Goal: Task Accomplishment & Management: Use online tool/utility

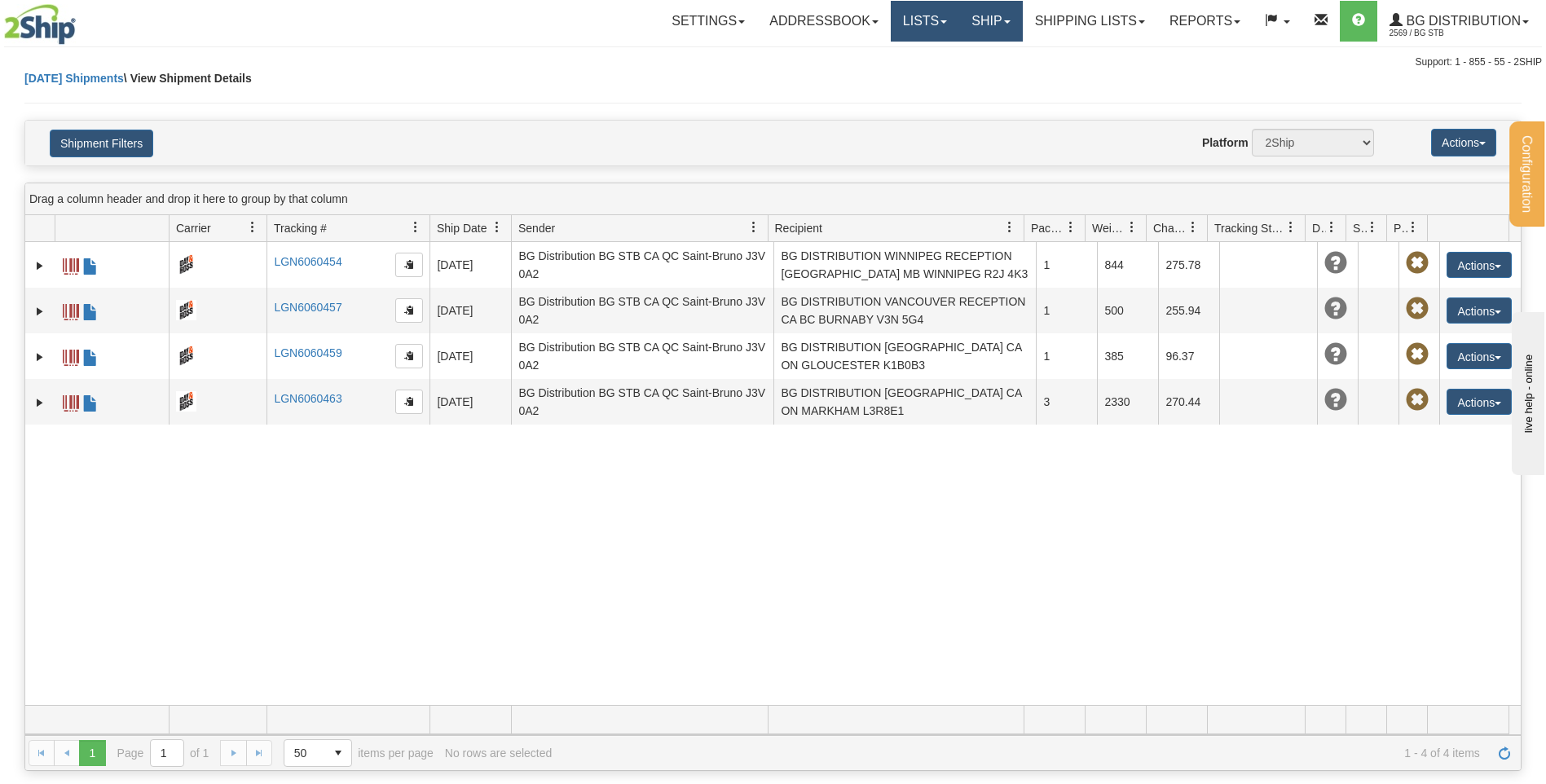
drag, startPoint x: 942, startPoint y: 16, endPoint x: 954, endPoint y: 19, distance: 12.4
click at [942, 16] on link "Lists" at bounding box center [925, 21] width 69 height 41
click at [963, 20] on link "Ship" at bounding box center [990, 21] width 62 height 41
click at [962, 60] on span "Ship Screen" at bounding box center [940, 57] width 62 height 13
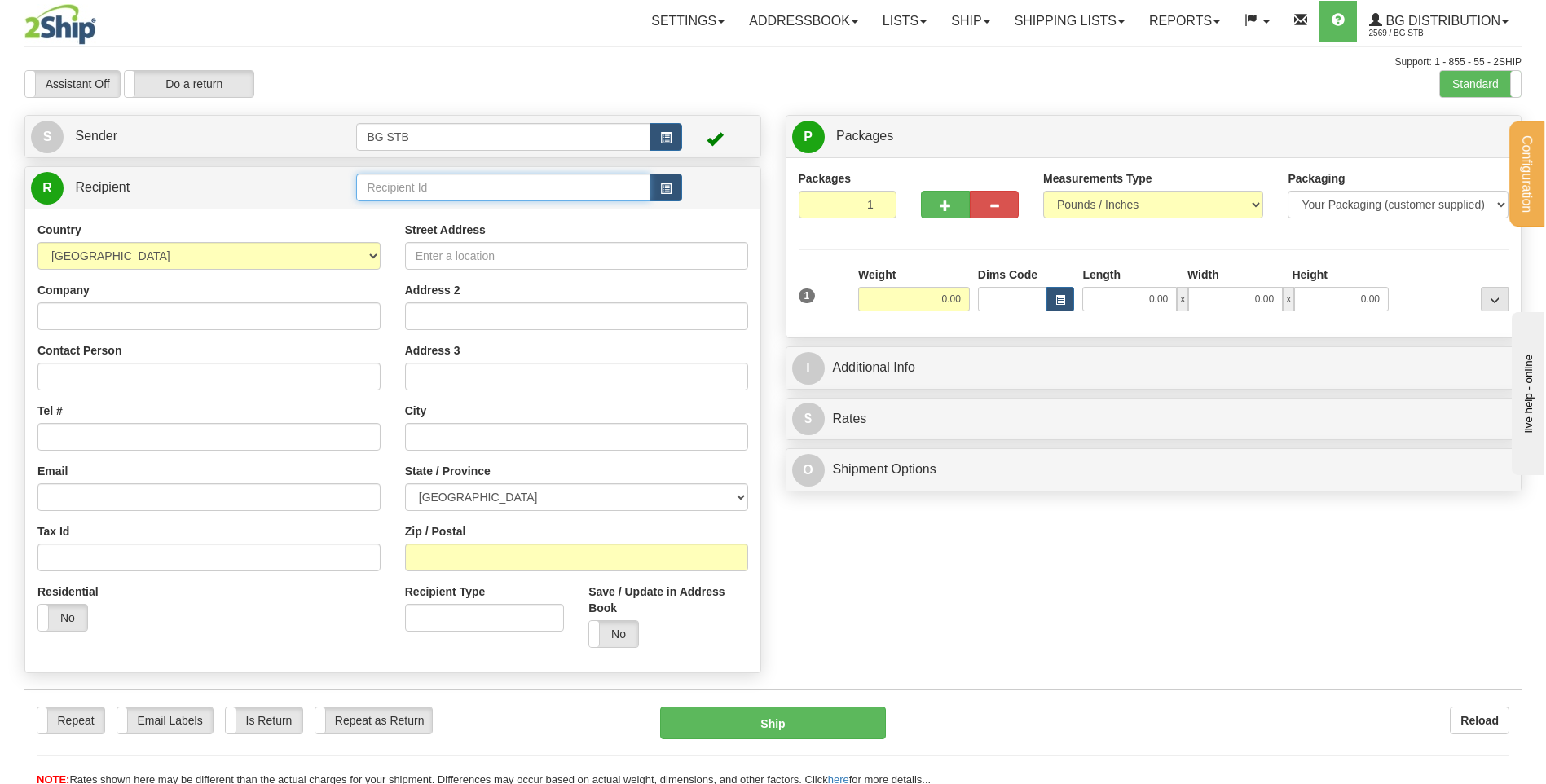
drag, startPoint x: 0, startPoint y: 0, endPoint x: 514, endPoint y: 189, distance: 547.6
click at [514, 189] on input "text" at bounding box center [503, 187] width 293 height 28
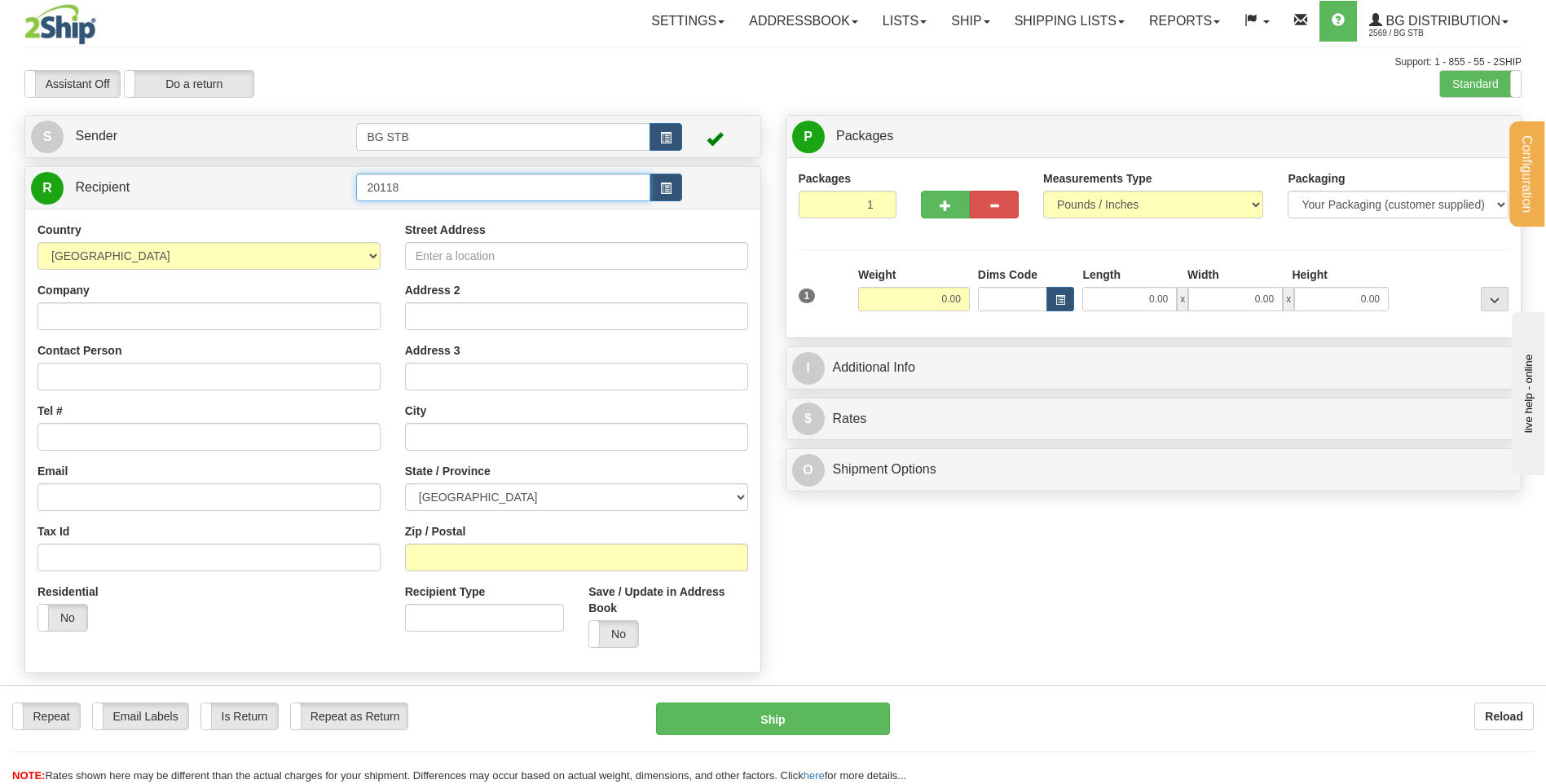
type input "20118"
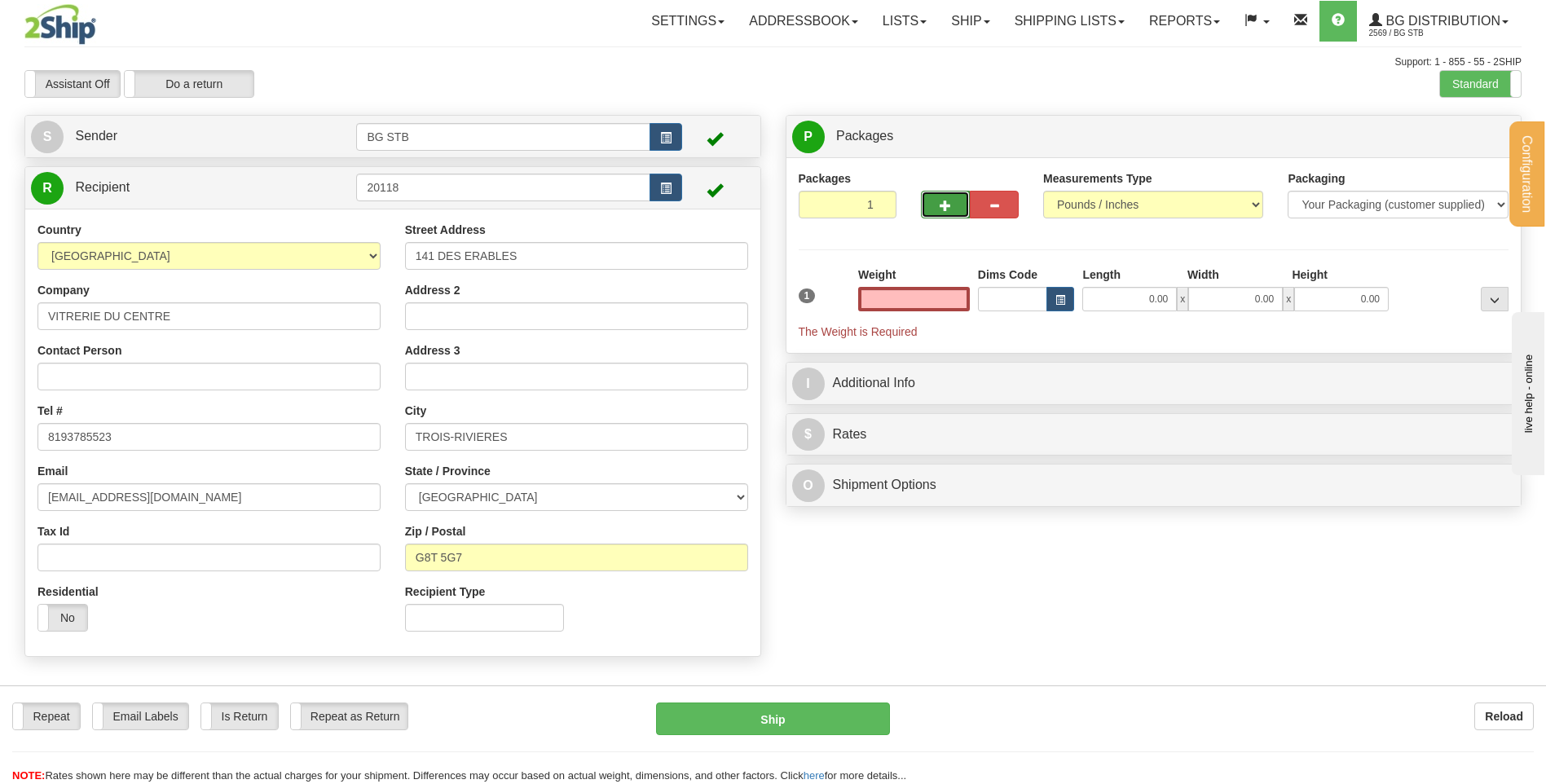
type input "0.00"
click at [931, 207] on button "button" at bounding box center [946, 205] width 49 height 28
type input "2"
click at [1471, 140] on span "Package Level" at bounding box center [1474, 137] width 64 height 12
radio input "true"
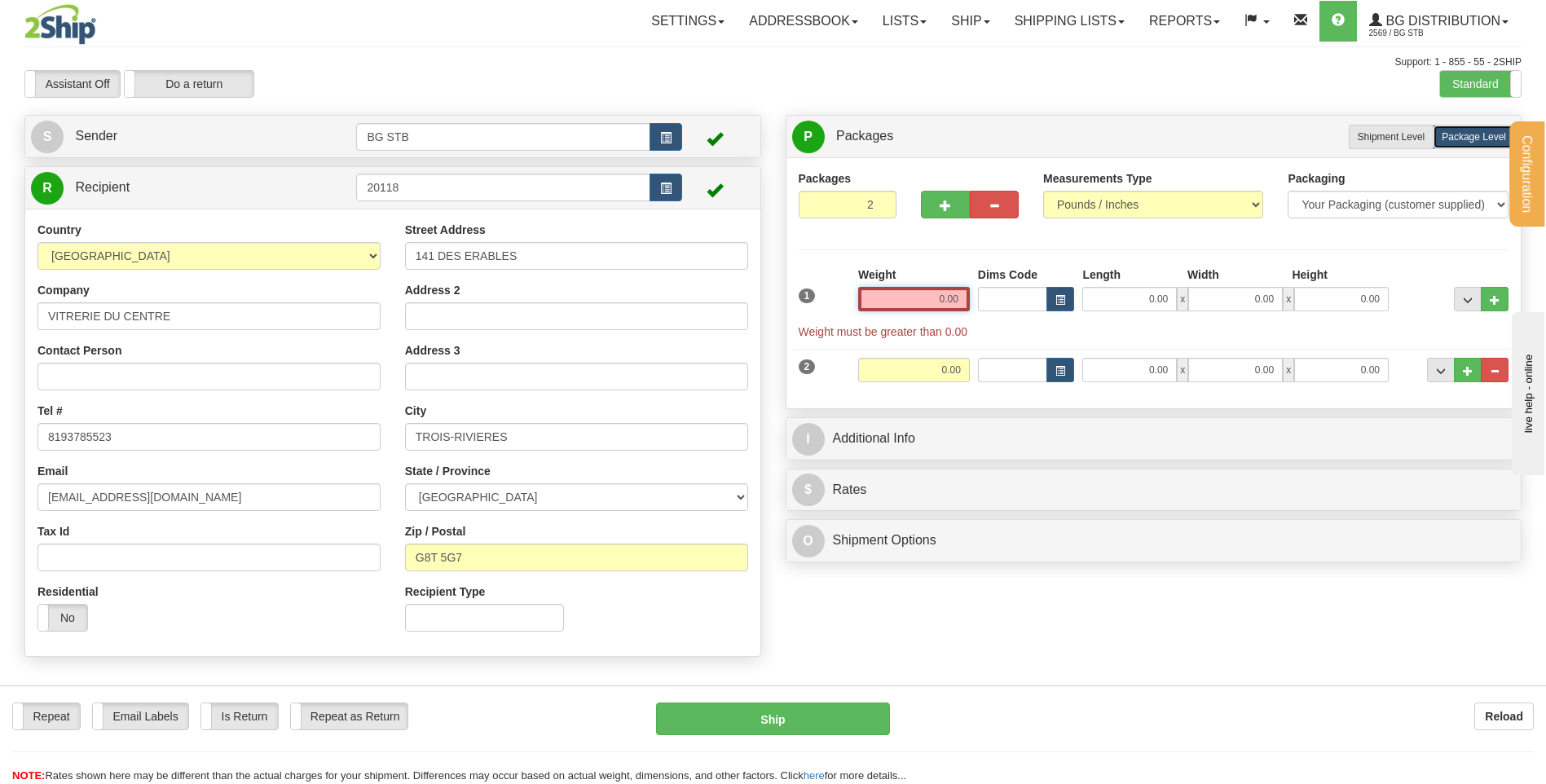
click at [929, 299] on input "0.00" at bounding box center [913, 299] width 111 height 24
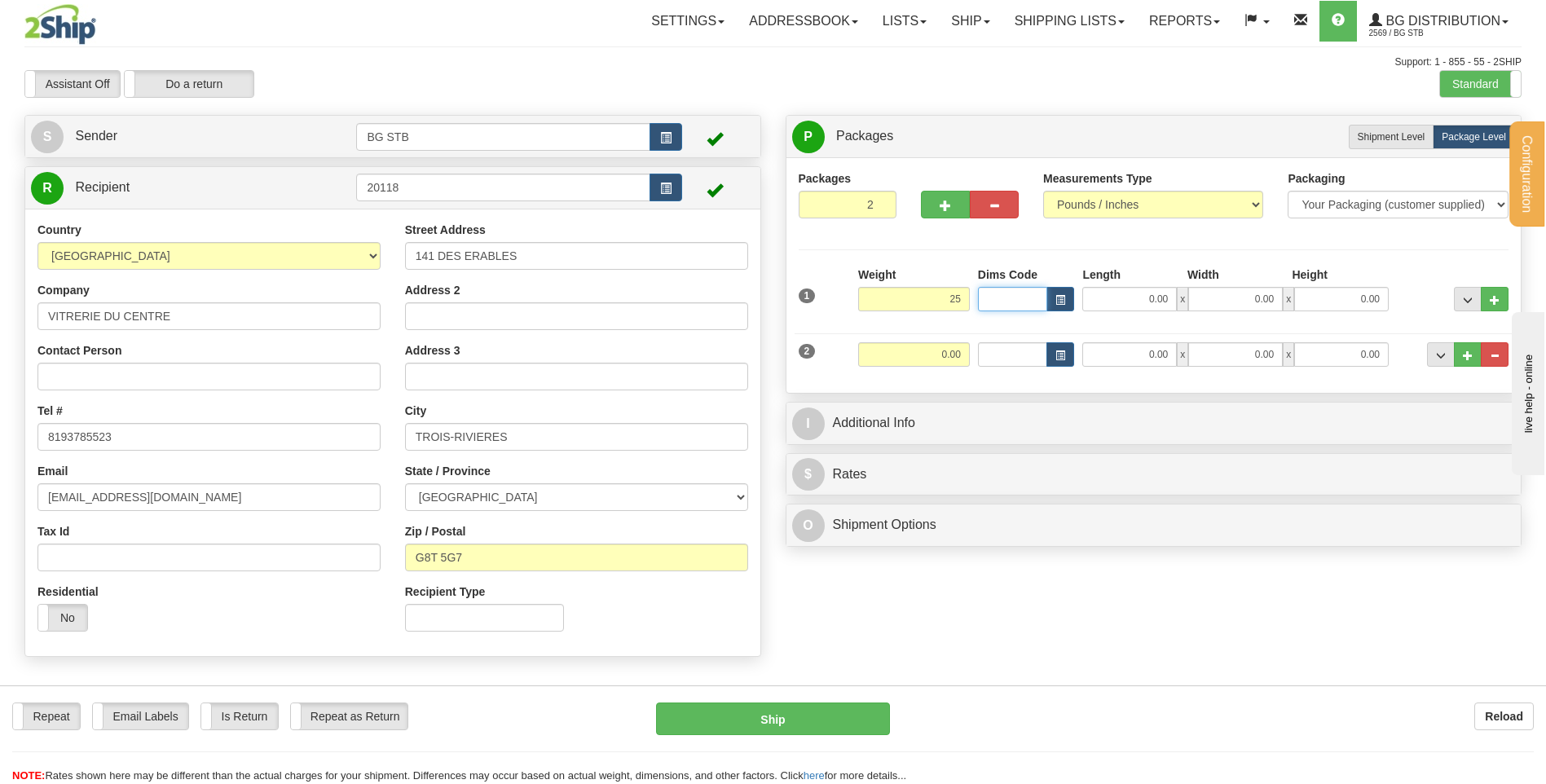
type input "25.00"
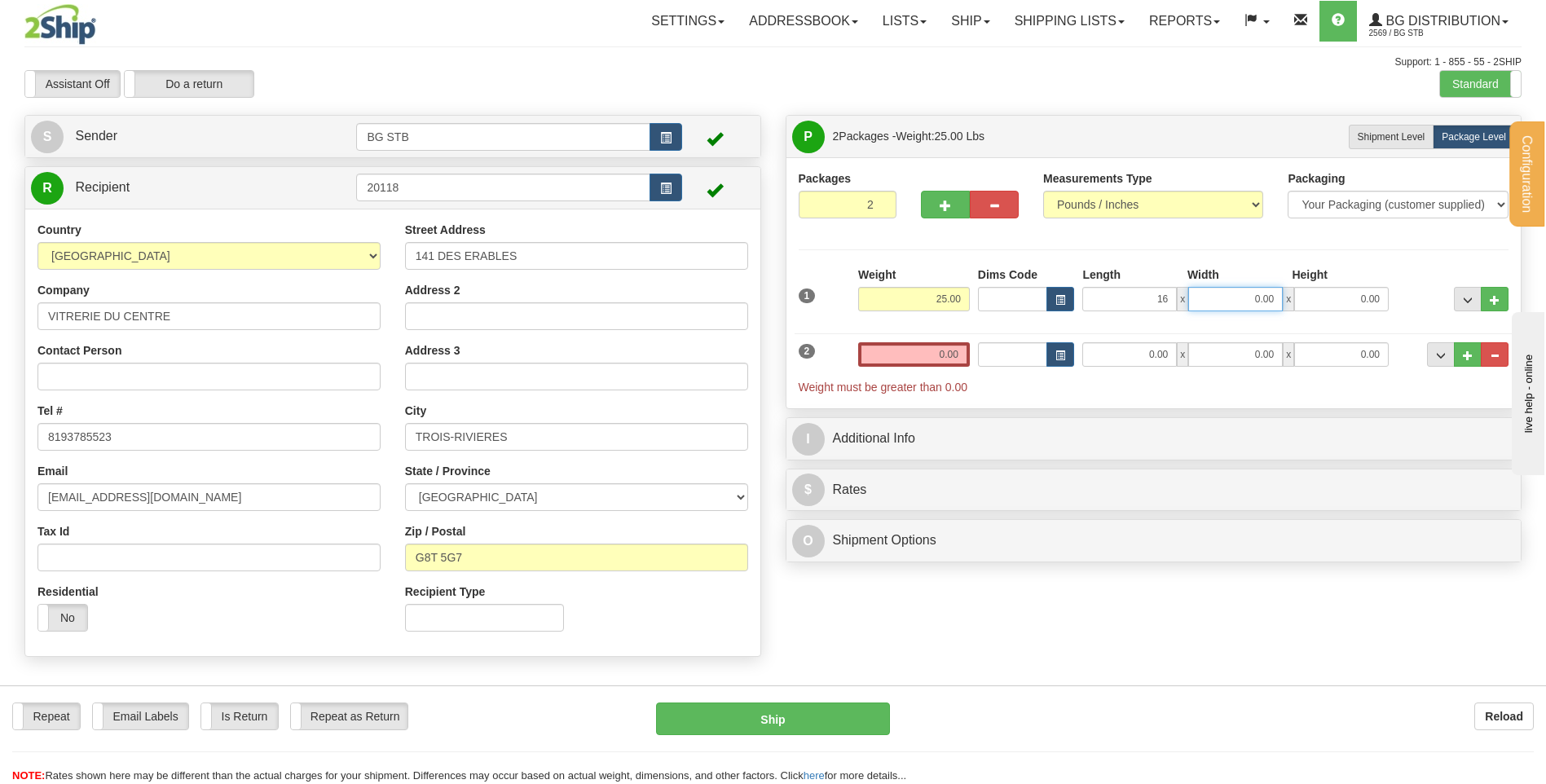
type input "16.00"
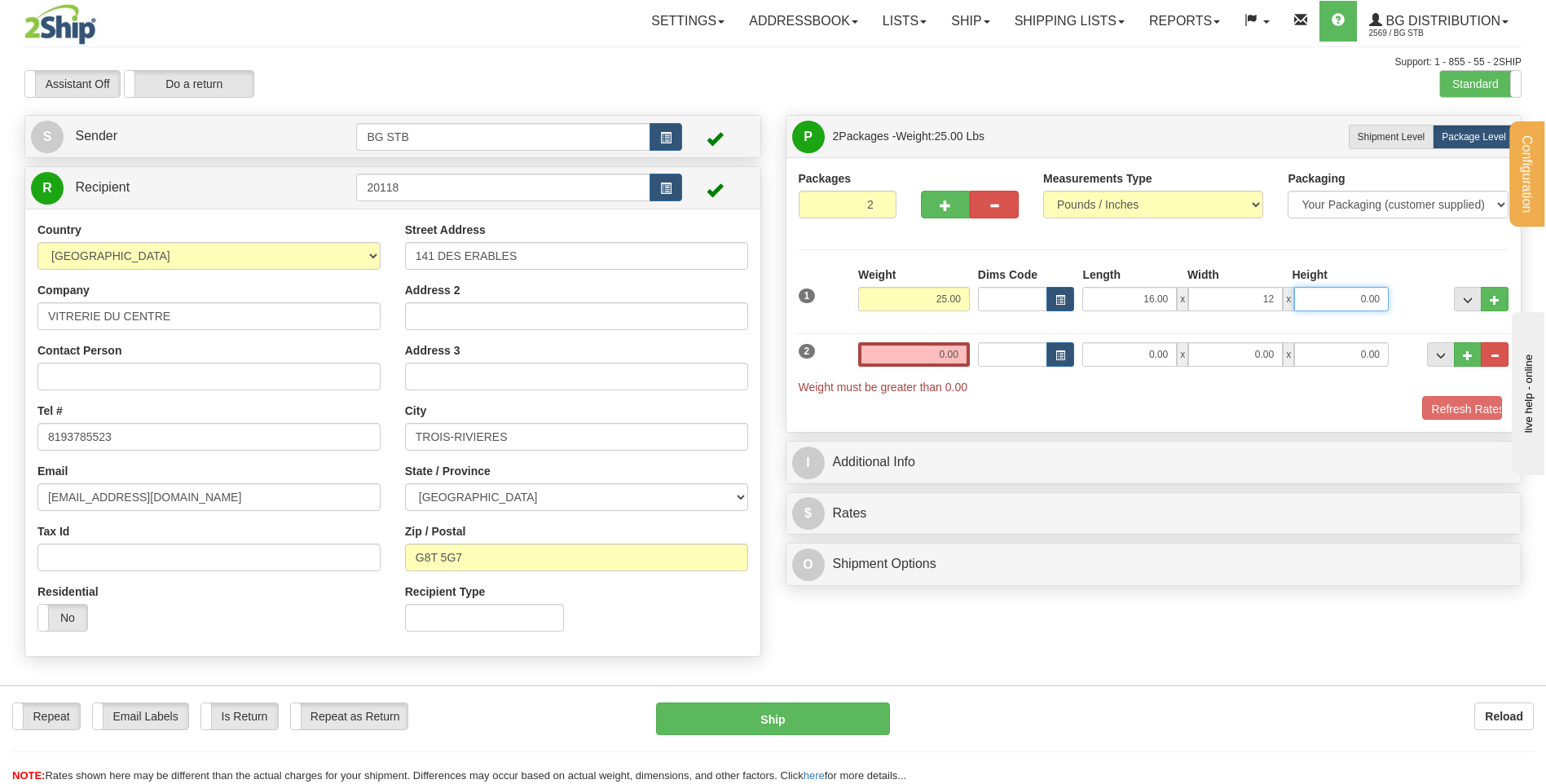
type input "12.00"
type input "11.00"
click at [903, 342] on input "0.00" at bounding box center [913, 354] width 111 height 24
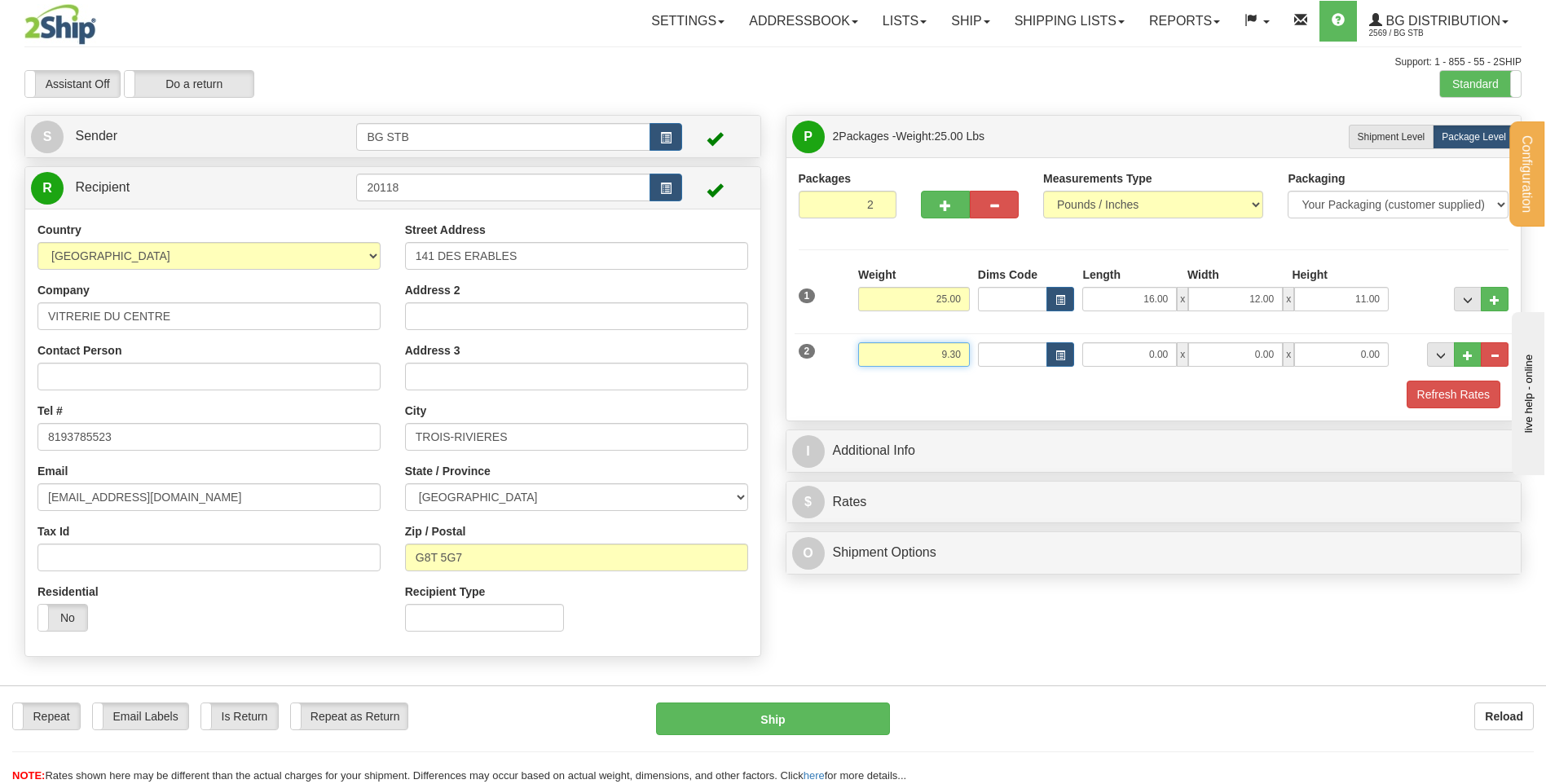
type input "9.30"
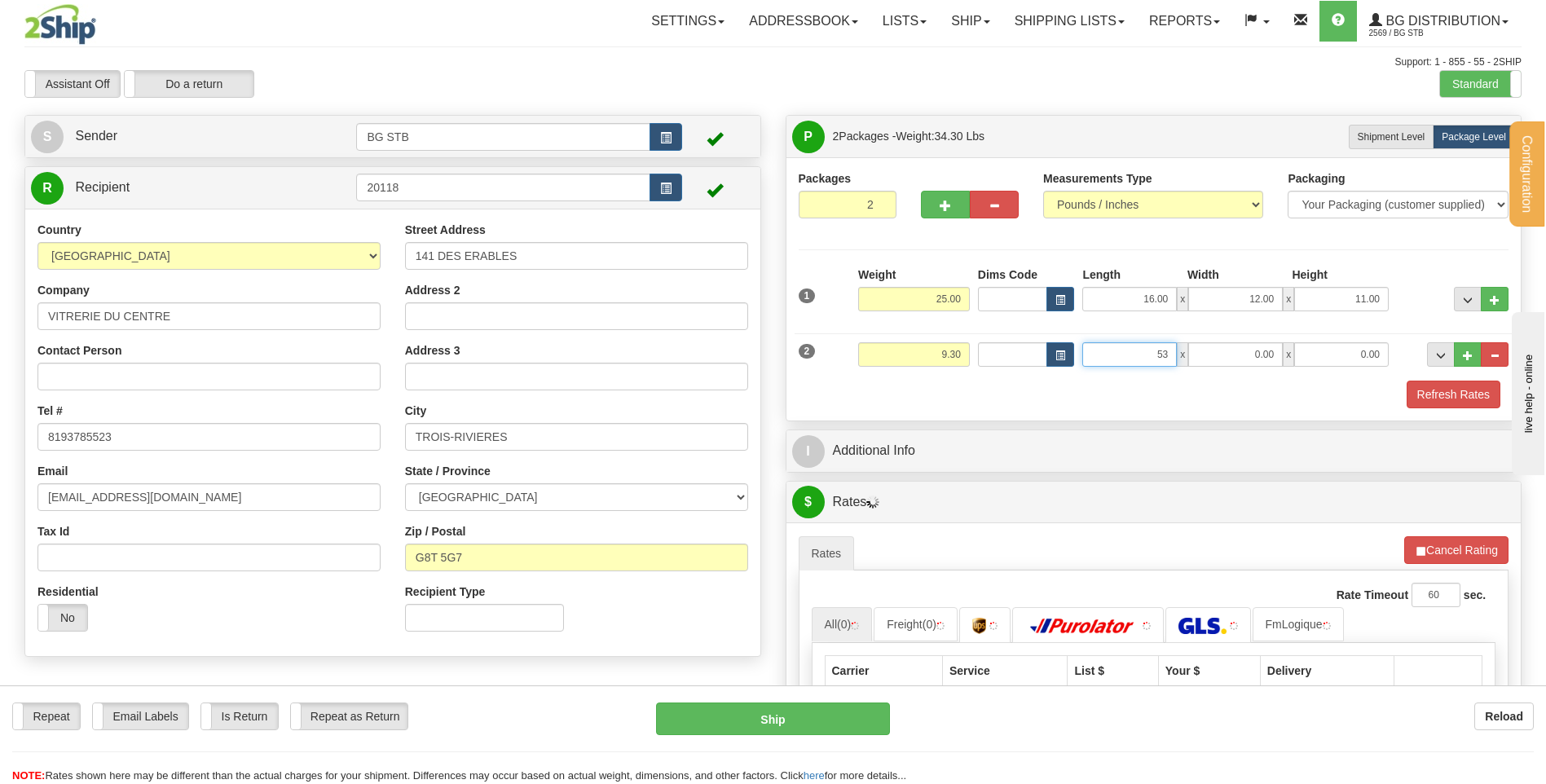
type input "53.00"
type input "5.00"
click at [948, 215] on button "button" at bounding box center [946, 205] width 49 height 28
type input "3"
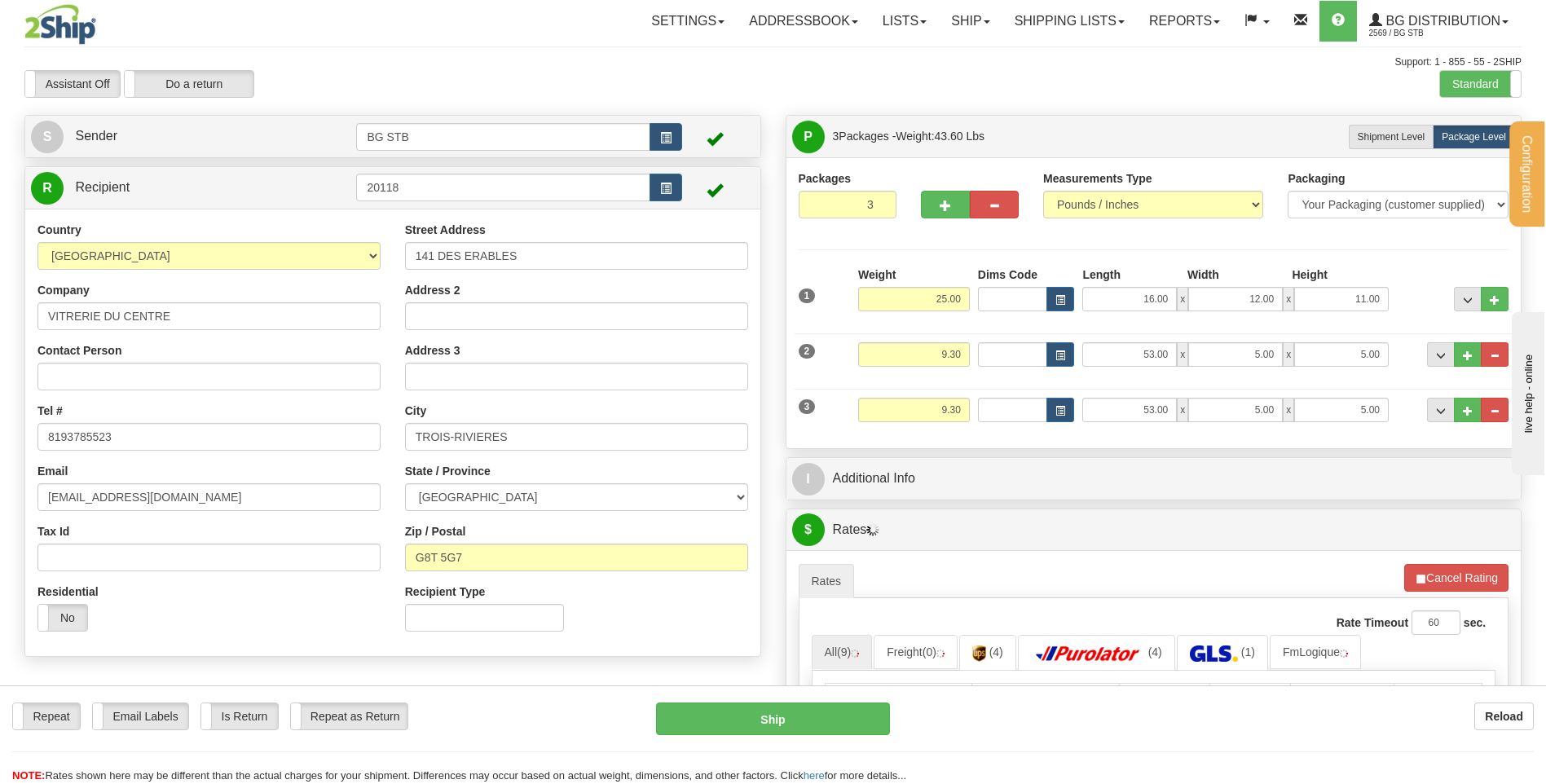
click at [891, 451] on div "P Packages 3 Packages - Weight: 43.60 Lbs Shipment Level Shipm. Package Level P…" at bounding box center [1154, 643] width 761 height 1056
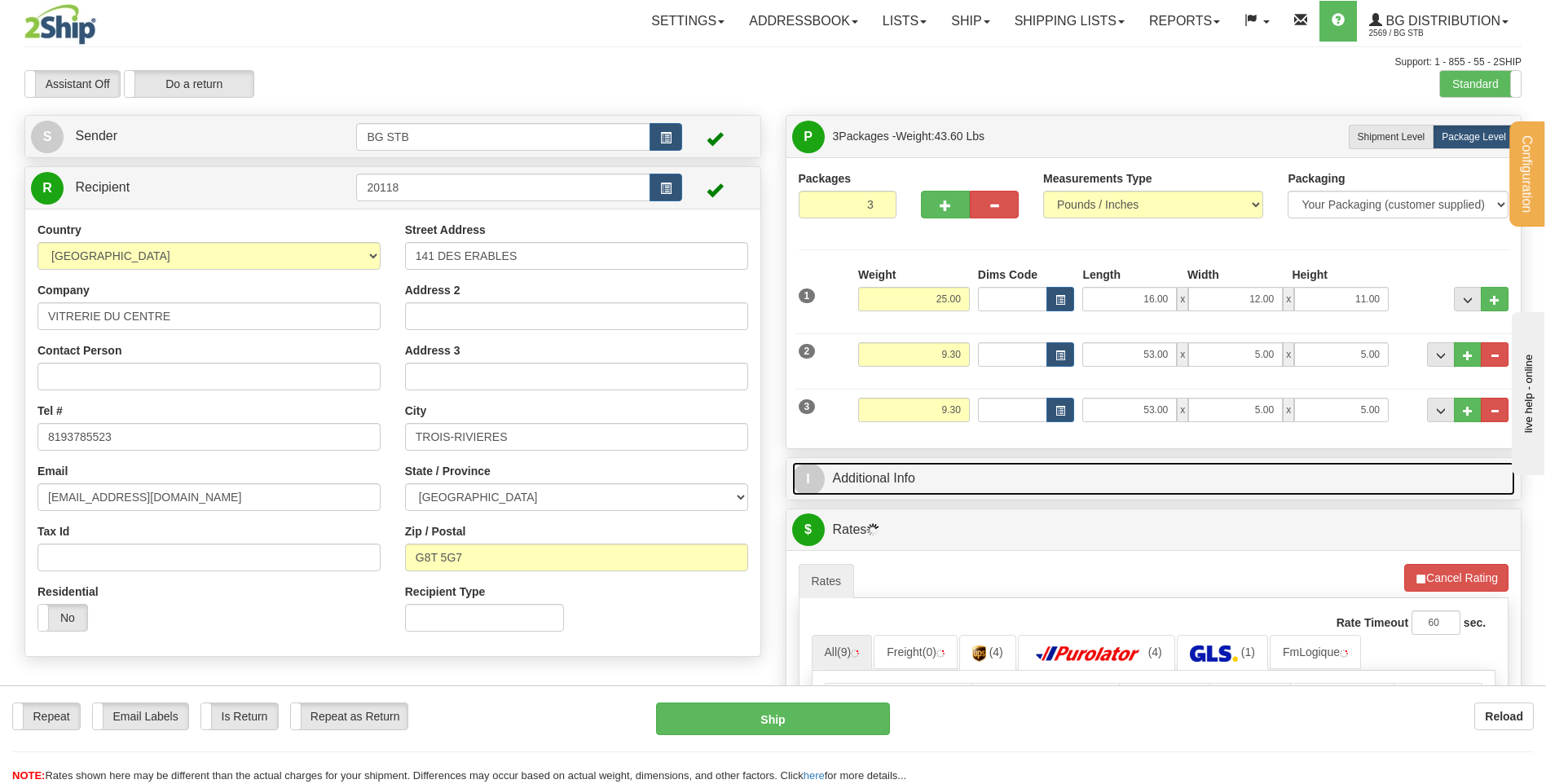
click at [917, 481] on link "I Additional Info" at bounding box center [1154, 478] width 724 height 33
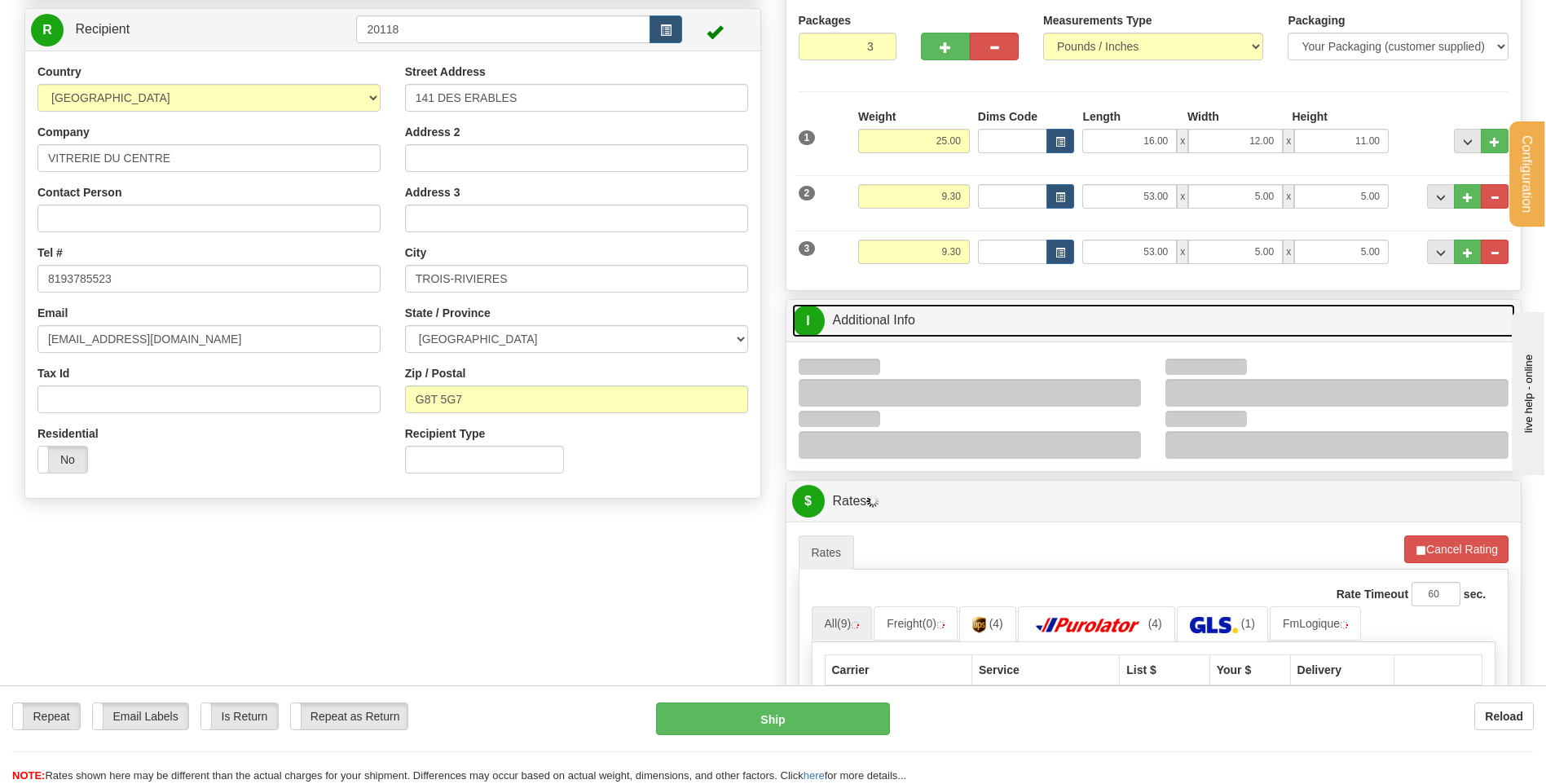
scroll to position [326, 0]
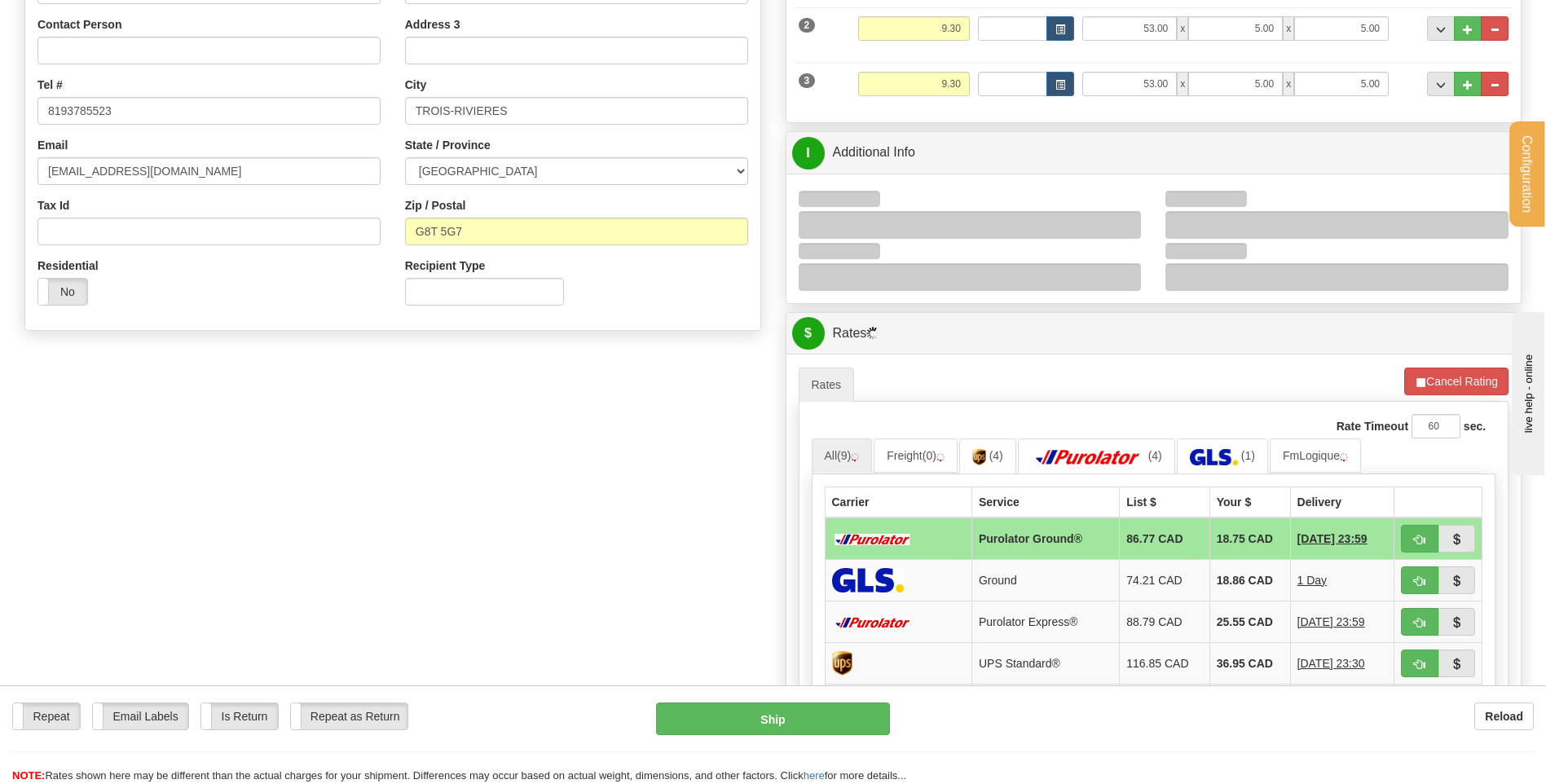
click at [1133, 221] on div at bounding box center [970, 225] width 343 height 28
click at [1125, 223] on div at bounding box center [970, 225] width 343 height 28
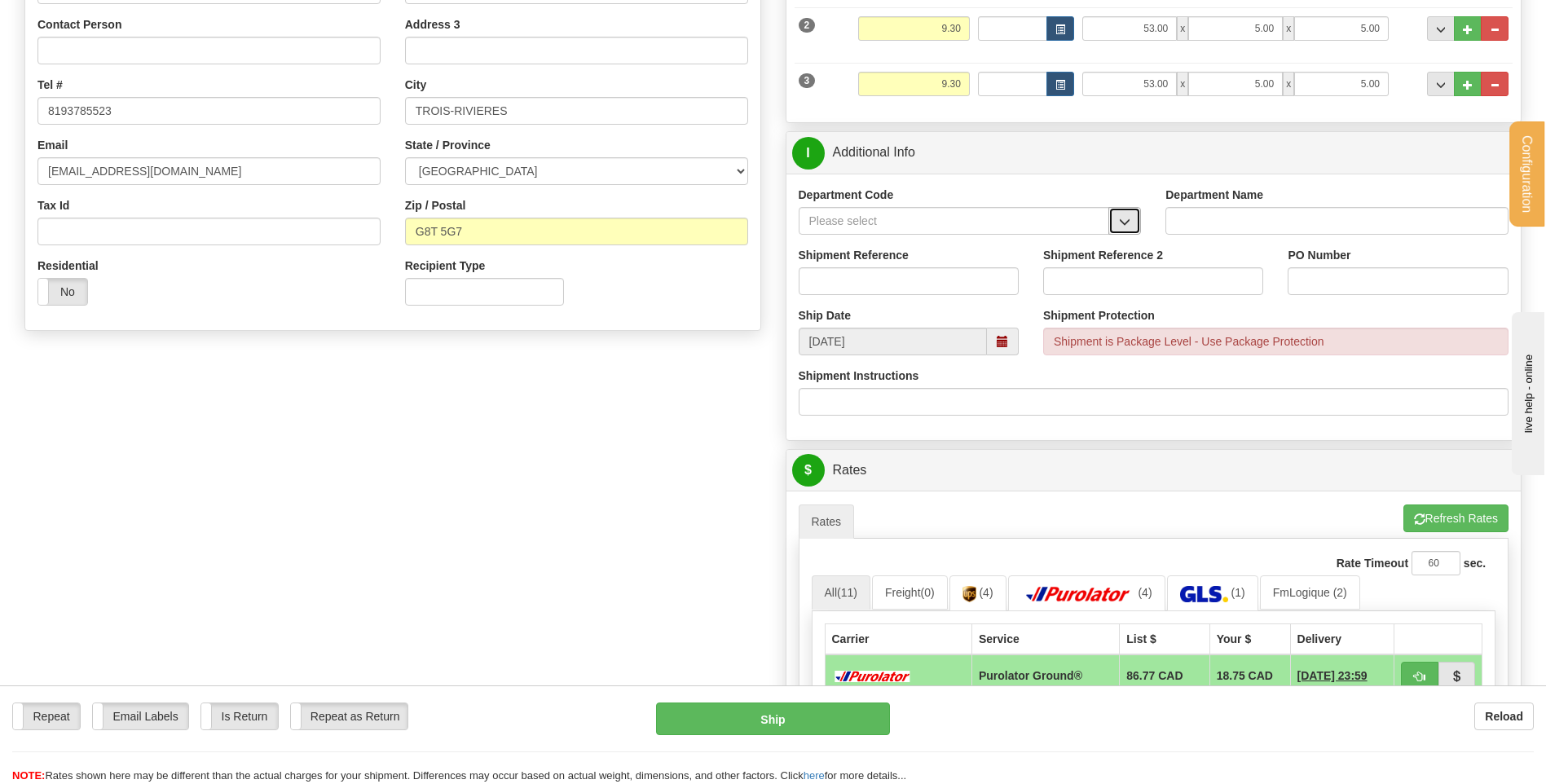
click at [1126, 223] on span "button" at bounding box center [1124, 222] width 12 height 11
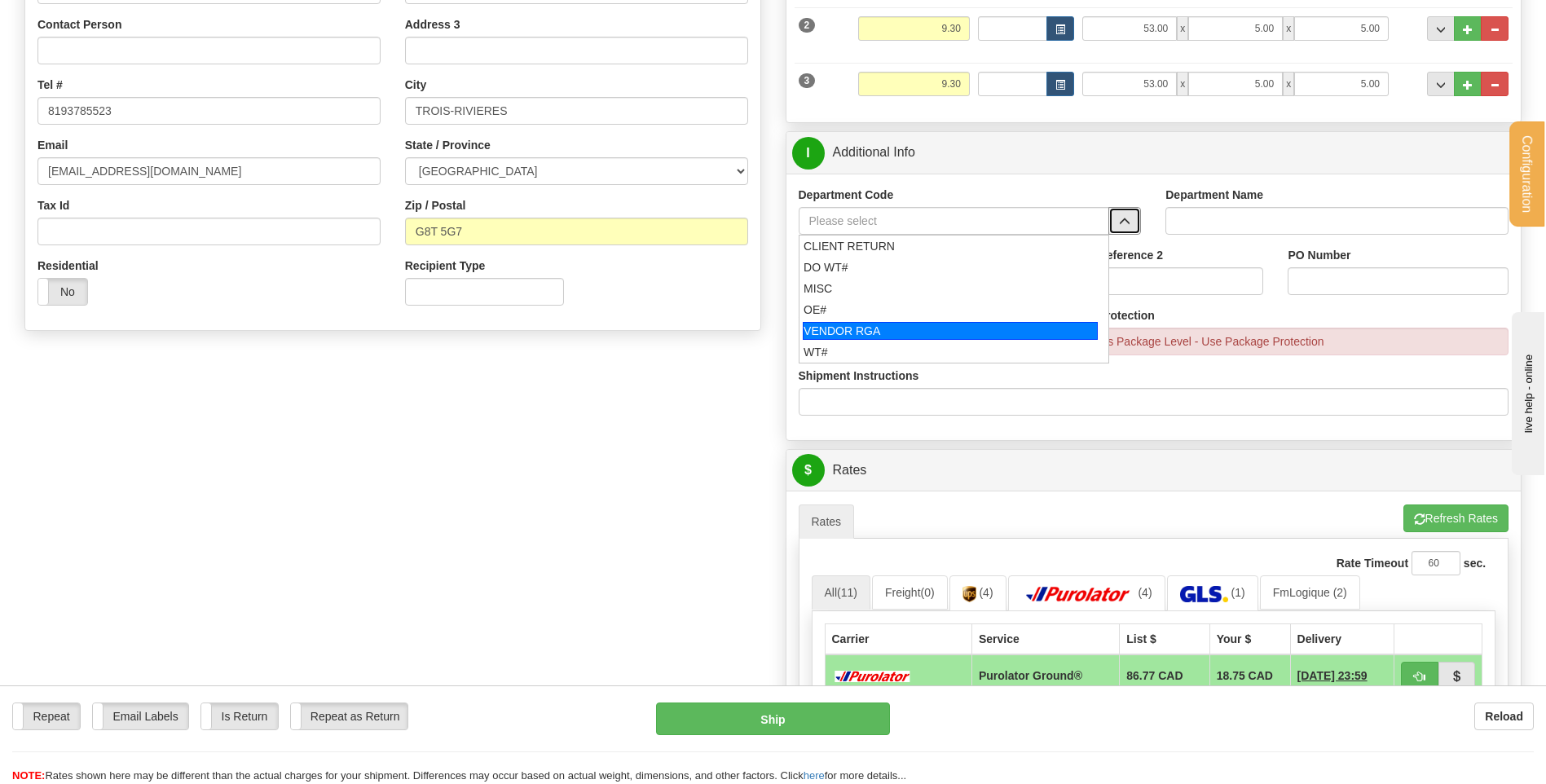
click at [920, 304] on div "OE#" at bounding box center [950, 310] width 293 height 16
type input "OE#"
type input "ORDERS"
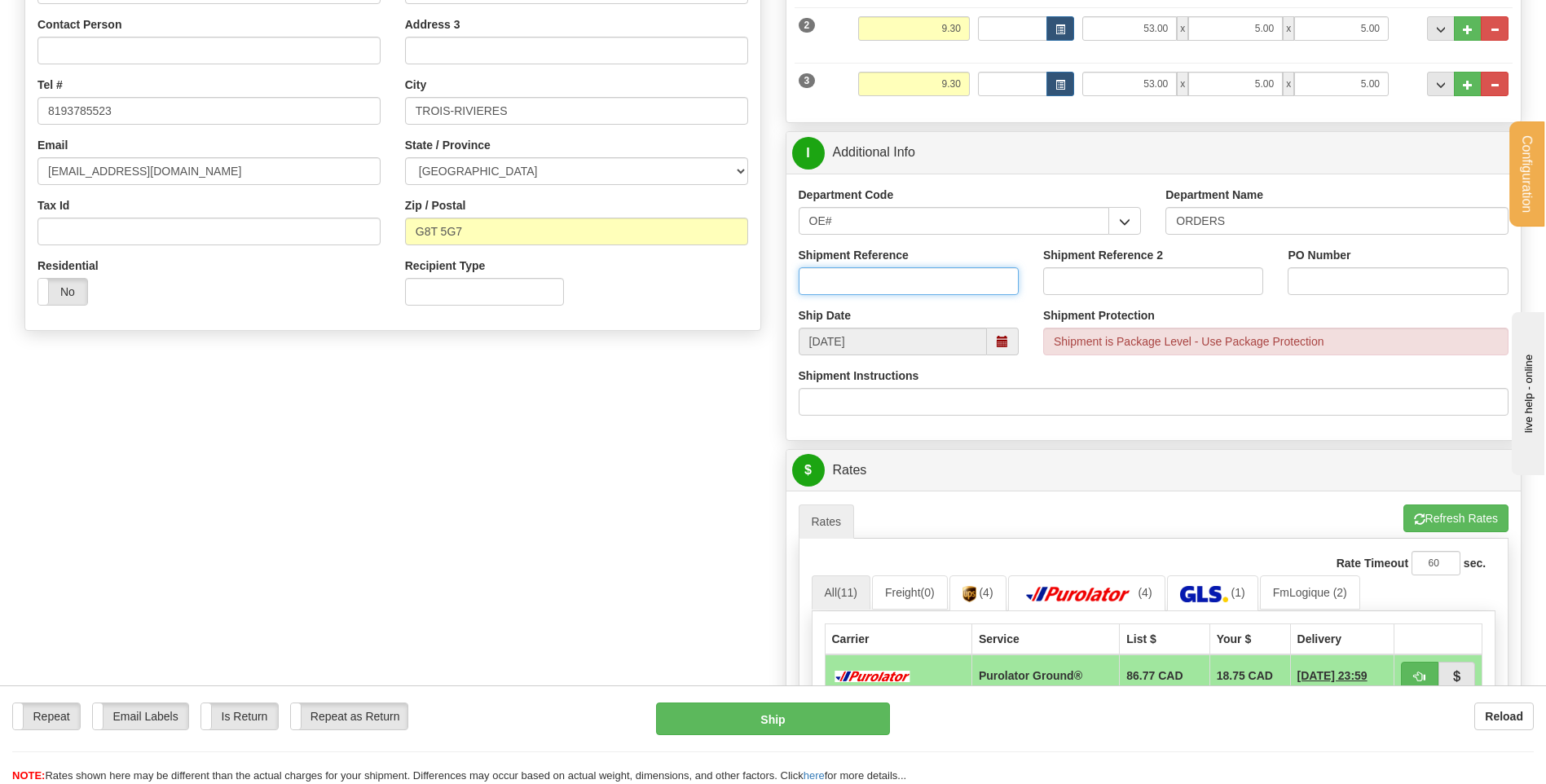
click at [916, 282] on input "Shipment Reference" at bounding box center [908, 281] width 220 height 28
type input "7"
type input "80005053-00"
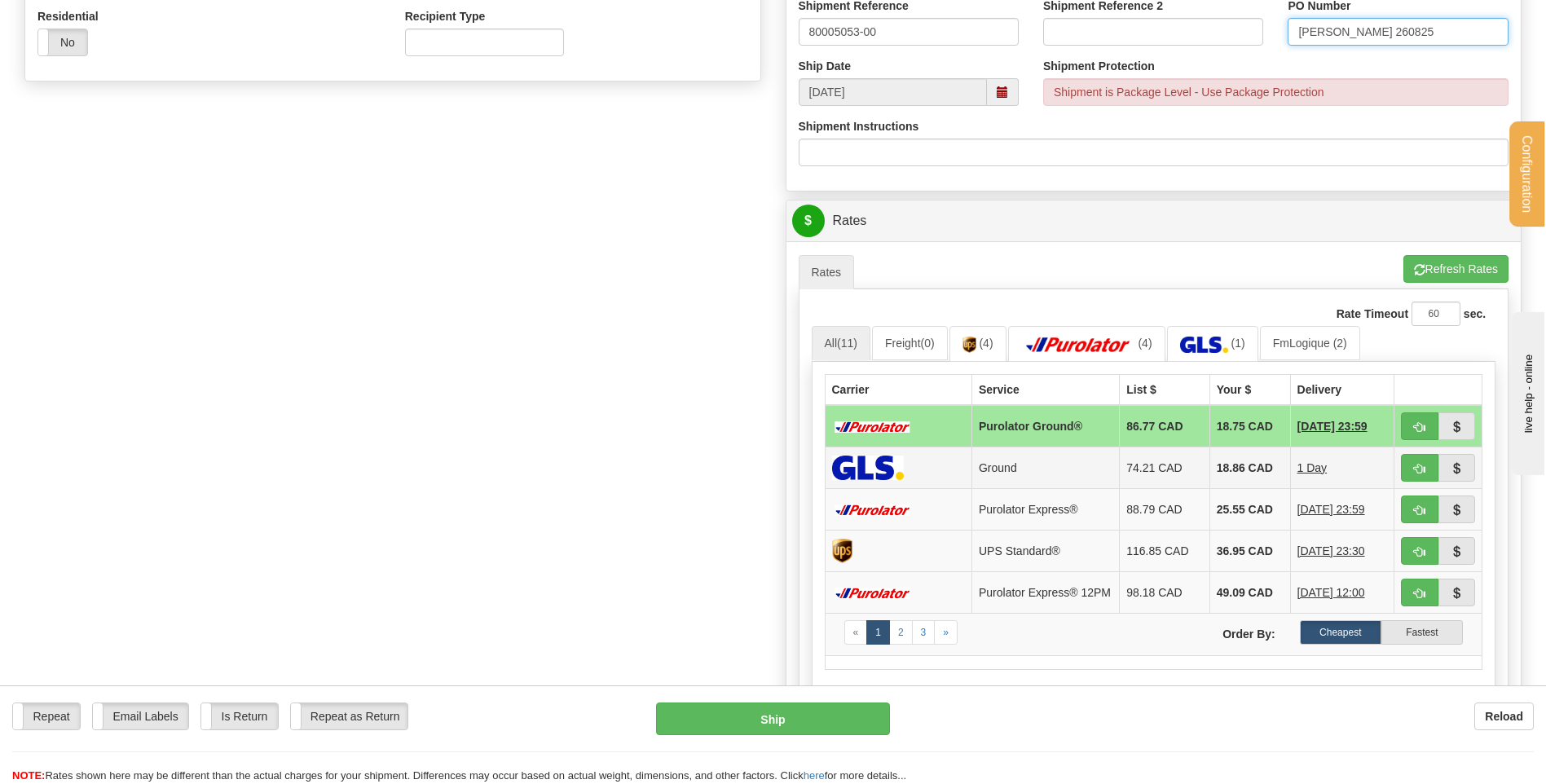
scroll to position [652, 0]
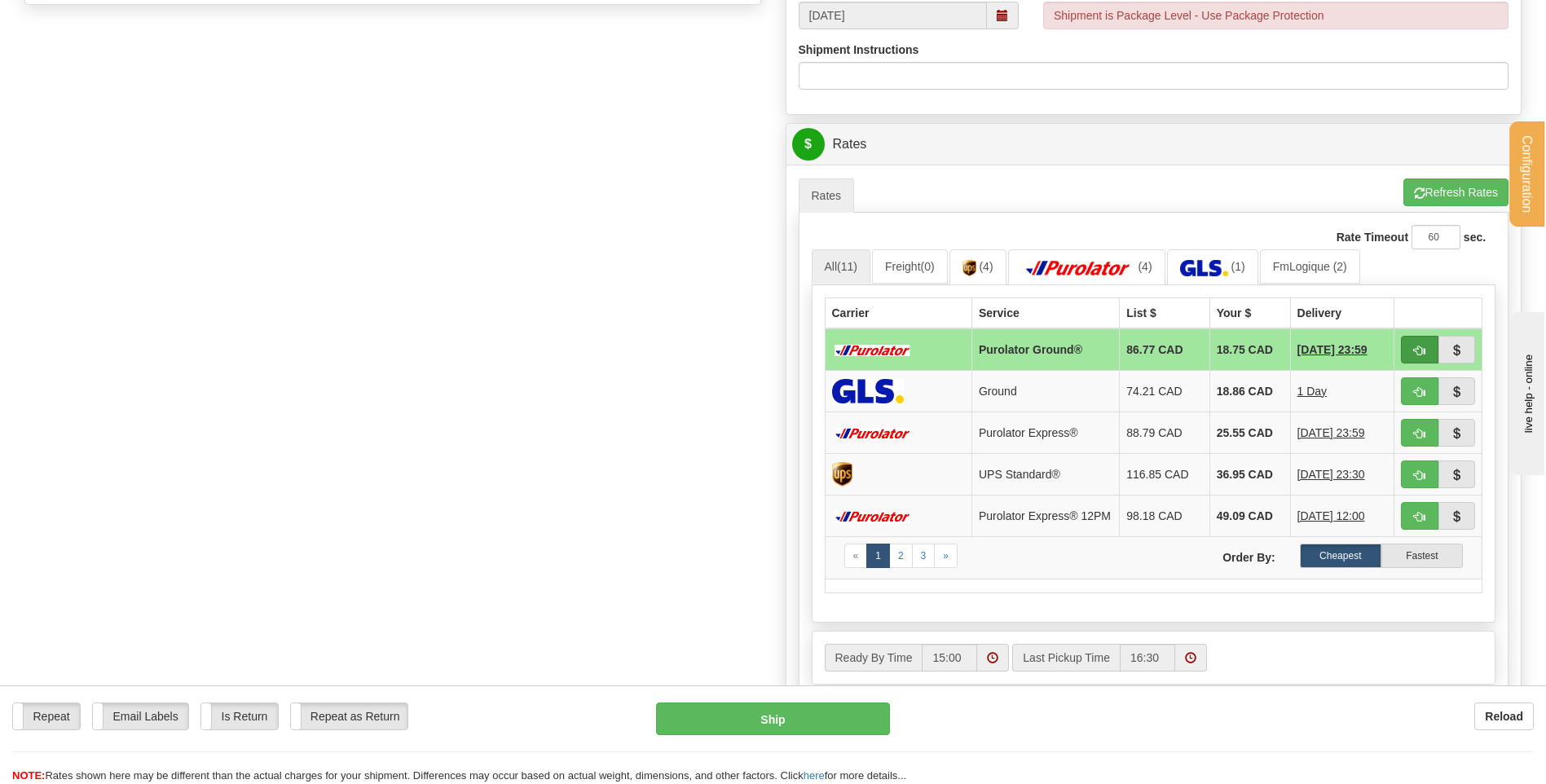
type input "SYLVAIN 260825"
click at [1425, 348] on span "button" at bounding box center [1419, 350] width 12 height 11
type input "260"
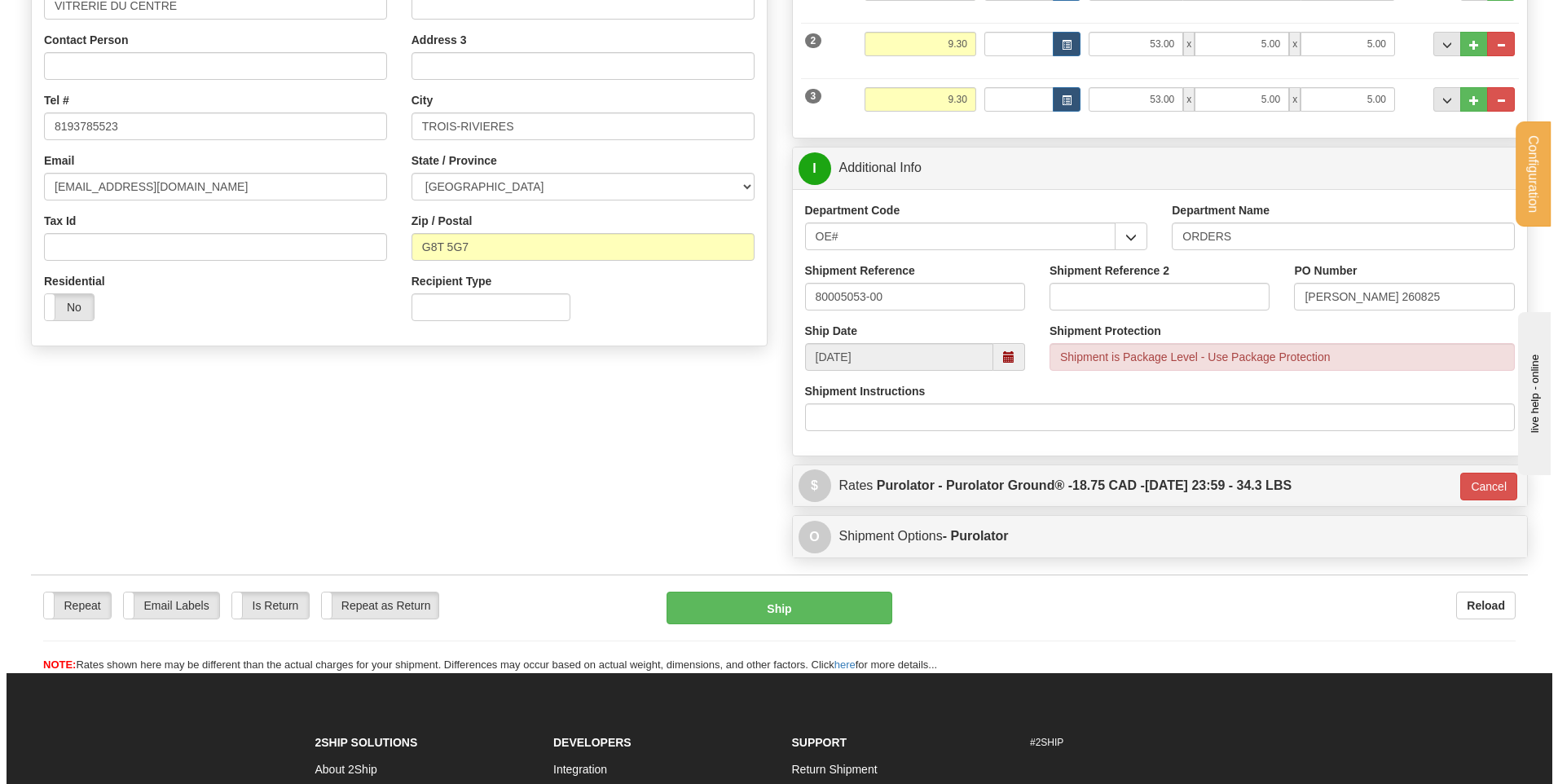
scroll to position [297, 0]
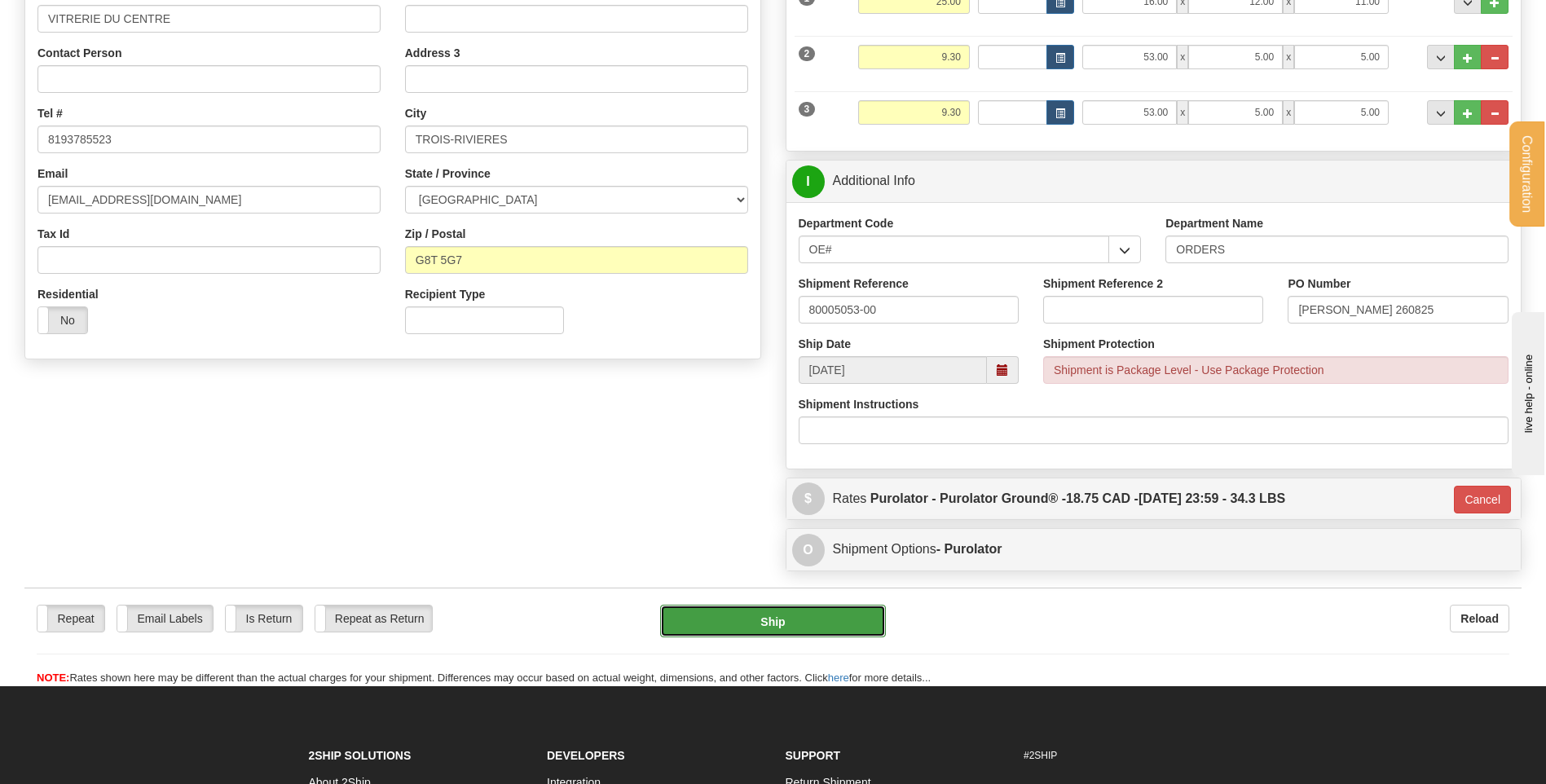
click at [795, 613] on button "Ship" at bounding box center [773, 621] width 225 height 33
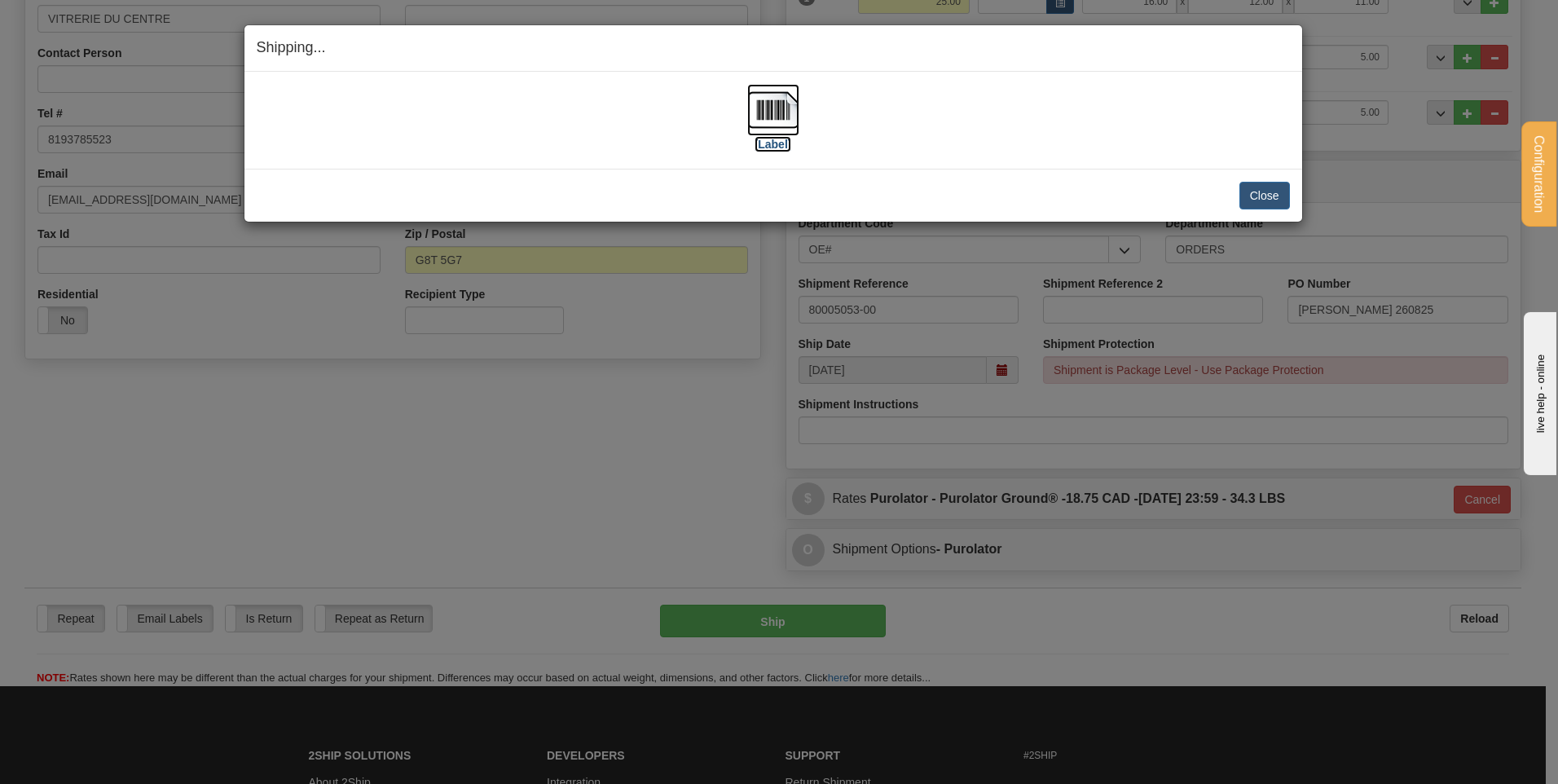
click at [784, 121] on img at bounding box center [774, 110] width 53 height 53
click at [1295, 194] on div "Close Cancel Cancel Shipment and Quit Pickup Quit Pickup ONLY" at bounding box center [774, 195] width 1058 height 53
click at [1264, 195] on button "Close" at bounding box center [1265, 196] width 51 height 28
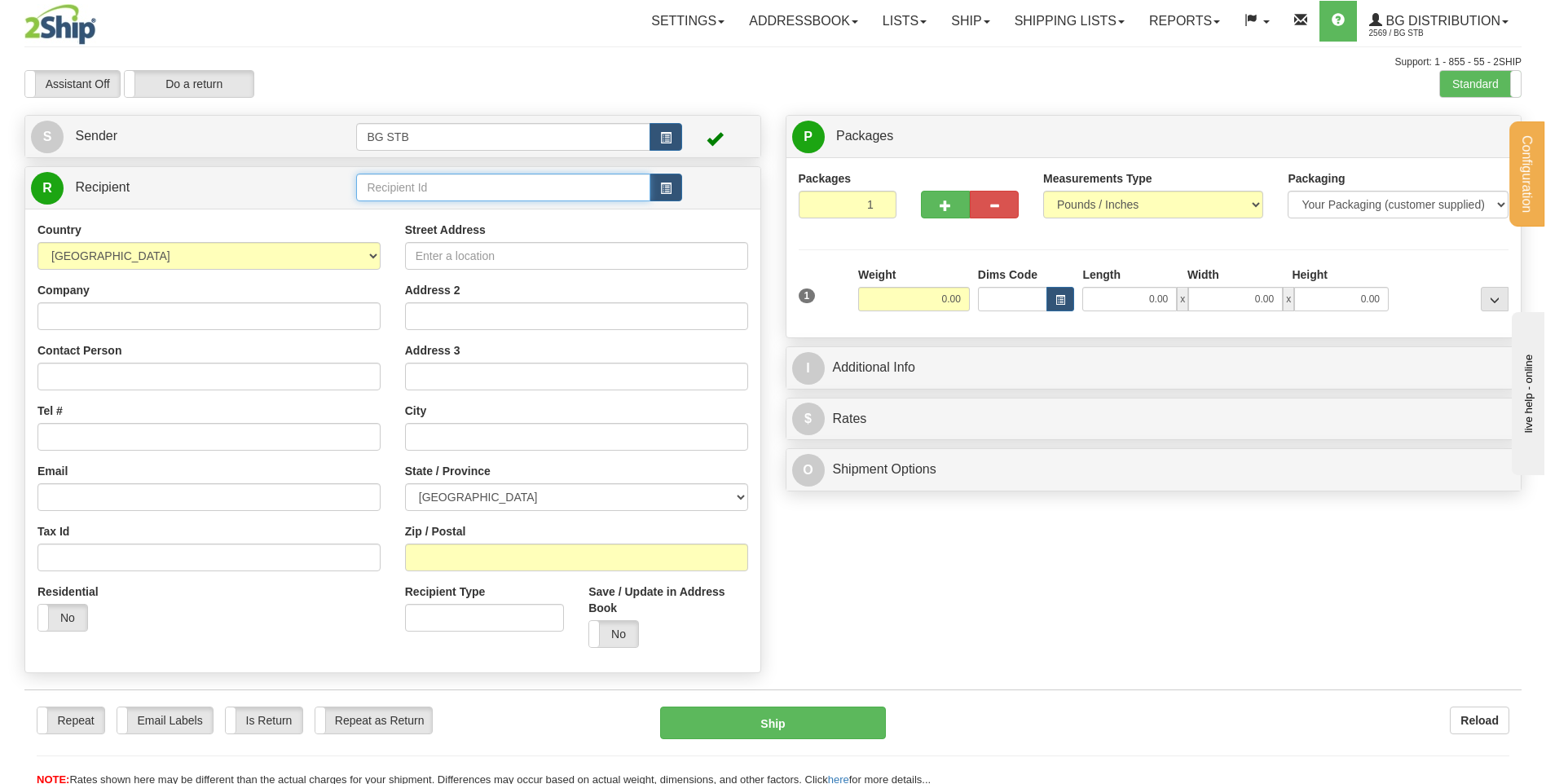
drag, startPoint x: 476, startPoint y: 192, endPoint x: 486, endPoint y: 142, distance: 51.0
click at [477, 193] on input "text" at bounding box center [503, 187] width 293 height 28
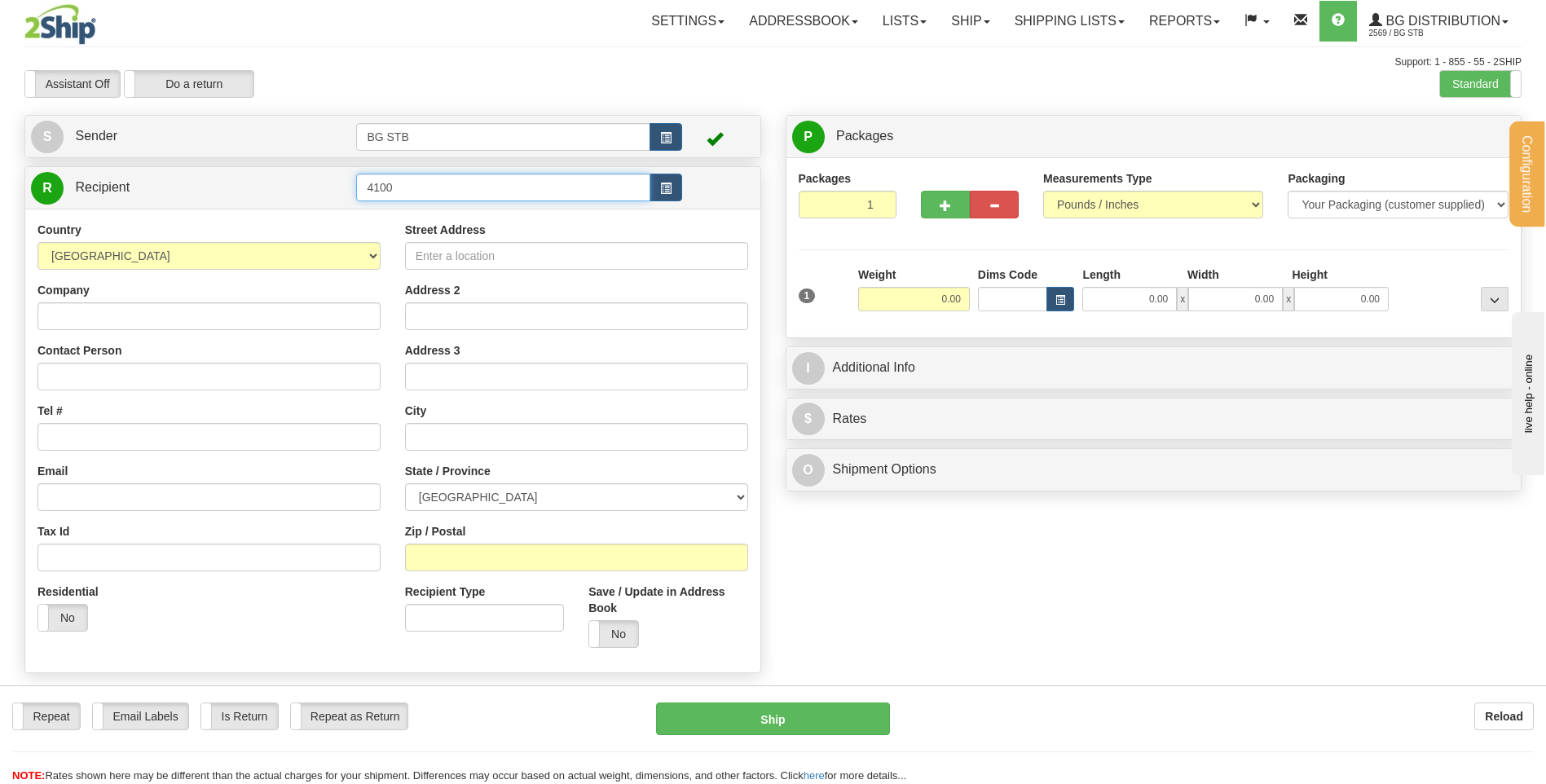
type input "4100"
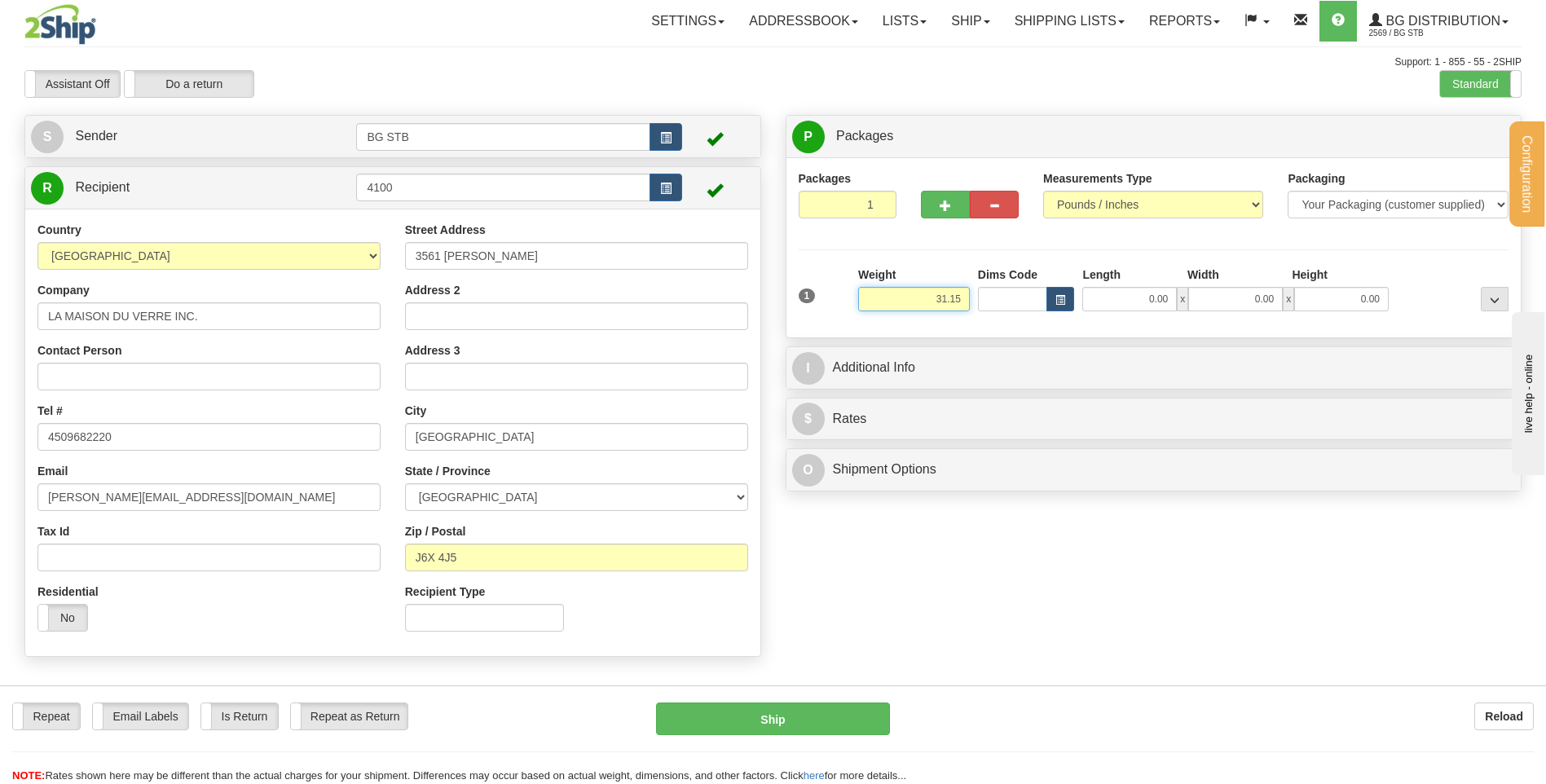
type input "31.15"
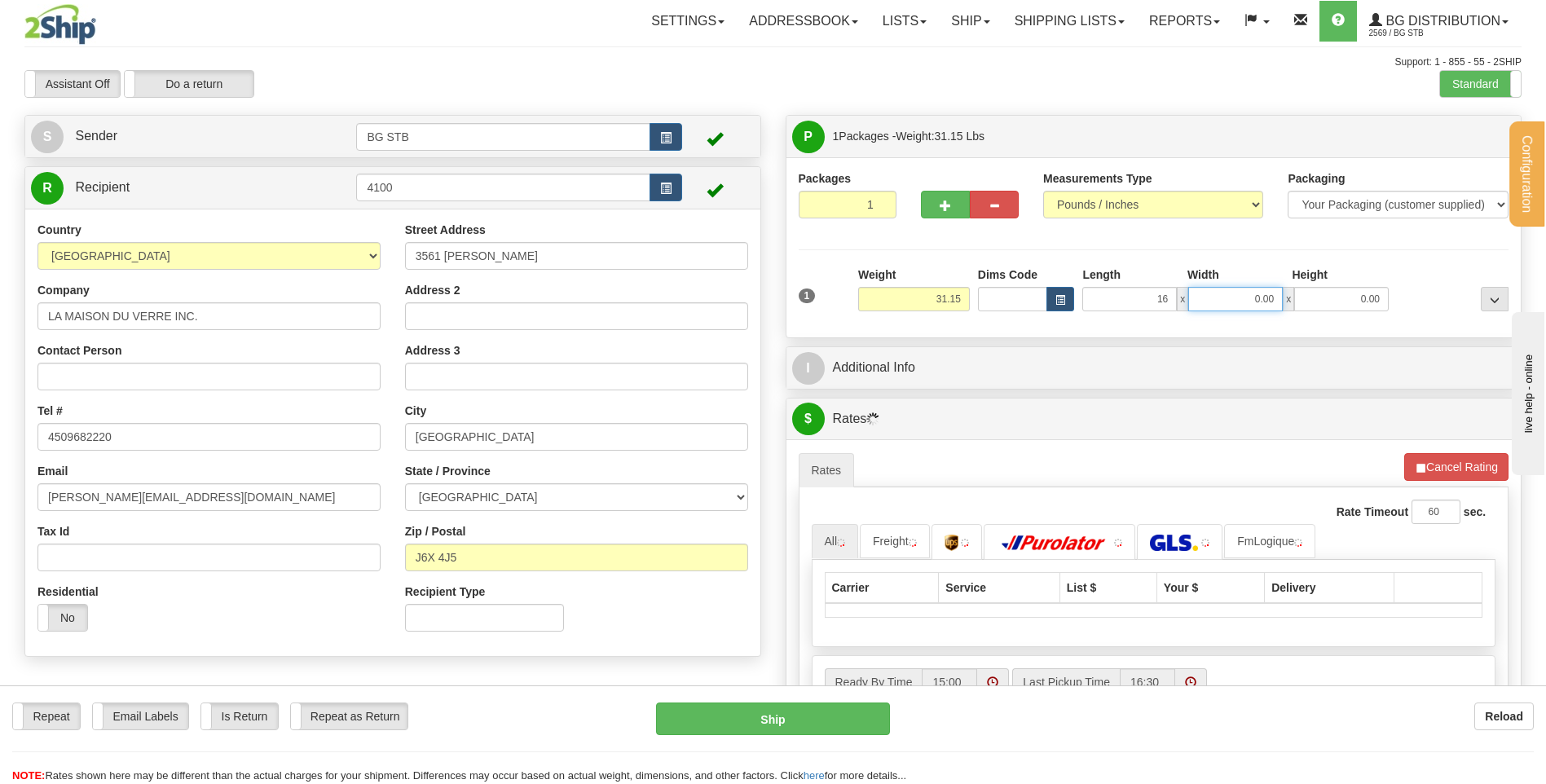
type input "16.00"
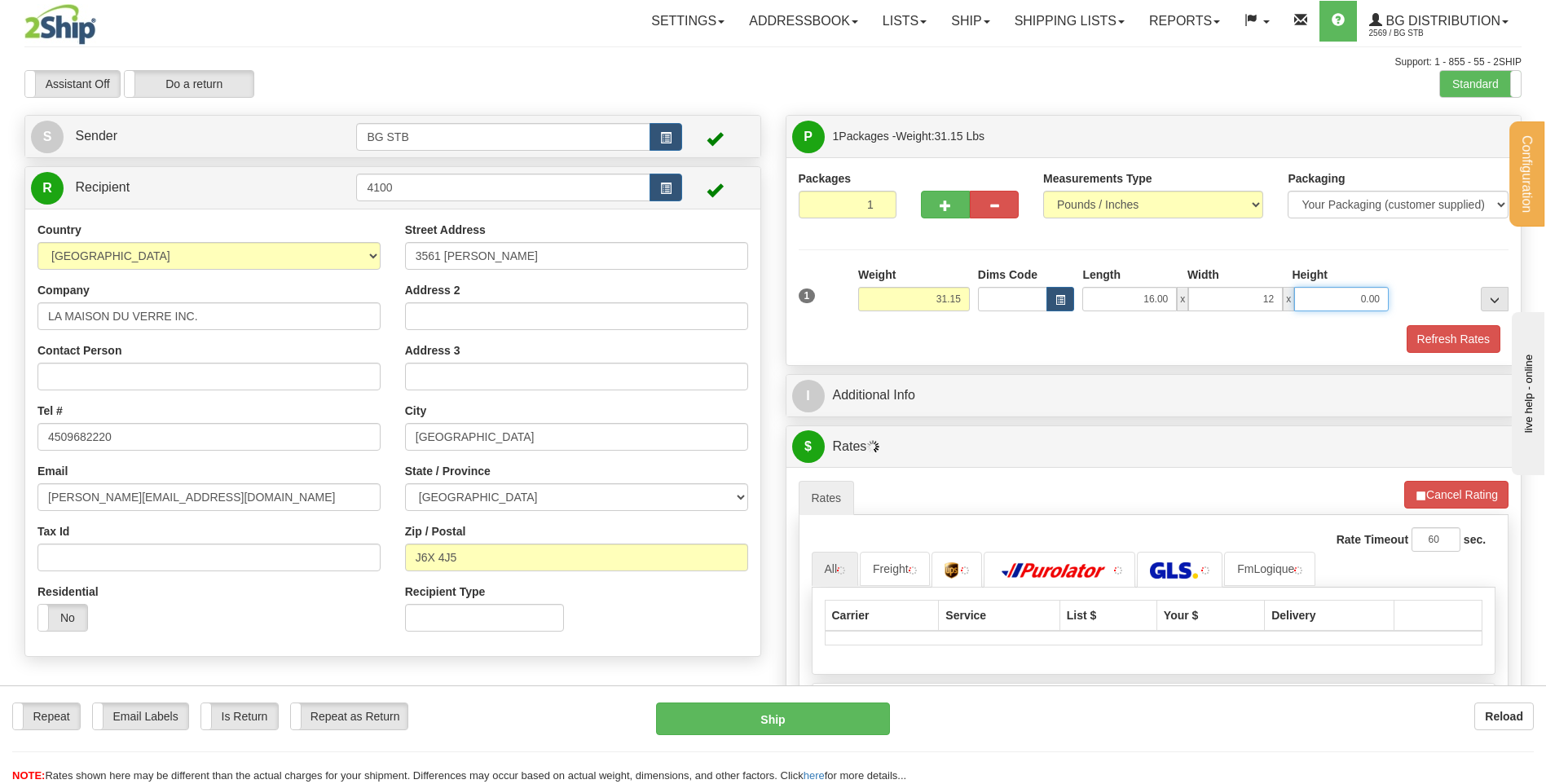
type input "12.00"
type input "11.00"
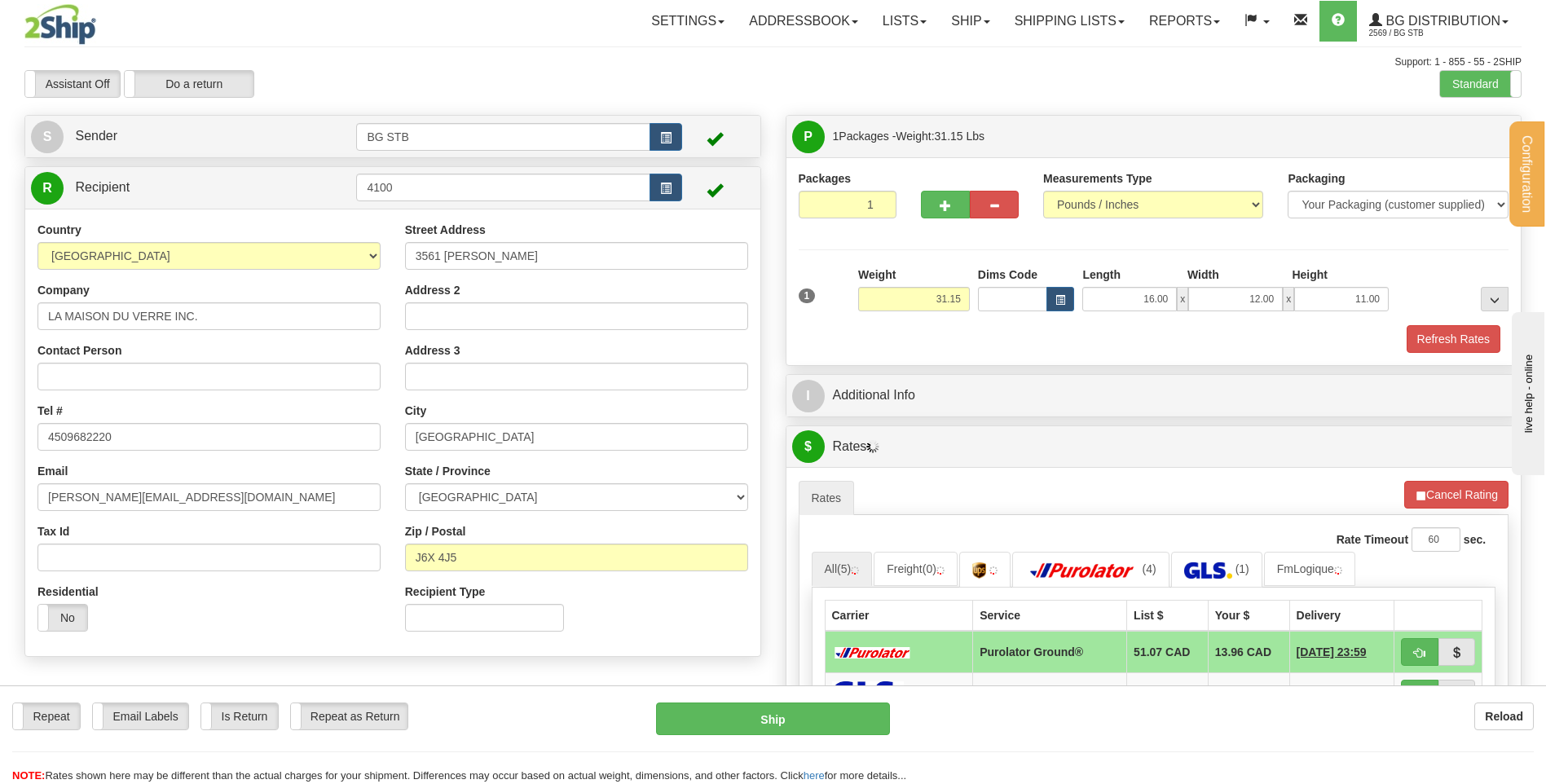
click at [946, 374] on div "I Additional Info" at bounding box center [1153, 396] width 736 height 43
click at [935, 427] on div "$ Rates Cancel" at bounding box center [1154, 447] width 735 height 42
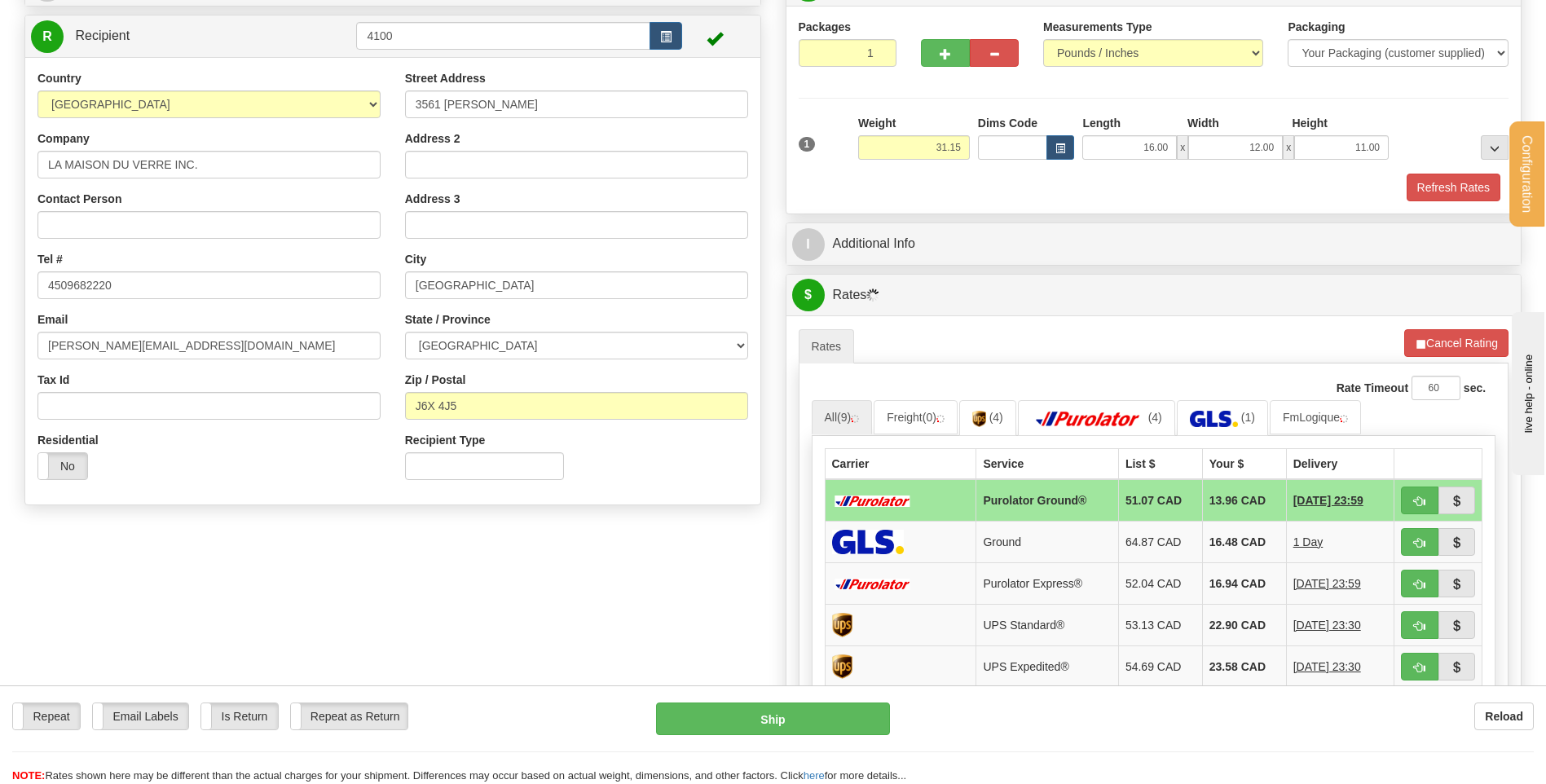
scroll to position [163, 0]
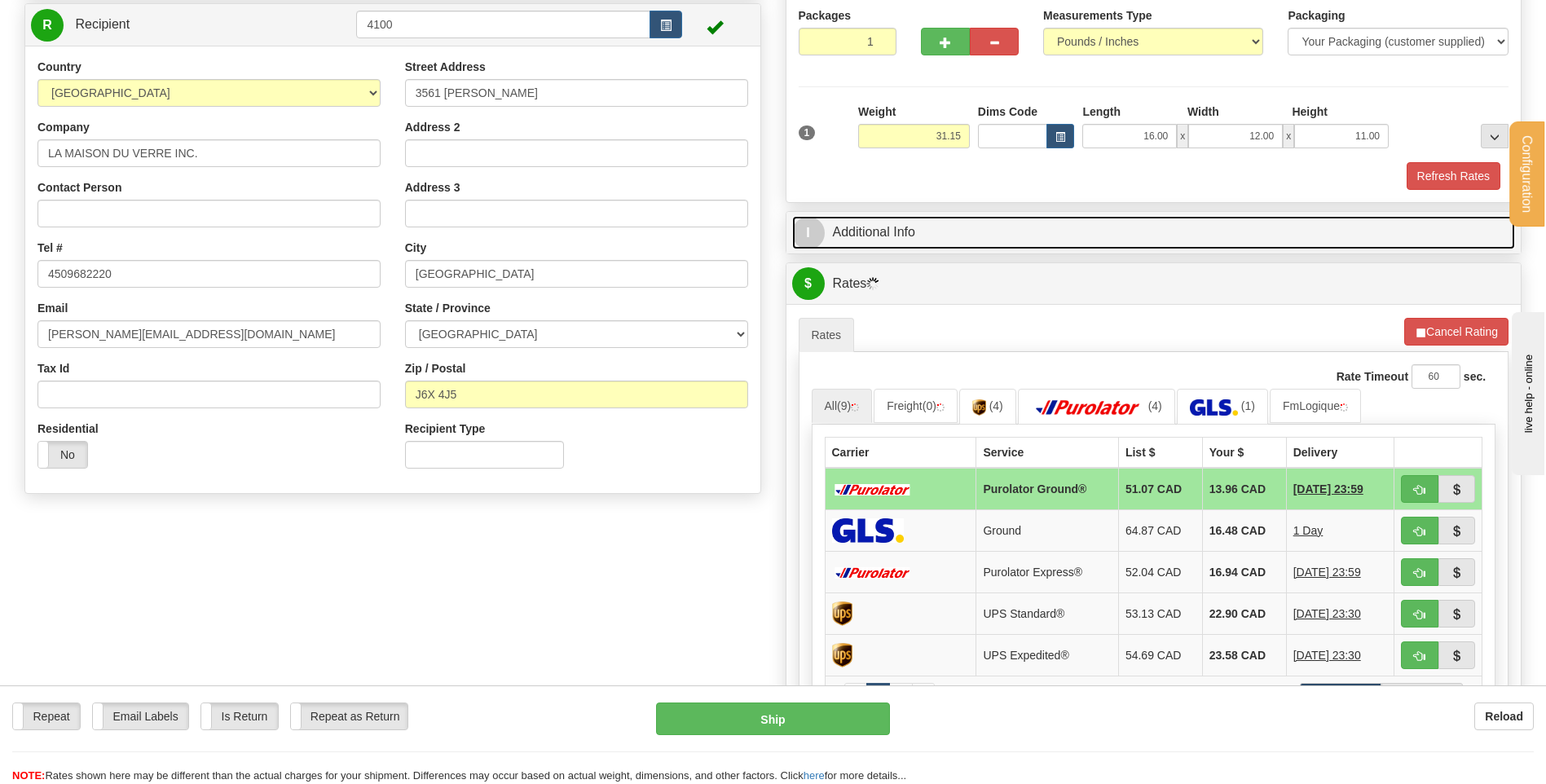
click at [917, 231] on link "I Additional Info" at bounding box center [1154, 232] width 724 height 33
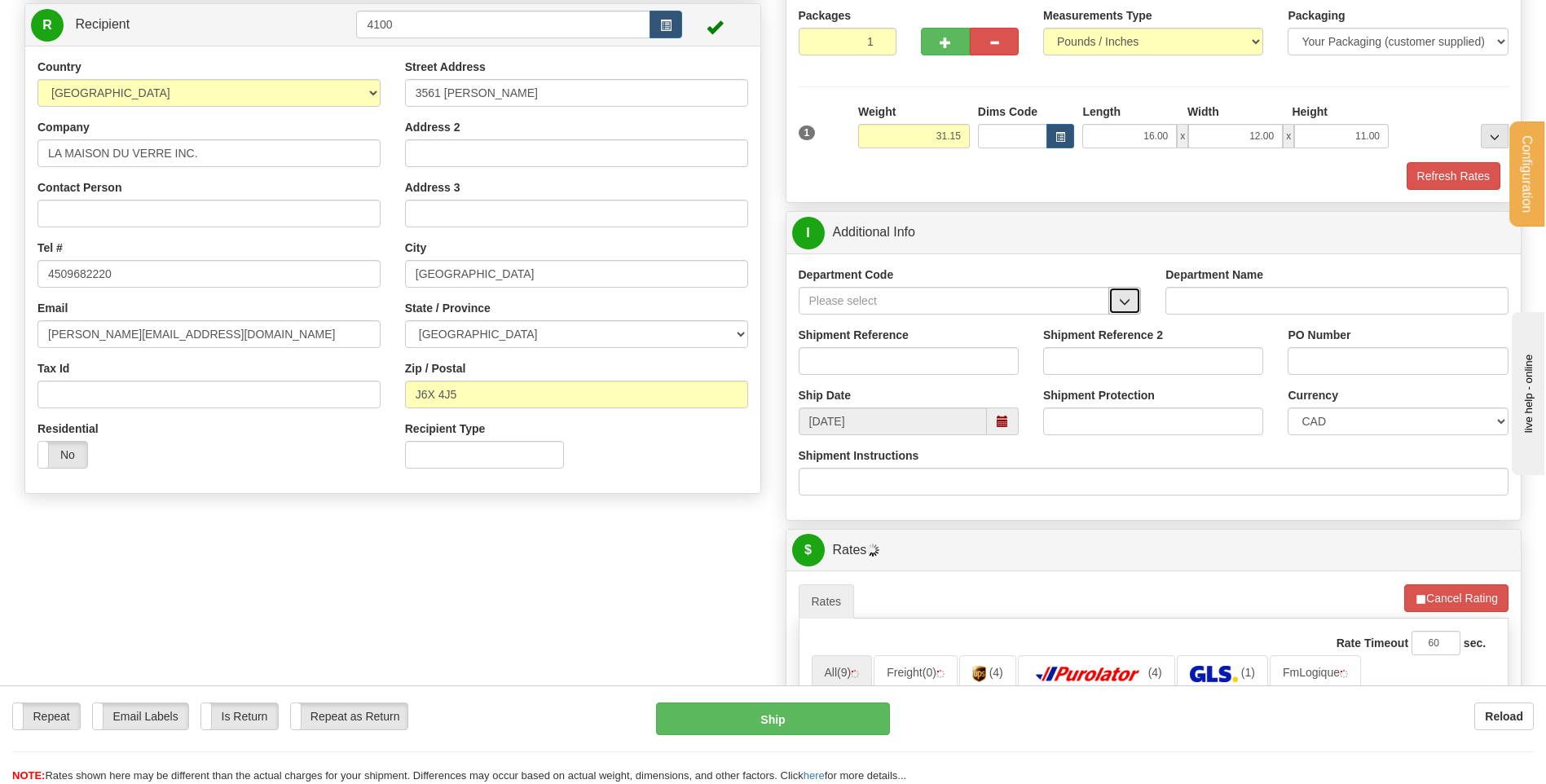
click at [1123, 303] on span "button" at bounding box center [1124, 301] width 12 height 11
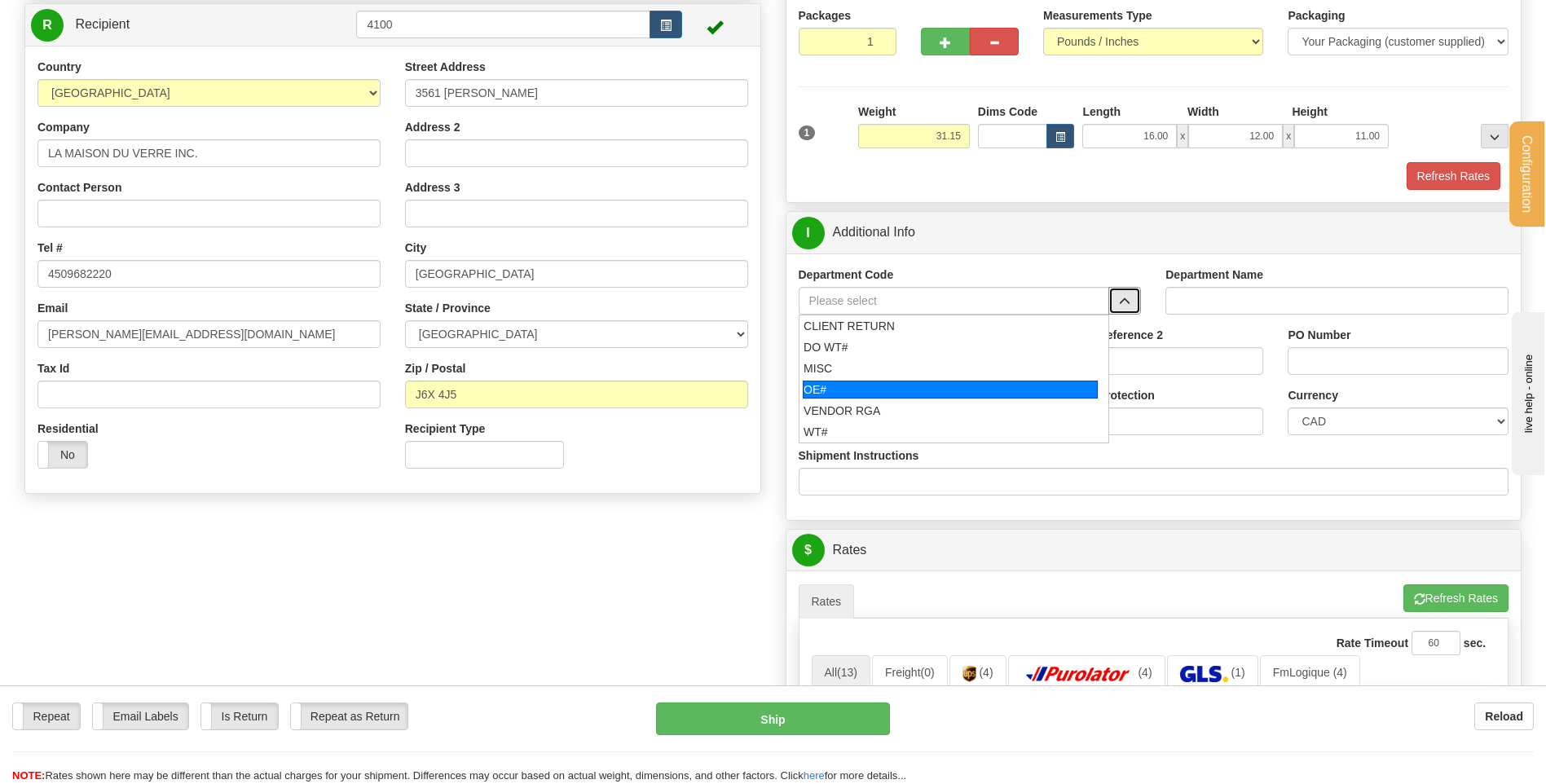
click at [873, 391] on div "OE#" at bounding box center [950, 389] width 295 height 18
type input "OE#"
type input "ORDERS"
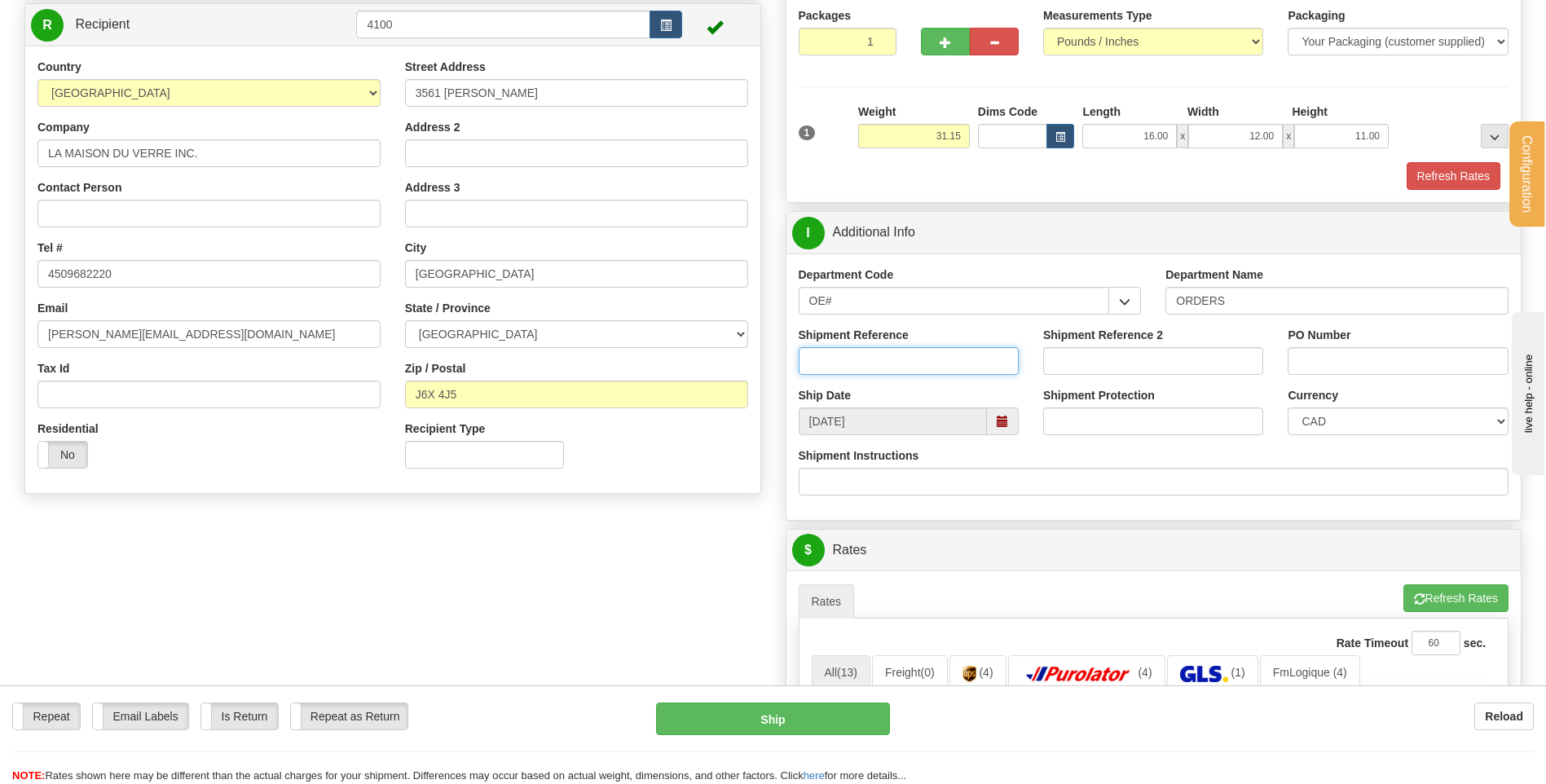
click at [872, 360] on input "Shipment Reference" at bounding box center [908, 360] width 220 height 28
type input "80005080-00"
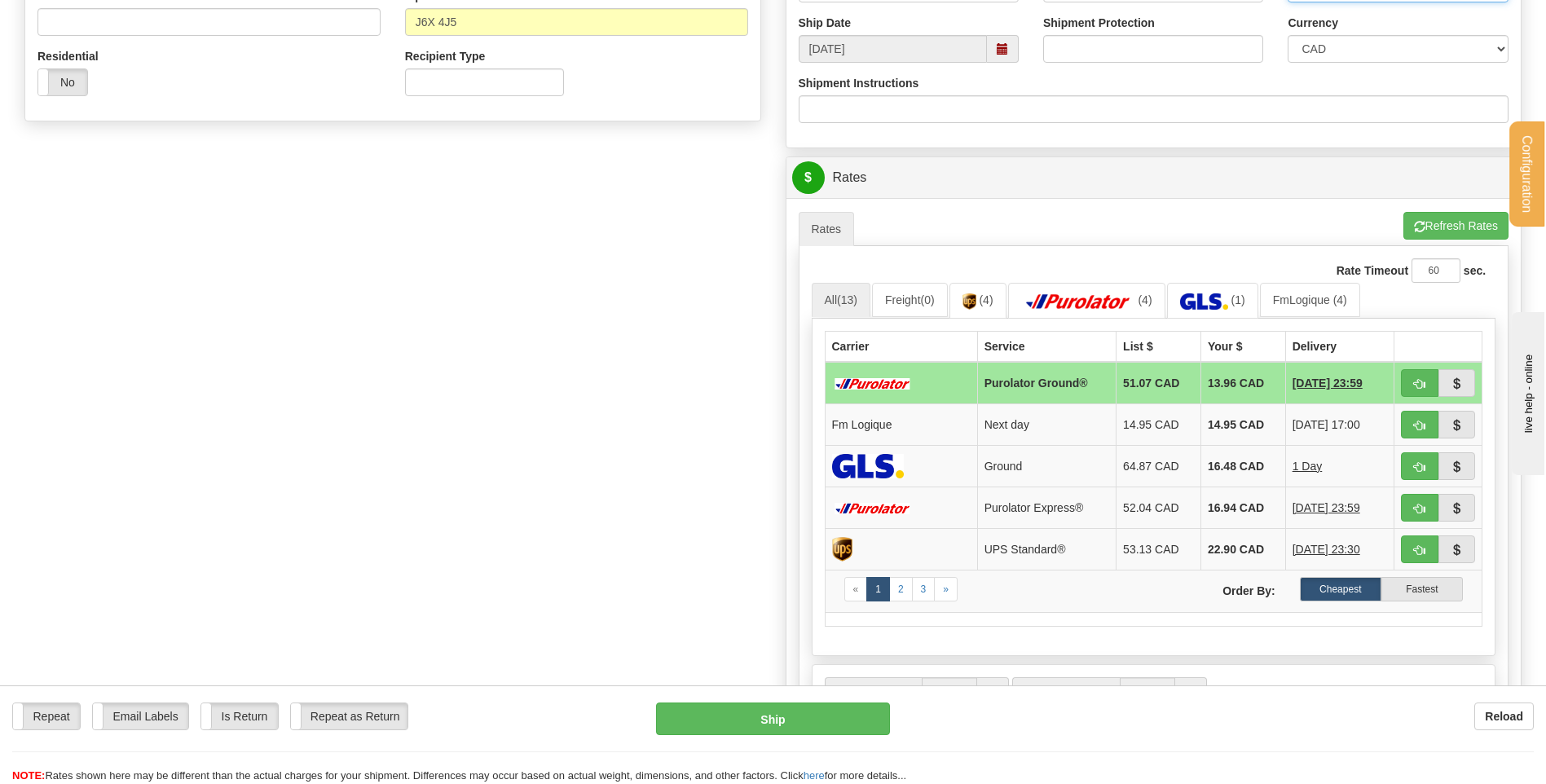
scroll to position [652, 0]
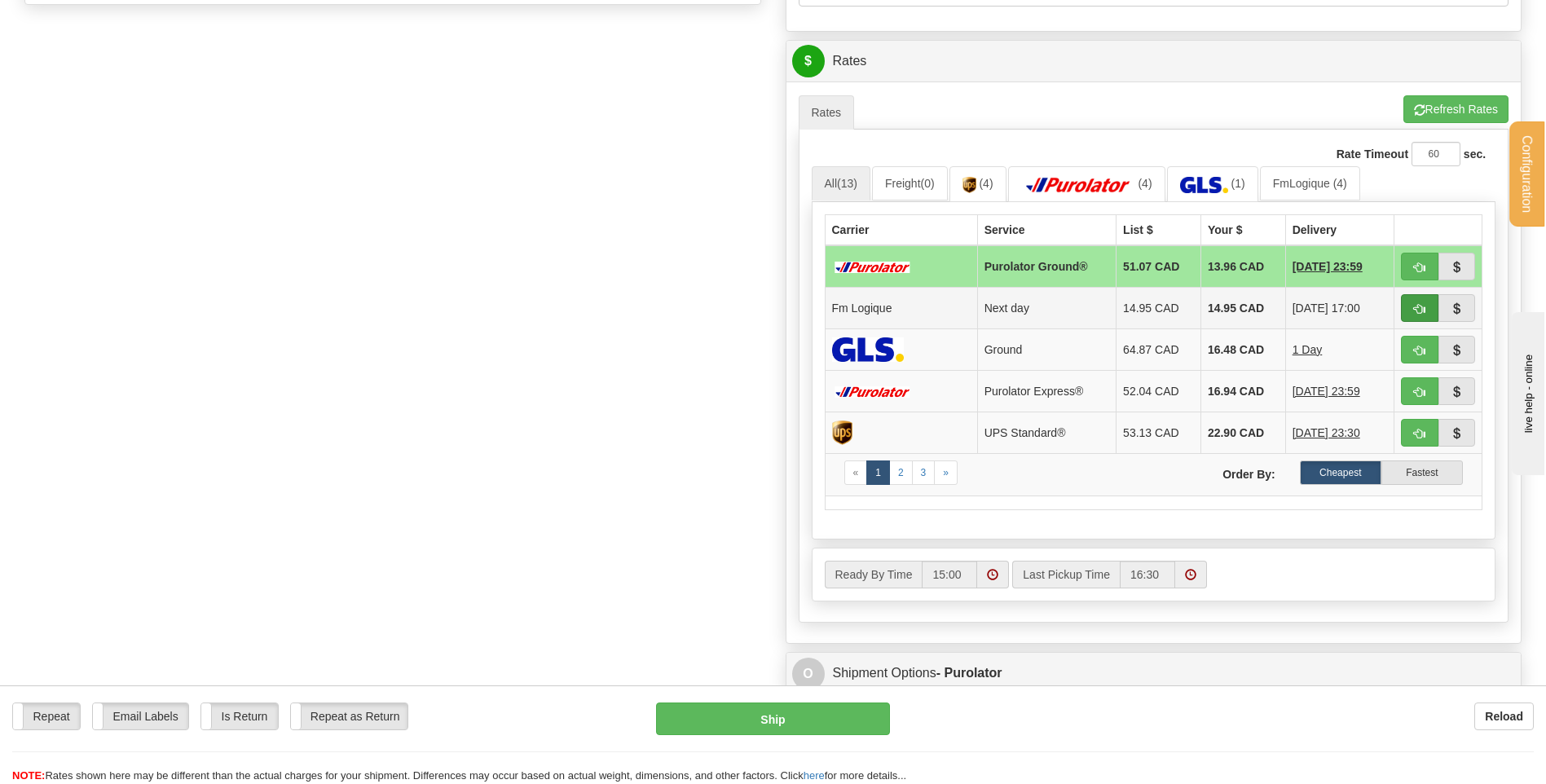
type input "49707"
drag, startPoint x: 1415, startPoint y: 306, endPoint x: 1300, endPoint y: 325, distance: 116.6
click at [1415, 306] on span "button" at bounding box center [1419, 310] width 12 height 11
type input "jour"
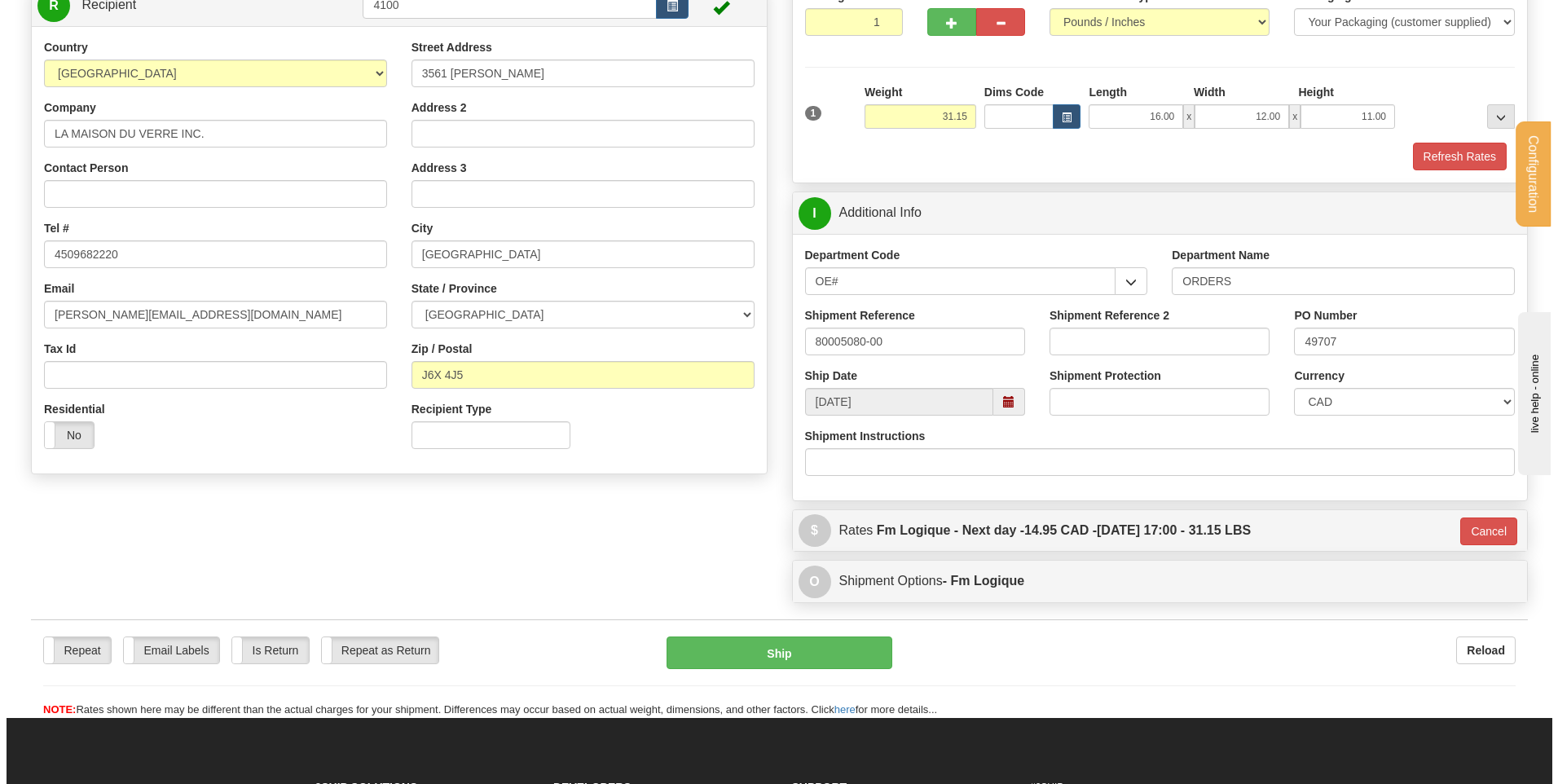
scroll to position [104, 0]
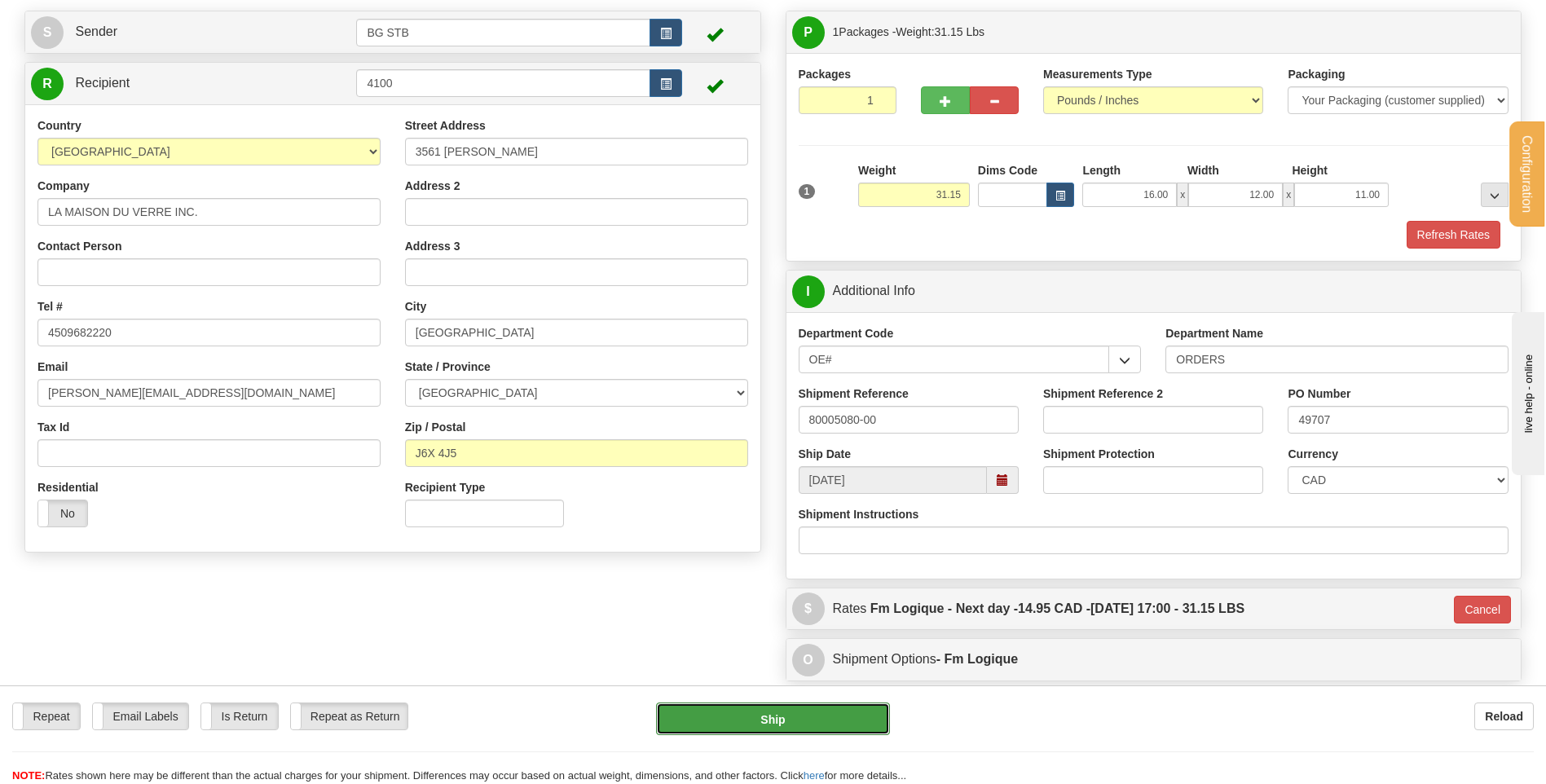
click at [749, 712] on button "Ship" at bounding box center [772, 719] width 233 height 33
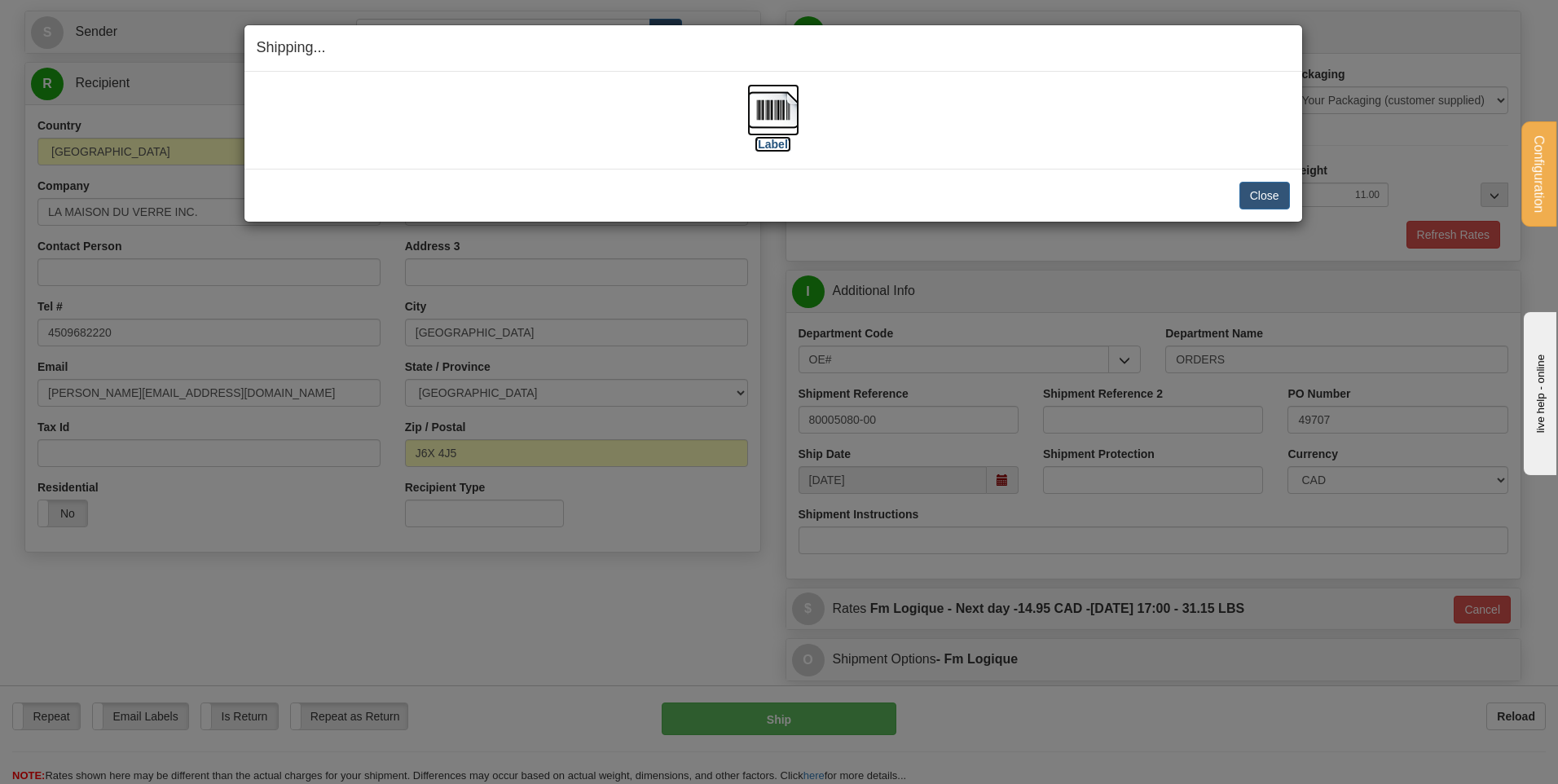
click at [753, 88] on img at bounding box center [774, 110] width 53 height 53
click at [755, 110] on img at bounding box center [774, 110] width 53 height 53
click at [1290, 192] on div "Close Cancel Cancel Shipment and Quit Pickup Quit Pickup ONLY" at bounding box center [774, 195] width 1058 height 53
click at [1271, 196] on button "Close" at bounding box center [1265, 196] width 51 height 28
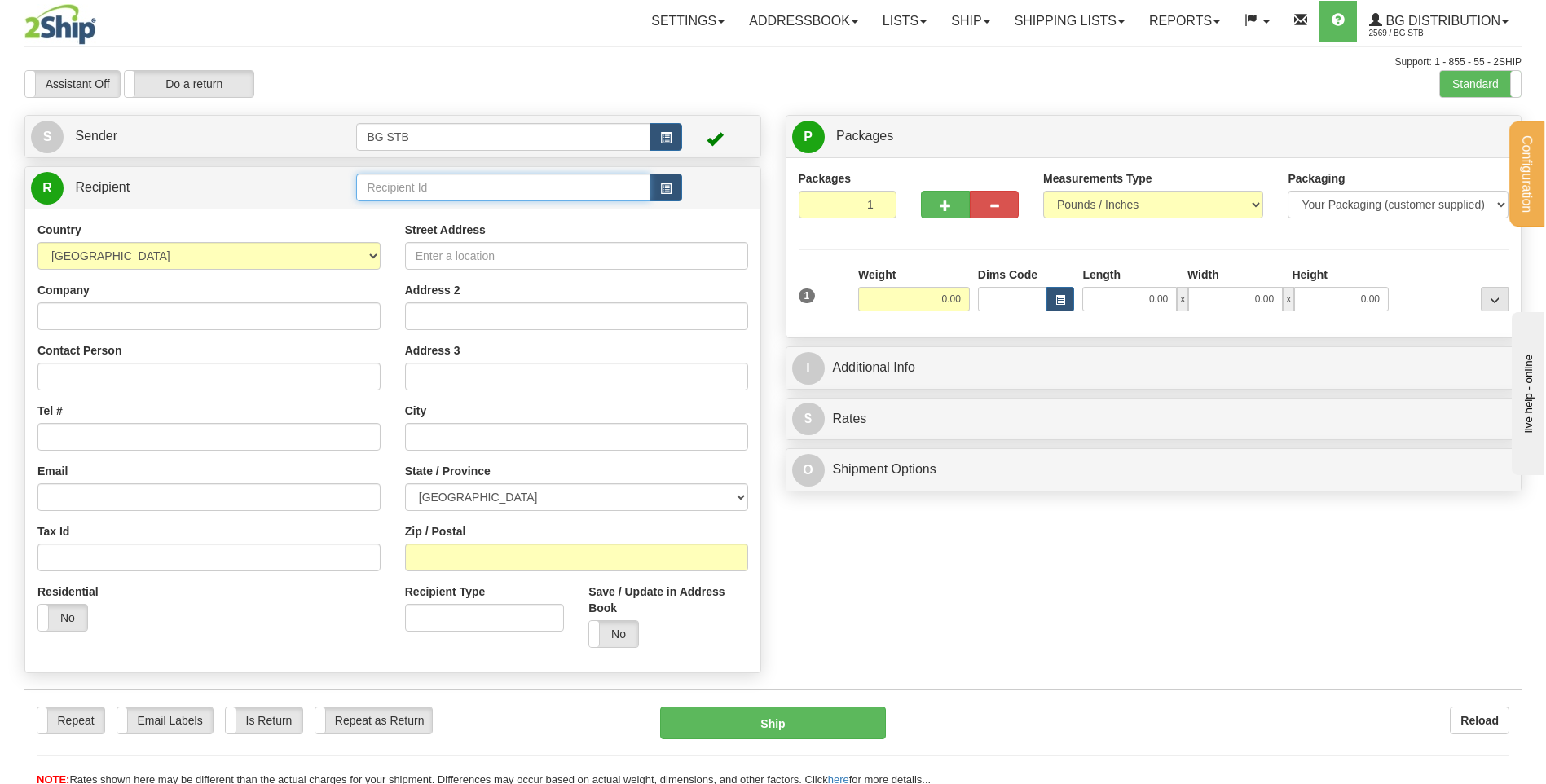
click at [614, 190] on input "text" at bounding box center [503, 187] width 293 height 28
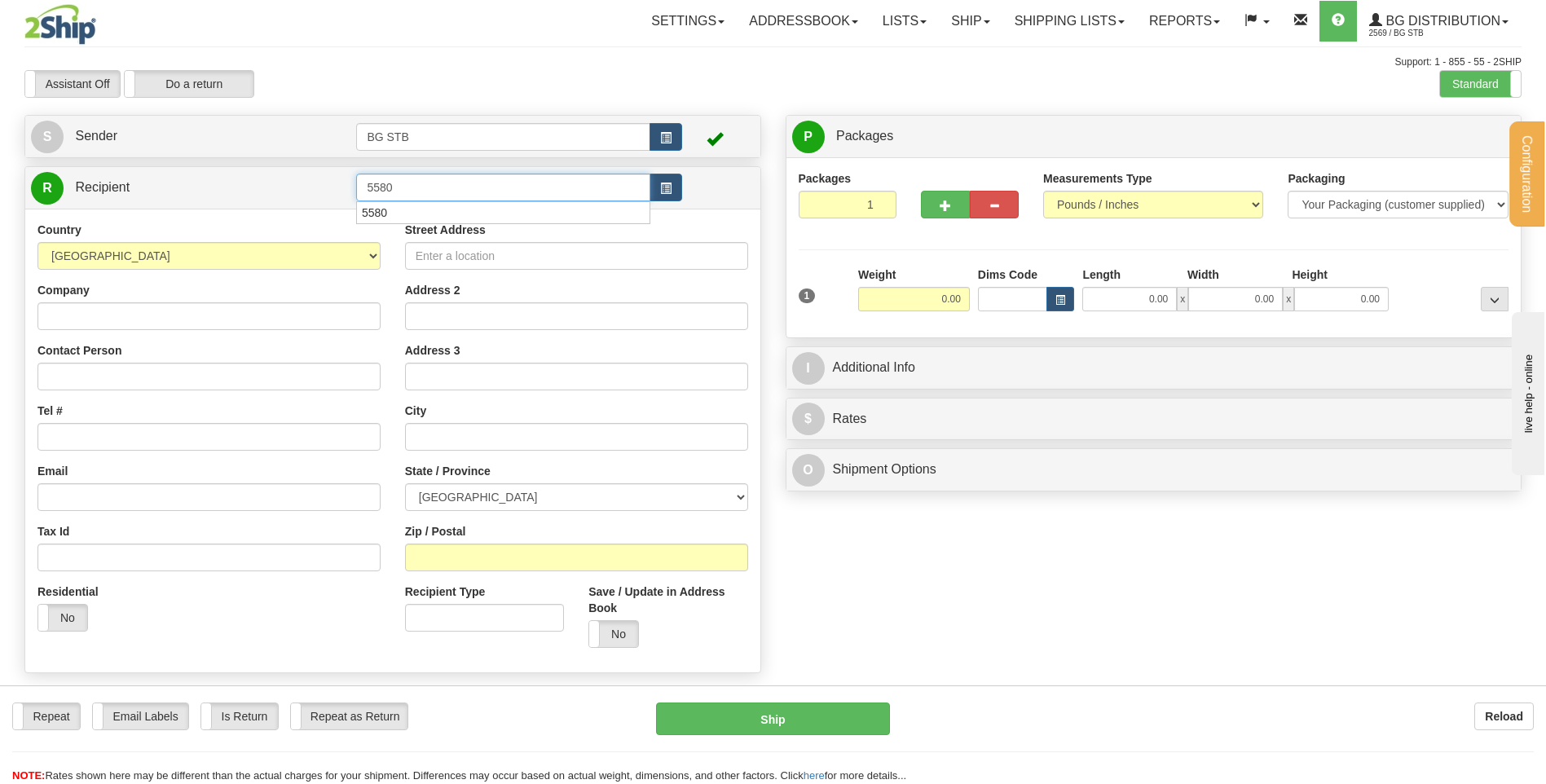
type input "5580"
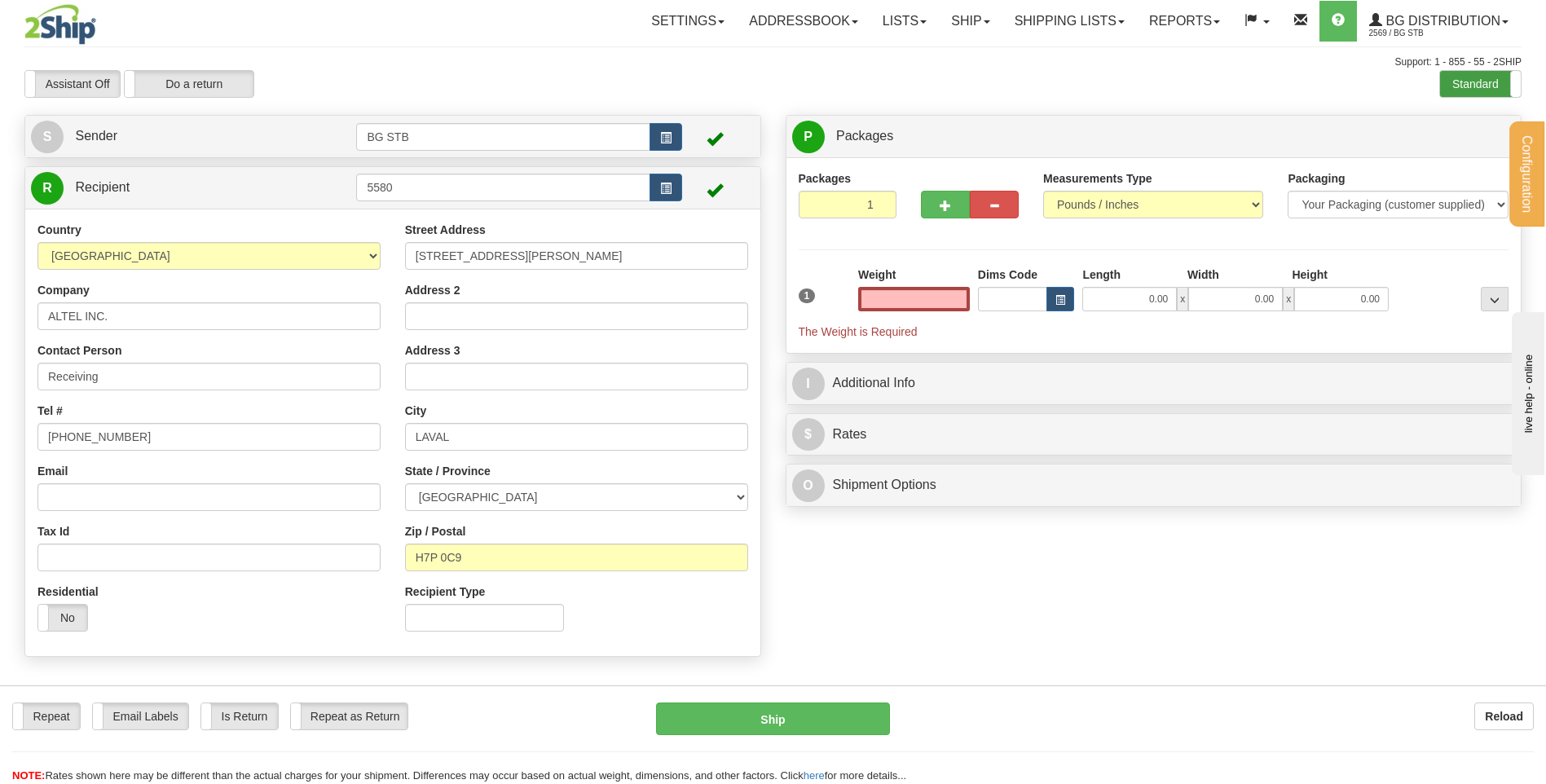
type input "0.00"
click at [1462, 77] on label "Standard" at bounding box center [1480, 83] width 81 height 26
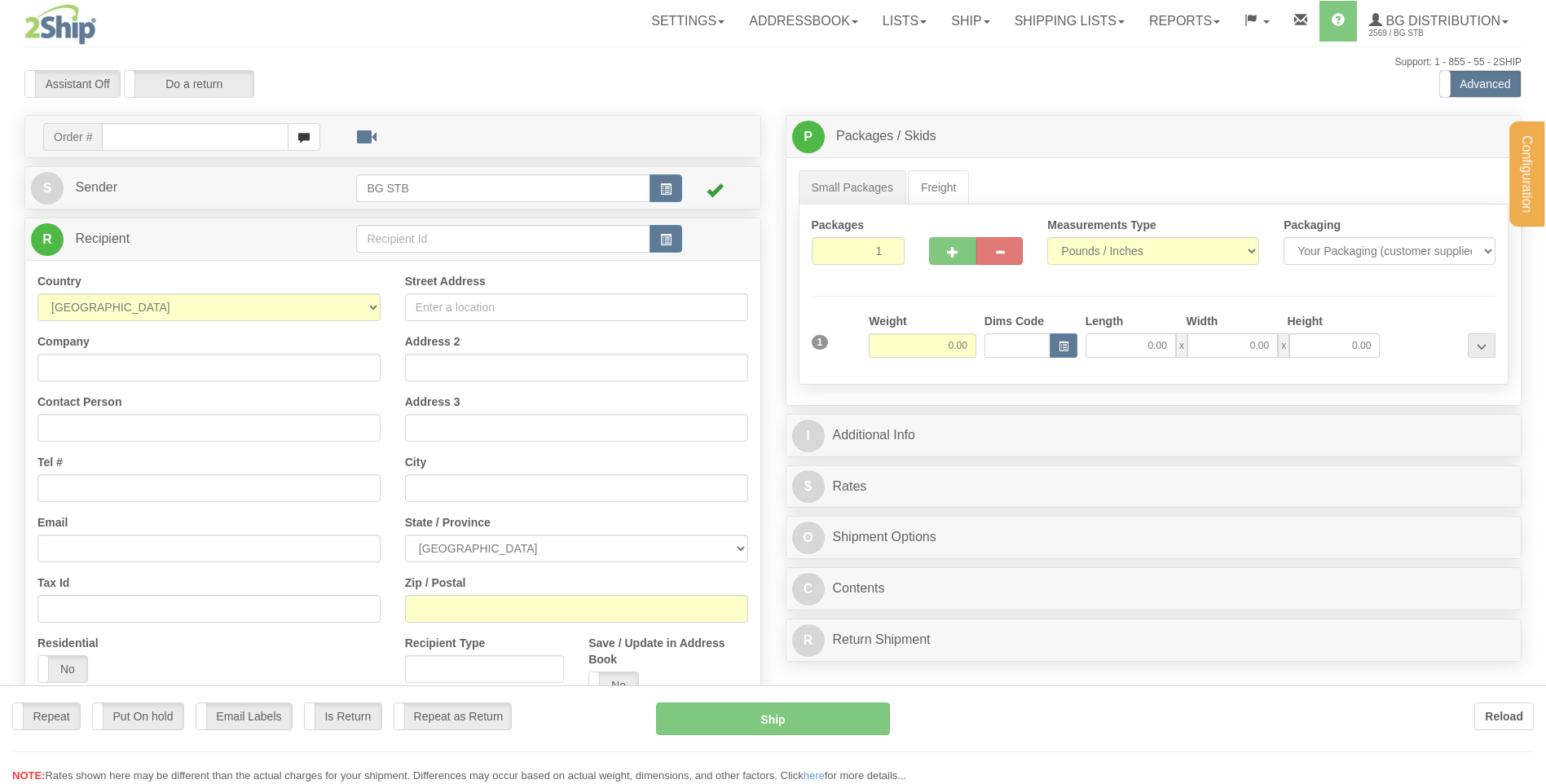
click at [408, 238] on div at bounding box center [773, 392] width 1546 height 784
click at [408, 238] on div "Configuration My Configuration Panel Close Configure My Carriers" at bounding box center [773, 458] width 1546 height 917
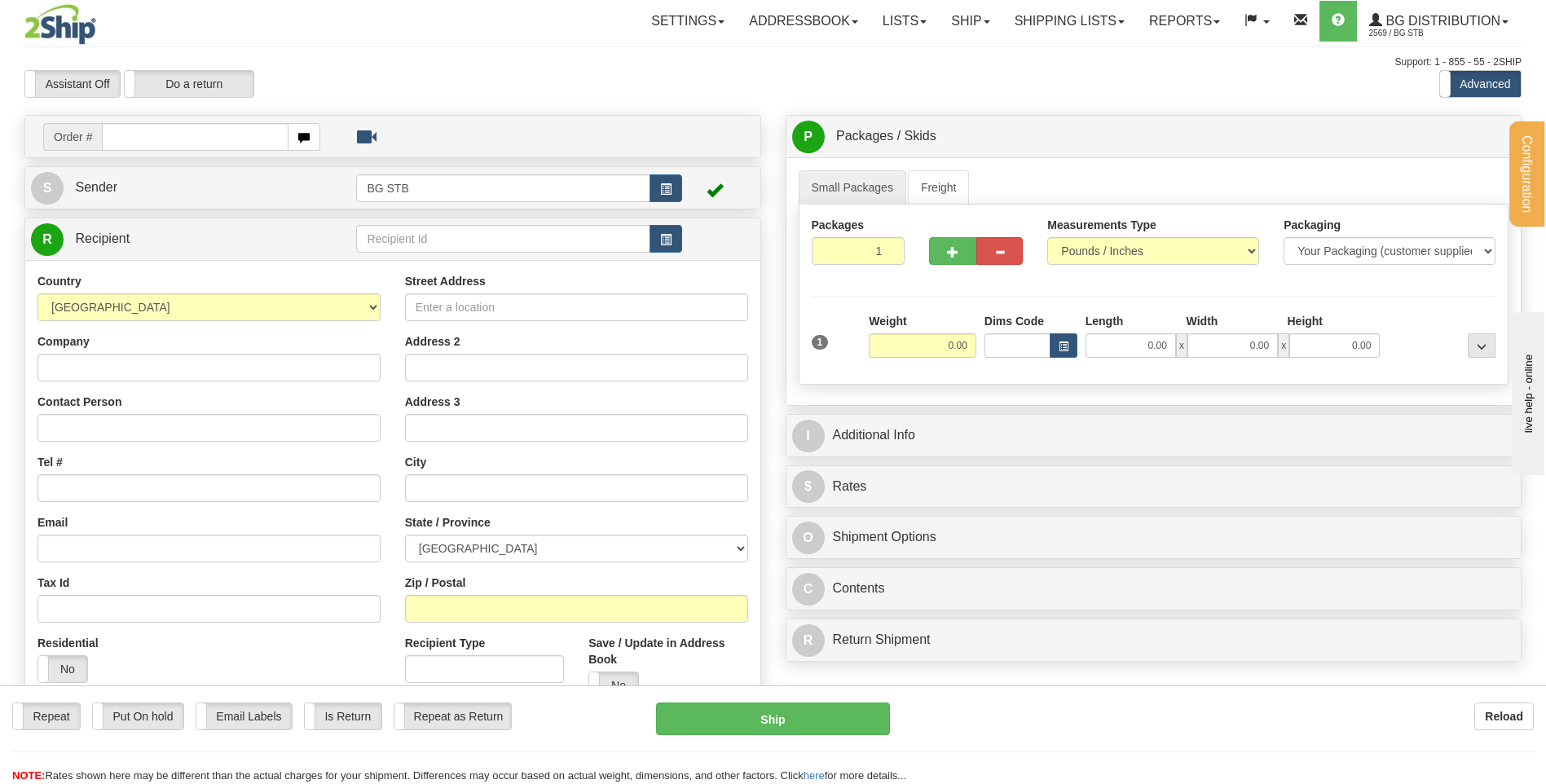
click at [399, 220] on div "R Recipient" at bounding box center [393, 239] width 735 height 42
click at [406, 234] on input "text" at bounding box center [503, 238] width 293 height 28
type input "5580"
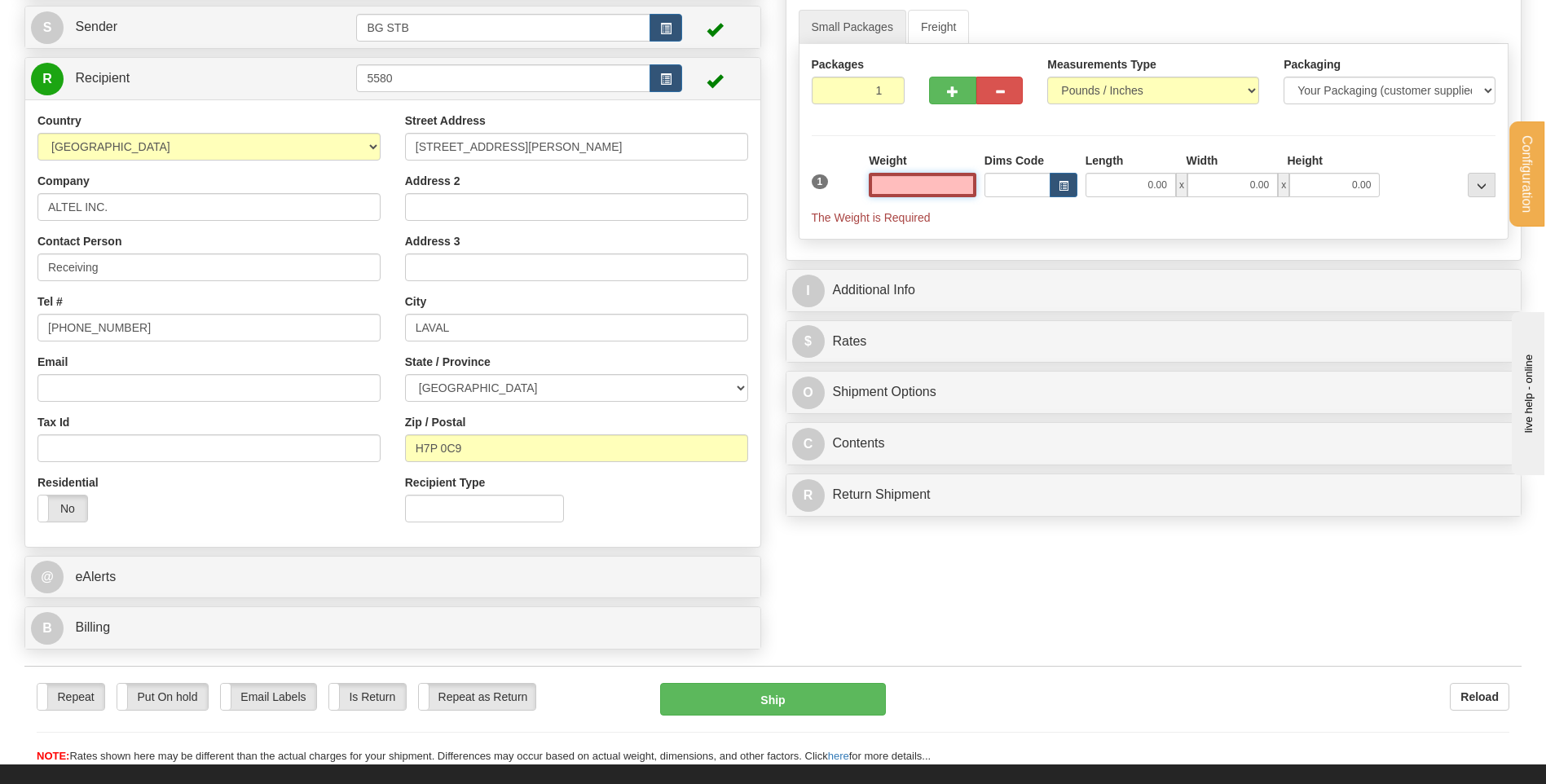
scroll to position [244, 0]
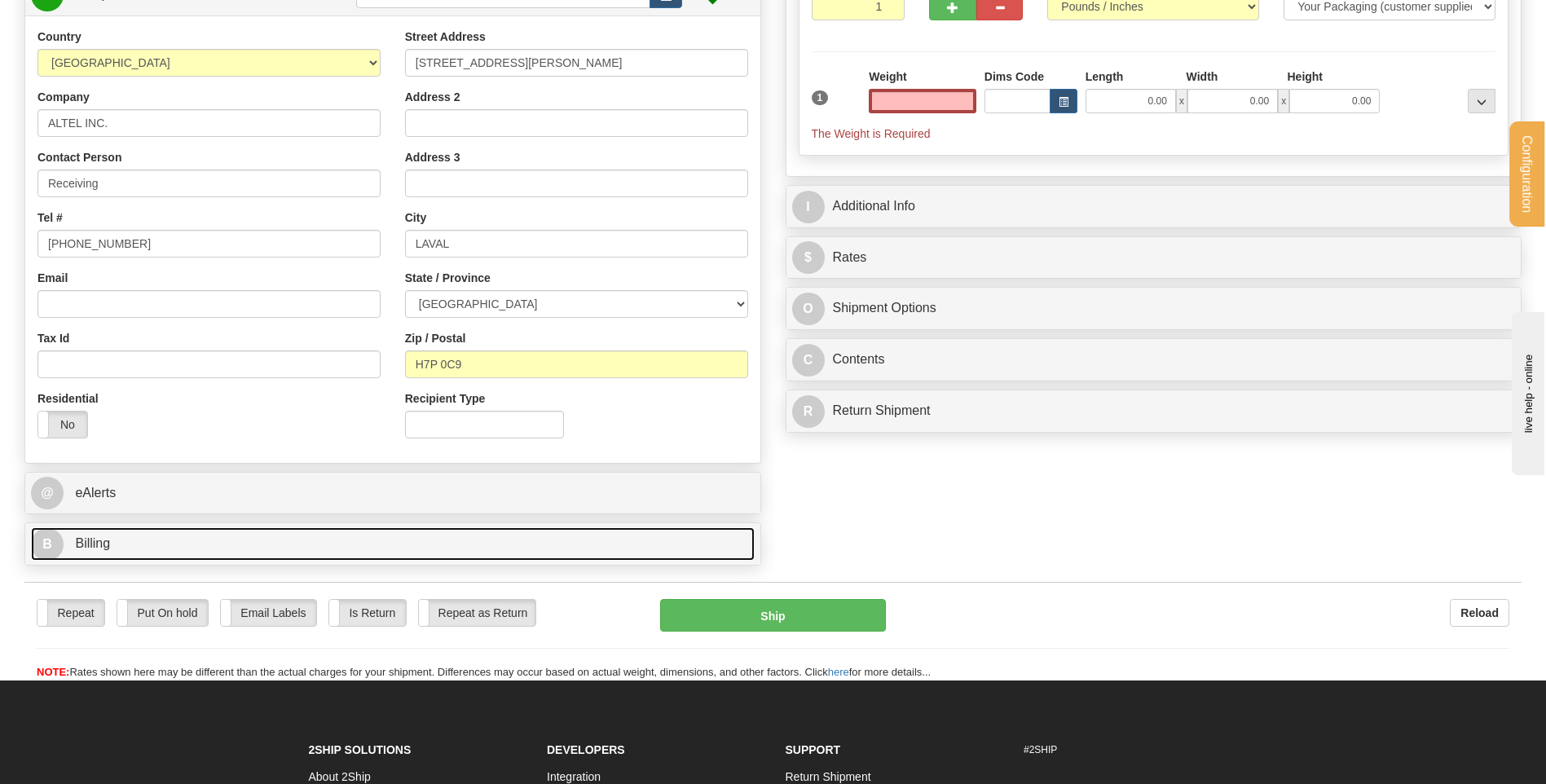
type input "0.00"
click at [277, 543] on link "B Billing" at bounding box center [392, 543] width 724 height 33
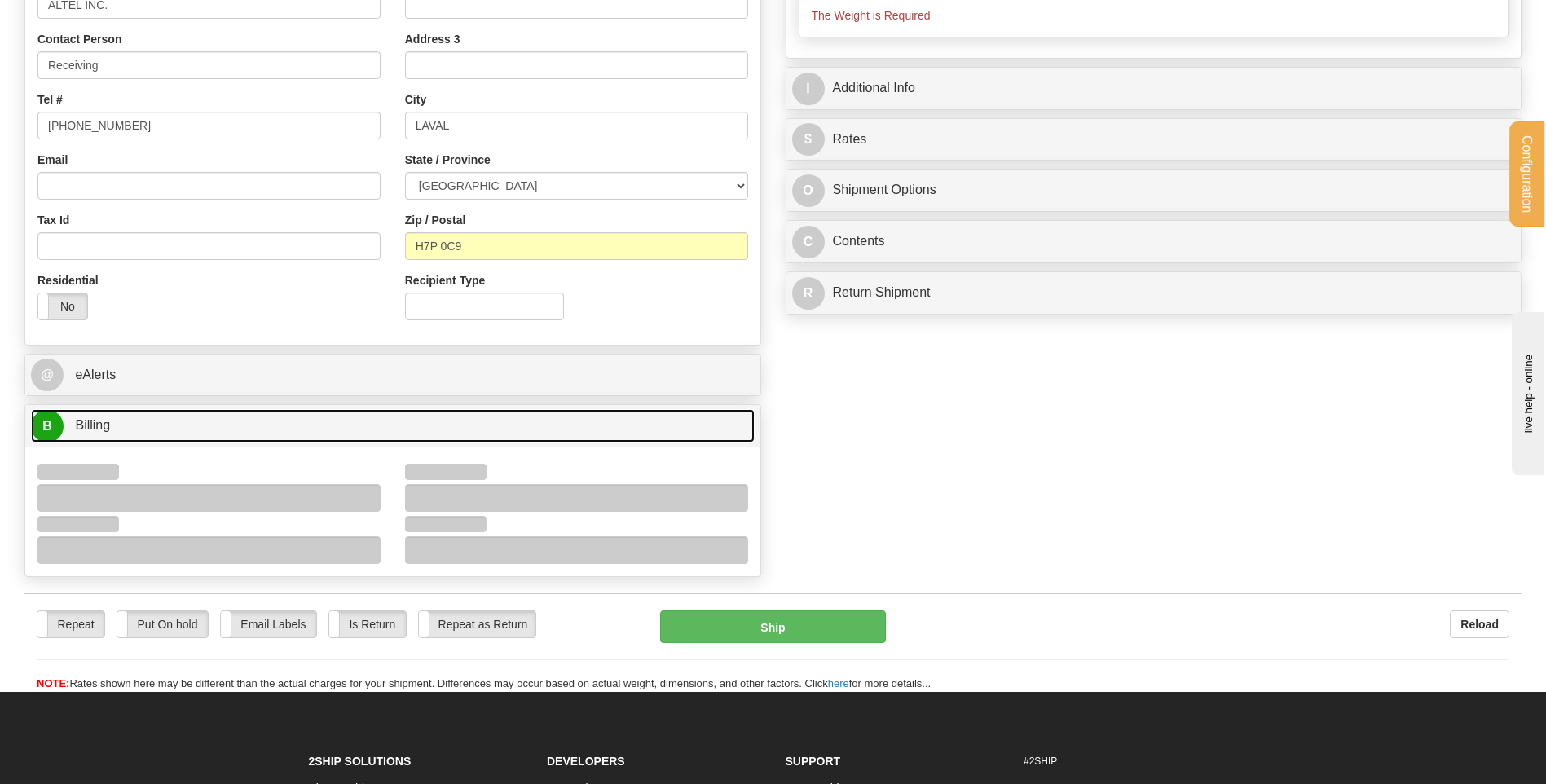
scroll to position [489, 0]
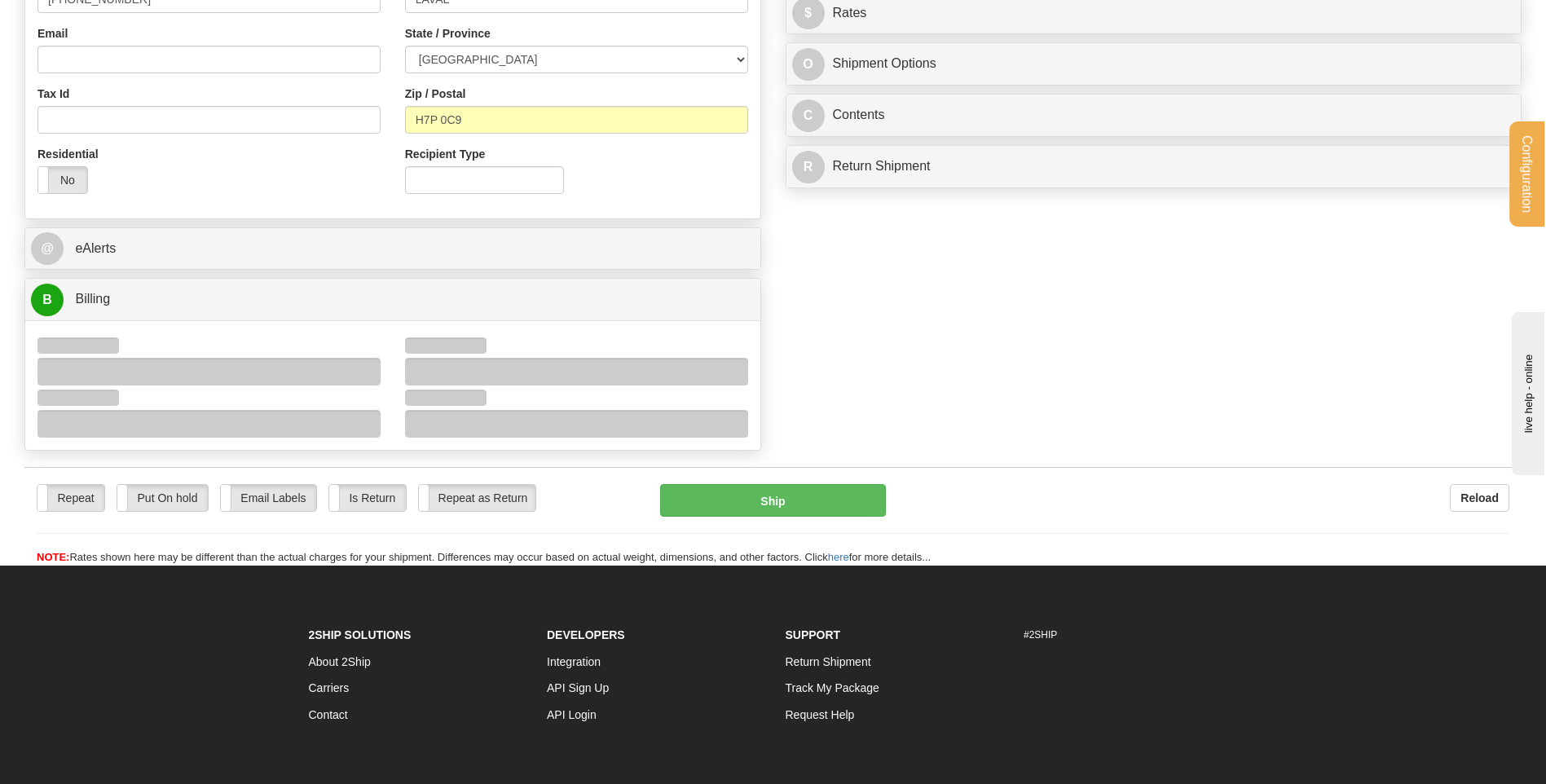
click at [350, 367] on div at bounding box center [208, 371] width 343 height 28
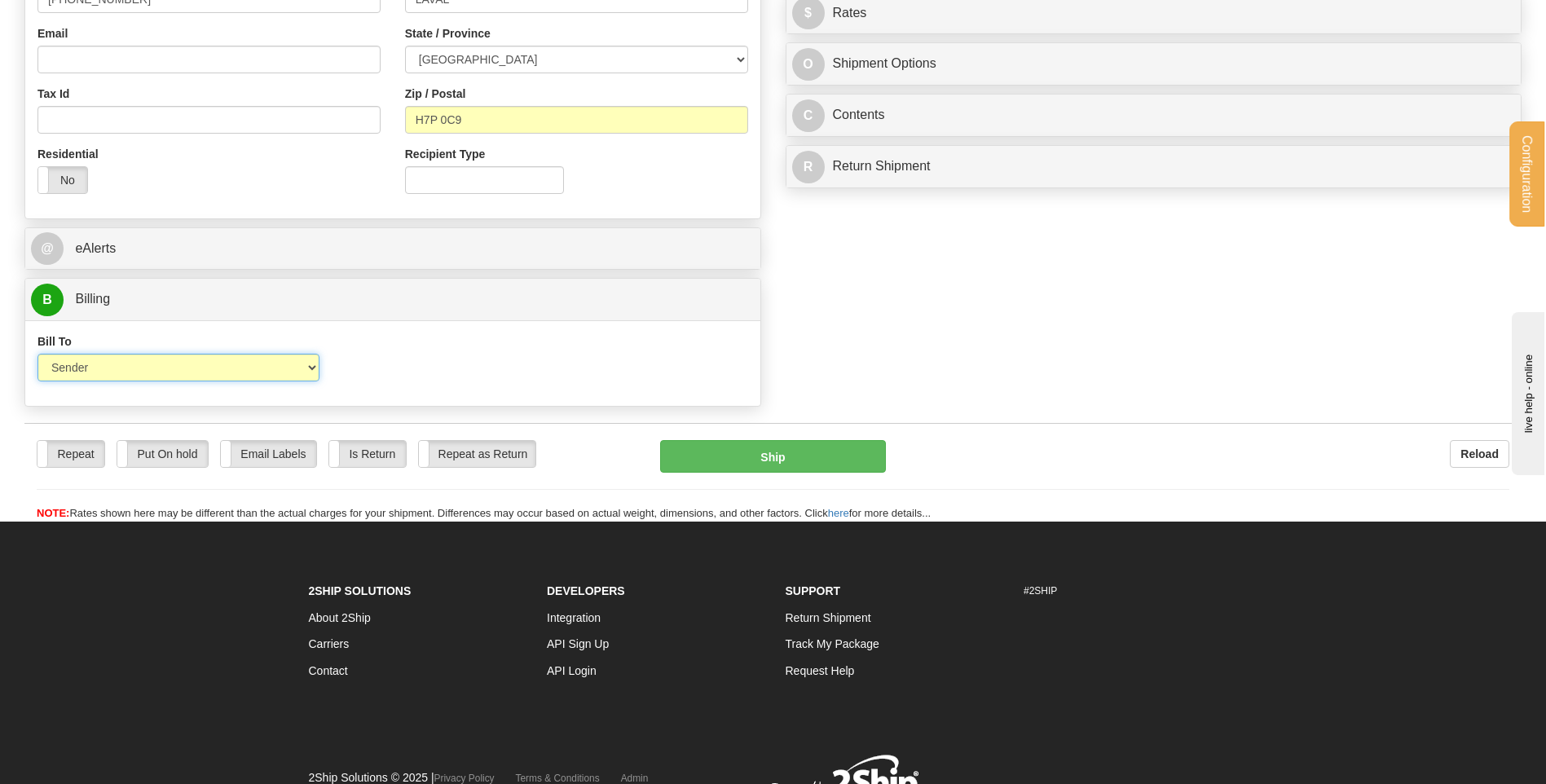
drag, startPoint x: 306, startPoint y: 366, endPoint x: 329, endPoint y: 377, distance: 25.5
click at [306, 366] on select "Sender Recipient Third Party Collect" at bounding box center [178, 367] width 282 height 28
select select "2"
click at [37, 353] on select "Sender Recipient Third Party Collect" at bounding box center [178, 367] width 282 height 28
click at [368, 359] on input "Account" at bounding box center [485, 367] width 282 height 28
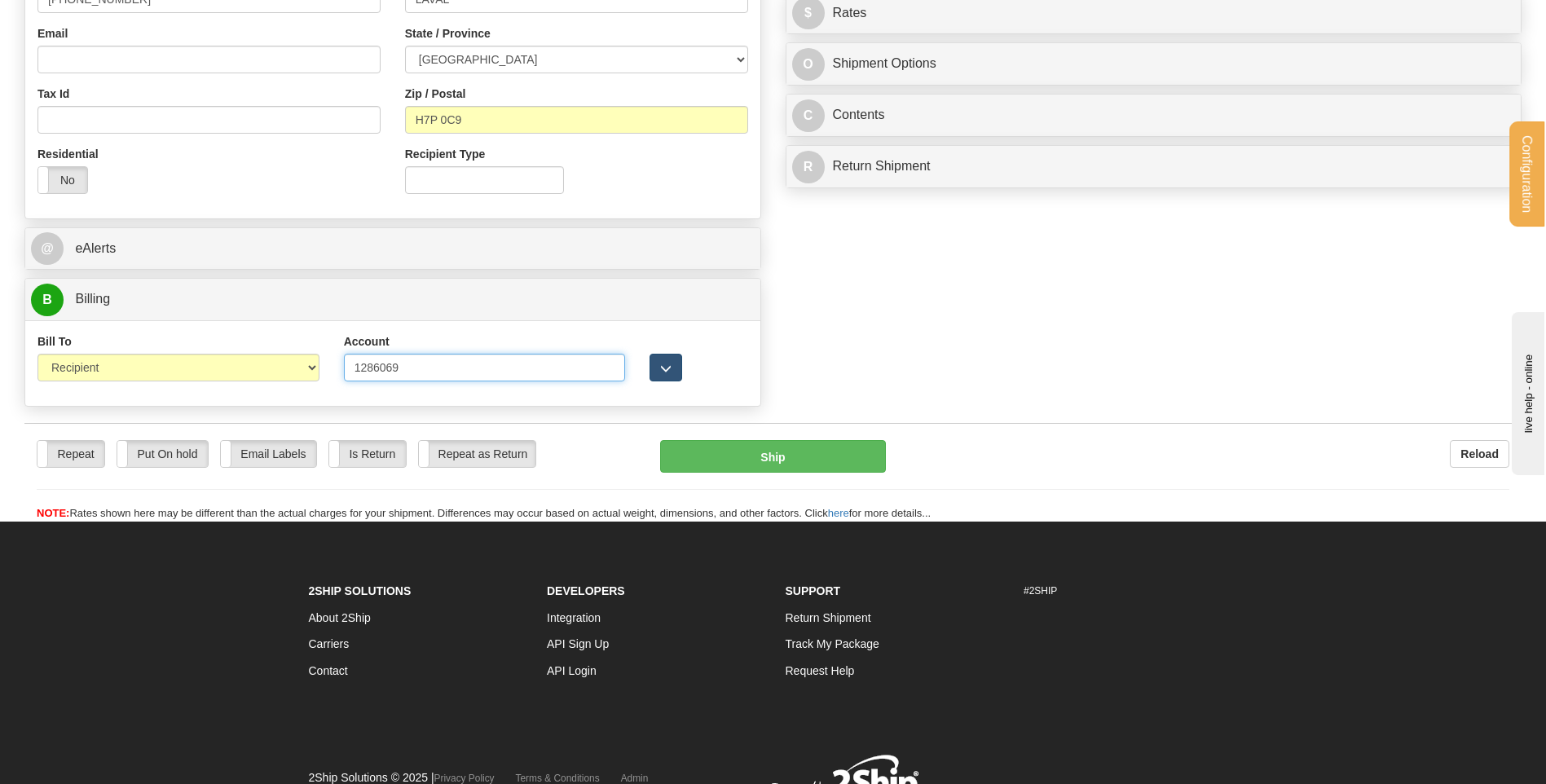
type input "1286069"
click at [658, 363] on button "button" at bounding box center [666, 367] width 33 height 28
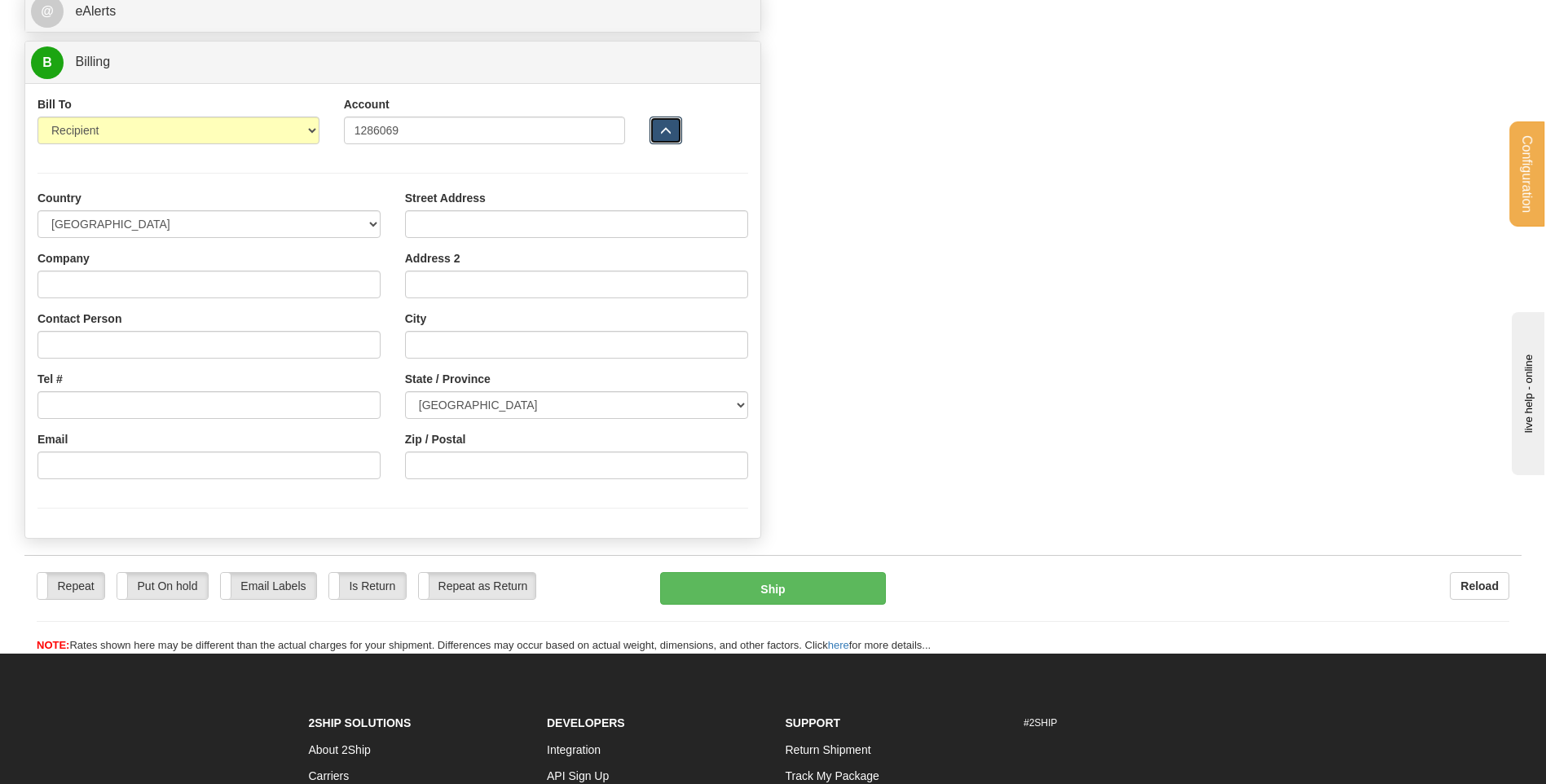
scroll to position [733, 0]
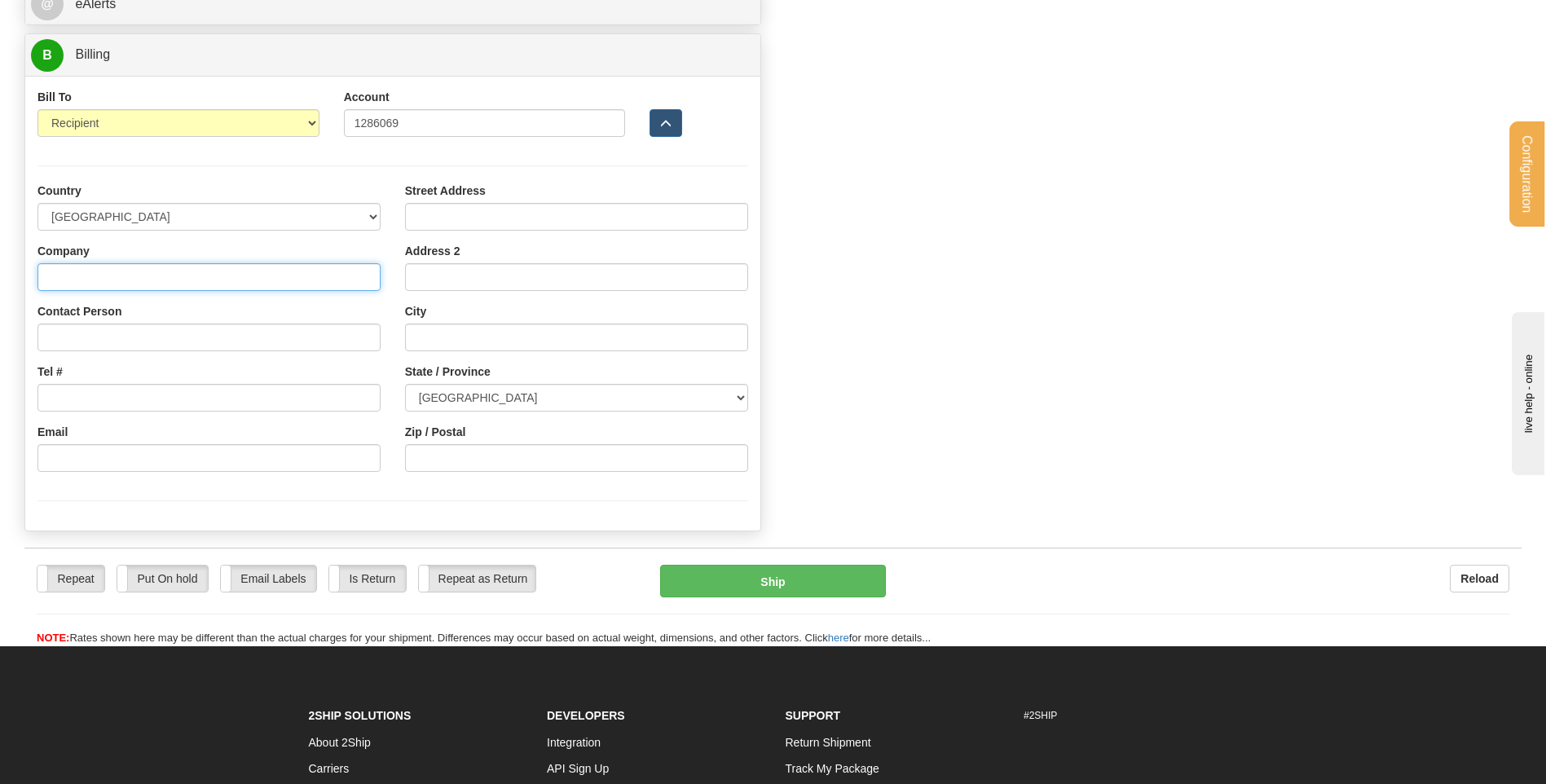
click at [72, 286] on input "Company" at bounding box center [208, 277] width 343 height 28
type input "CONVERGINT TECHNOLOGIES"
type input "Receiving"
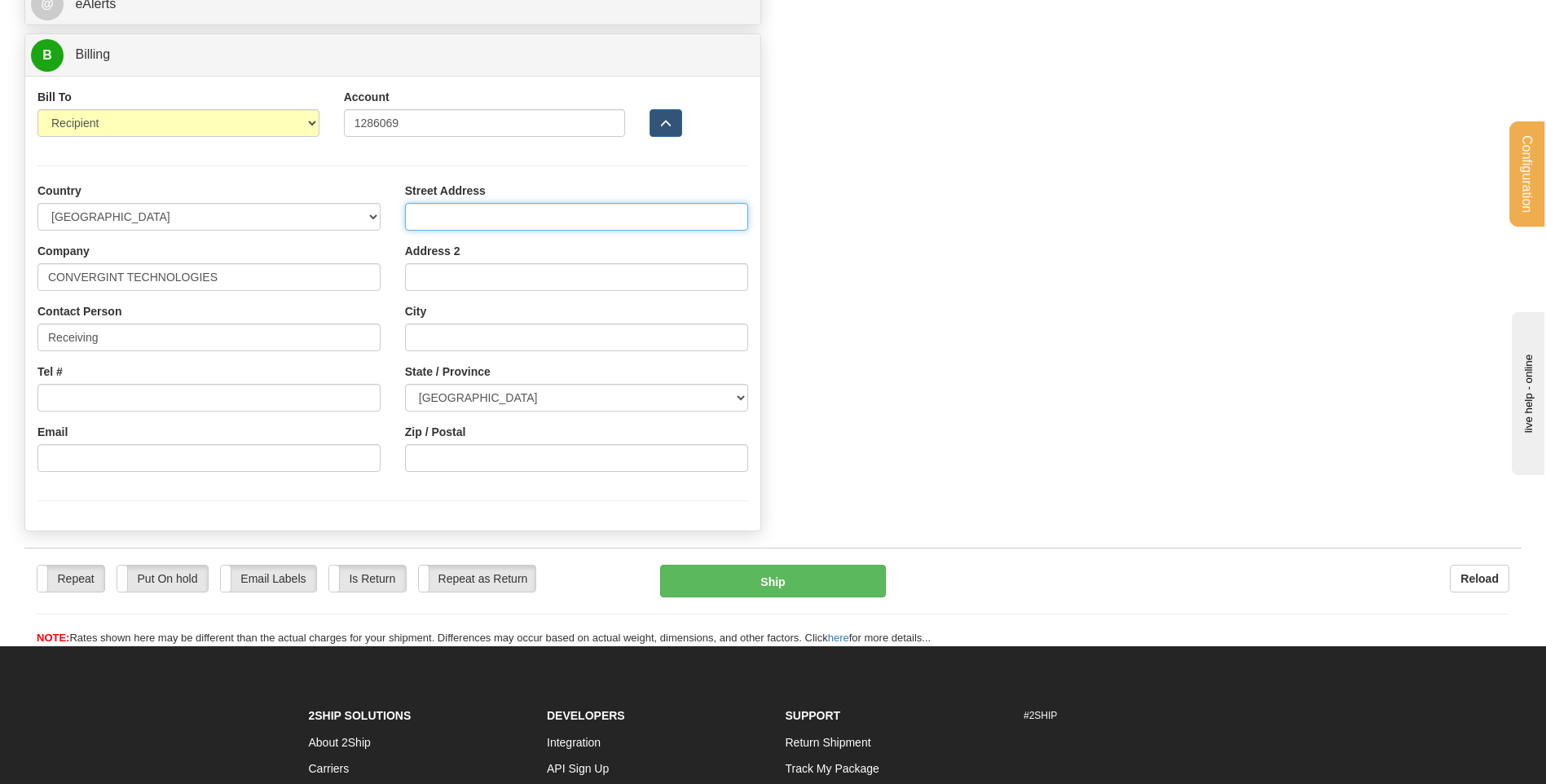
type input "3505 rue John-Pratt"
type input "LAVAL"
select select "QC"
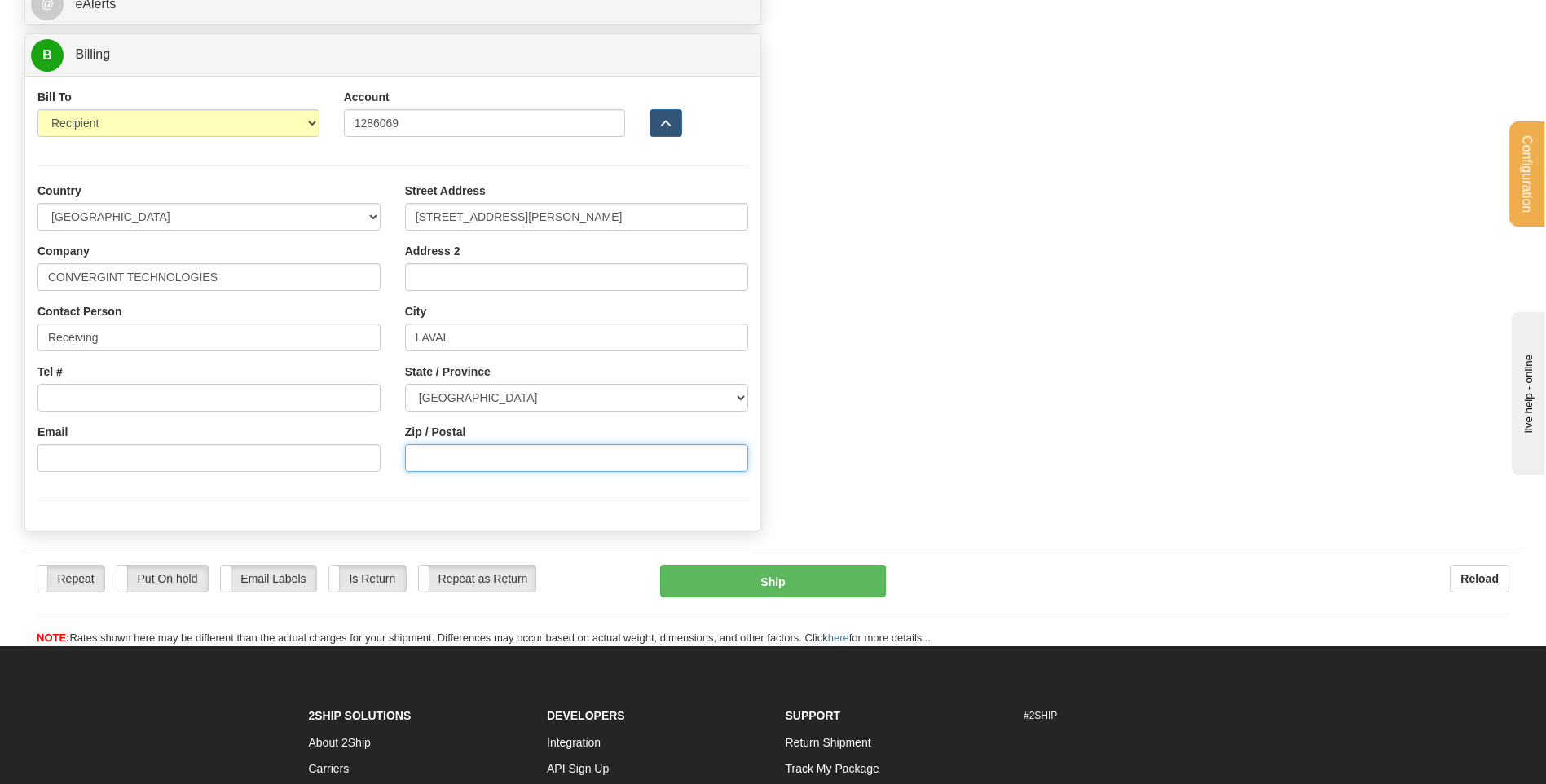
type input "H7P 0C9"
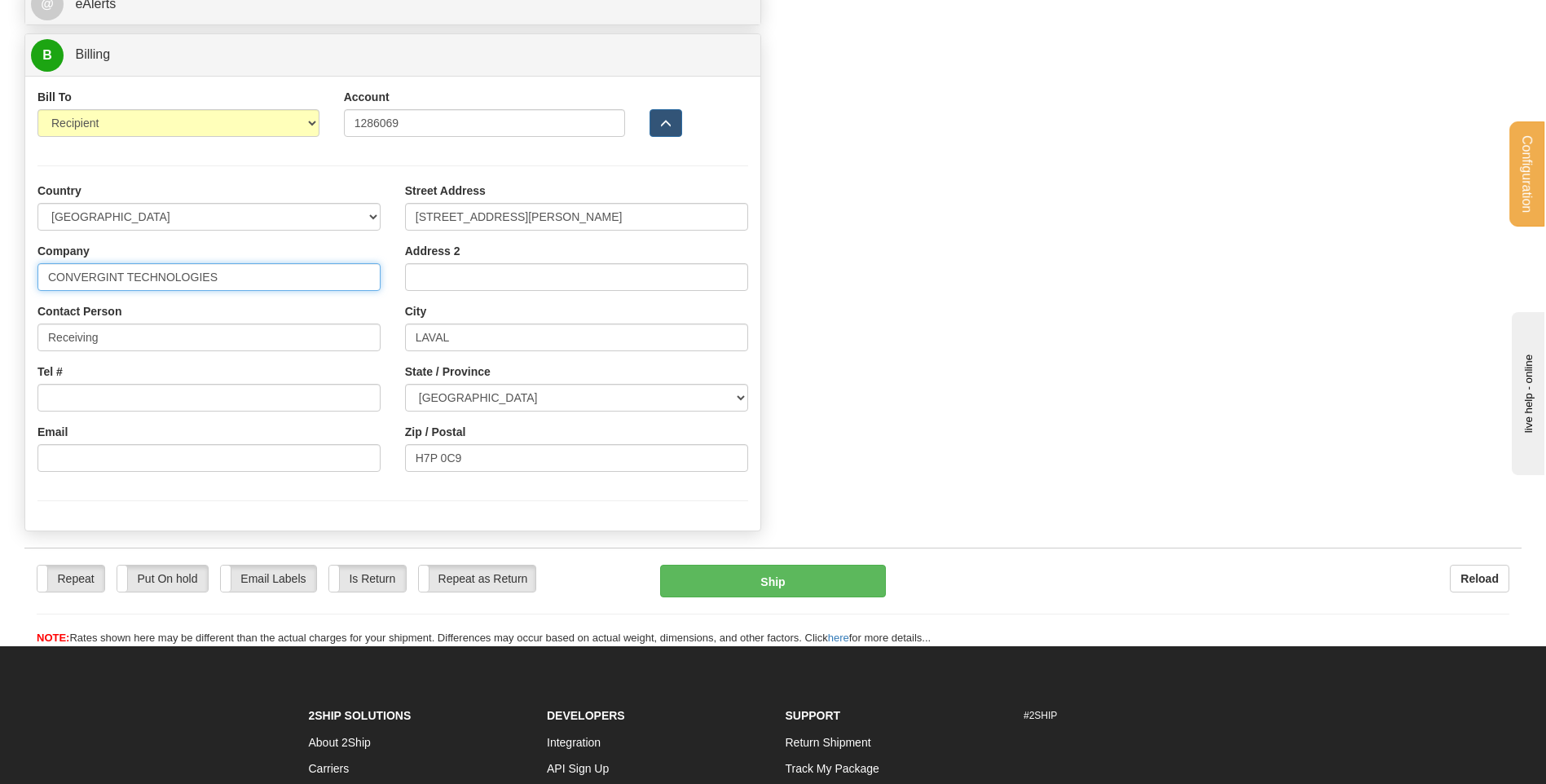
type input "CENTRE DE SERVICE SCOLAIRE DE MTL"
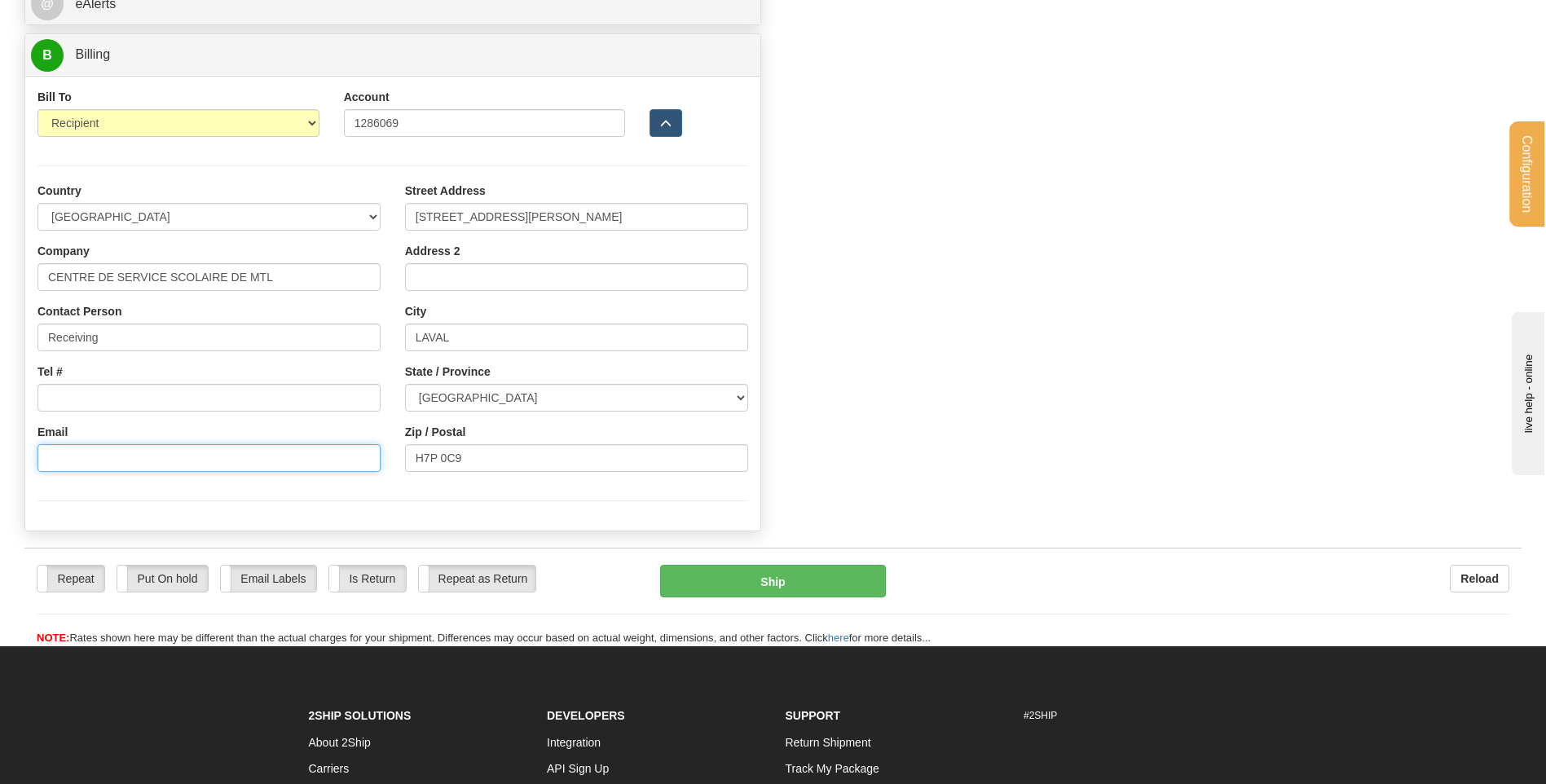
type input "Srmouest.facturation@csdm.qc.ca"
type input "EDIFICE DES PINS"
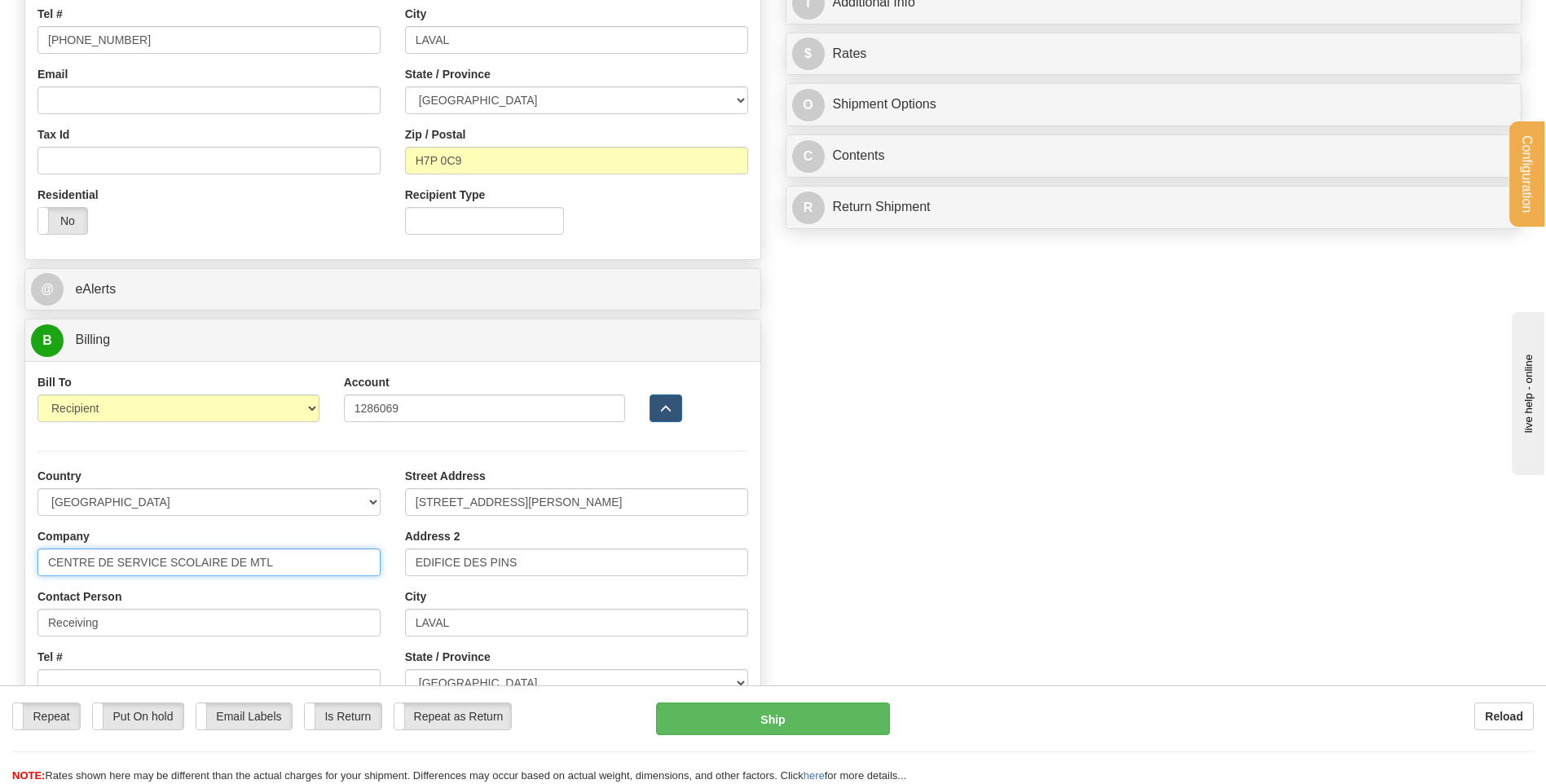
scroll to position [326, 0]
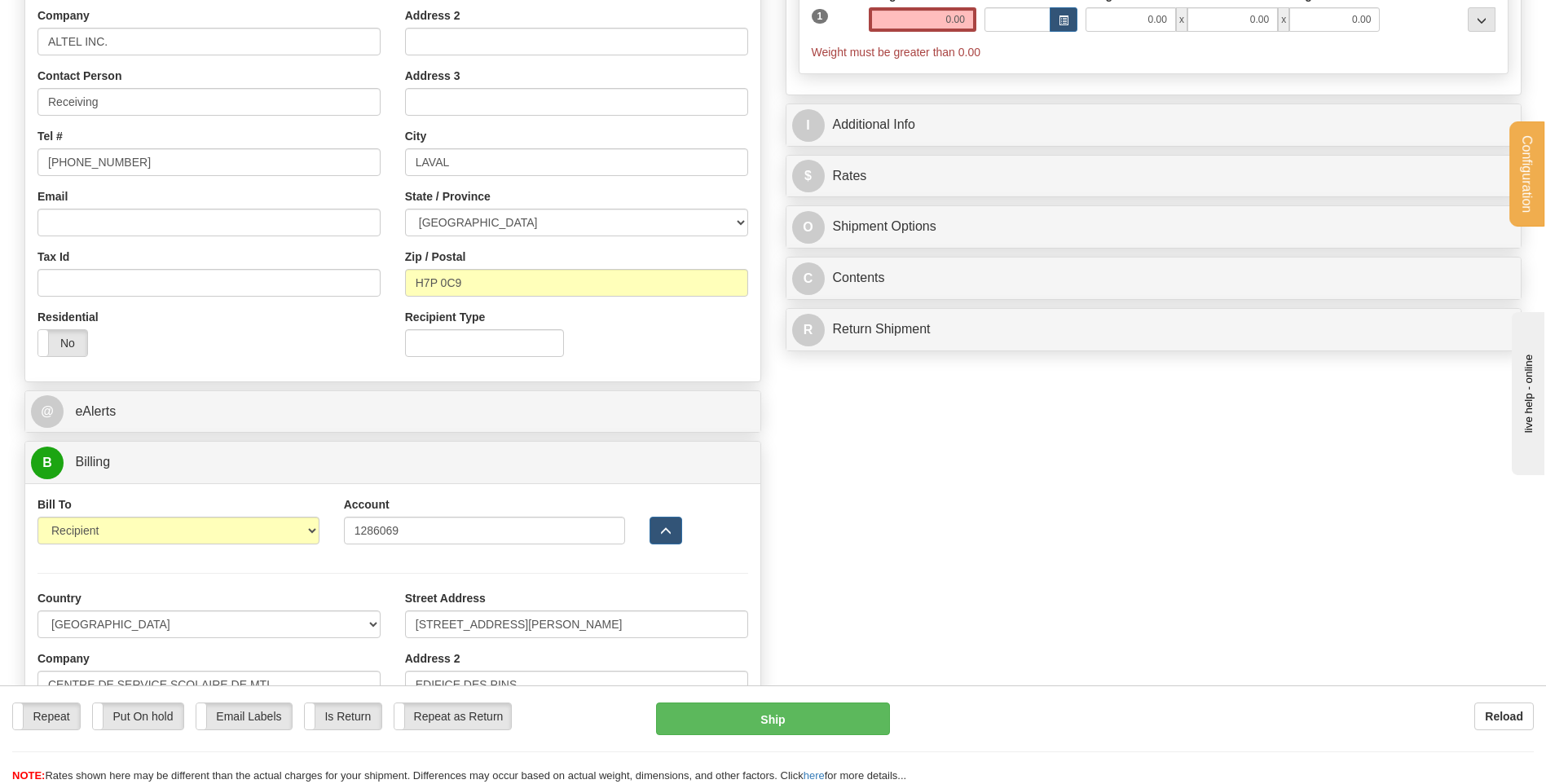
click at [919, 37] on div "Weight 0.00" at bounding box center [923, 15] width 116 height 57
click at [922, 28] on input "0.00" at bounding box center [922, 19] width 108 height 24
type input "2.15"
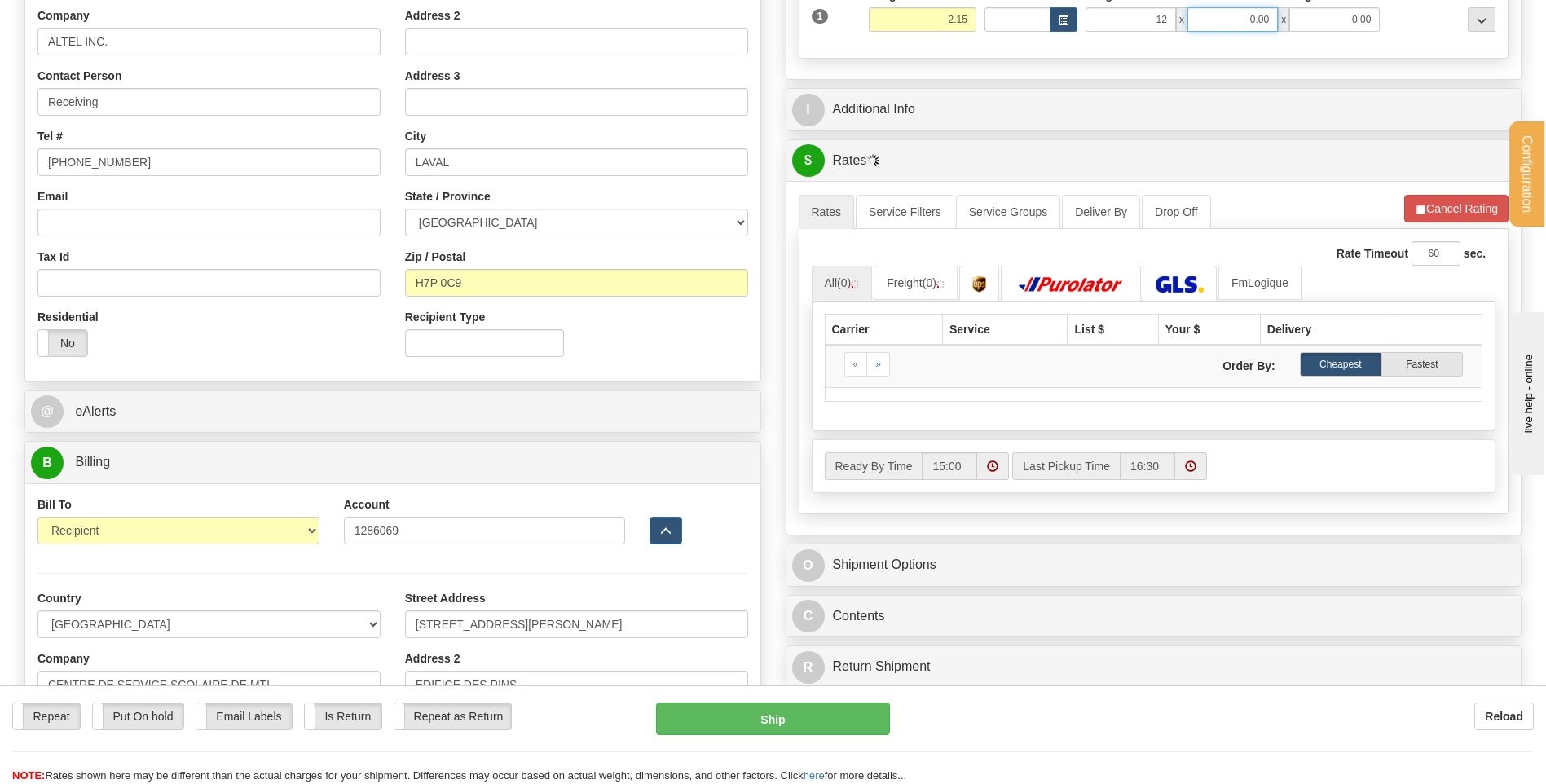
type input "12.00"
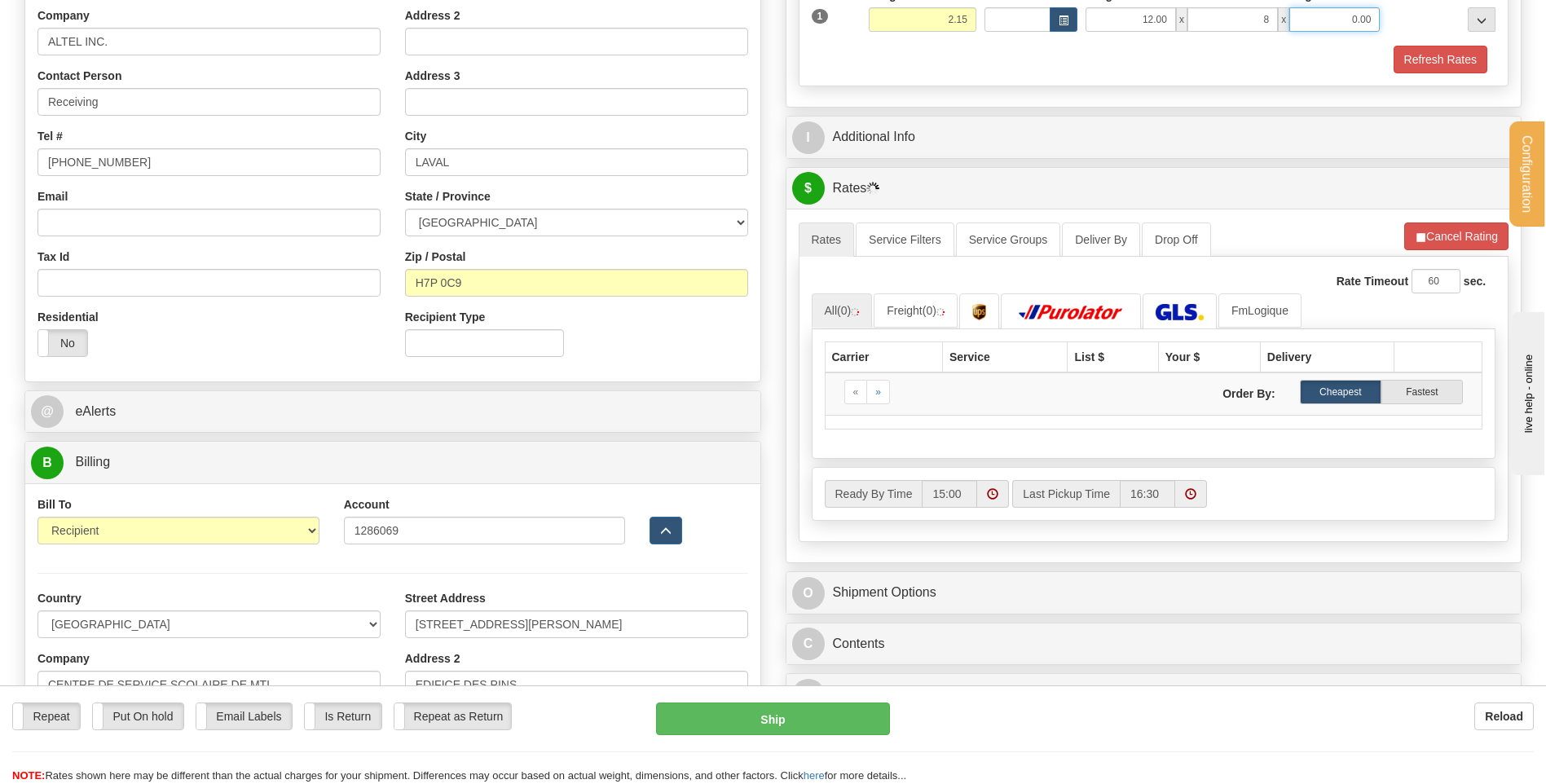
type input "8.00"
type input "6.00"
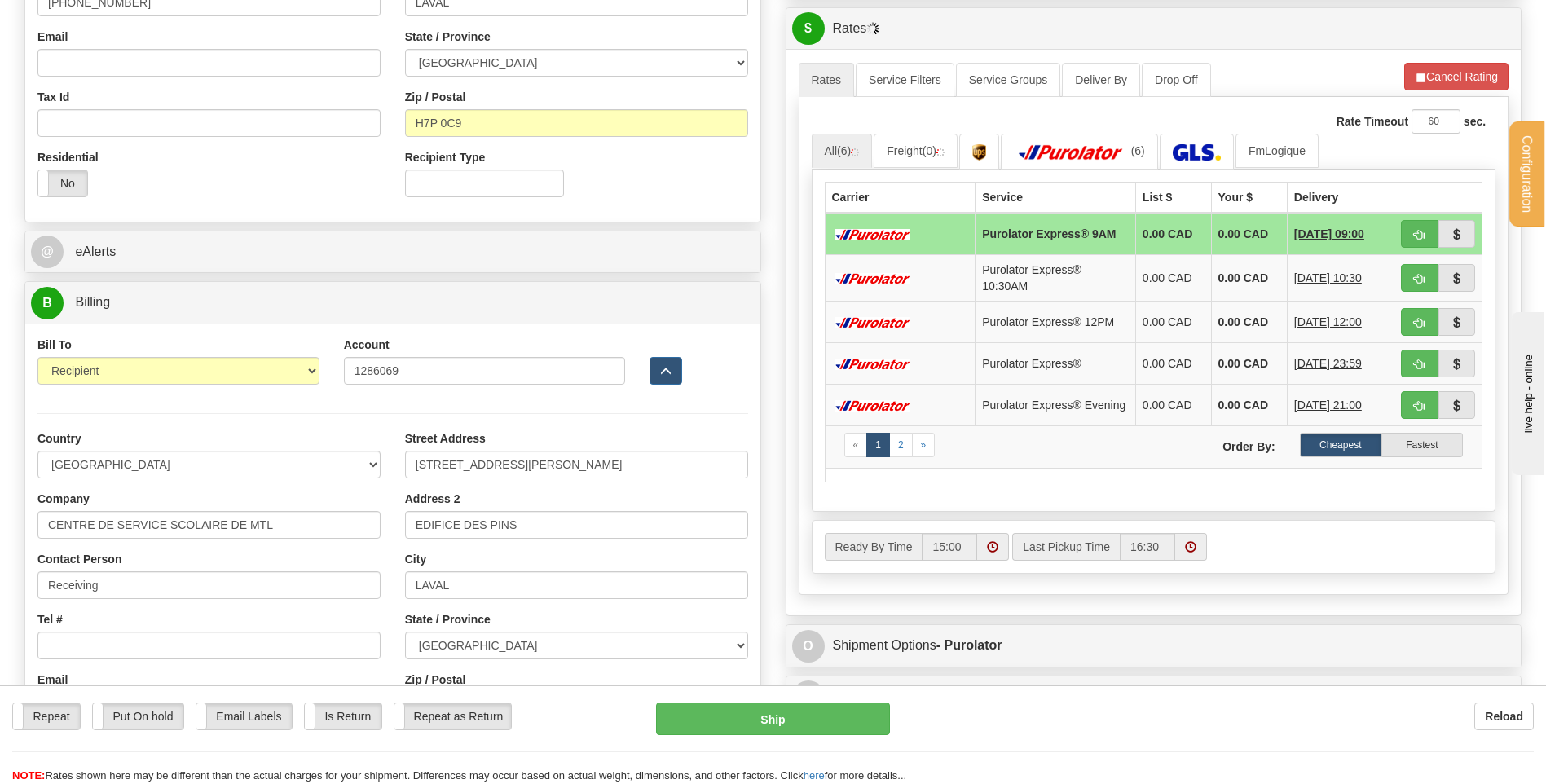
scroll to position [407, 0]
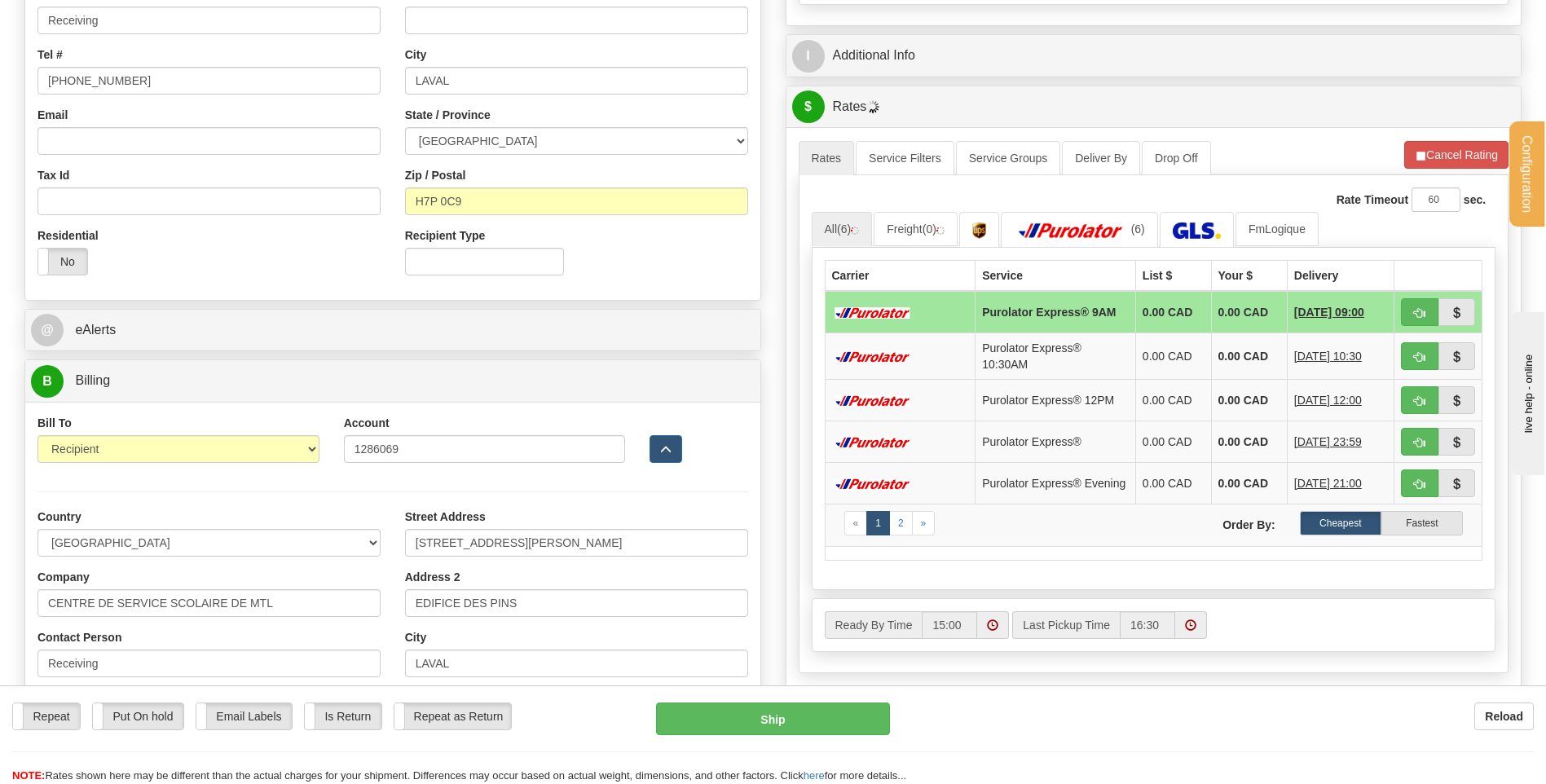
click at [911, 72] on div "I Additional Info" at bounding box center [1154, 56] width 735 height 42
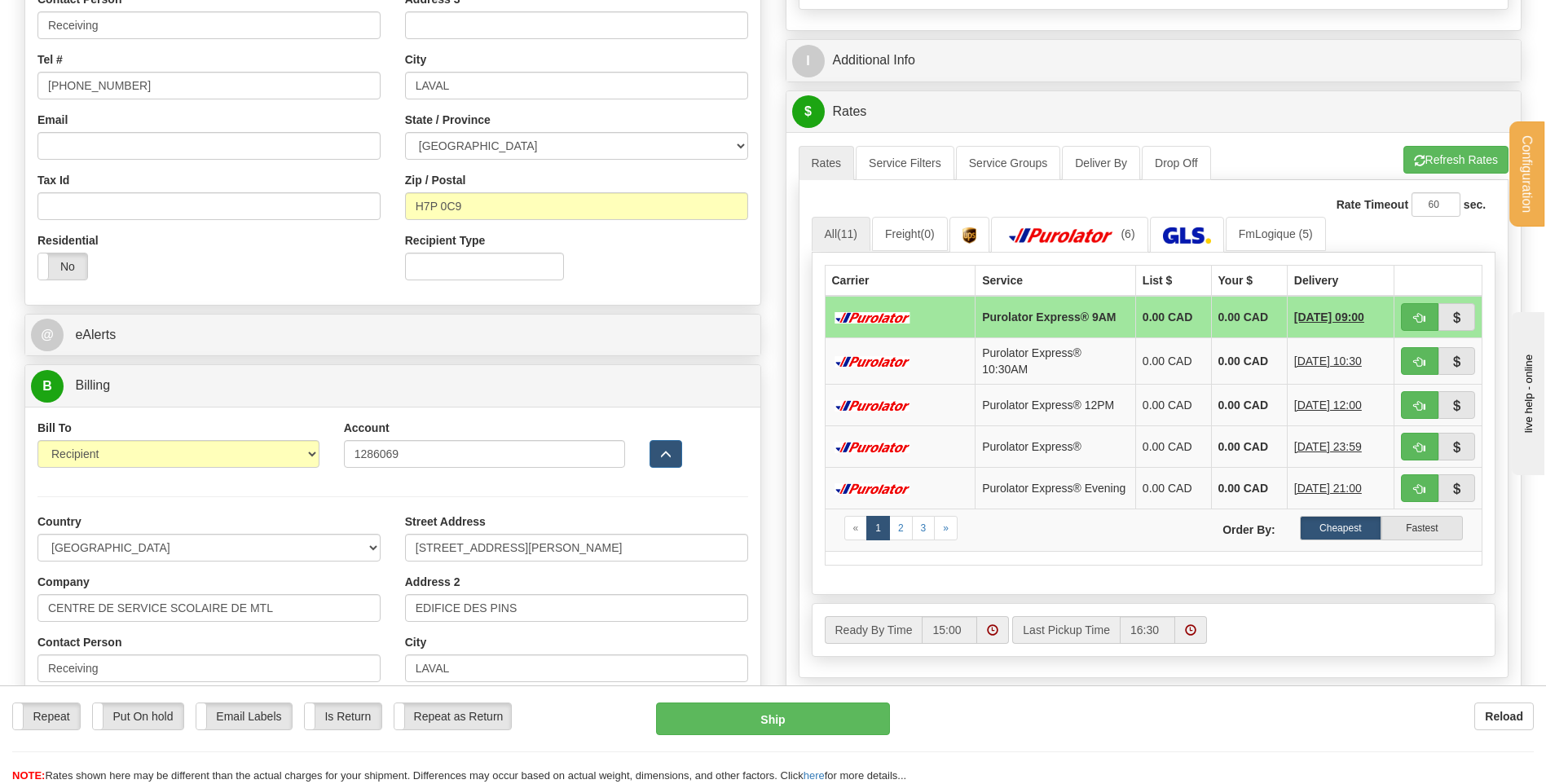
scroll to position [326, 0]
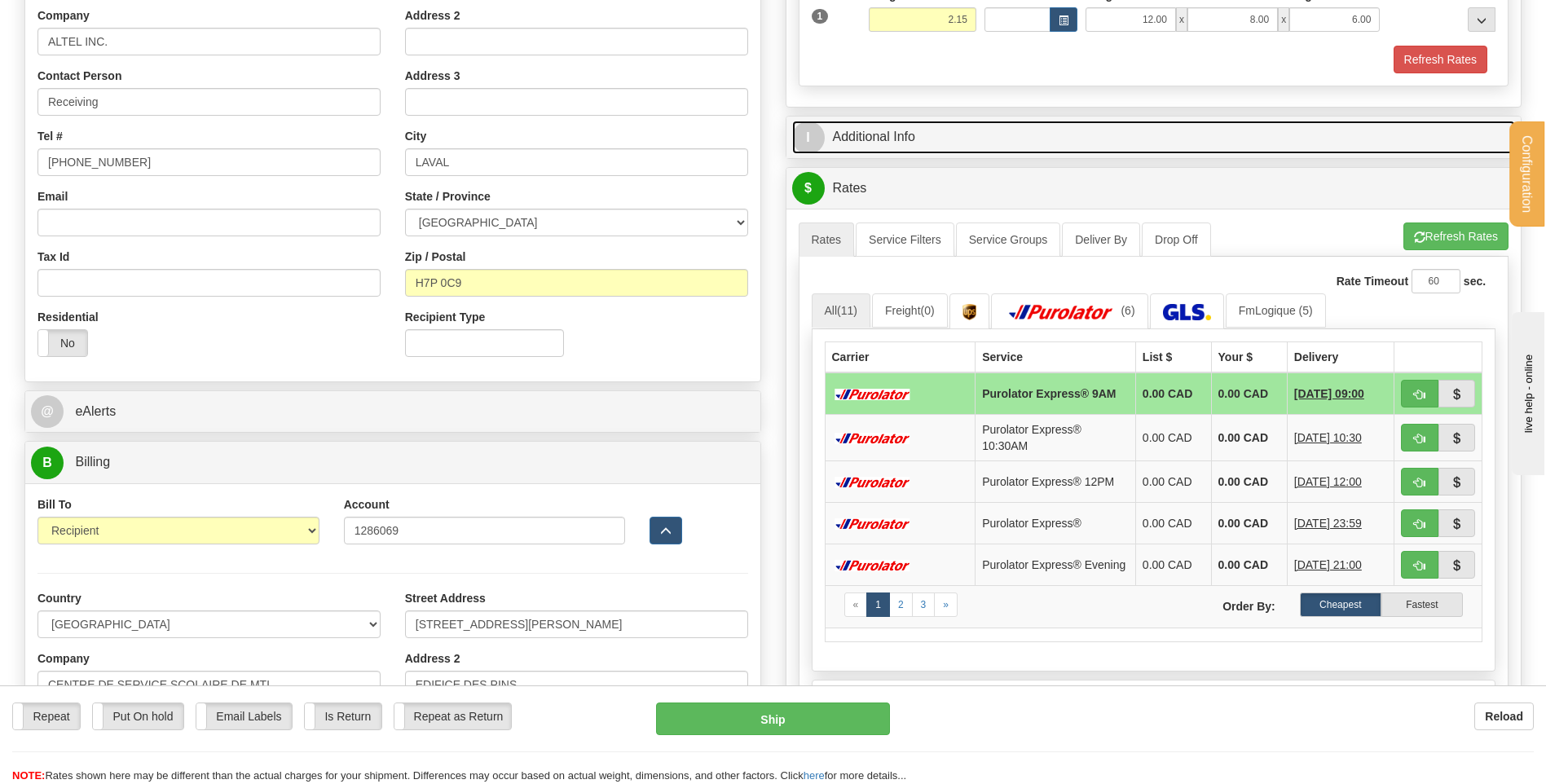
click at [1000, 139] on link "I Additional Info" at bounding box center [1154, 137] width 724 height 33
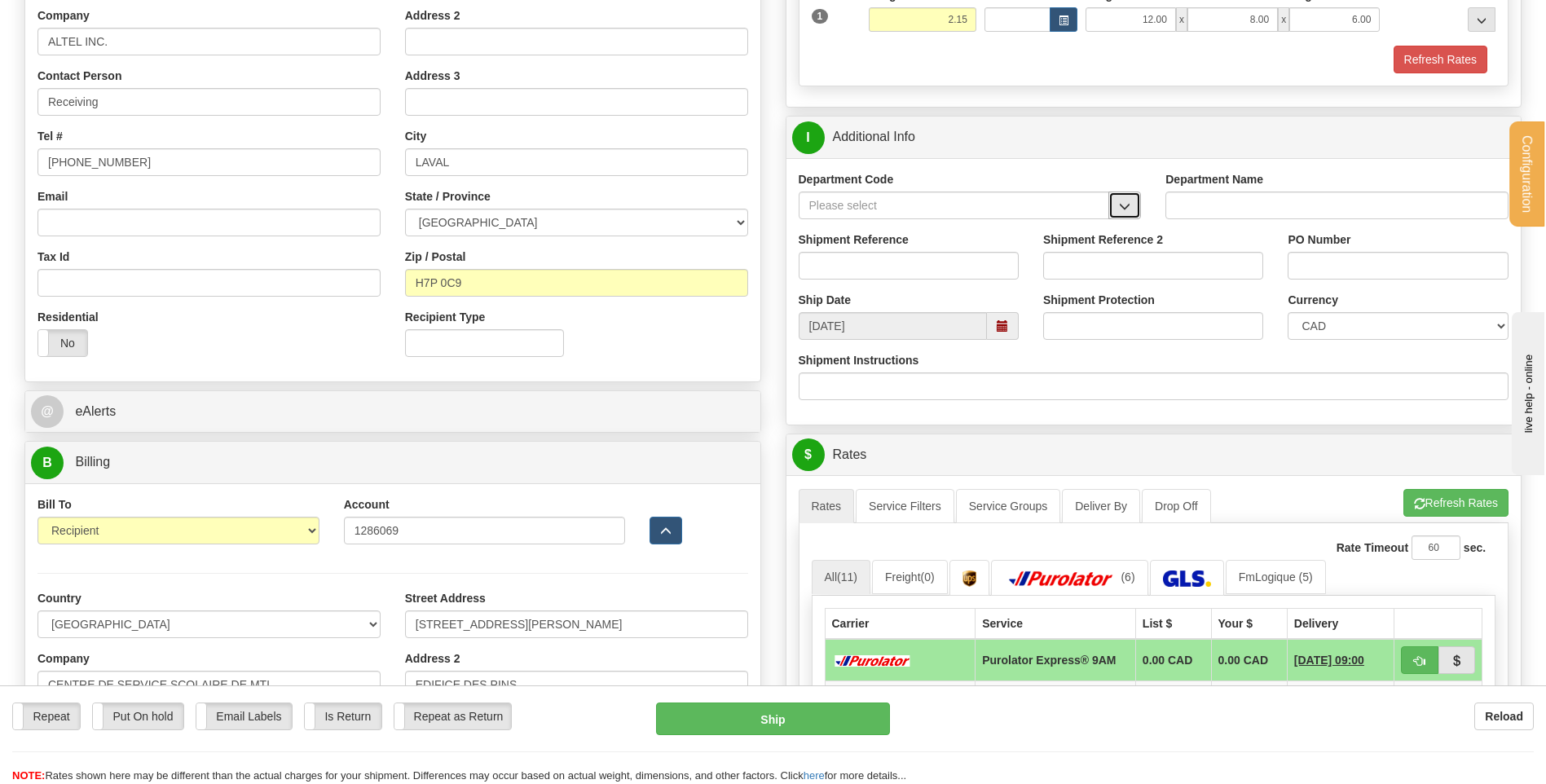
click at [1115, 212] on button "button" at bounding box center [1125, 205] width 33 height 28
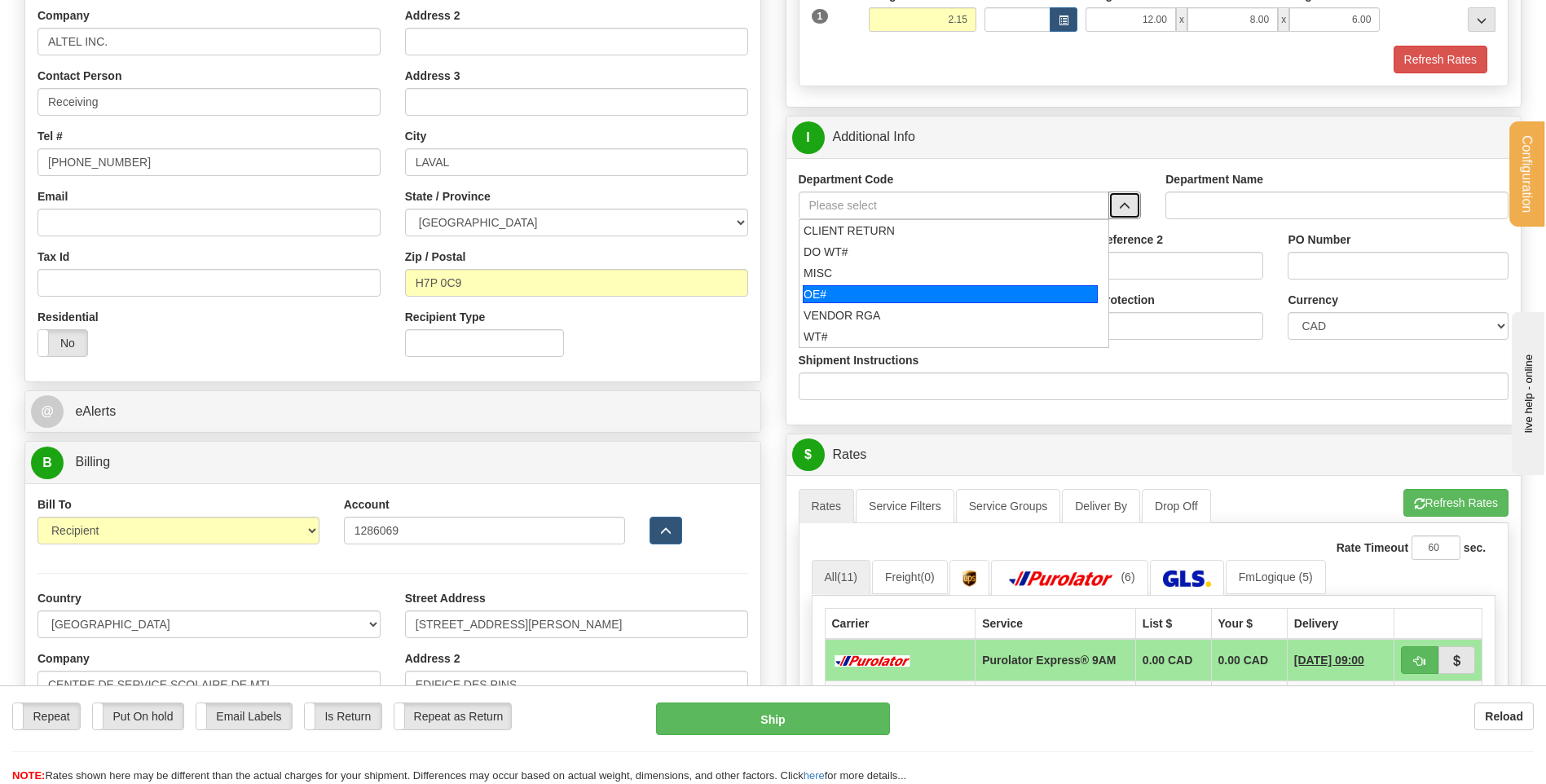
click at [877, 289] on div "OE#" at bounding box center [950, 294] width 295 height 18
type input "OE#"
type input "ORDERS"
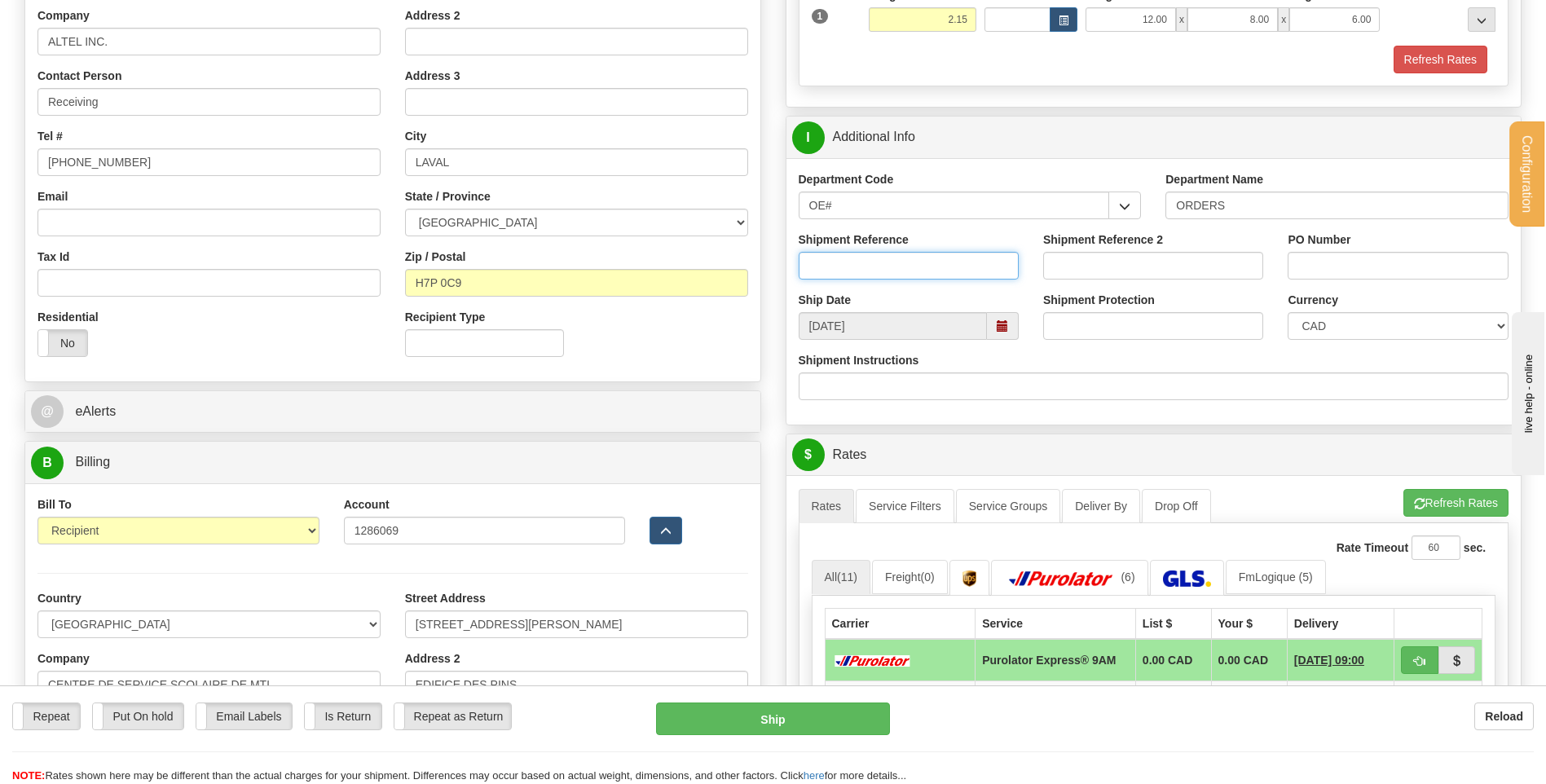
click at [873, 271] on input "Shipment Reference" at bounding box center [908, 265] width 220 height 28
type input "80005076-00"
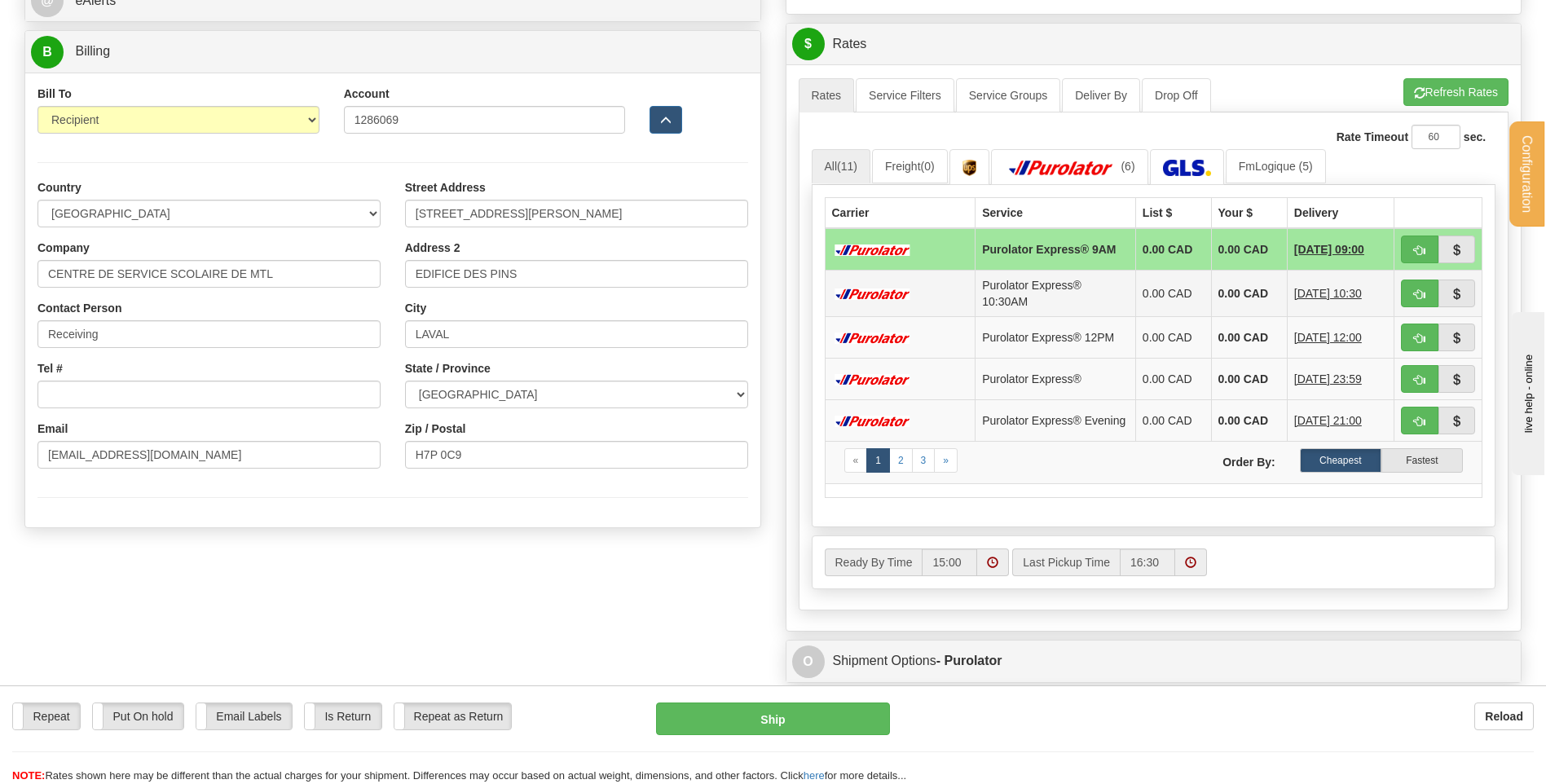
scroll to position [815, 0]
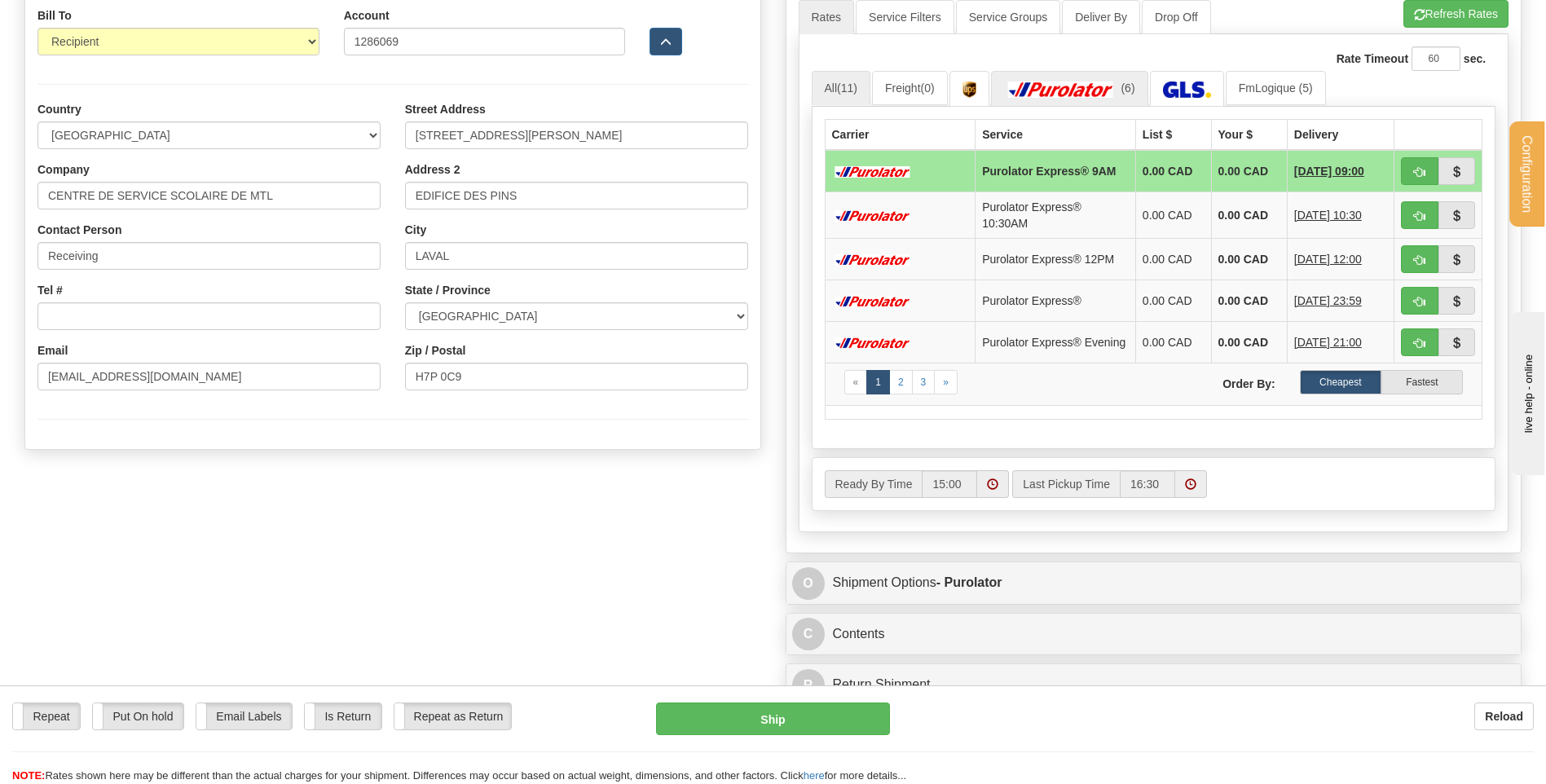
type input "C04415909"
click at [1056, 100] on link "(6)" at bounding box center [1070, 88] width 158 height 35
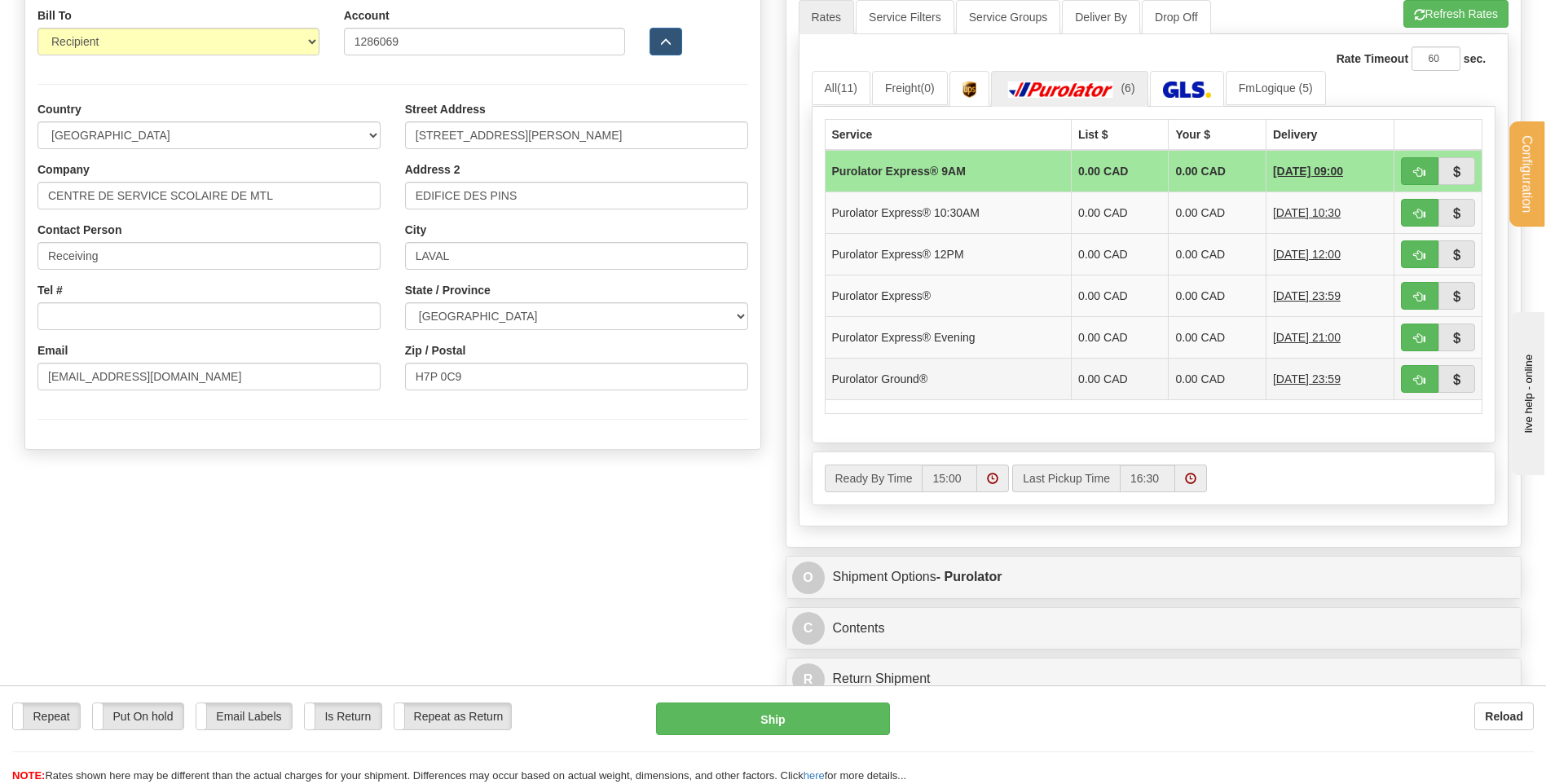
click at [1398, 379] on td at bounding box center [1437, 378] width 88 height 42
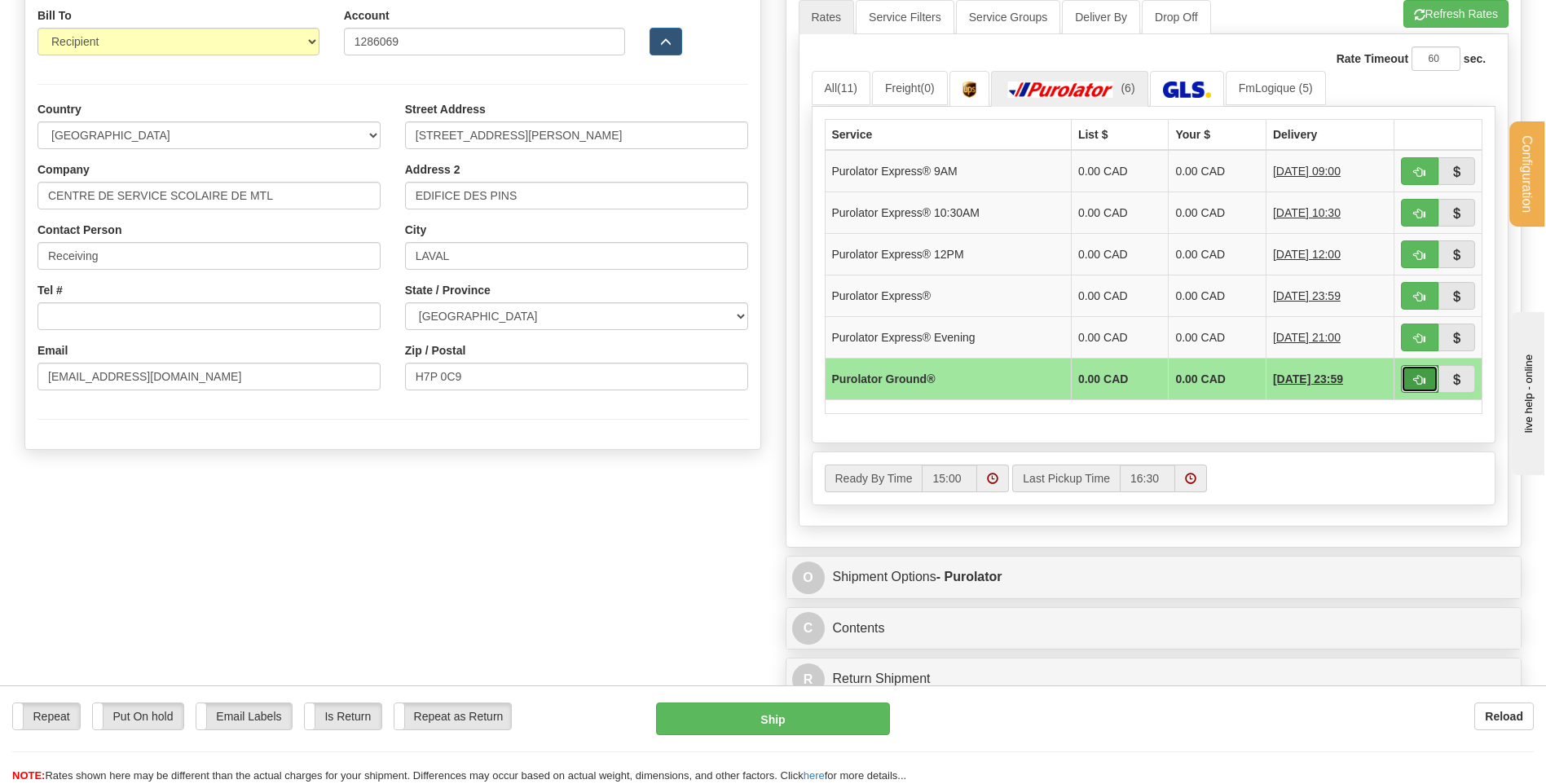
click at [1411, 379] on button "button" at bounding box center [1419, 378] width 37 height 28
type input "260"
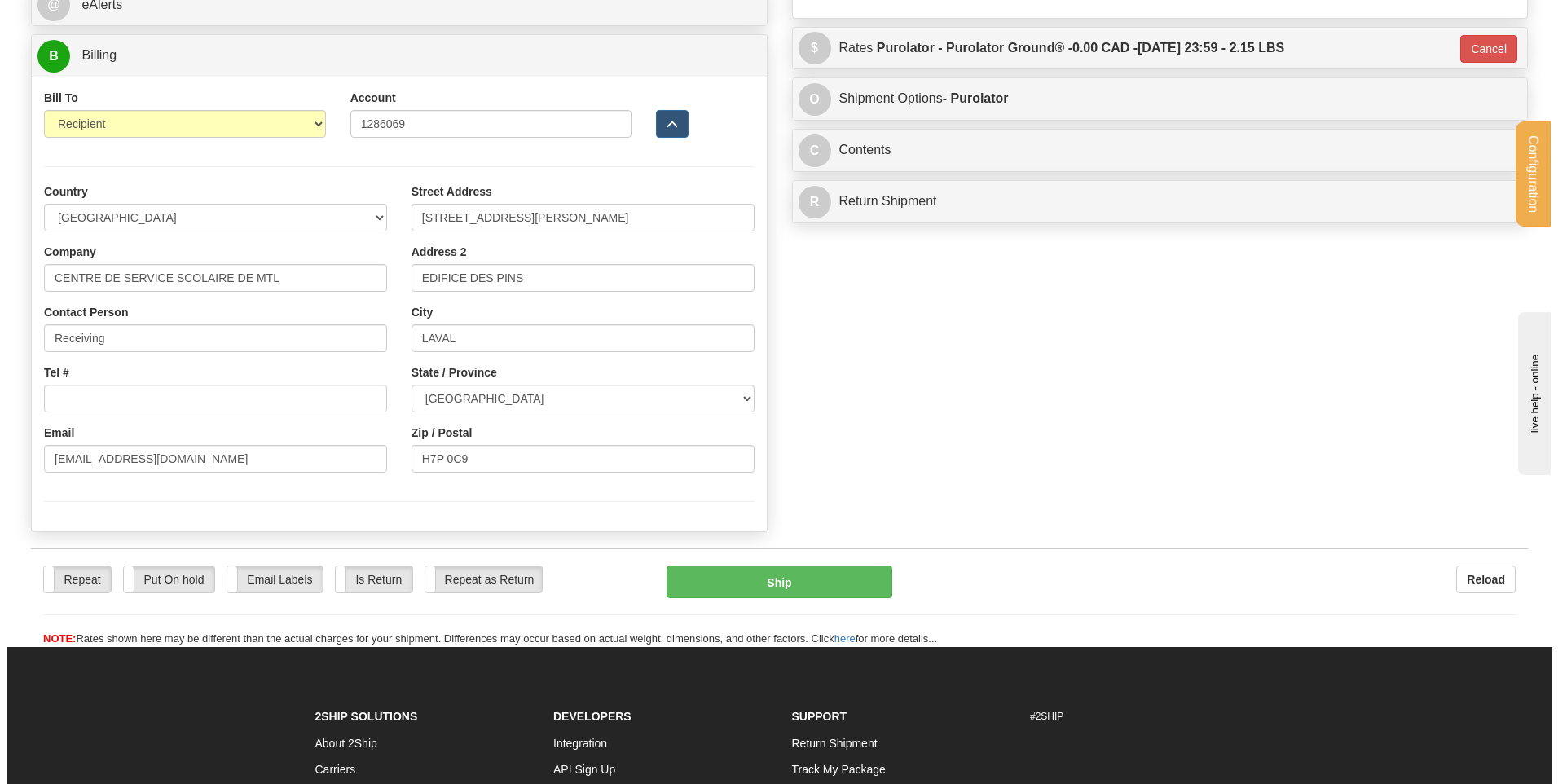
scroll to position [570, 0]
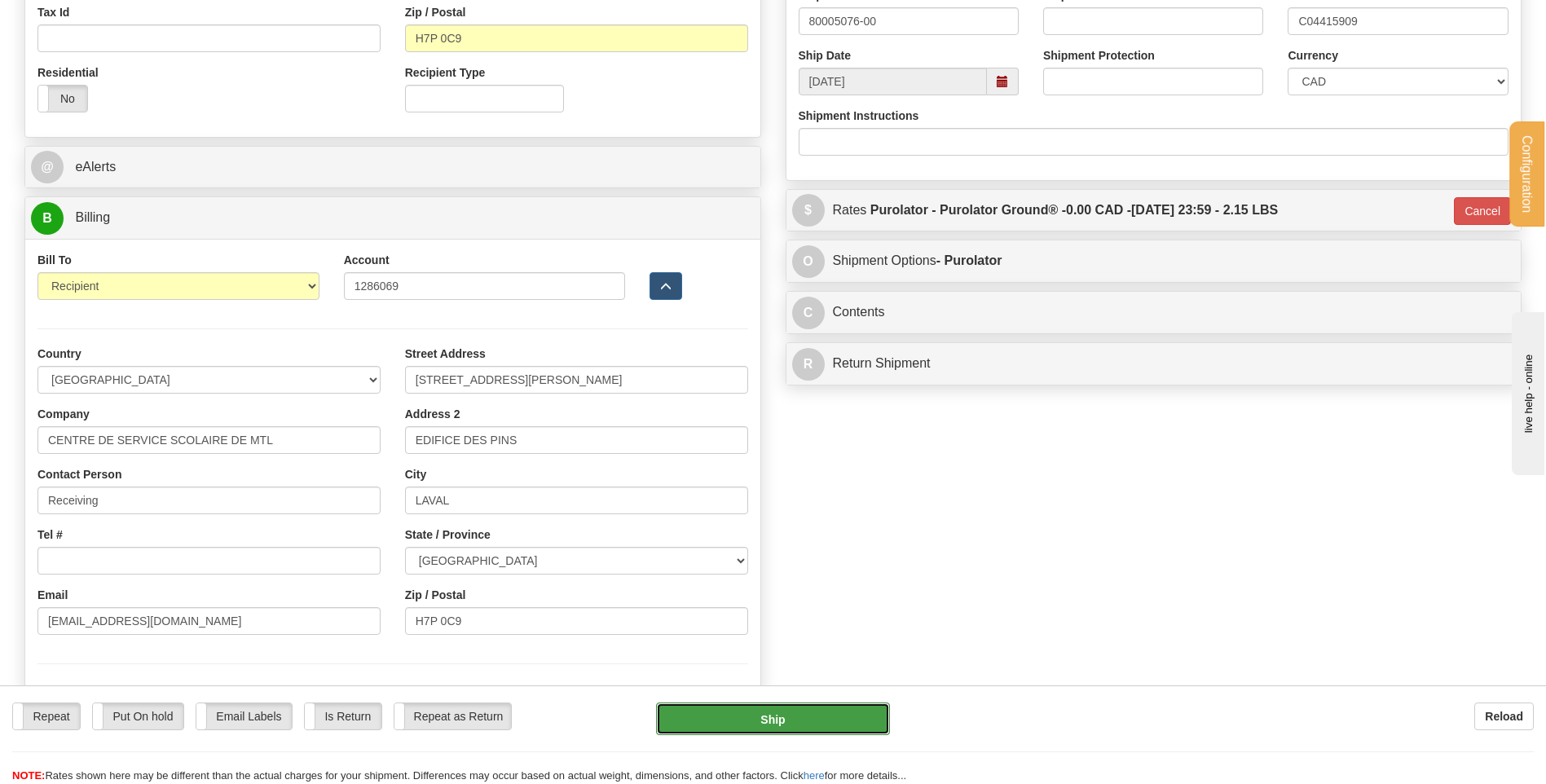
click at [793, 711] on button "Ship" at bounding box center [772, 719] width 233 height 33
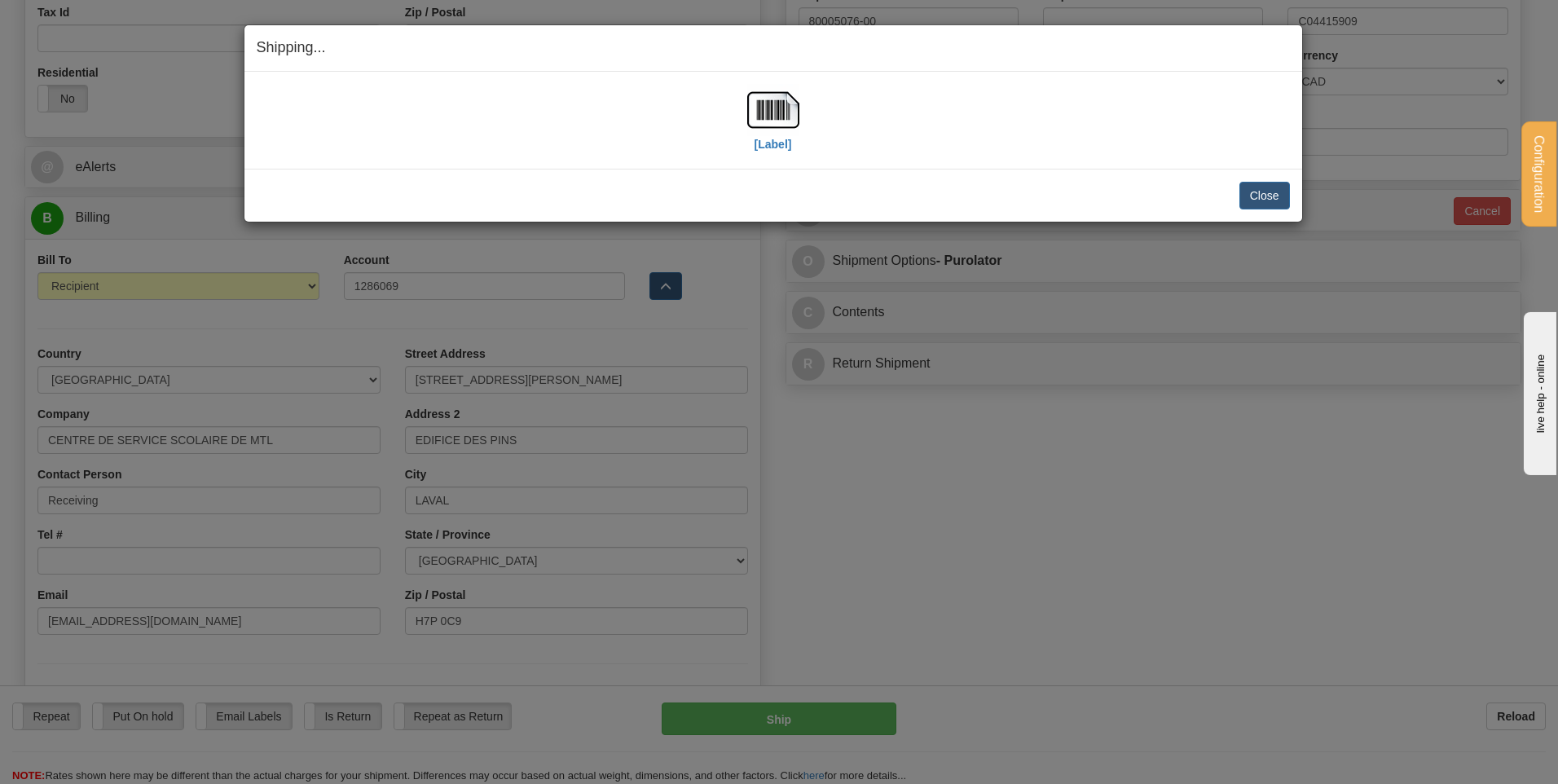
click at [744, 120] on div "[Label]" at bounding box center [773, 120] width 1034 height 72
click at [752, 115] on img at bounding box center [774, 110] width 53 height 53
click at [1254, 191] on button "Close" at bounding box center [1265, 196] width 51 height 28
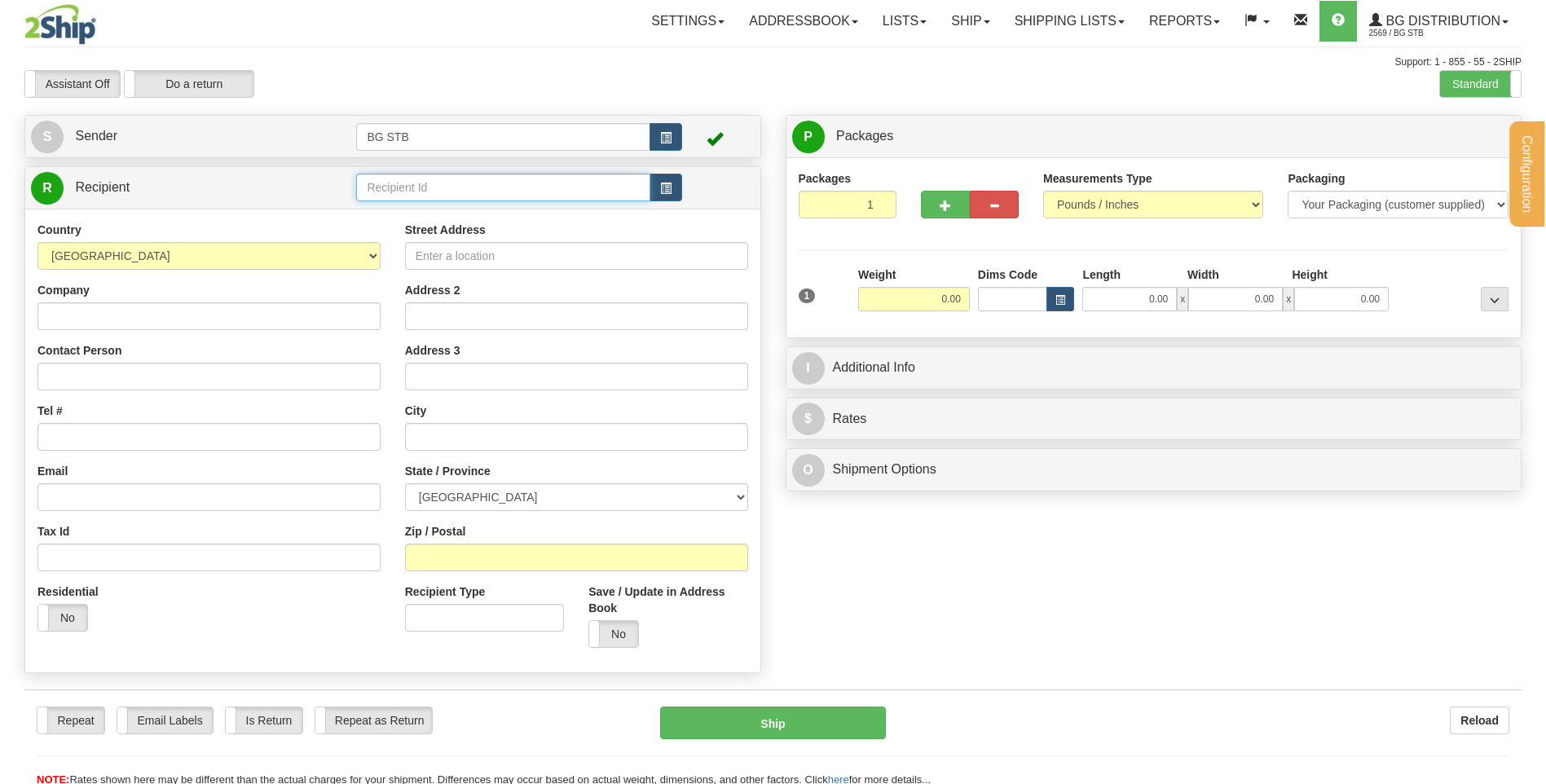
click at [440, 185] on input "text" at bounding box center [503, 187] width 293 height 28
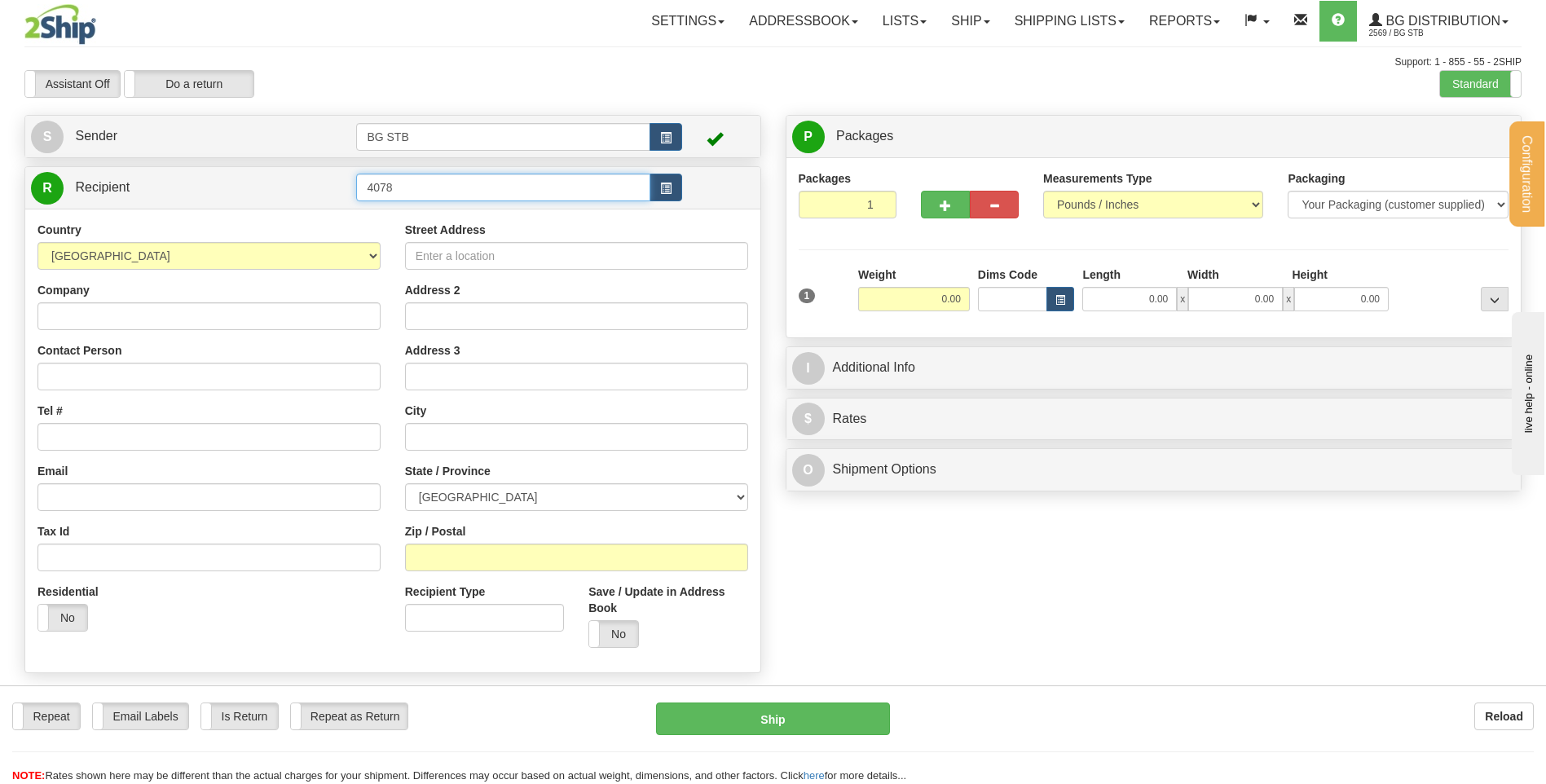
type input "4078"
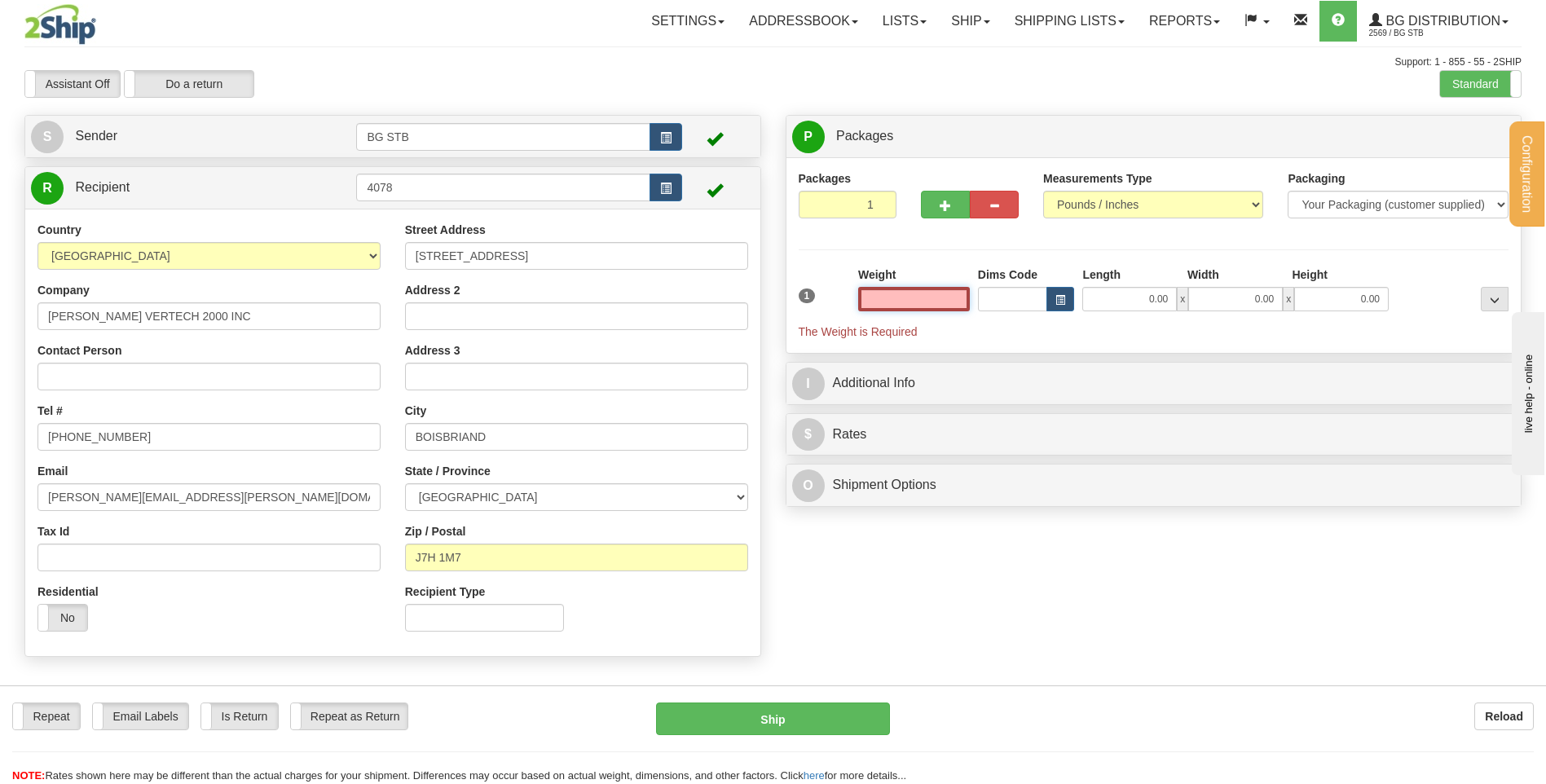
click at [898, 299] on input "text" at bounding box center [913, 299] width 111 height 24
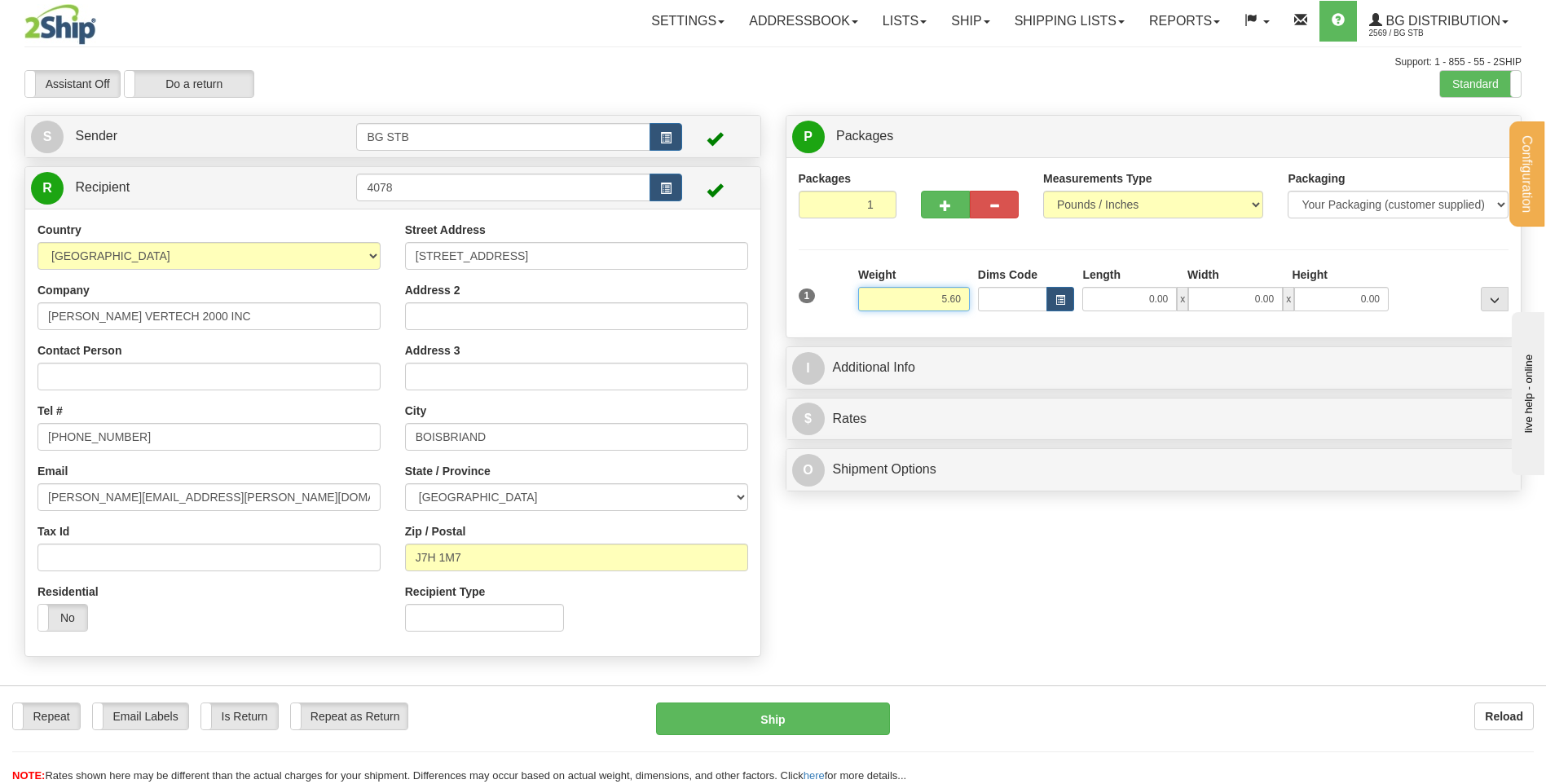
type input "5.60"
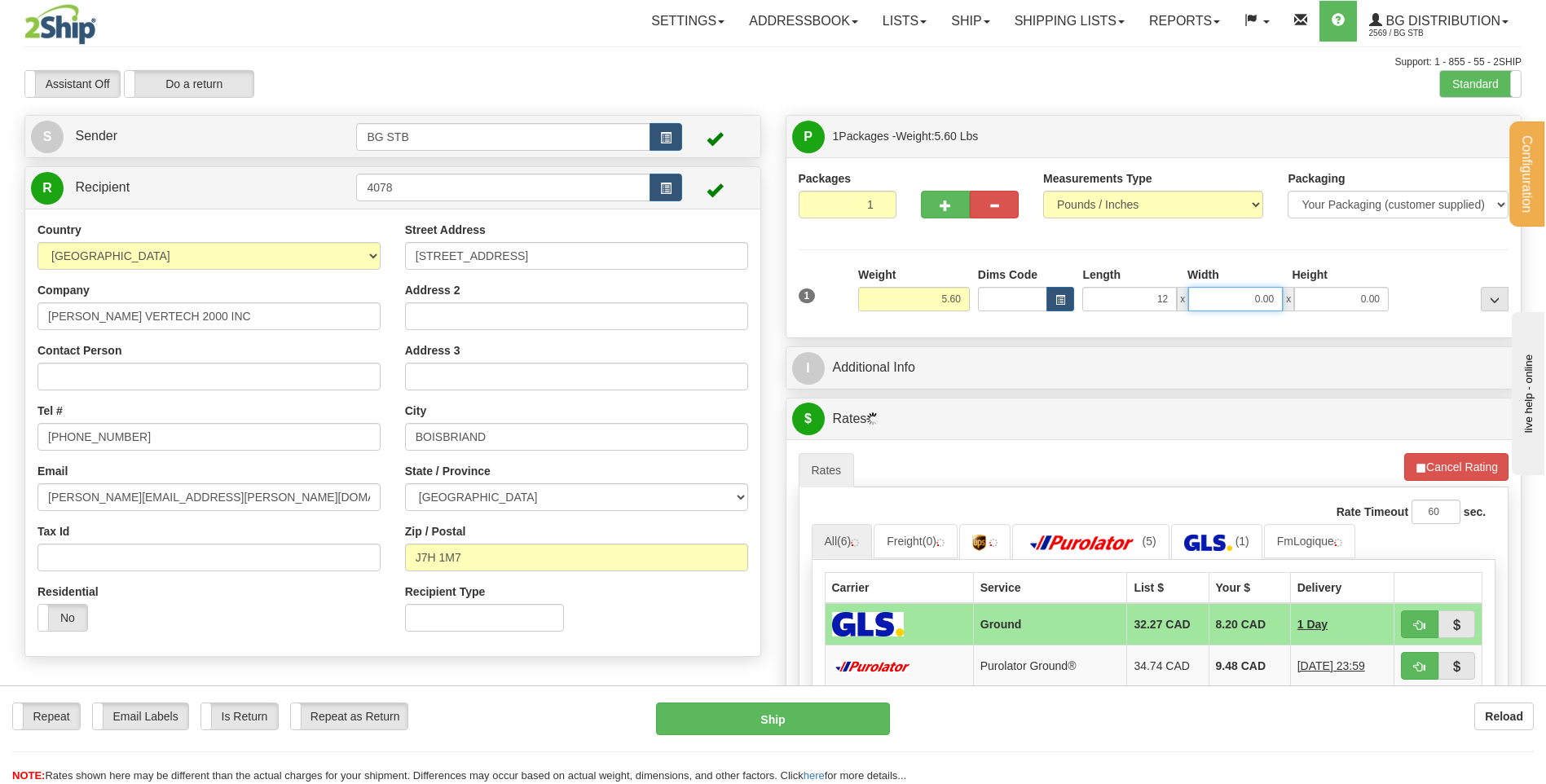
type input "12.00"
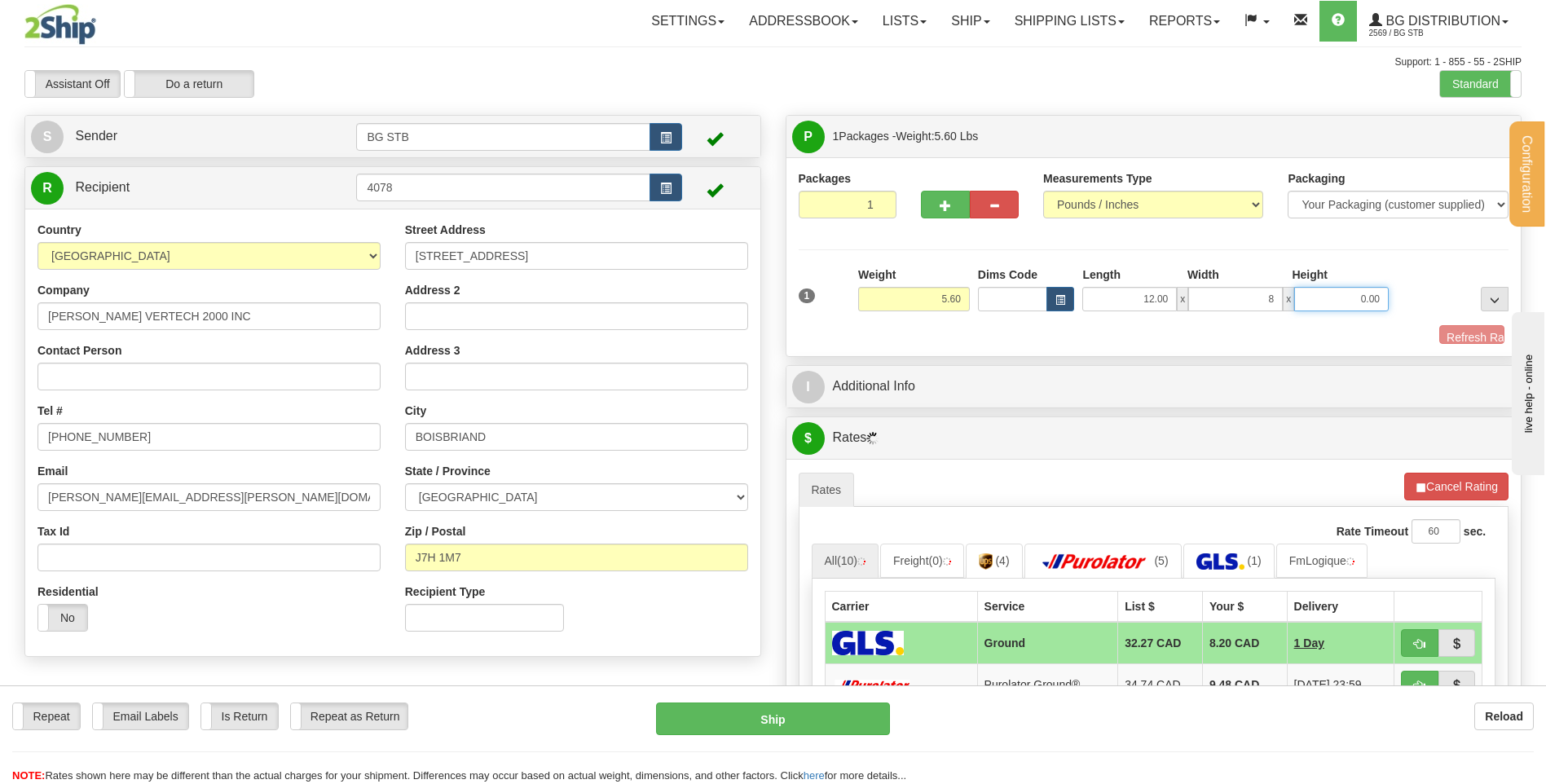
type input "8.00"
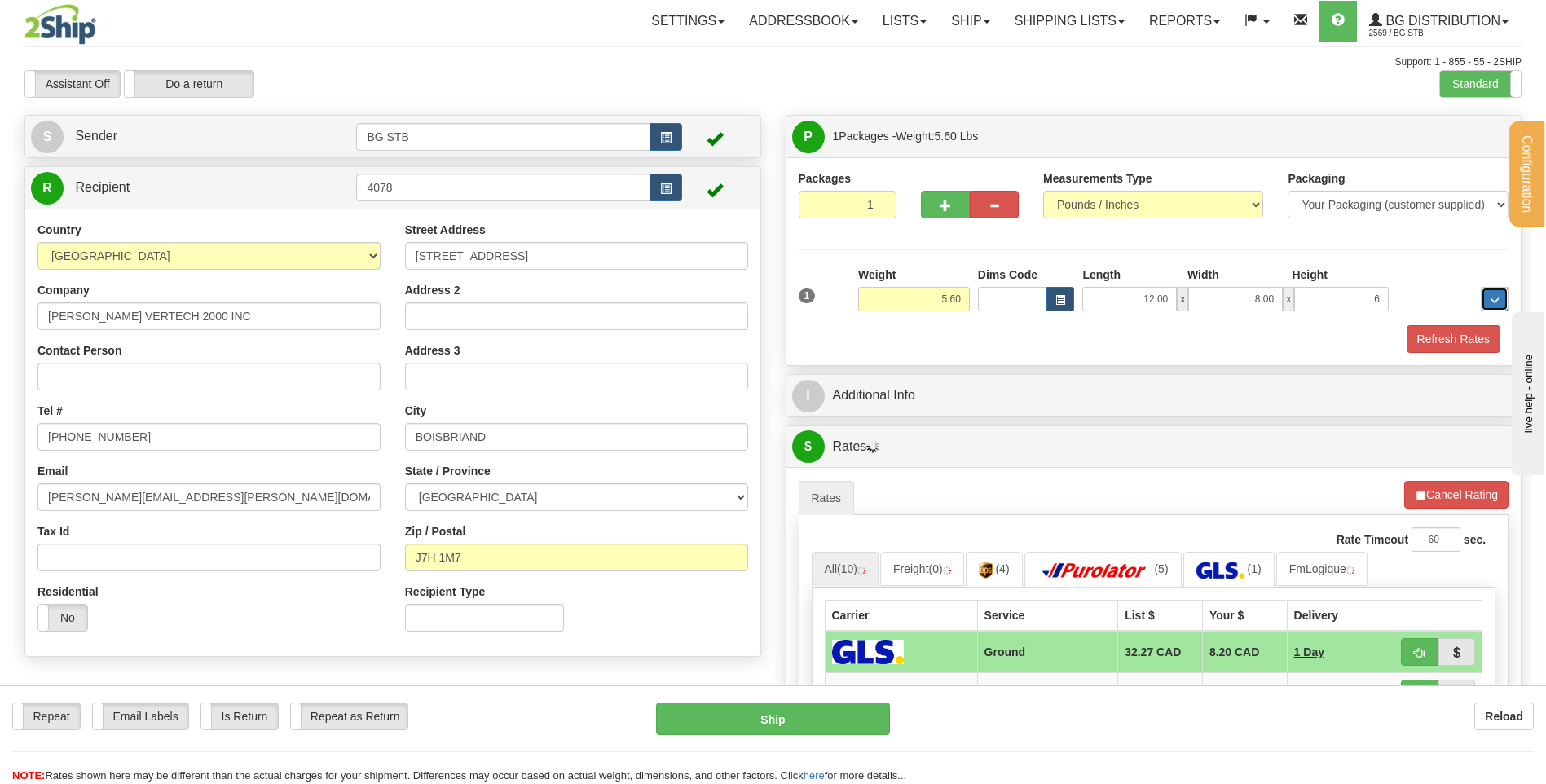
type input "6.00"
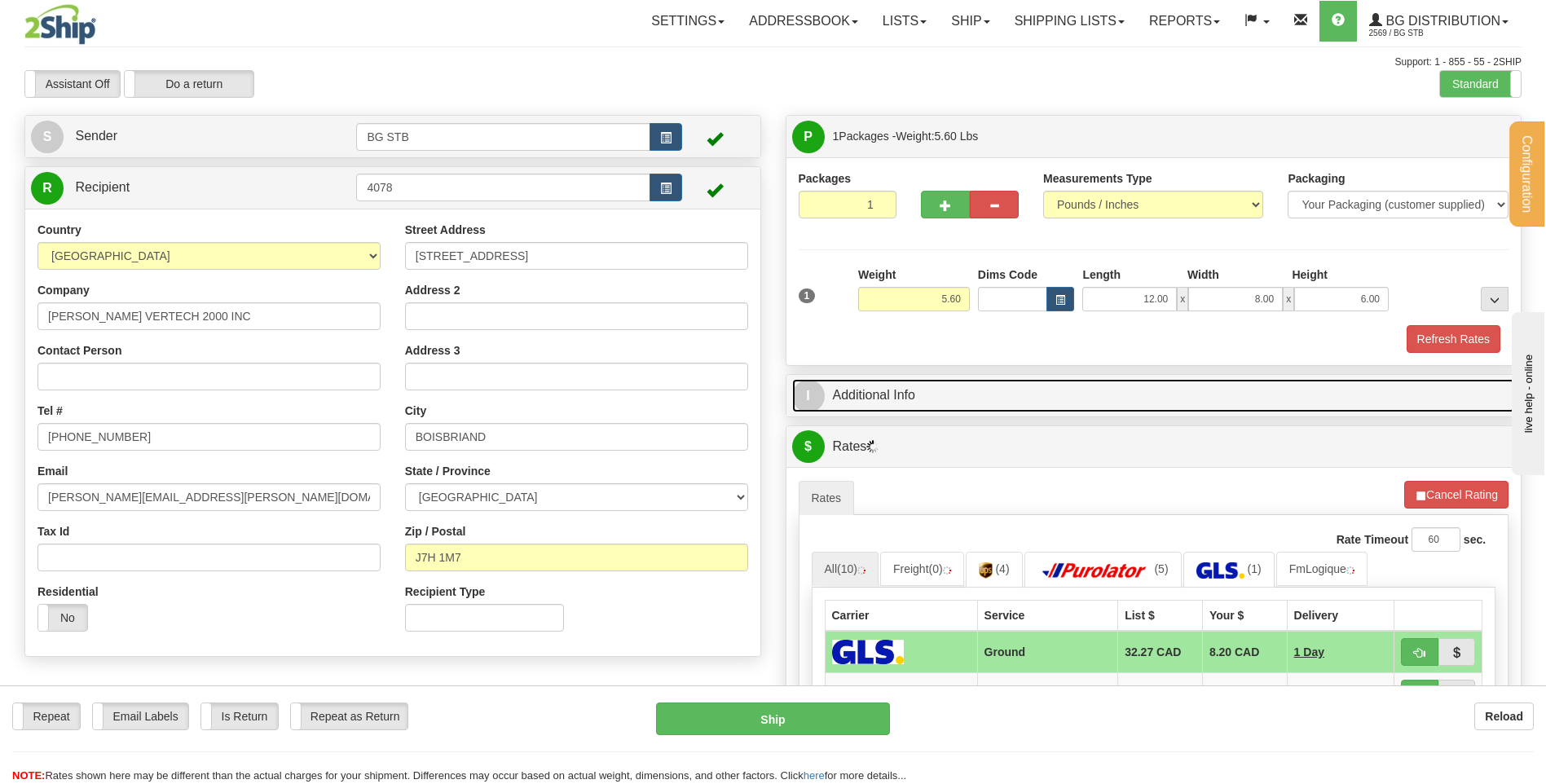
click at [856, 392] on link "I Additional Info" at bounding box center [1154, 395] width 724 height 33
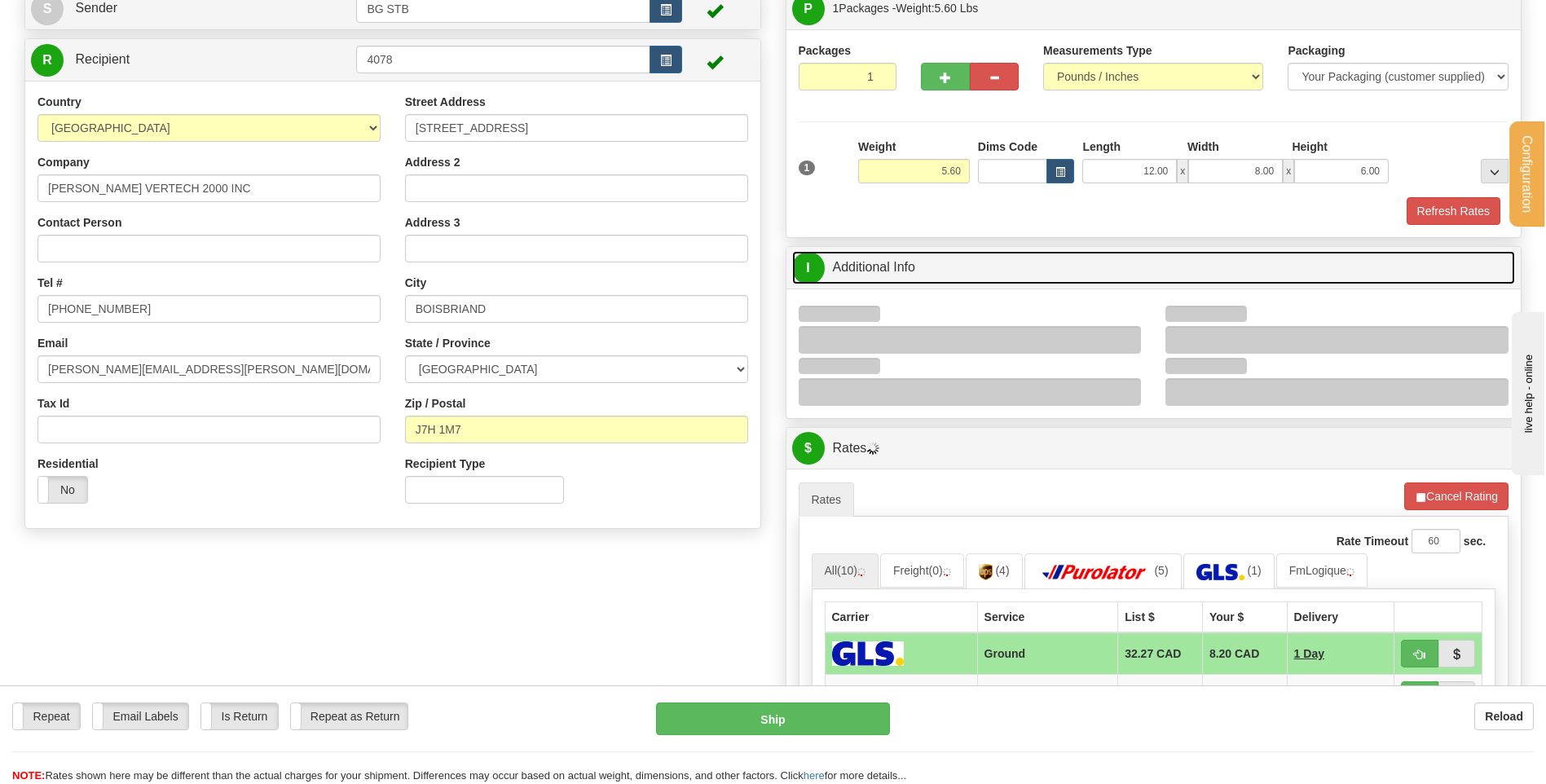
scroll to position [244, 0]
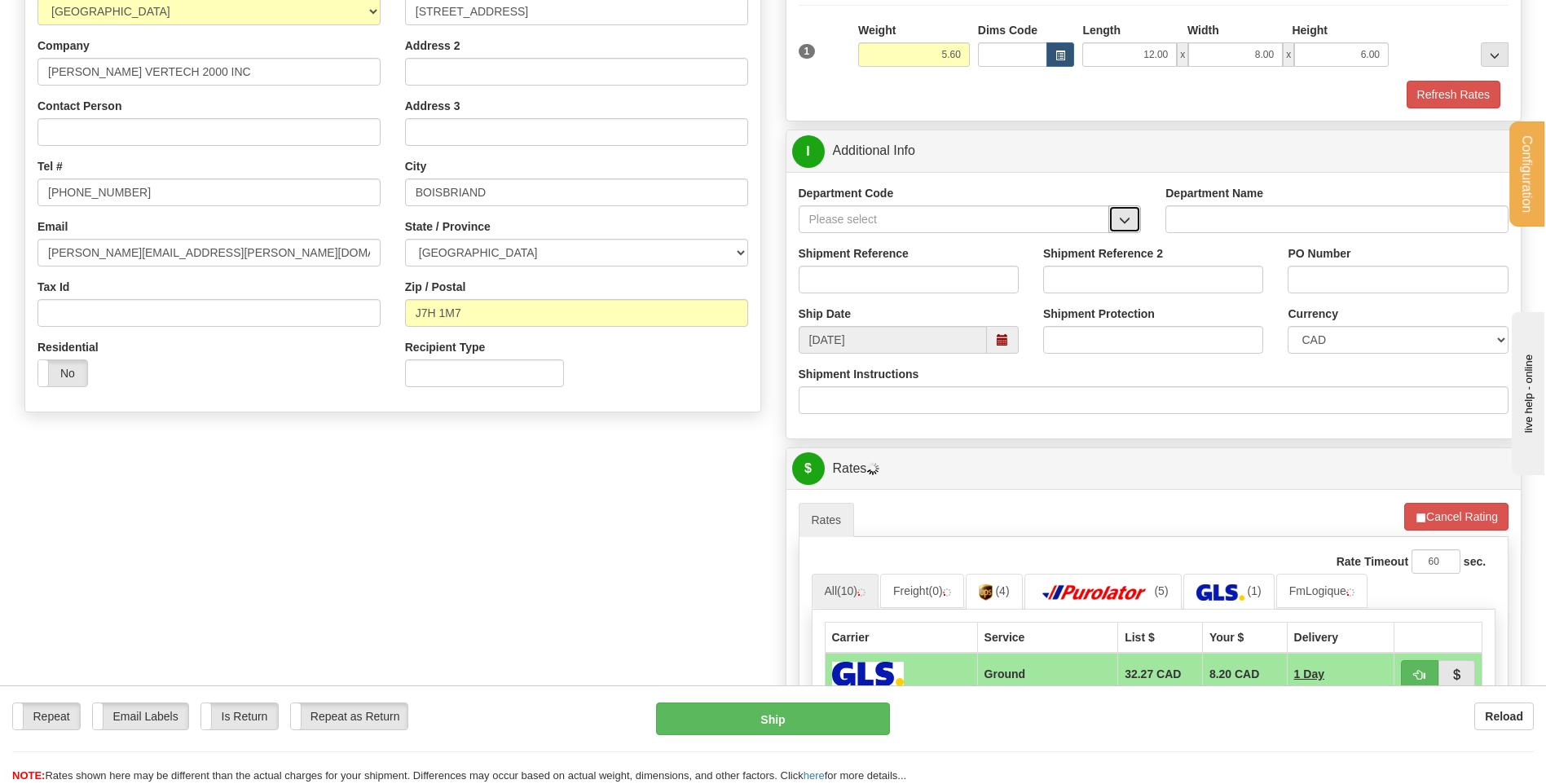
click at [1116, 218] on button "button" at bounding box center [1125, 219] width 33 height 28
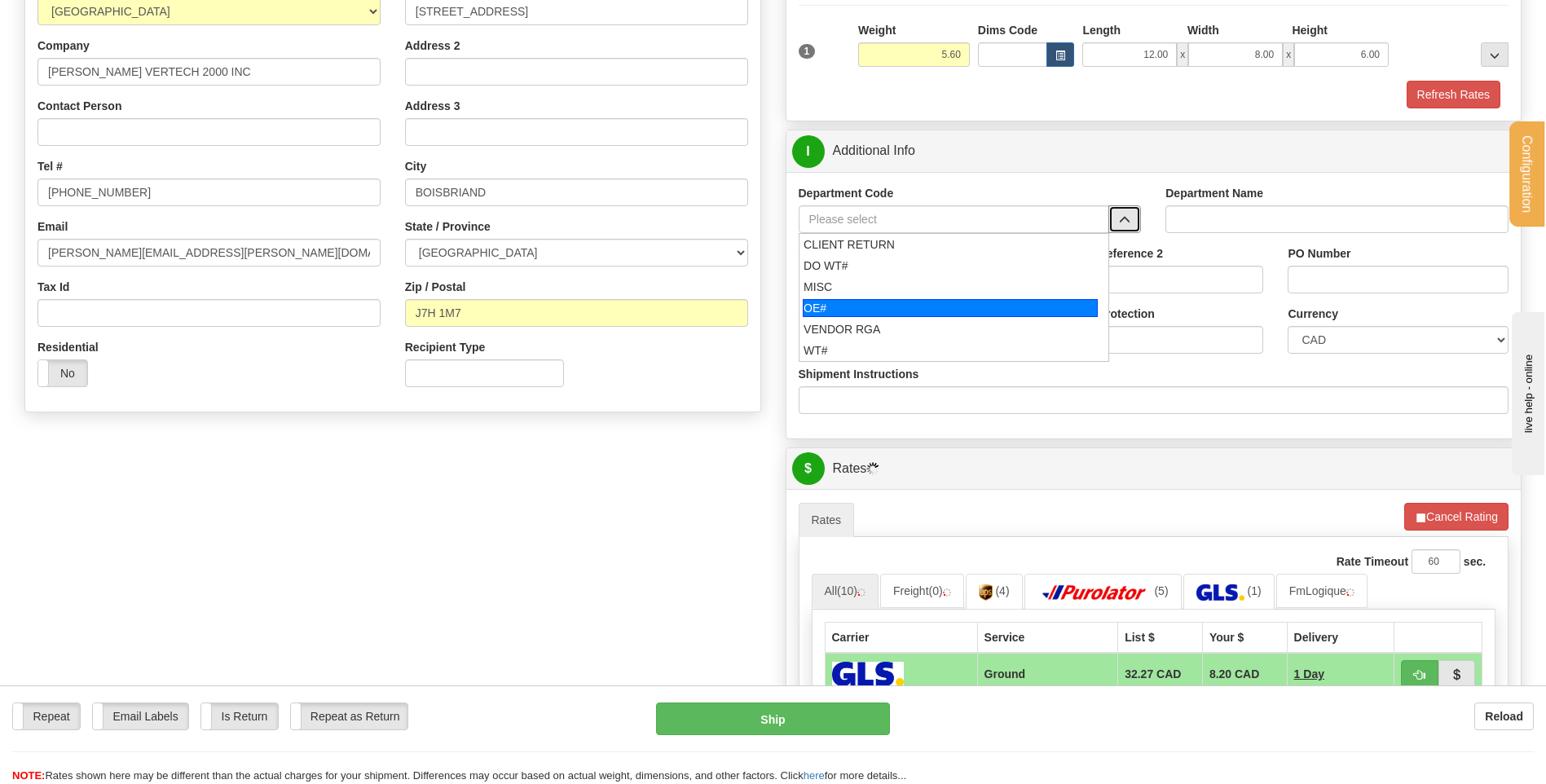
click at [925, 308] on div "OE#" at bounding box center [950, 308] width 295 height 18
type input "OE#"
type input "ORDERS"
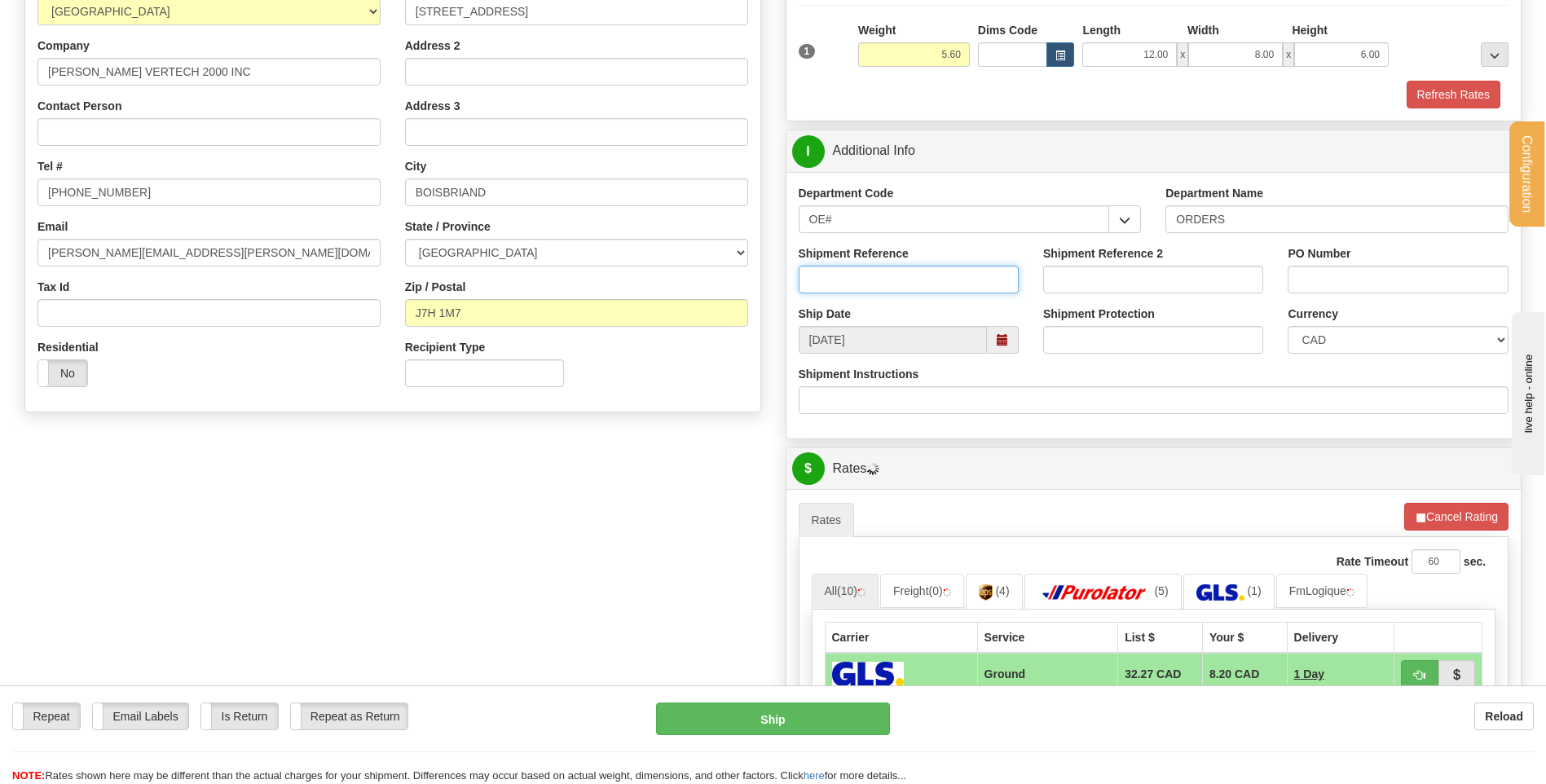
click at [918, 283] on input "Shipment Reference" at bounding box center [908, 279] width 220 height 28
type input "80005058-00"
type input "B"
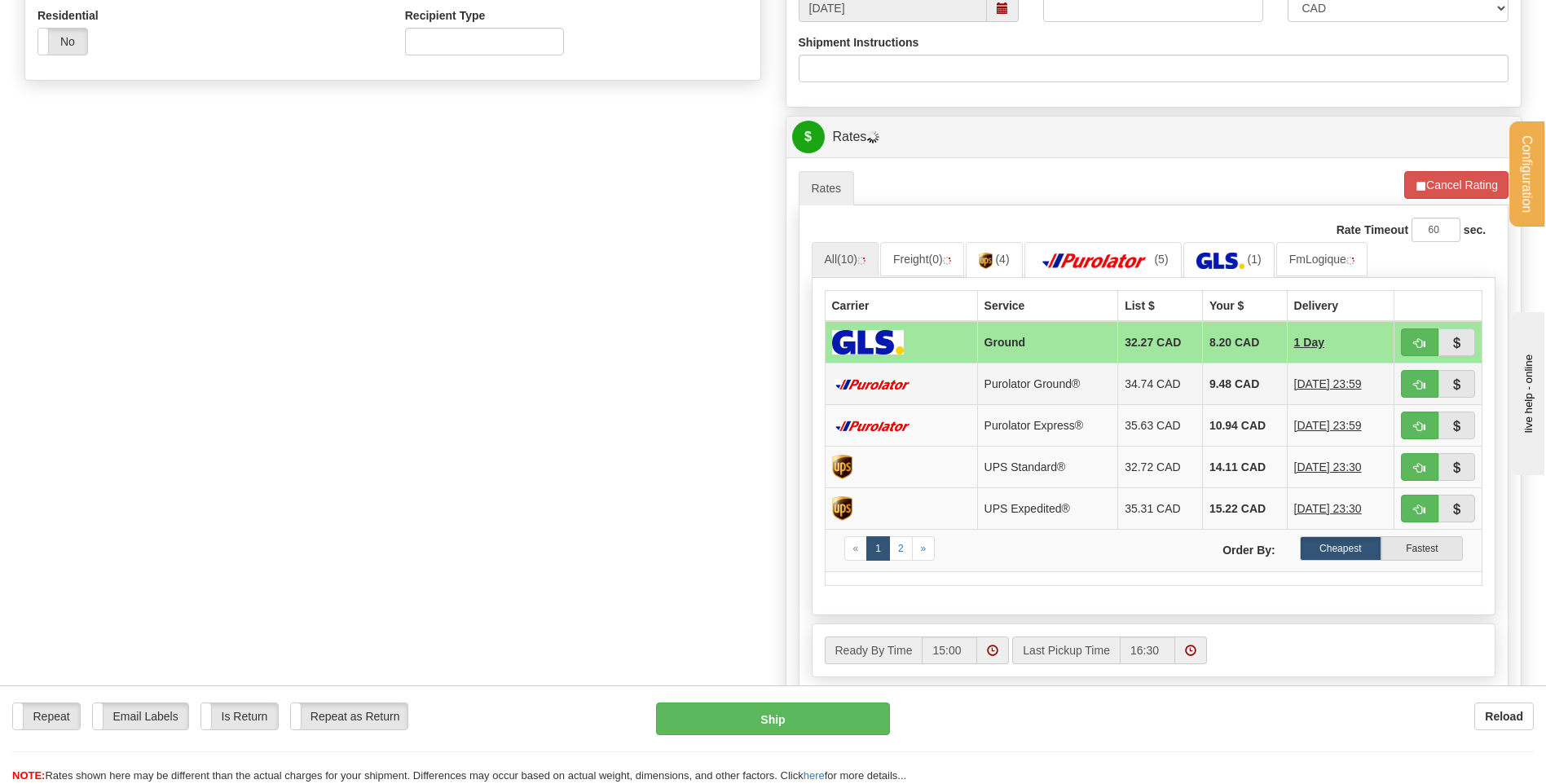
scroll to position [652, 0]
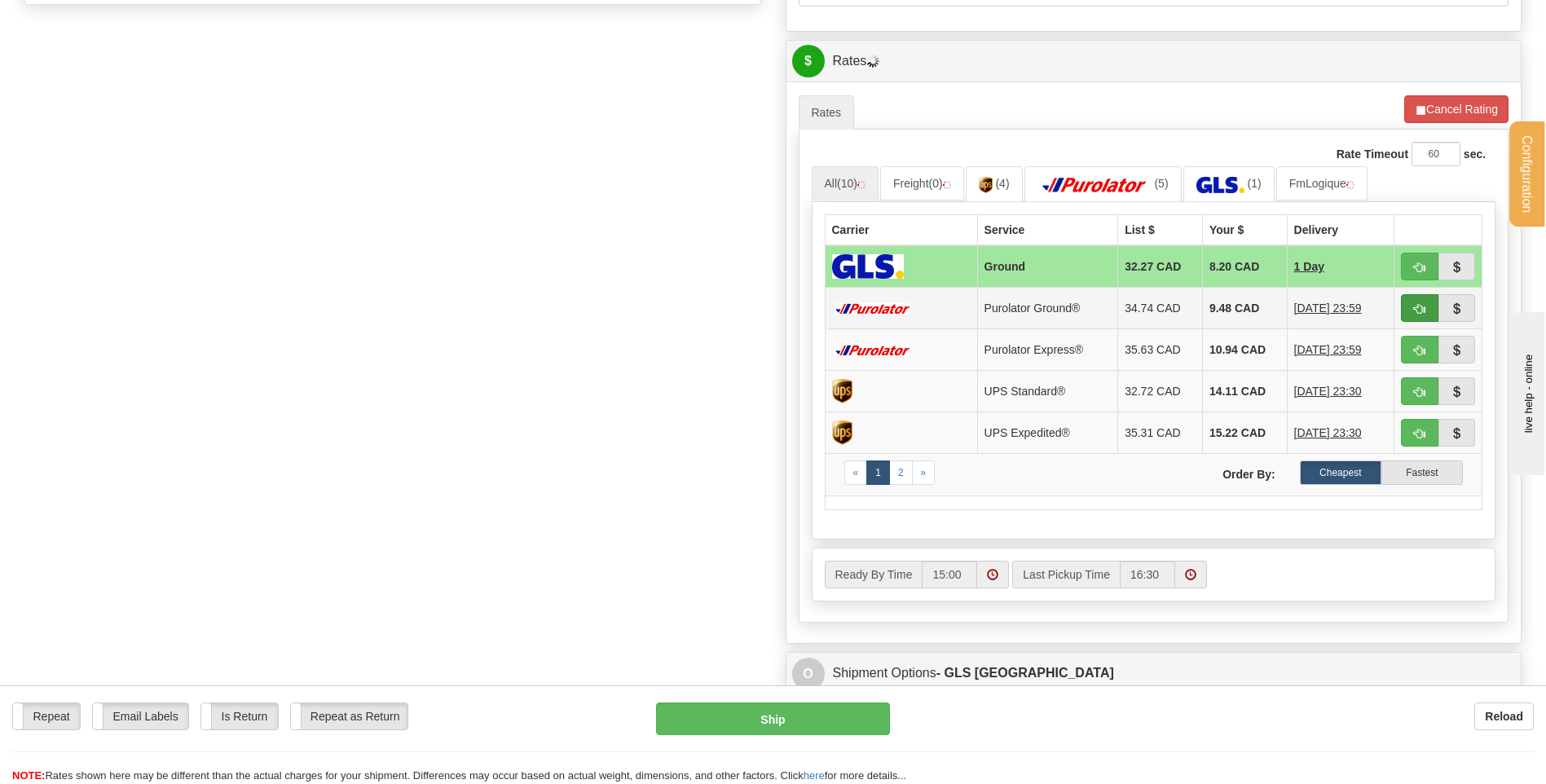
type input "VV-38094-REPL"
click at [1422, 298] on button "button" at bounding box center [1419, 308] width 37 height 28
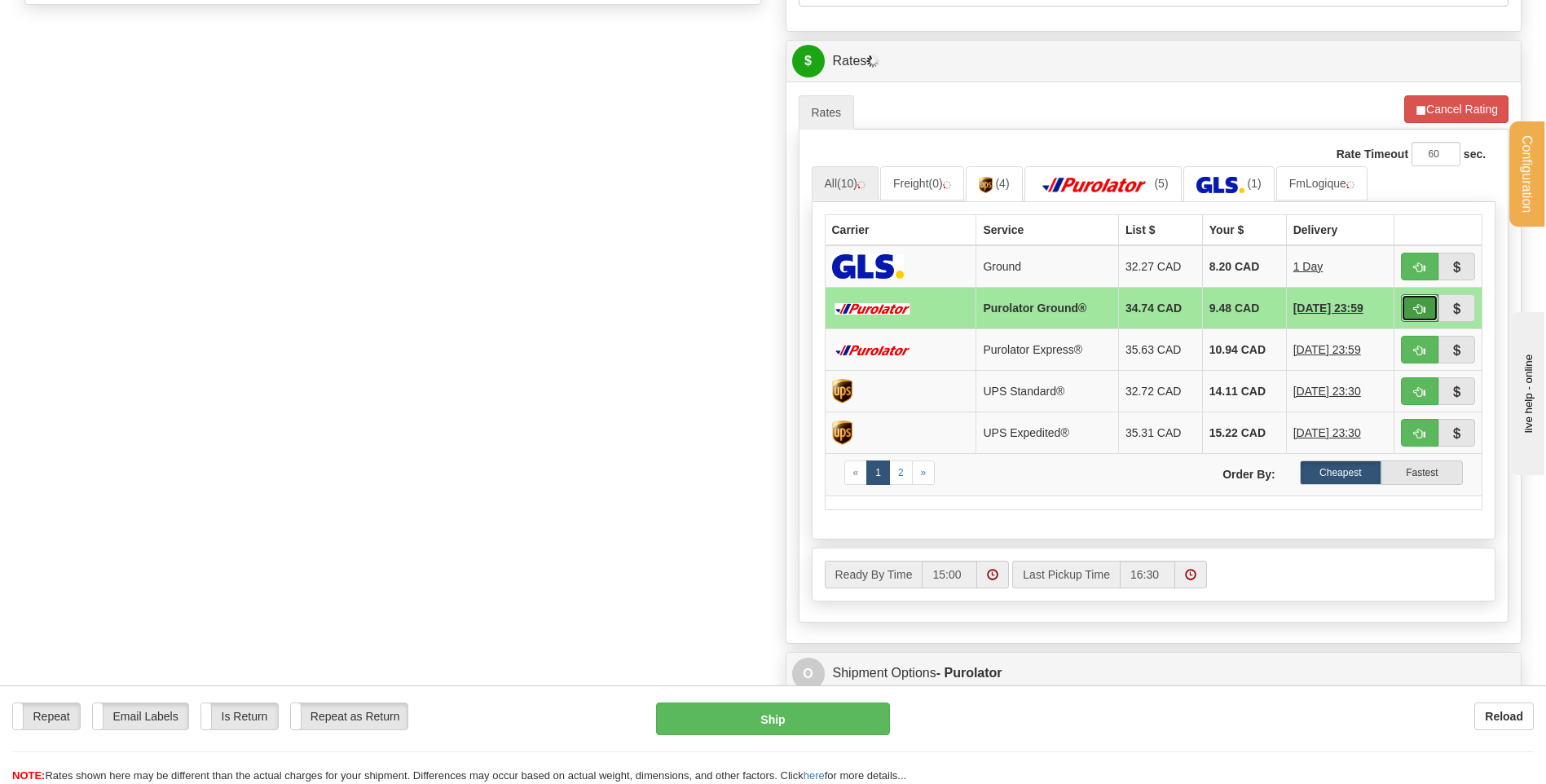
click at [1421, 306] on span "button" at bounding box center [1419, 310] width 12 height 11
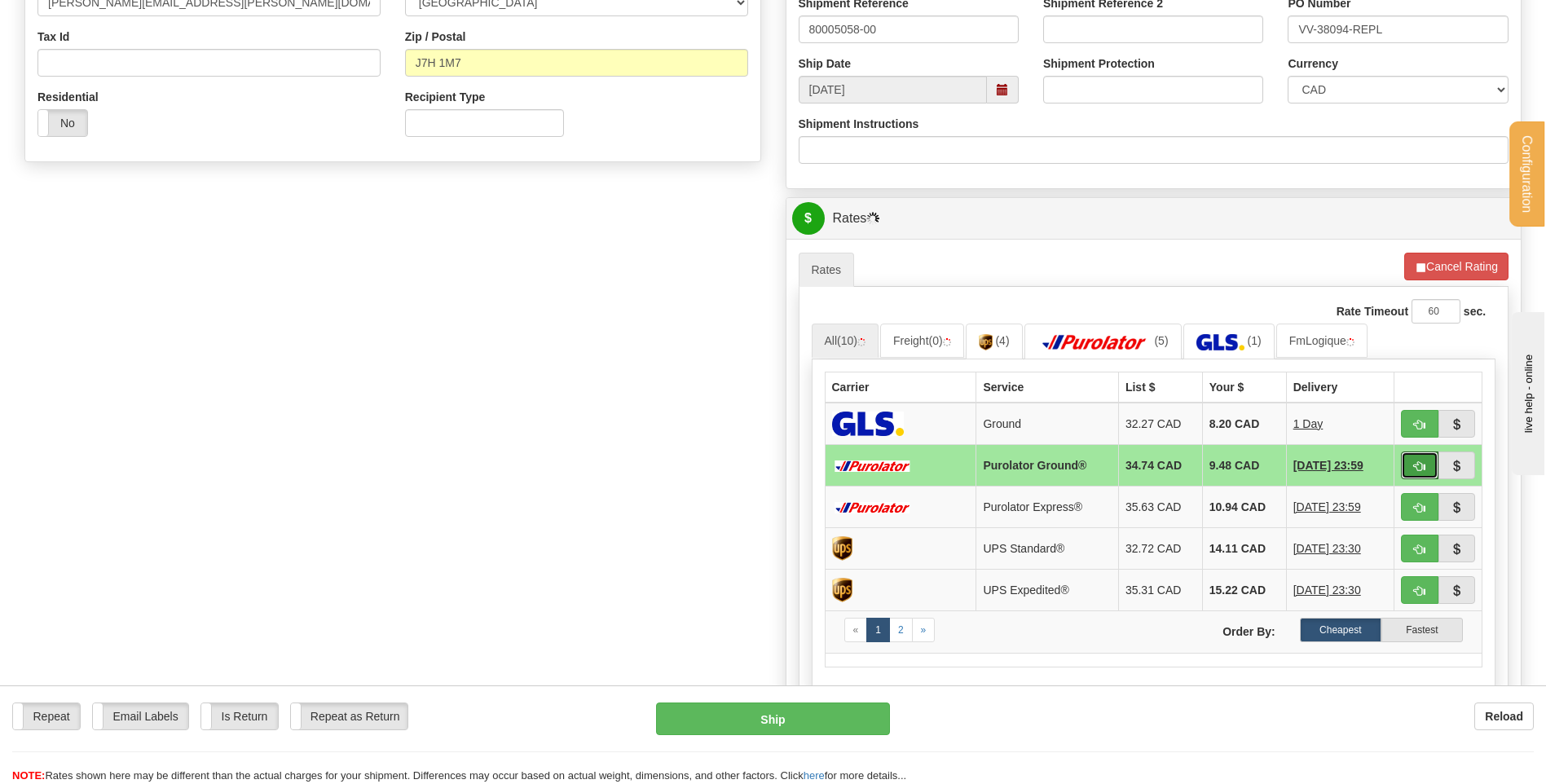
scroll to position [489, 0]
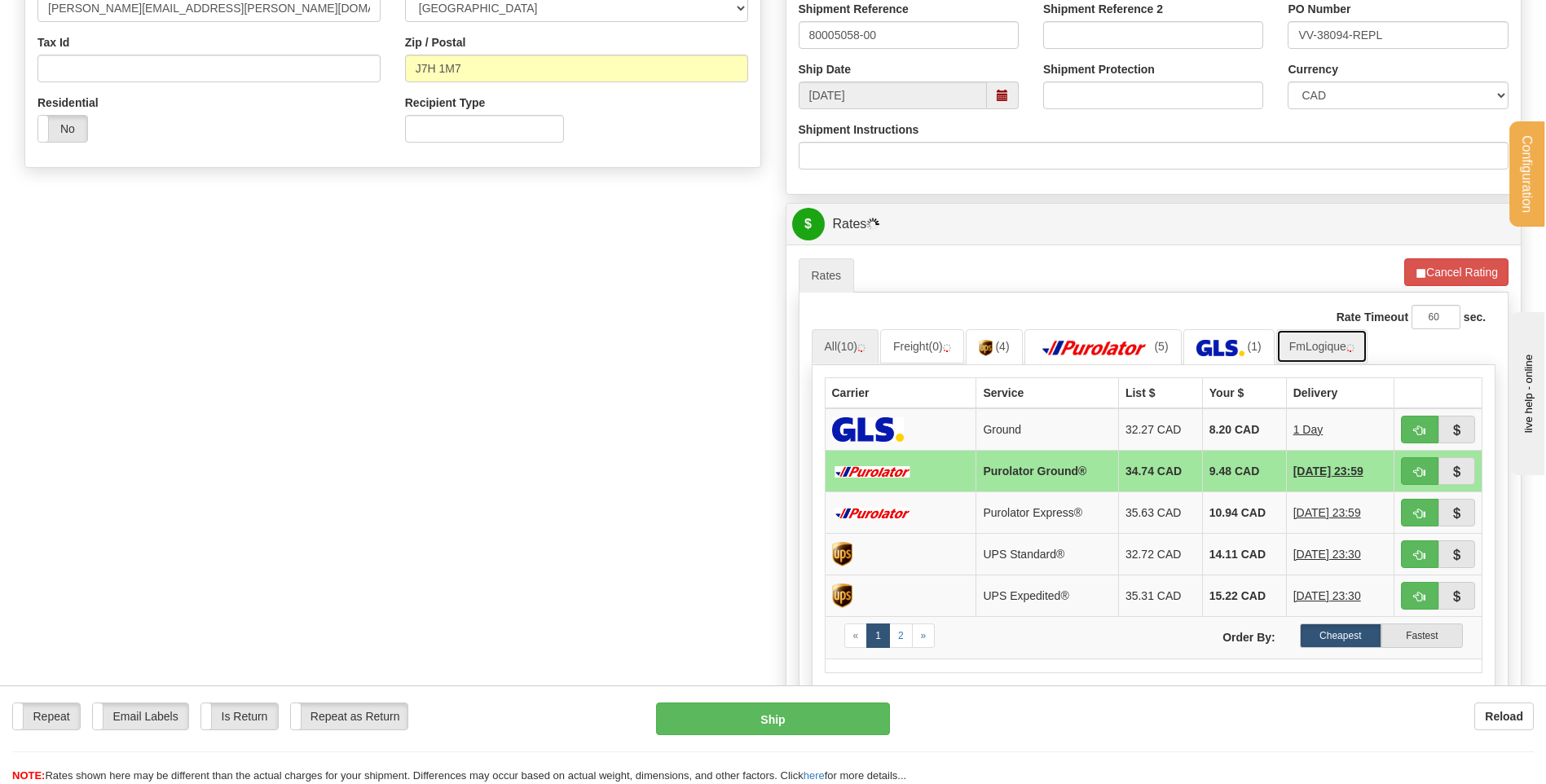
click at [1325, 337] on link "FmLogique" at bounding box center [1321, 346] width 91 height 34
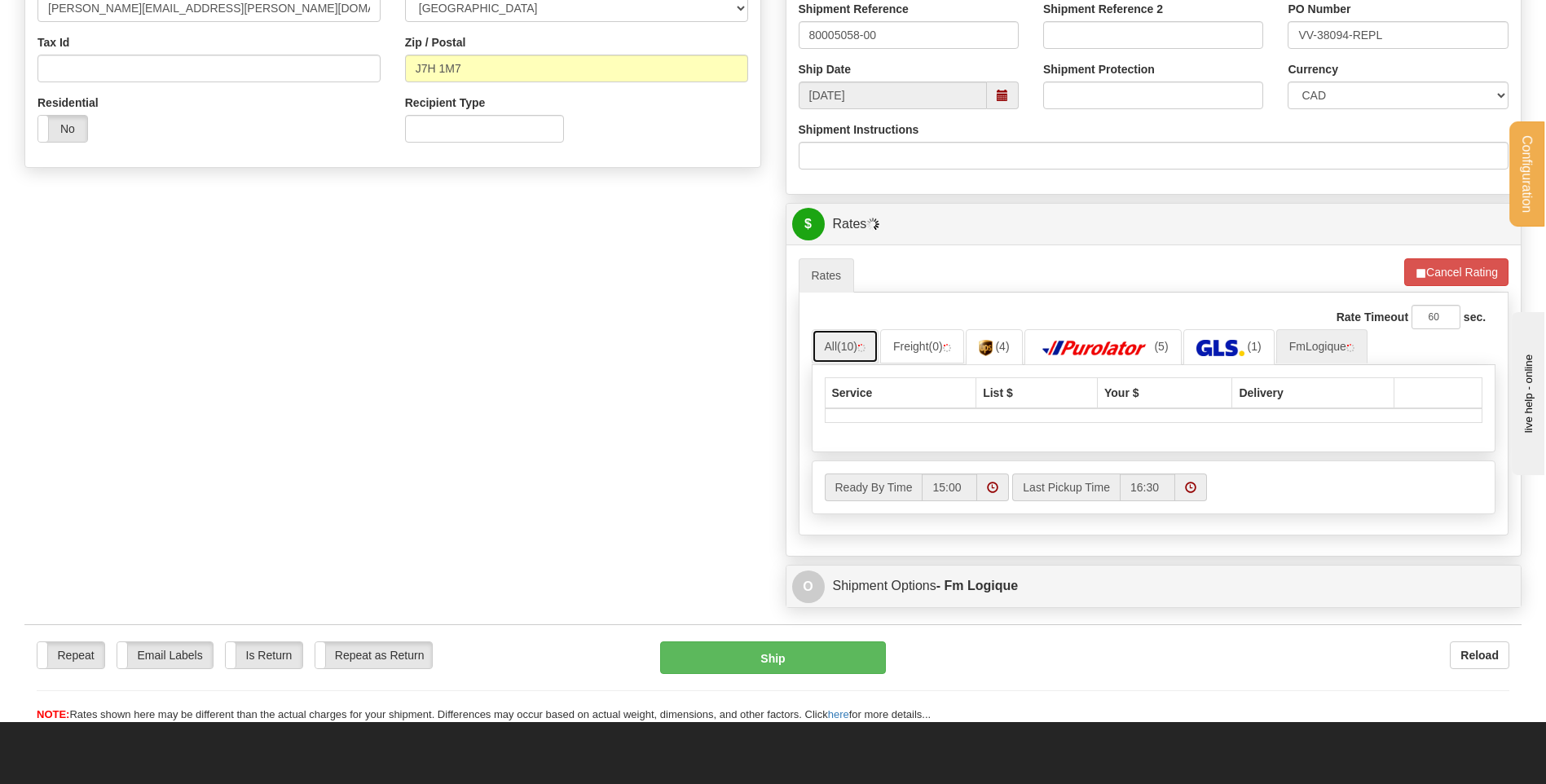
drag, startPoint x: 850, startPoint y: 338, endPoint x: 878, endPoint y: 340, distance: 28.1
click at [850, 338] on link "All (10)" at bounding box center [845, 346] width 67 height 34
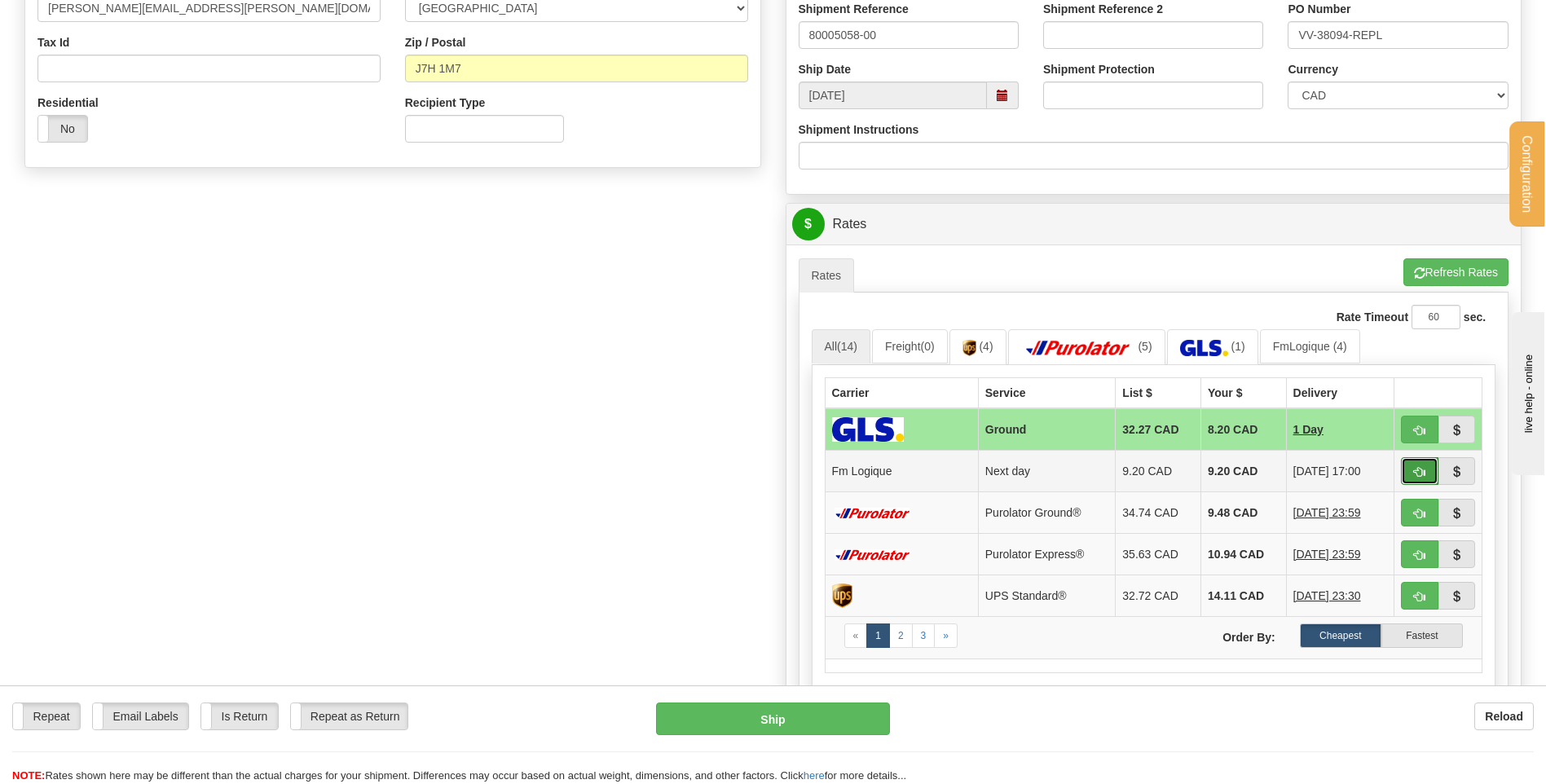
click at [1416, 470] on span "button" at bounding box center [1419, 473] width 12 height 11
type input "jour"
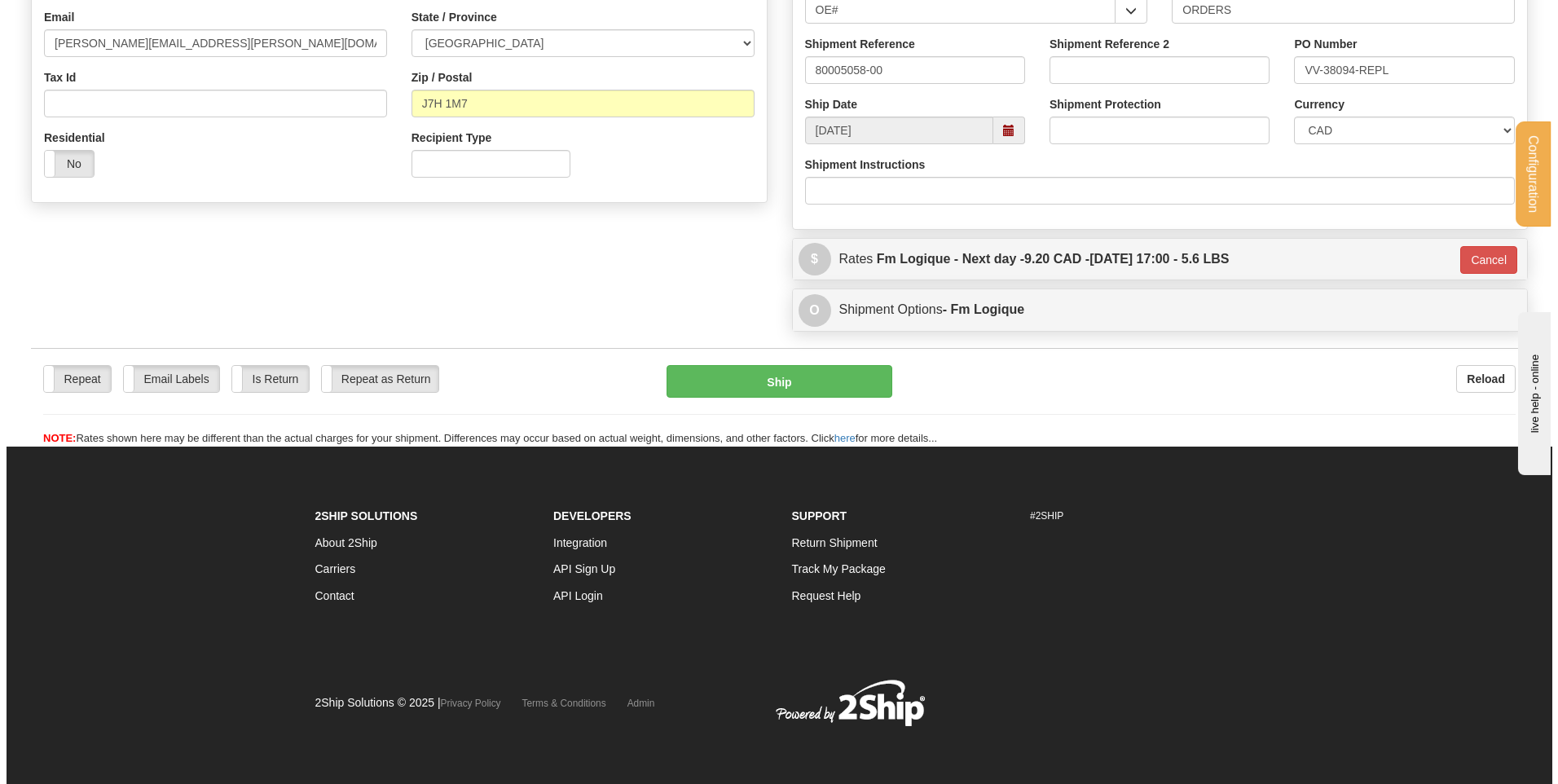
scroll to position [454, 0]
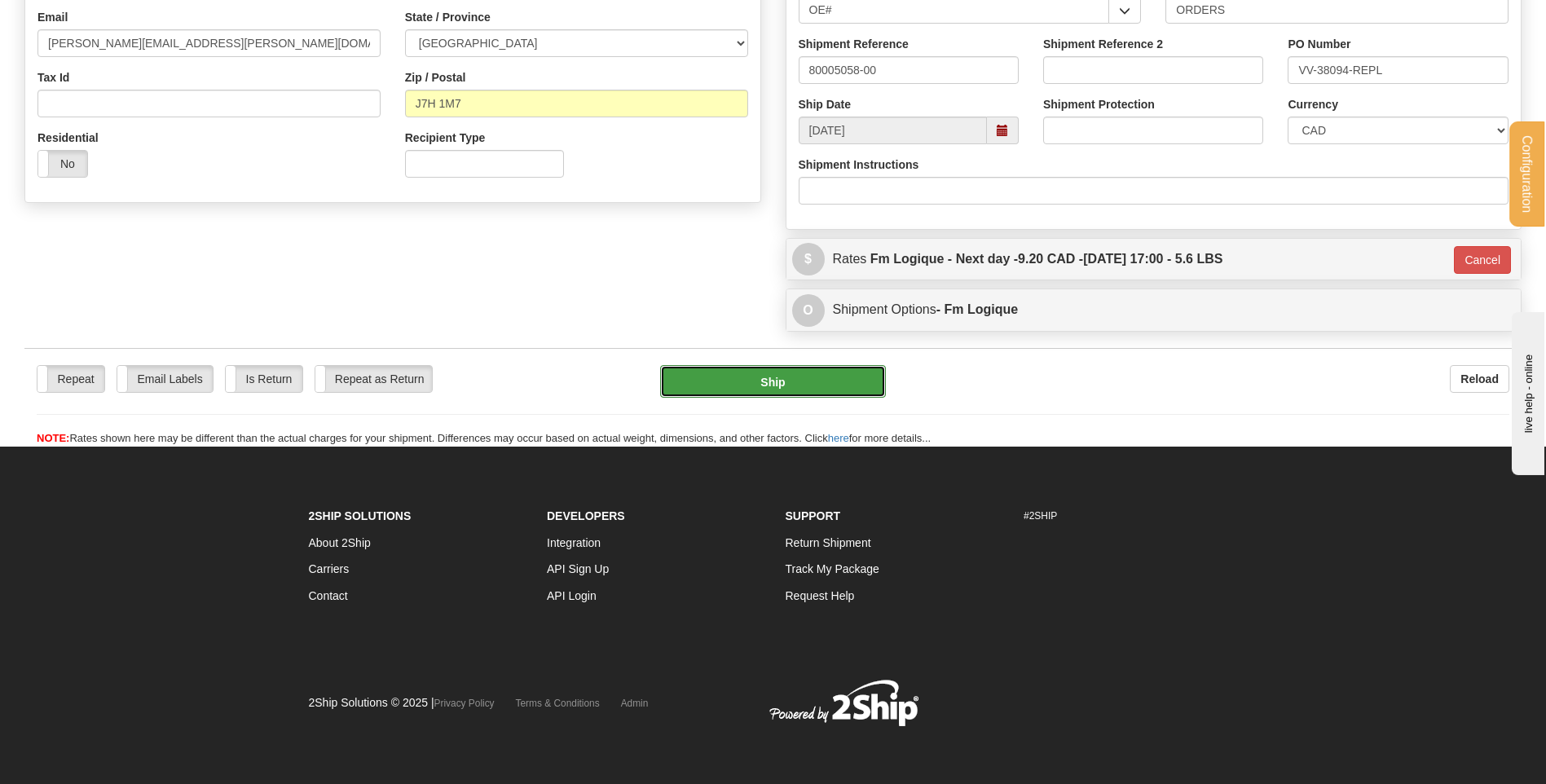
click at [799, 365] on button "Ship" at bounding box center [773, 381] width 225 height 33
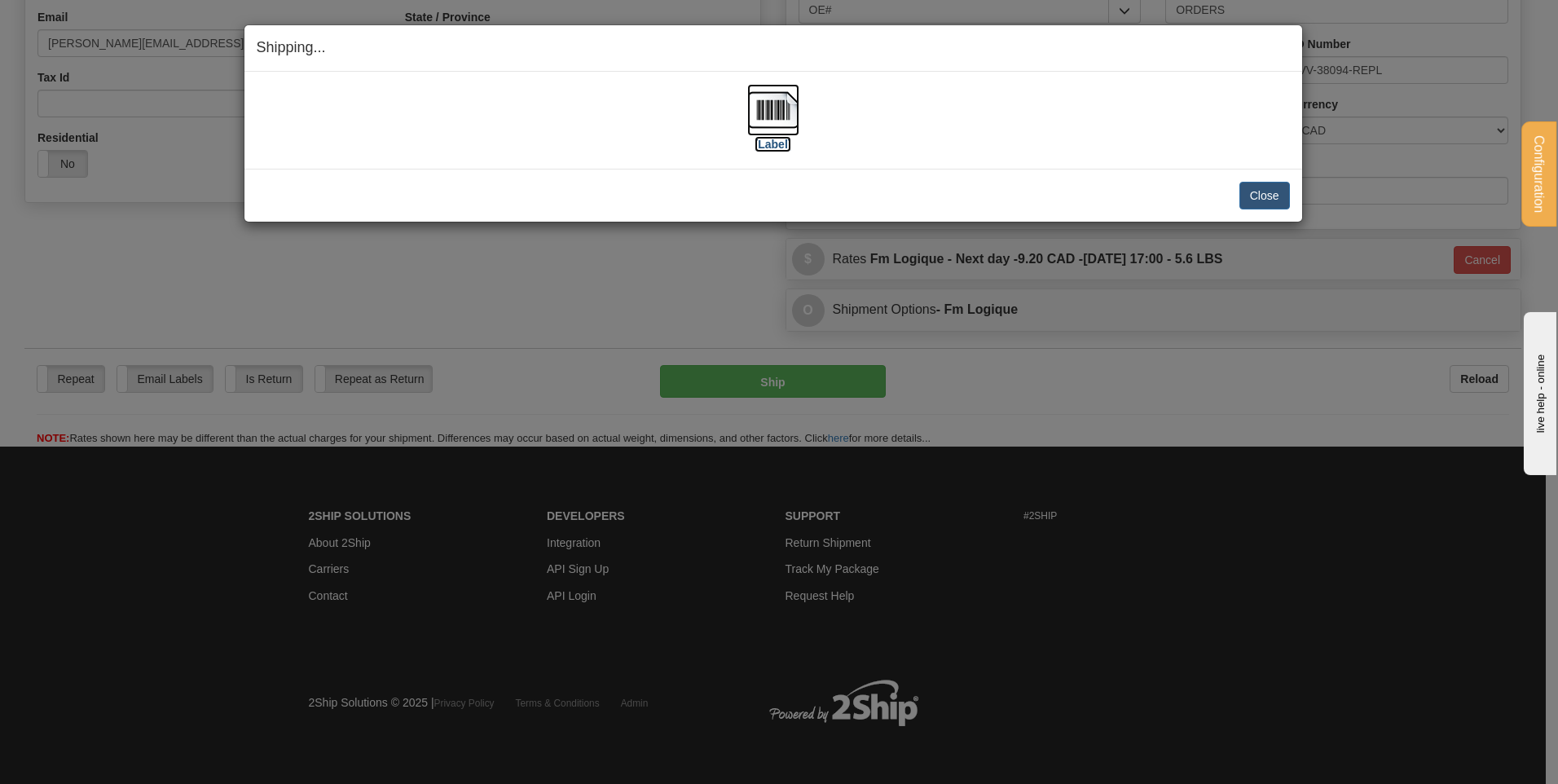
click at [770, 114] on img at bounding box center [774, 110] width 53 height 53
click at [1260, 189] on button "Close" at bounding box center [1265, 196] width 51 height 28
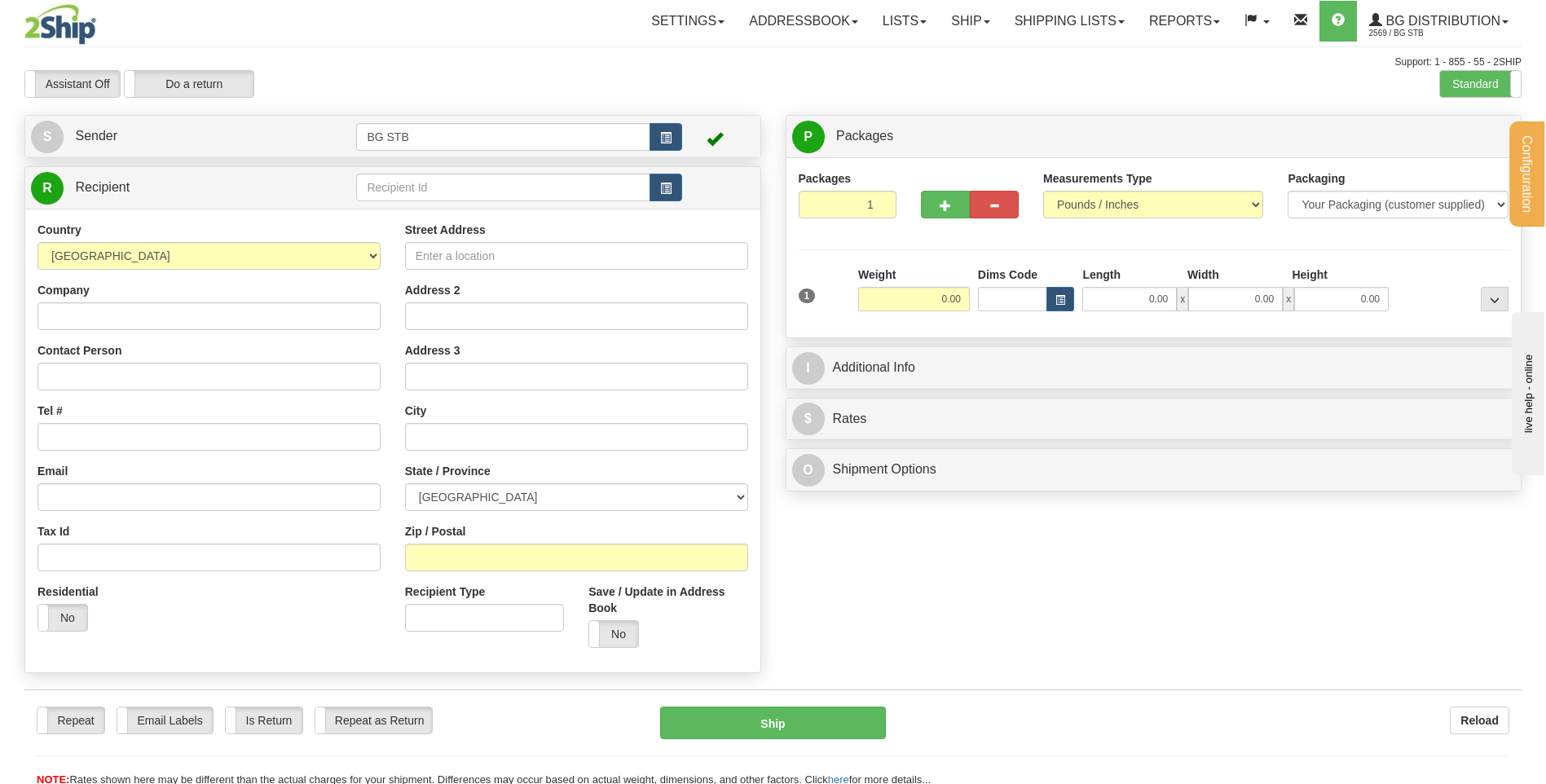
click at [501, 206] on div "R Recipient" at bounding box center [393, 187] width 735 height 42
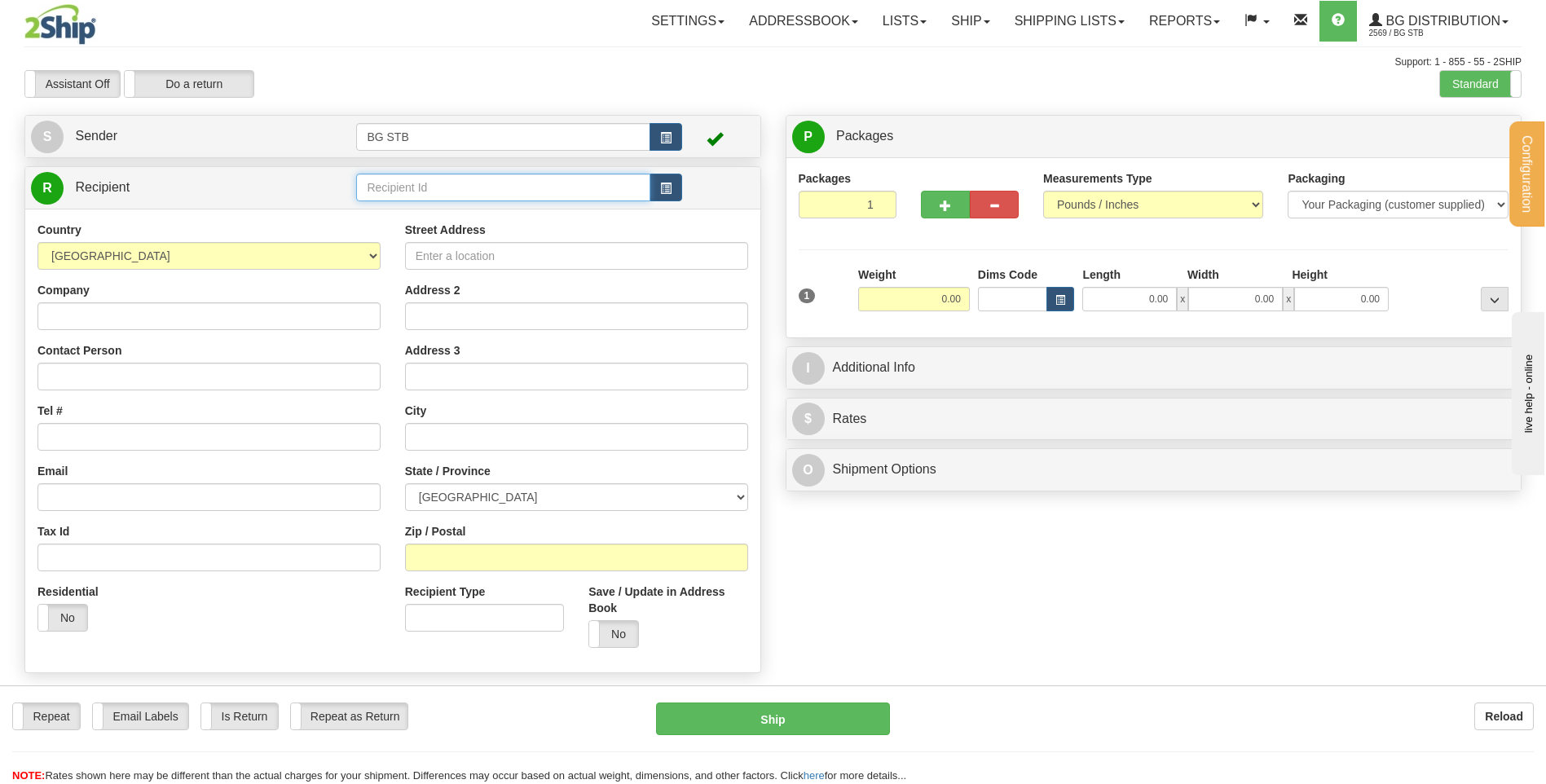
click at [497, 194] on input "text" at bounding box center [503, 187] width 293 height 28
type input "4107"
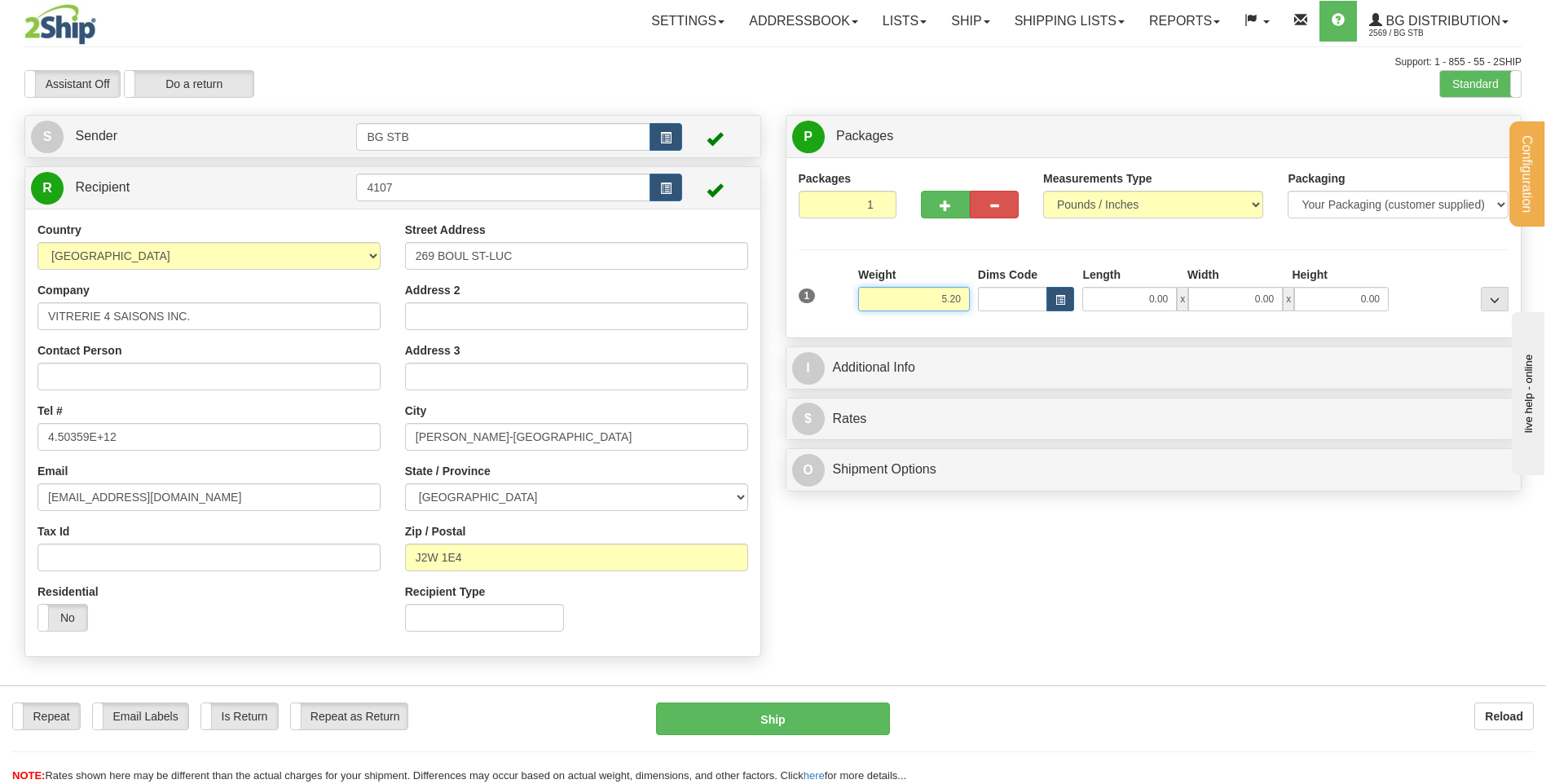
type input "5.20"
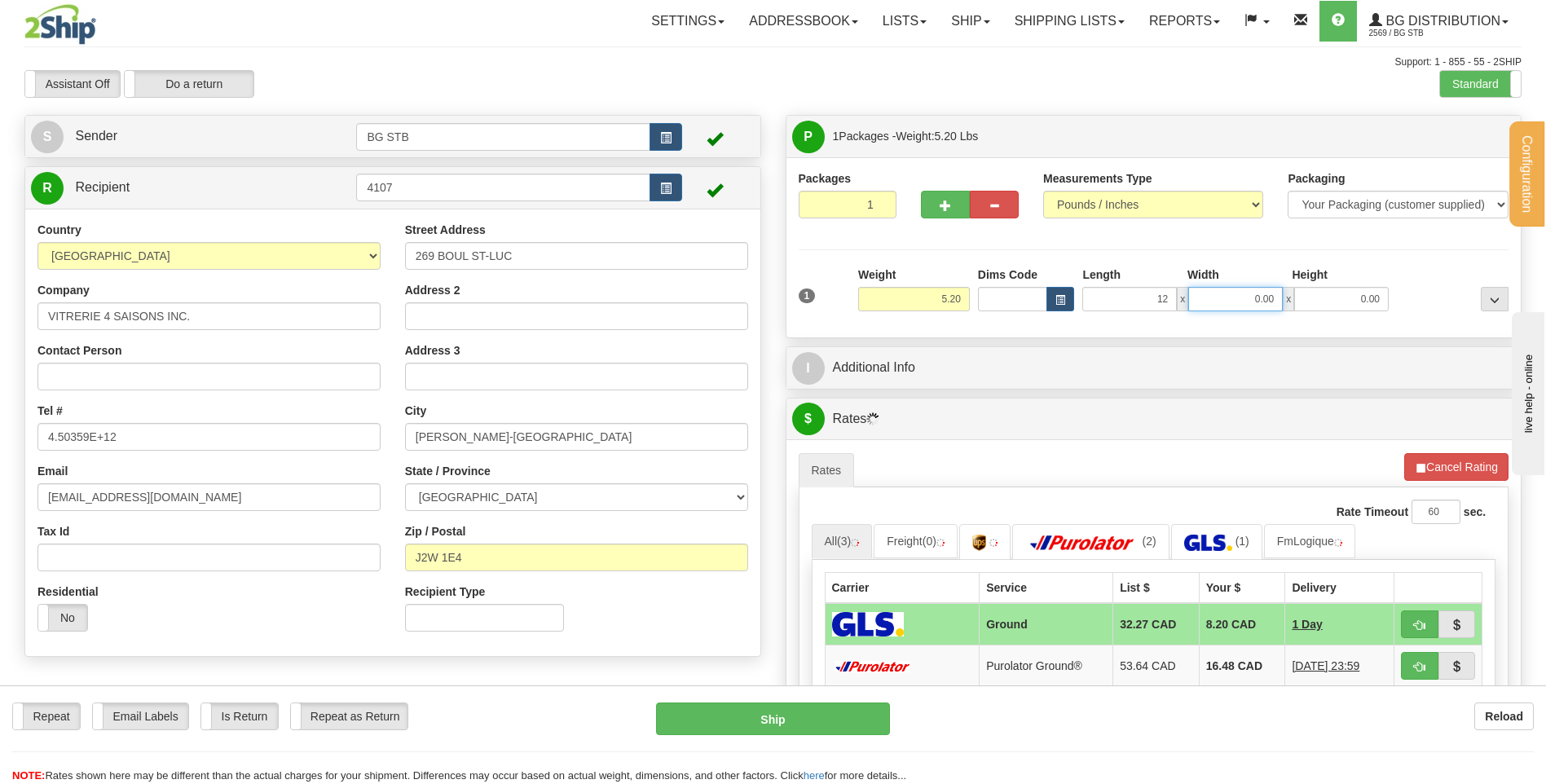
type input "12.00"
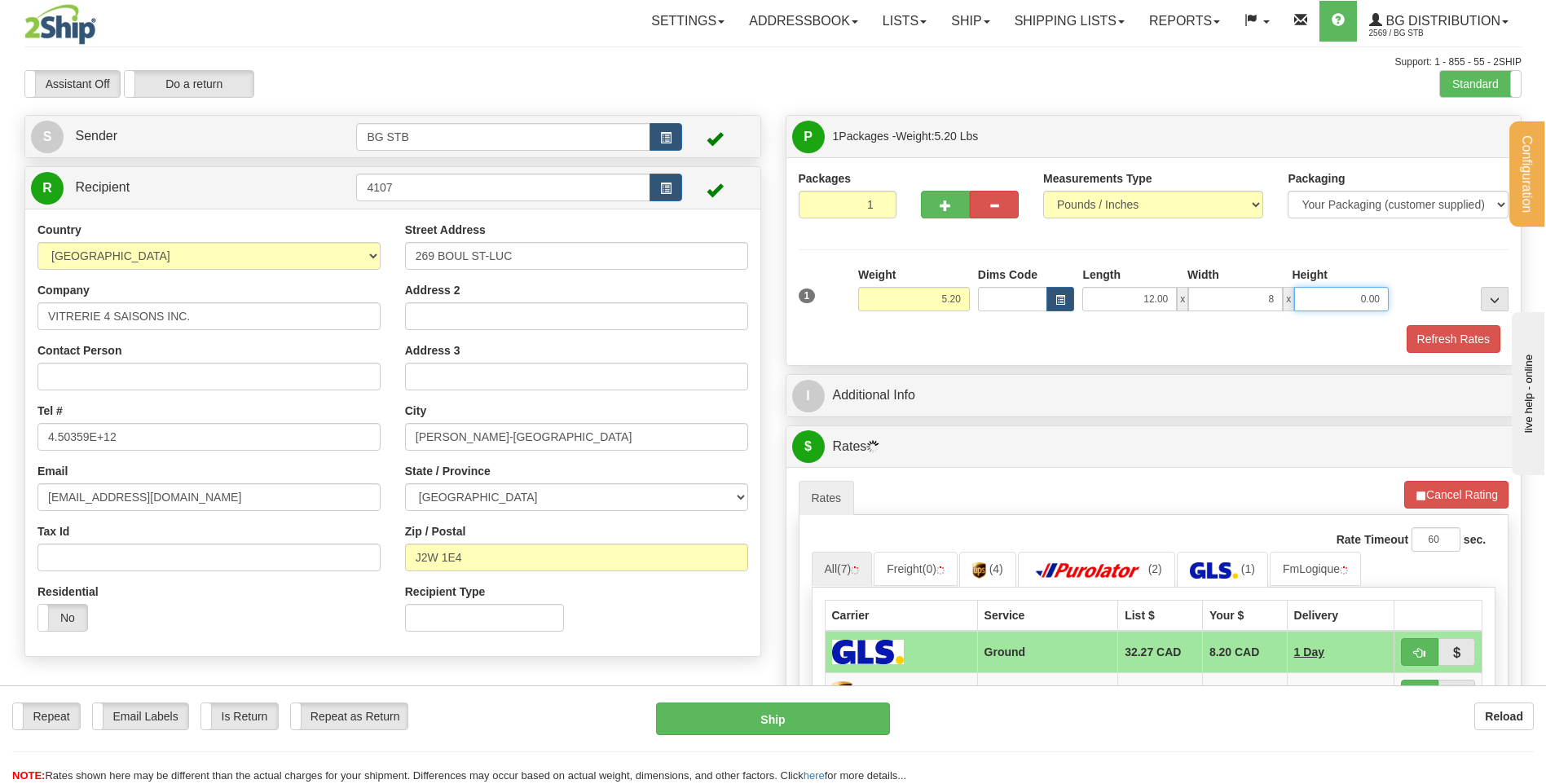
type input "8.00"
type input "6.00"
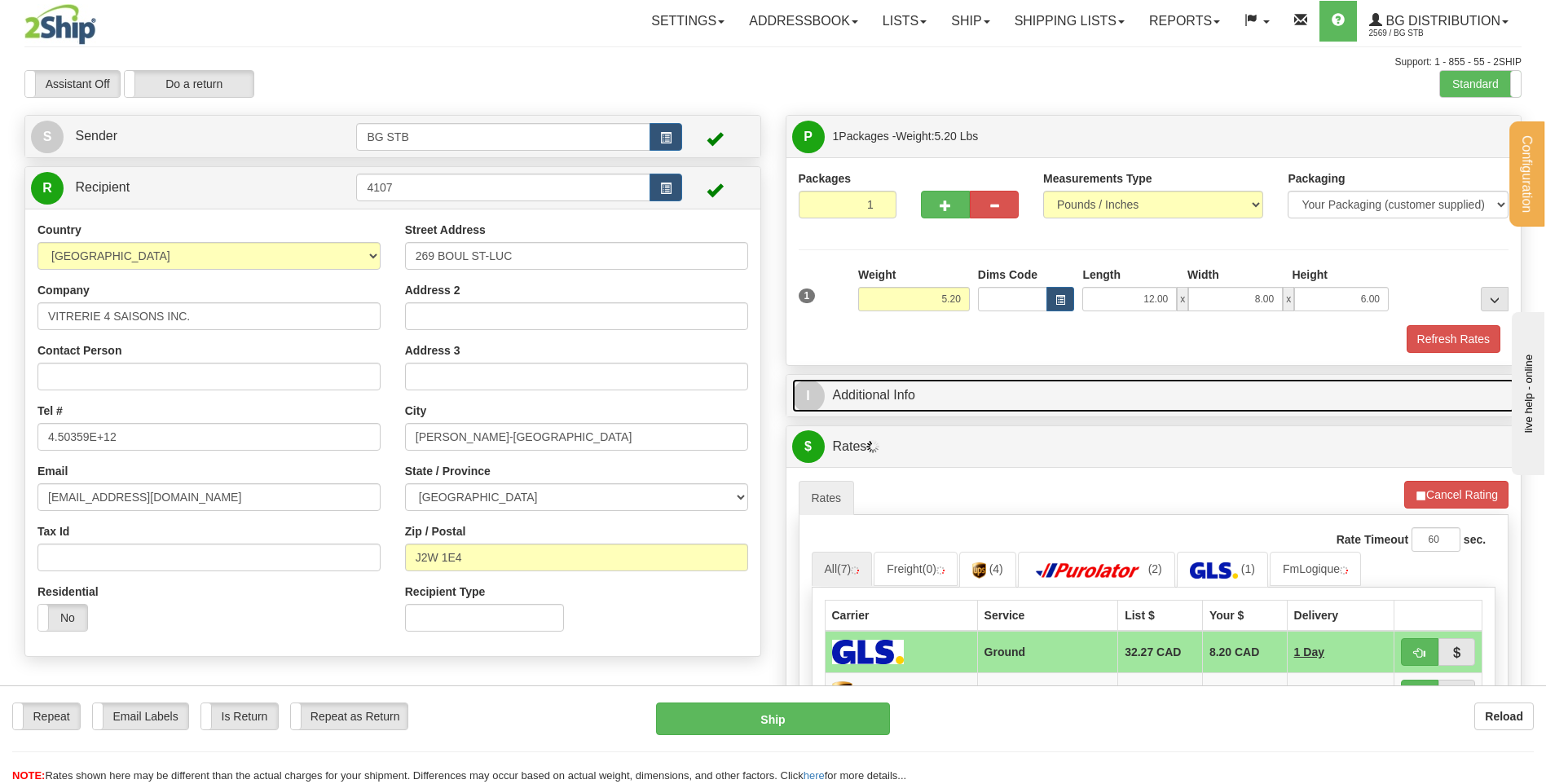
click at [909, 387] on link "I Additional Info" at bounding box center [1154, 395] width 724 height 33
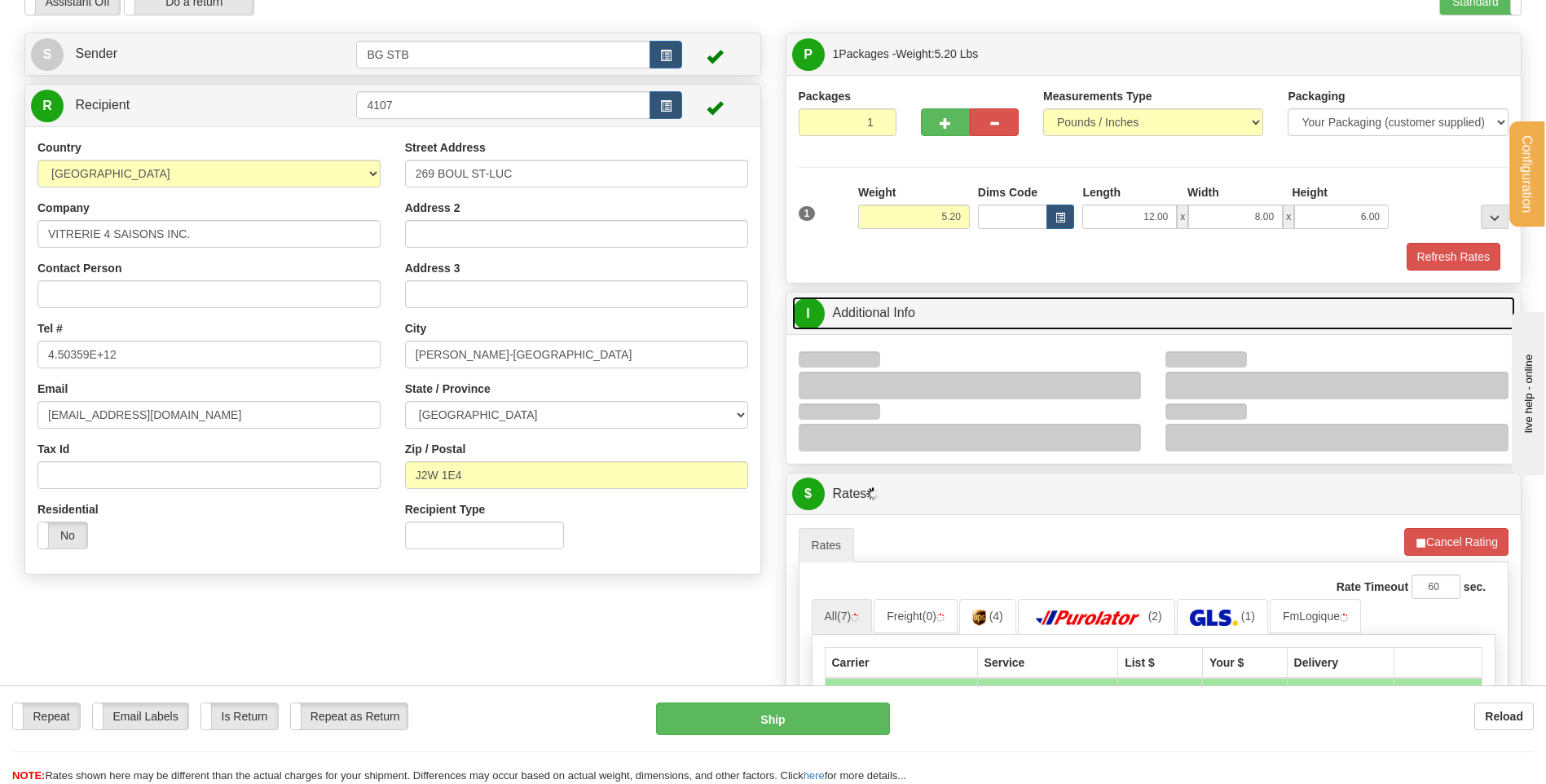
scroll to position [244, 0]
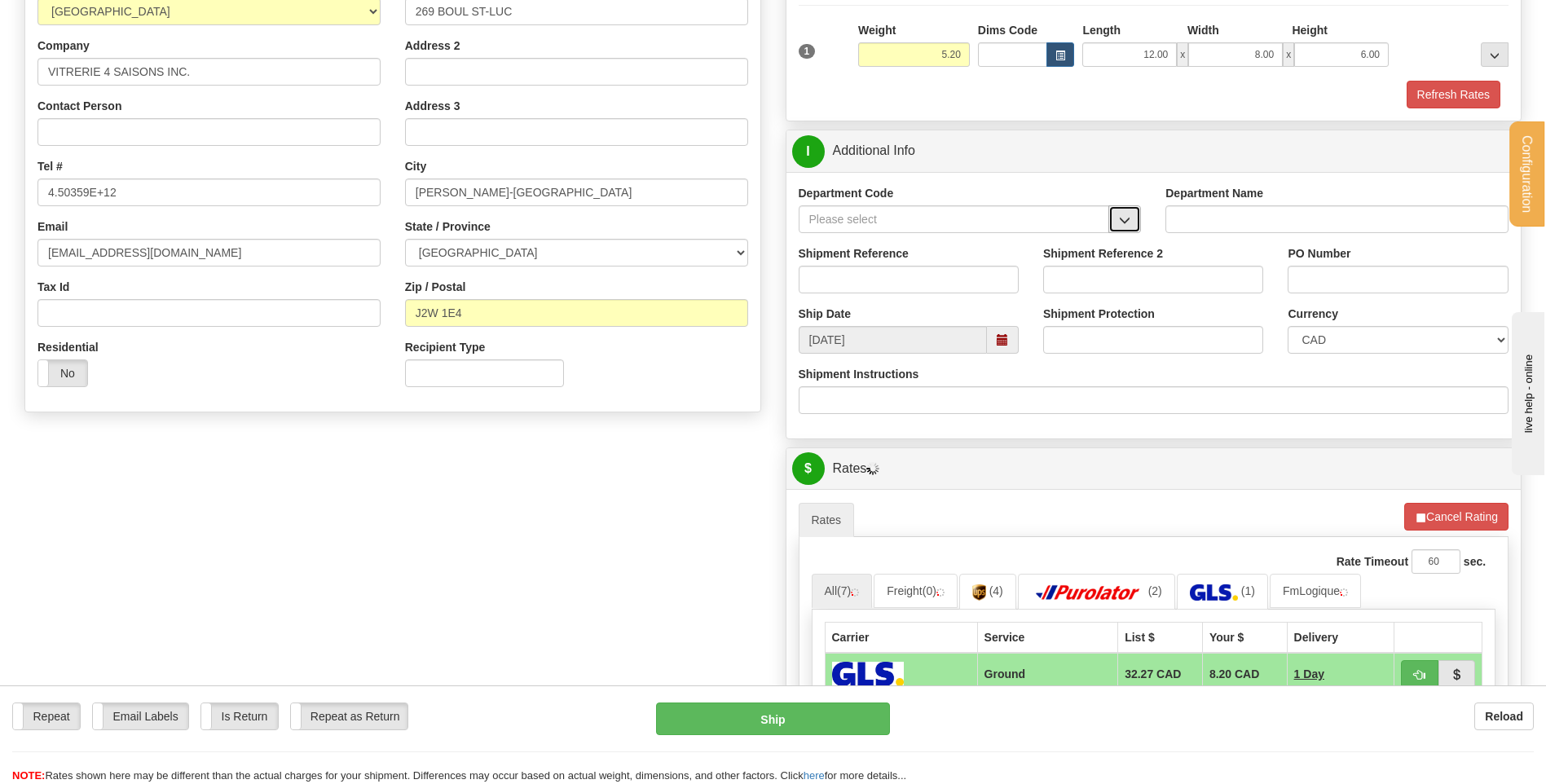
click at [1114, 217] on button "button" at bounding box center [1125, 219] width 33 height 28
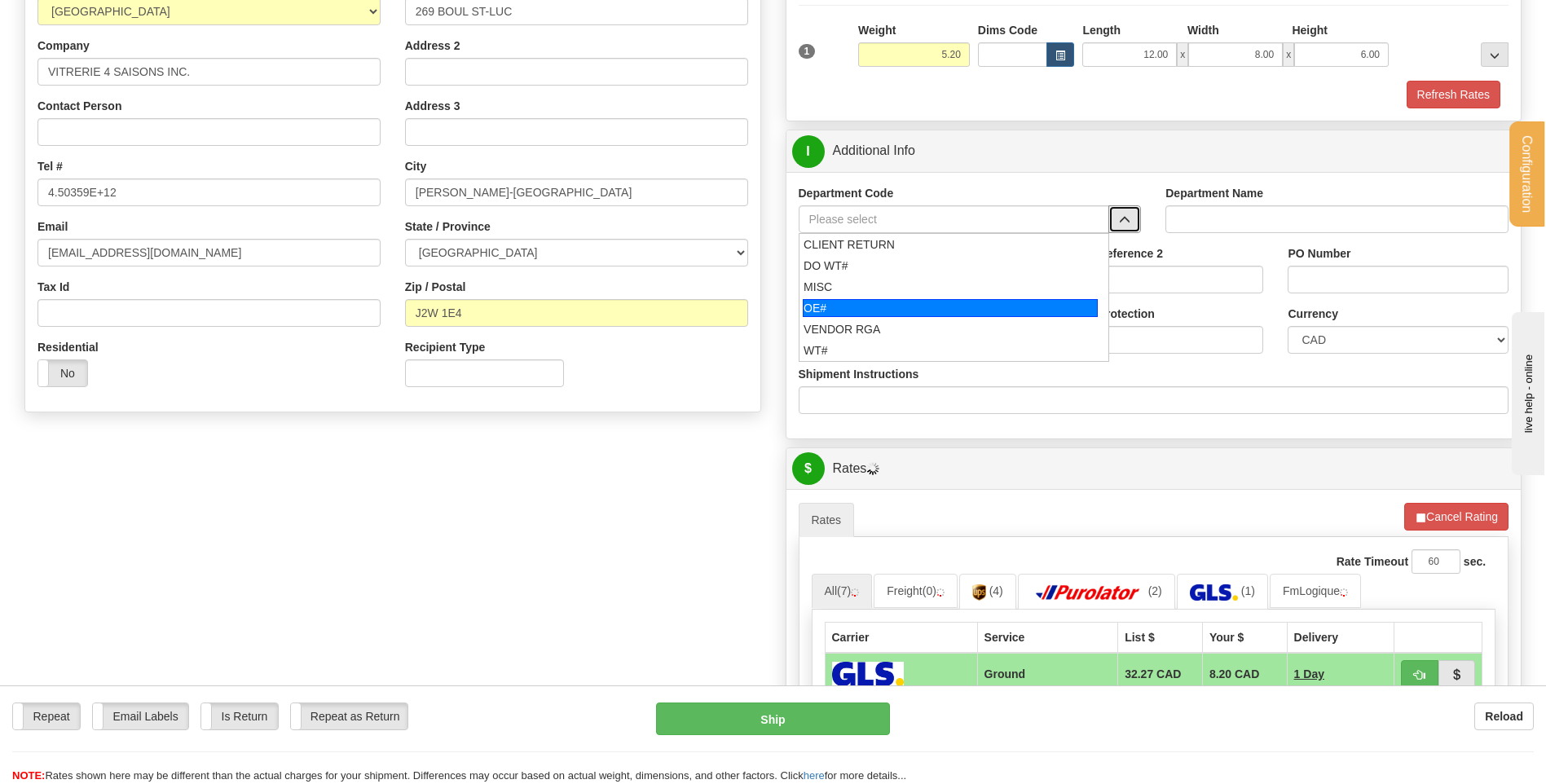
drag, startPoint x: 861, startPoint y: 317, endPoint x: 859, endPoint y: 307, distance: 10.2
click at [859, 314] on li "OE#" at bounding box center [955, 307] width 310 height 21
type input "OE#"
type input "ORDERS"
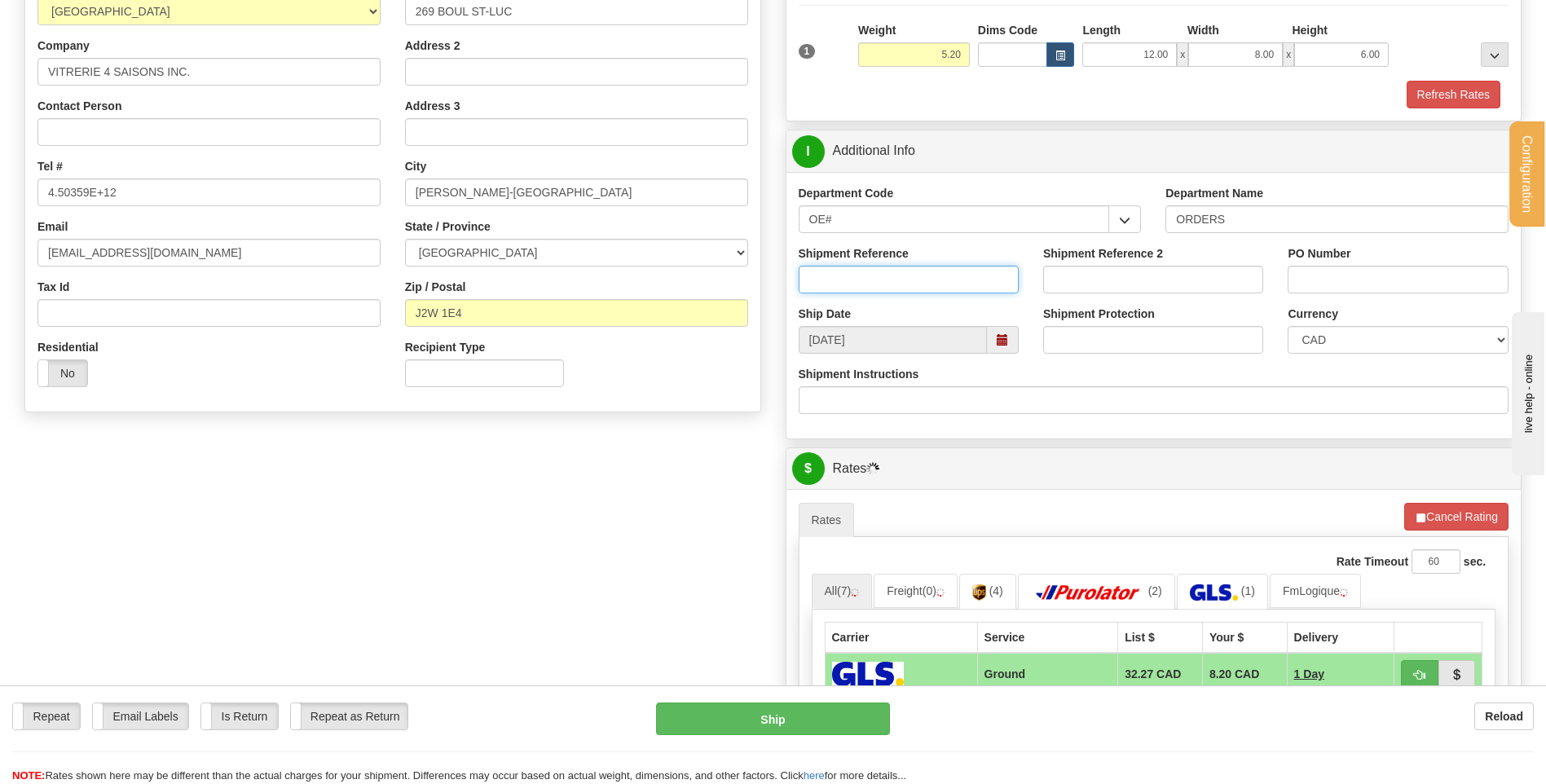
click at [858, 277] on input "Shipment Reference" at bounding box center [908, 279] width 220 height 28
type input "80005086-00"
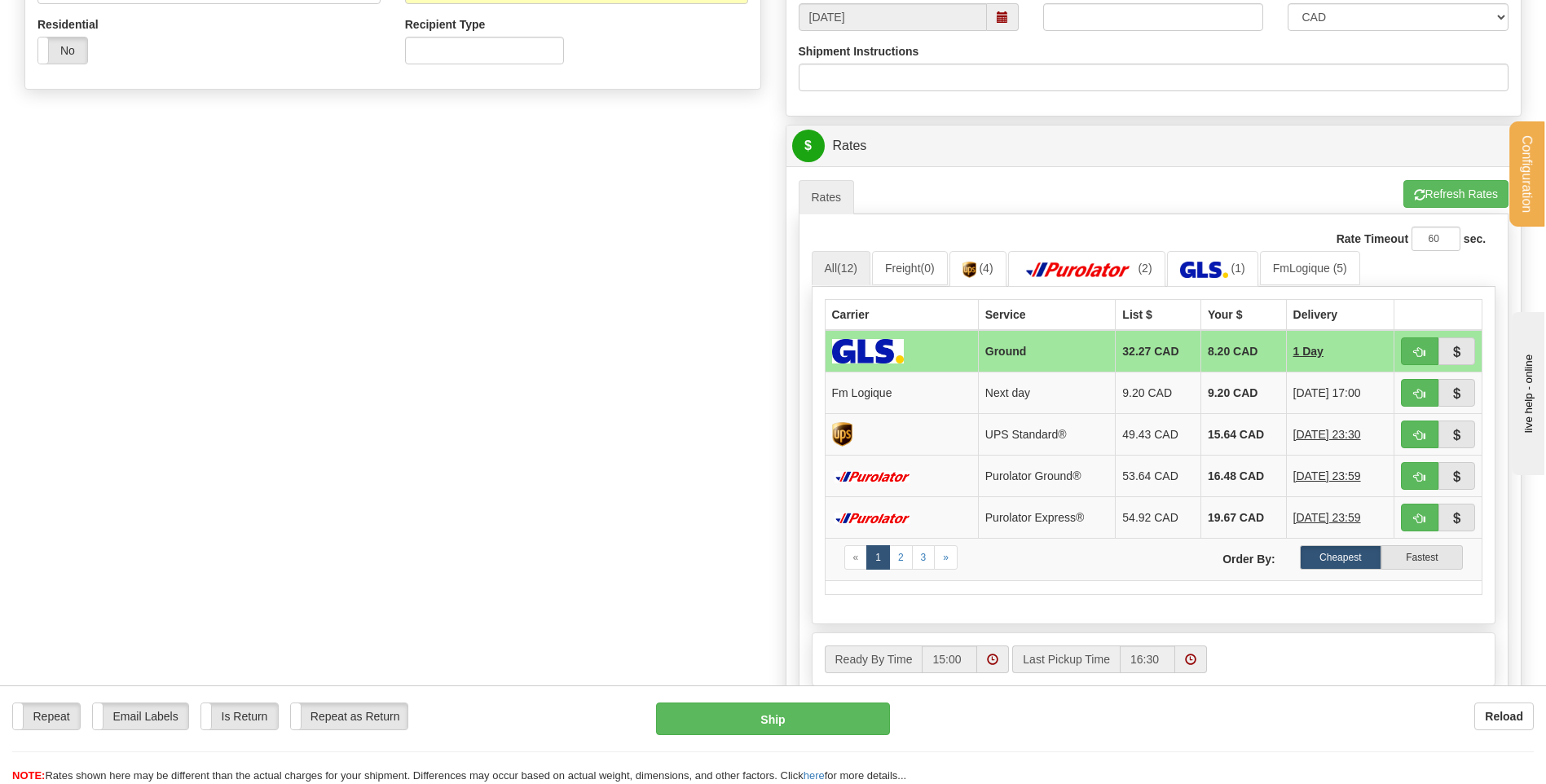
scroll to position [652, 0]
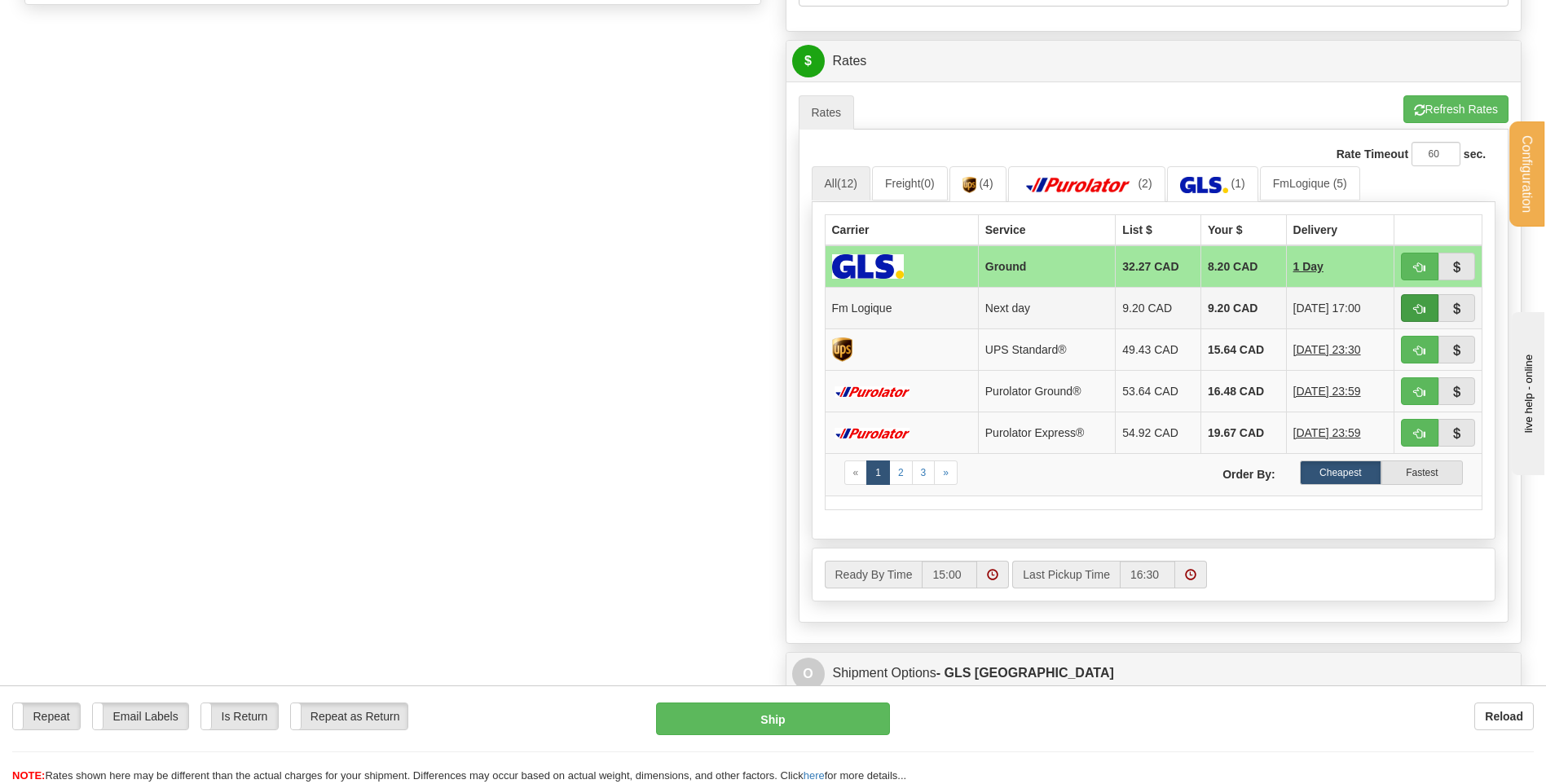
type input "STEEVE 26/08/25"
click at [1418, 306] on span "button" at bounding box center [1419, 310] width 12 height 11
type input "jour"
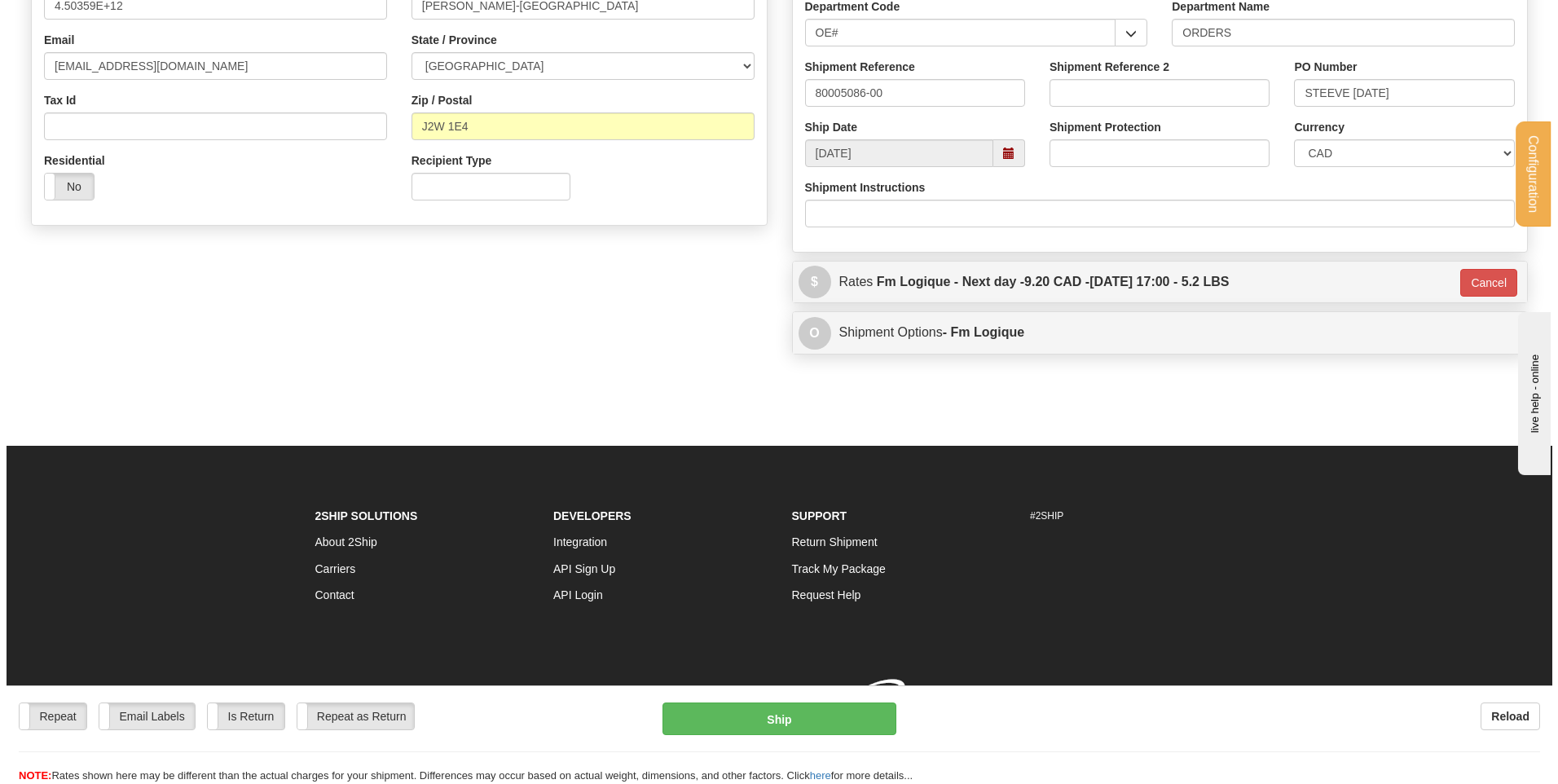
scroll to position [454, 0]
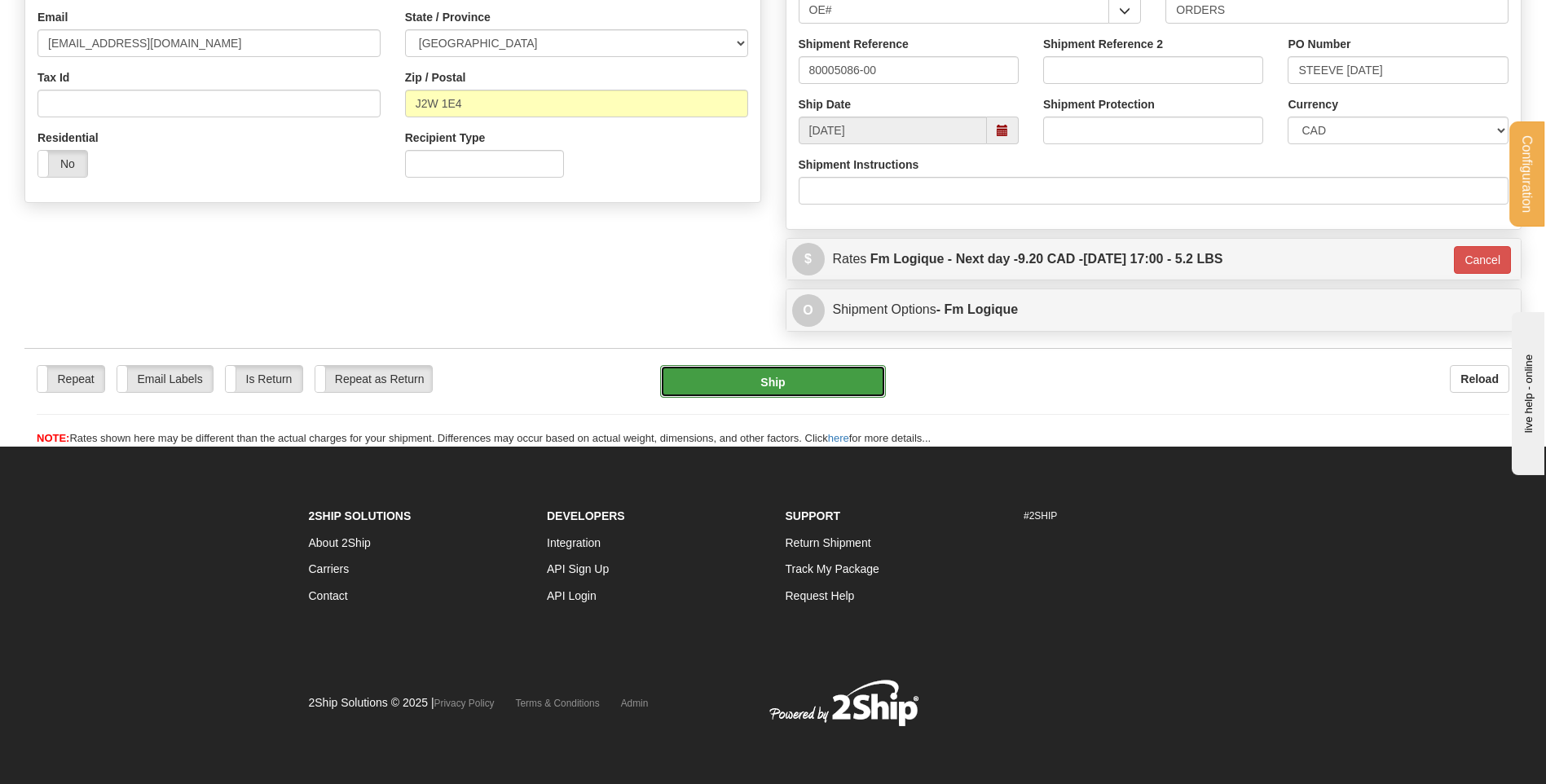
click at [779, 379] on button "Ship" at bounding box center [773, 381] width 225 height 33
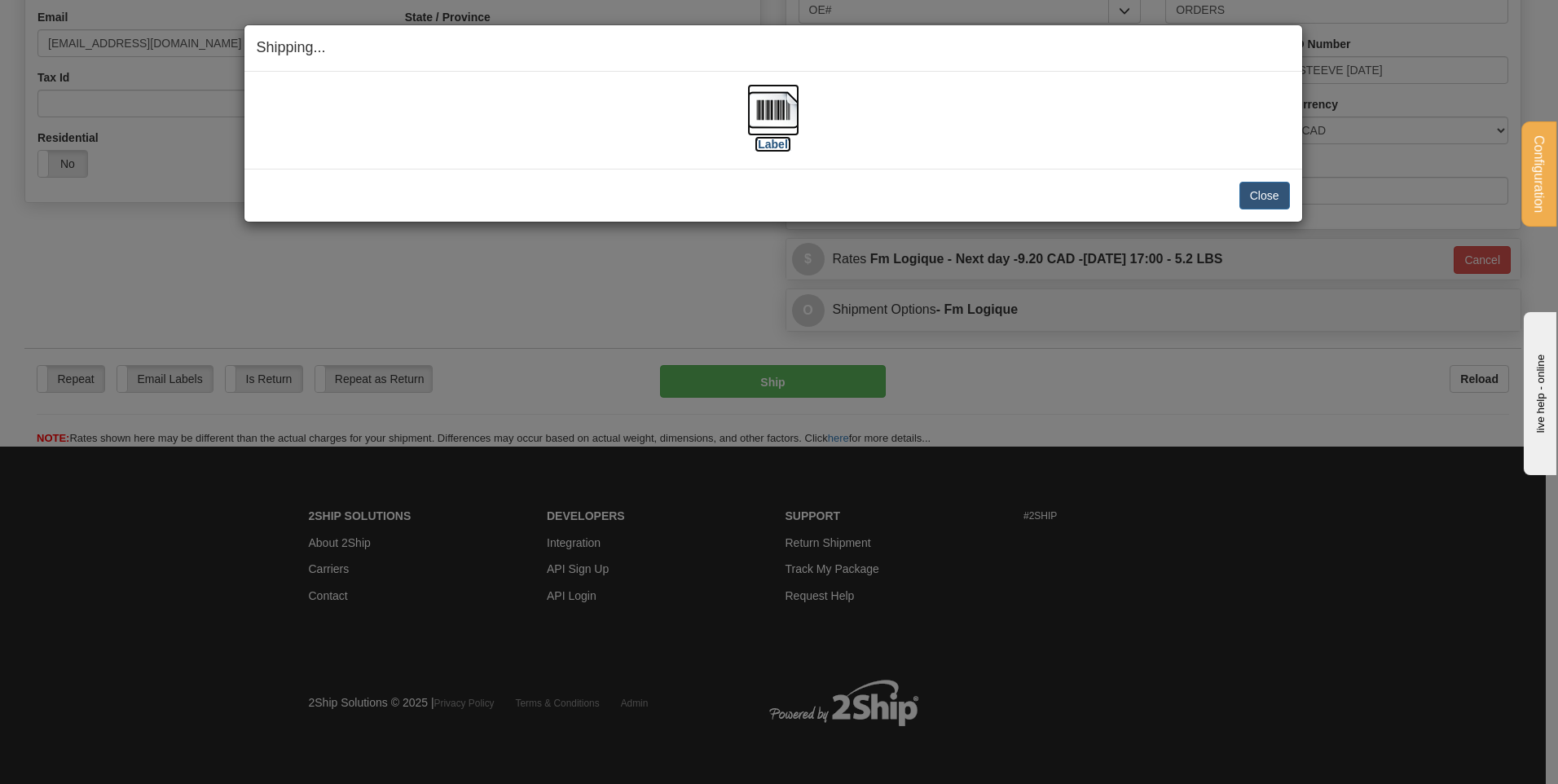
click at [758, 113] on img at bounding box center [774, 110] width 53 height 53
click at [1265, 185] on button "Close" at bounding box center [1265, 196] width 51 height 28
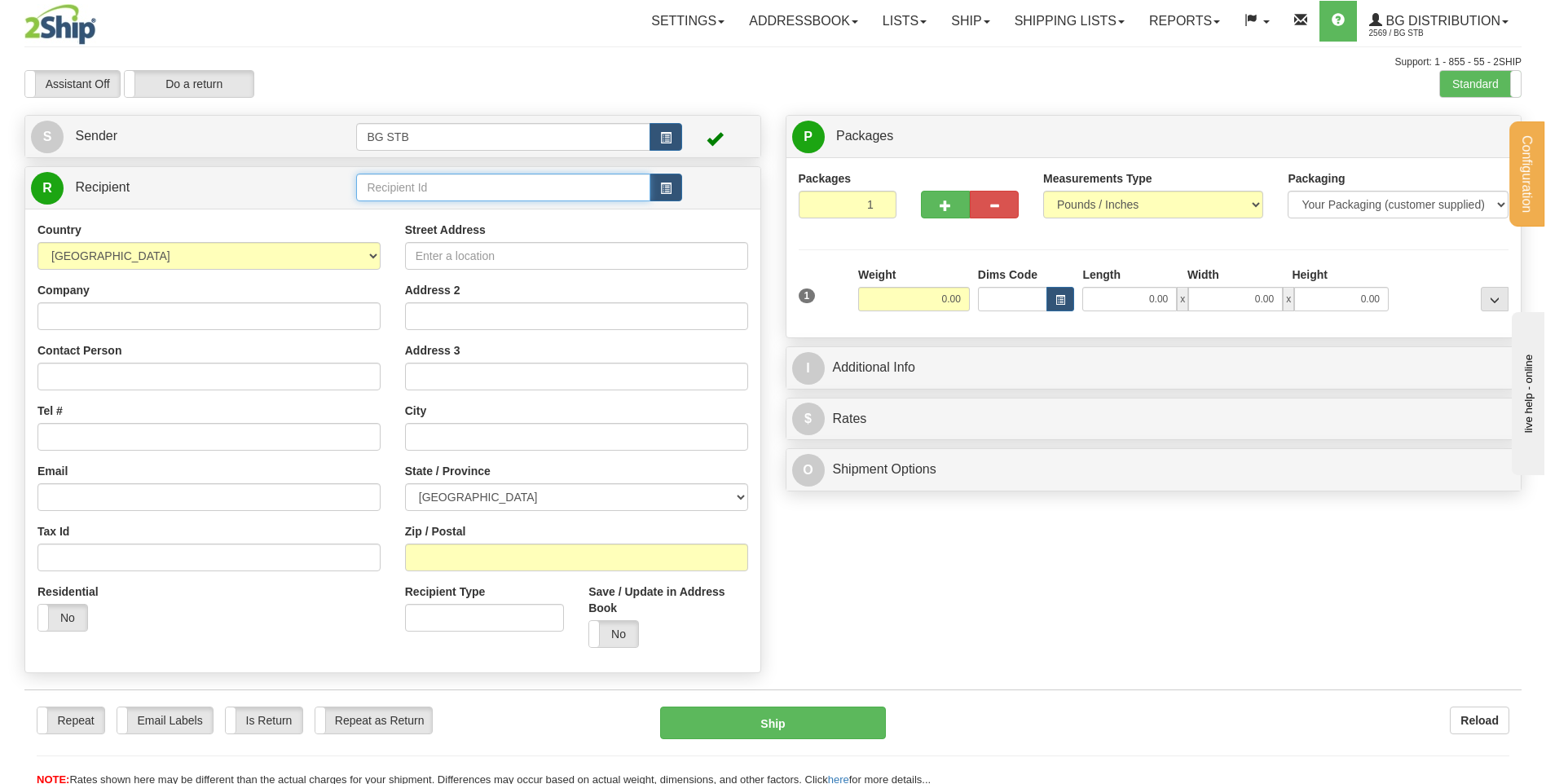
click at [492, 186] on input "text" at bounding box center [503, 187] width 293 height 28
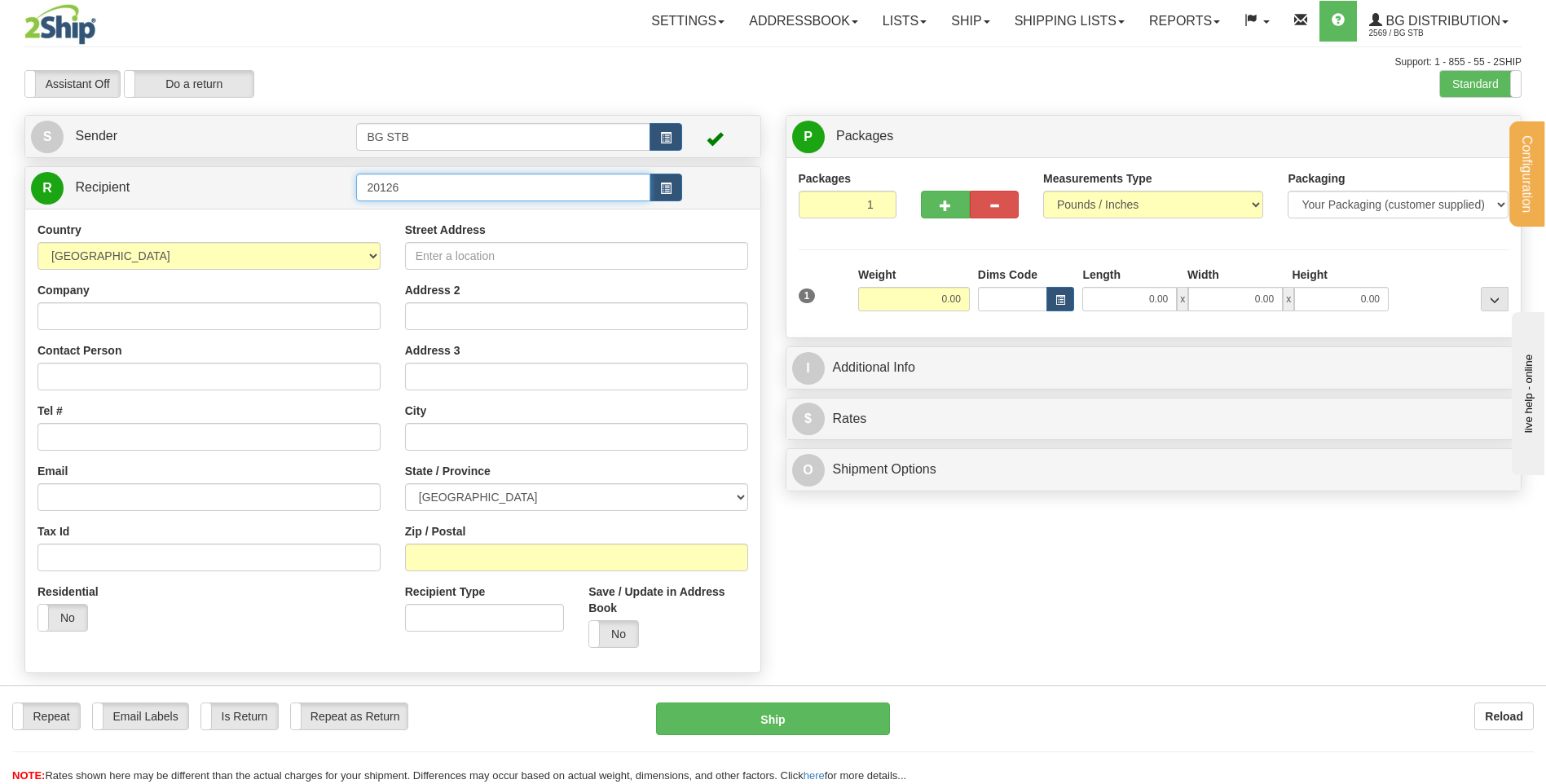
type input "20126"
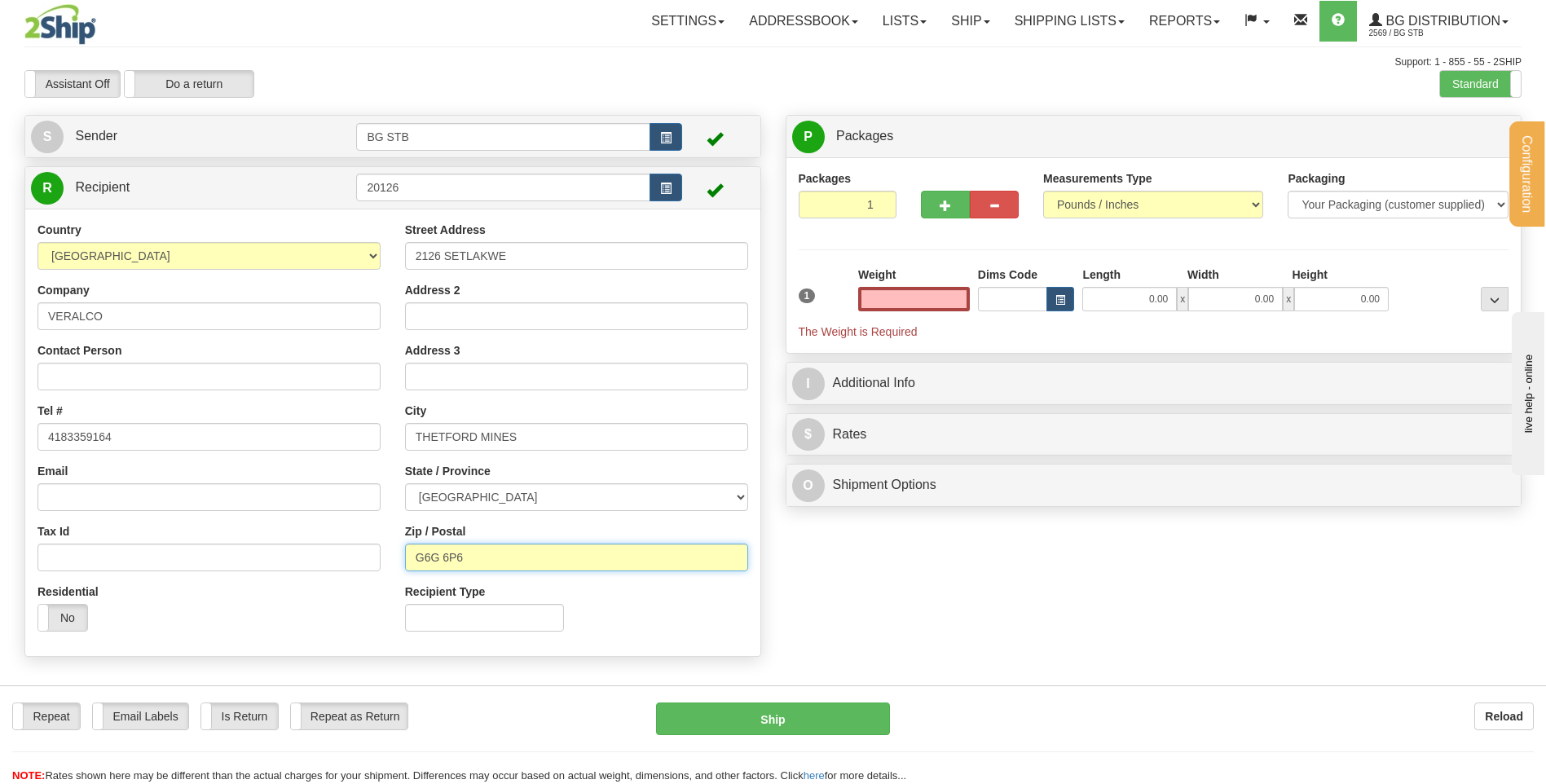
type input "0.00"
drag, startPoint x: 475, startPoint y: 557, endPoint x: 444, endPoint y: 554, distance: 31.1
click at [444, 554] on input "G6G 6P6" at bounding box center [576, 557] width 343 height 28
type input "G6G 8B2"
click at [915, 300] on input "0.00" at bounding box center [913, 299] width 111 height 24
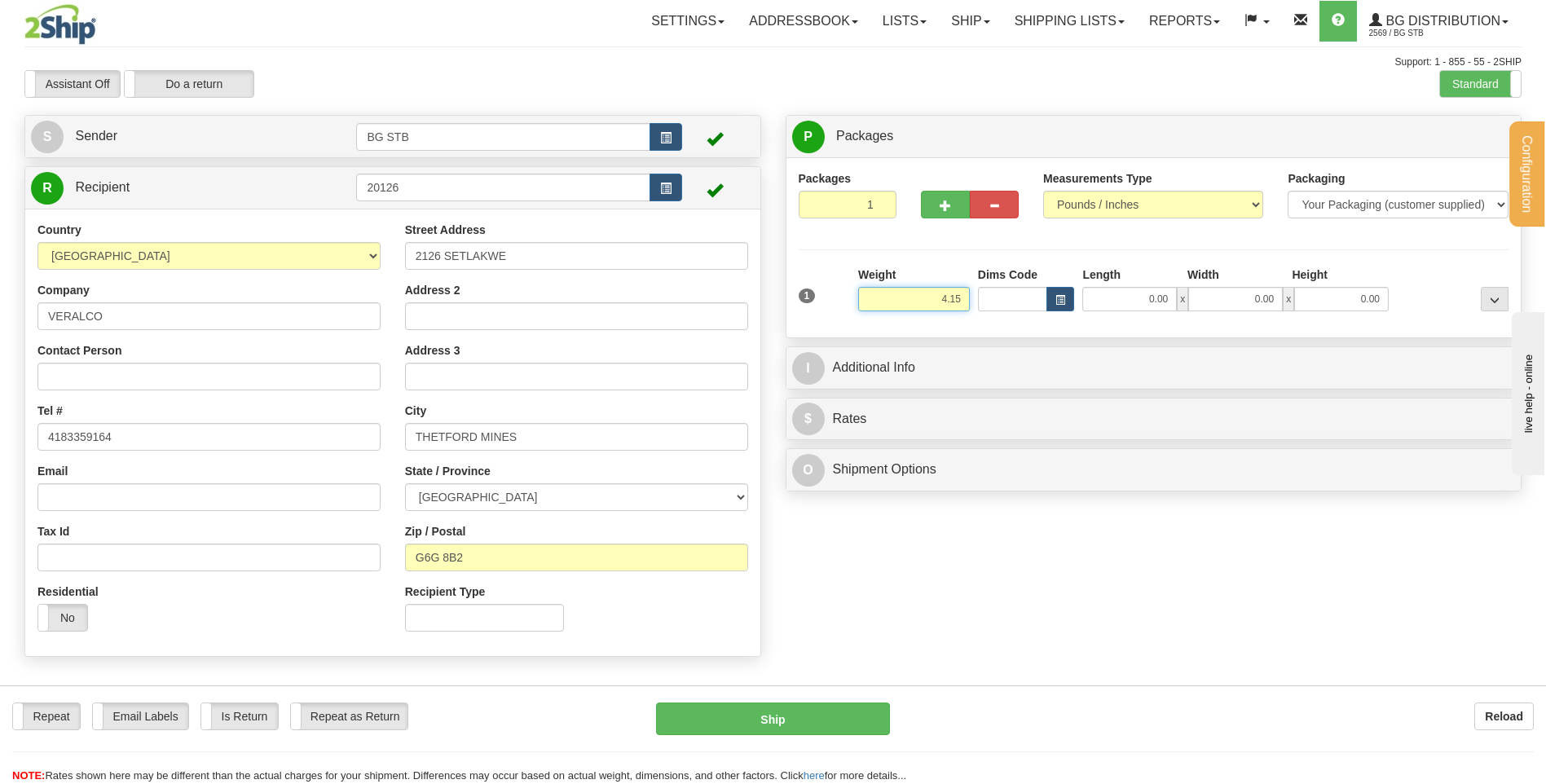
type input "4.15"
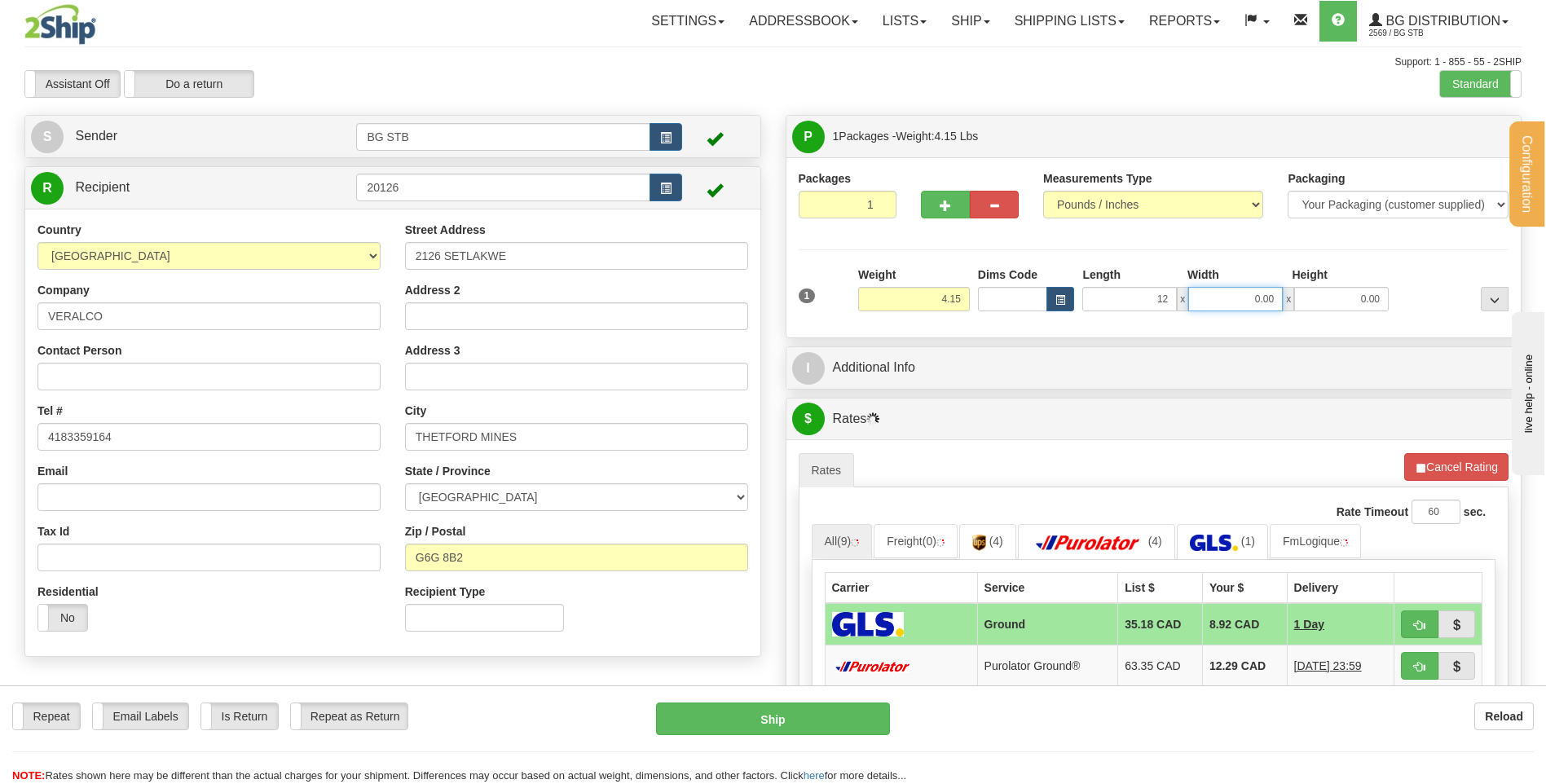
type input "12.00"
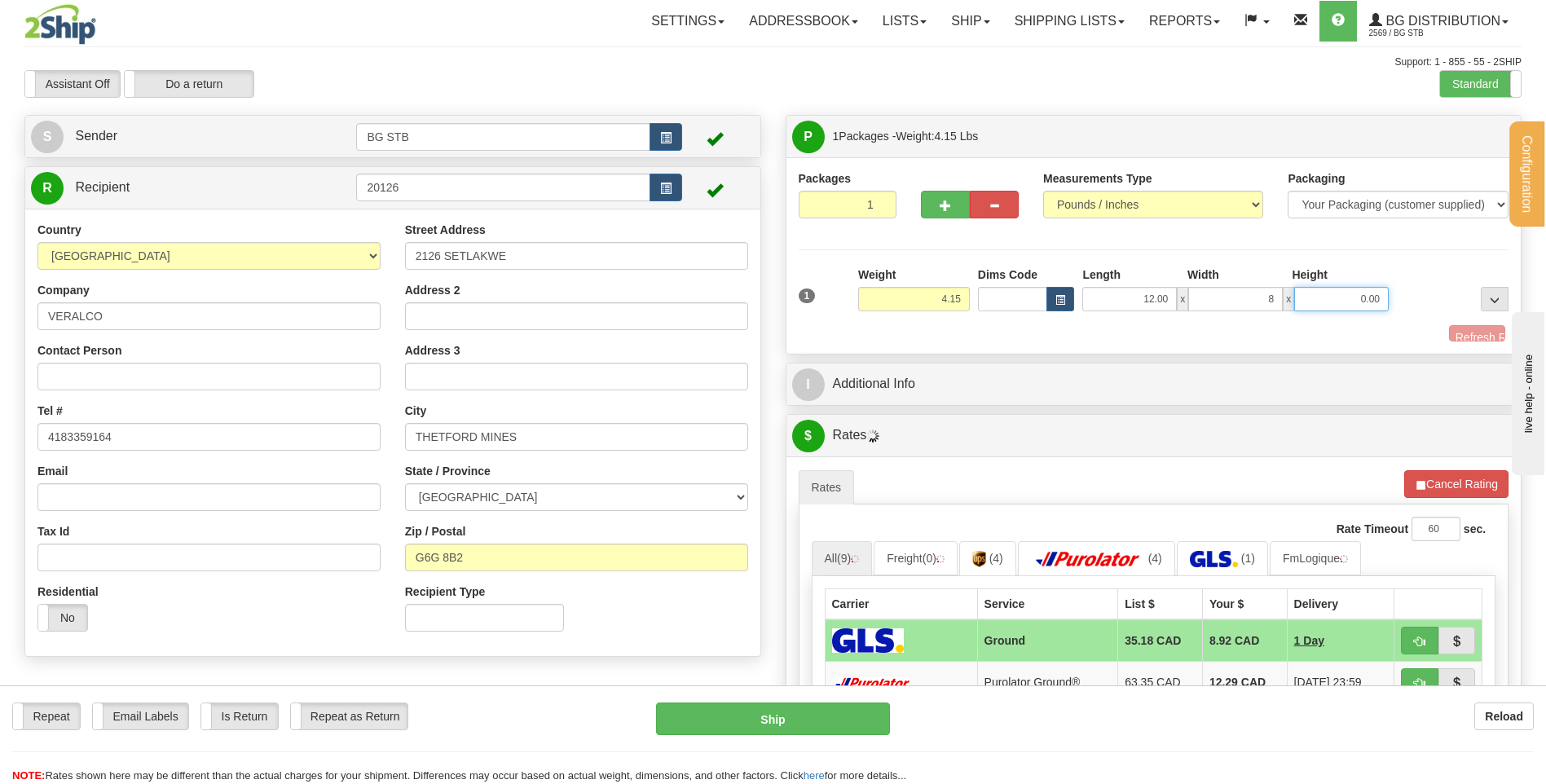
type input "8.00"
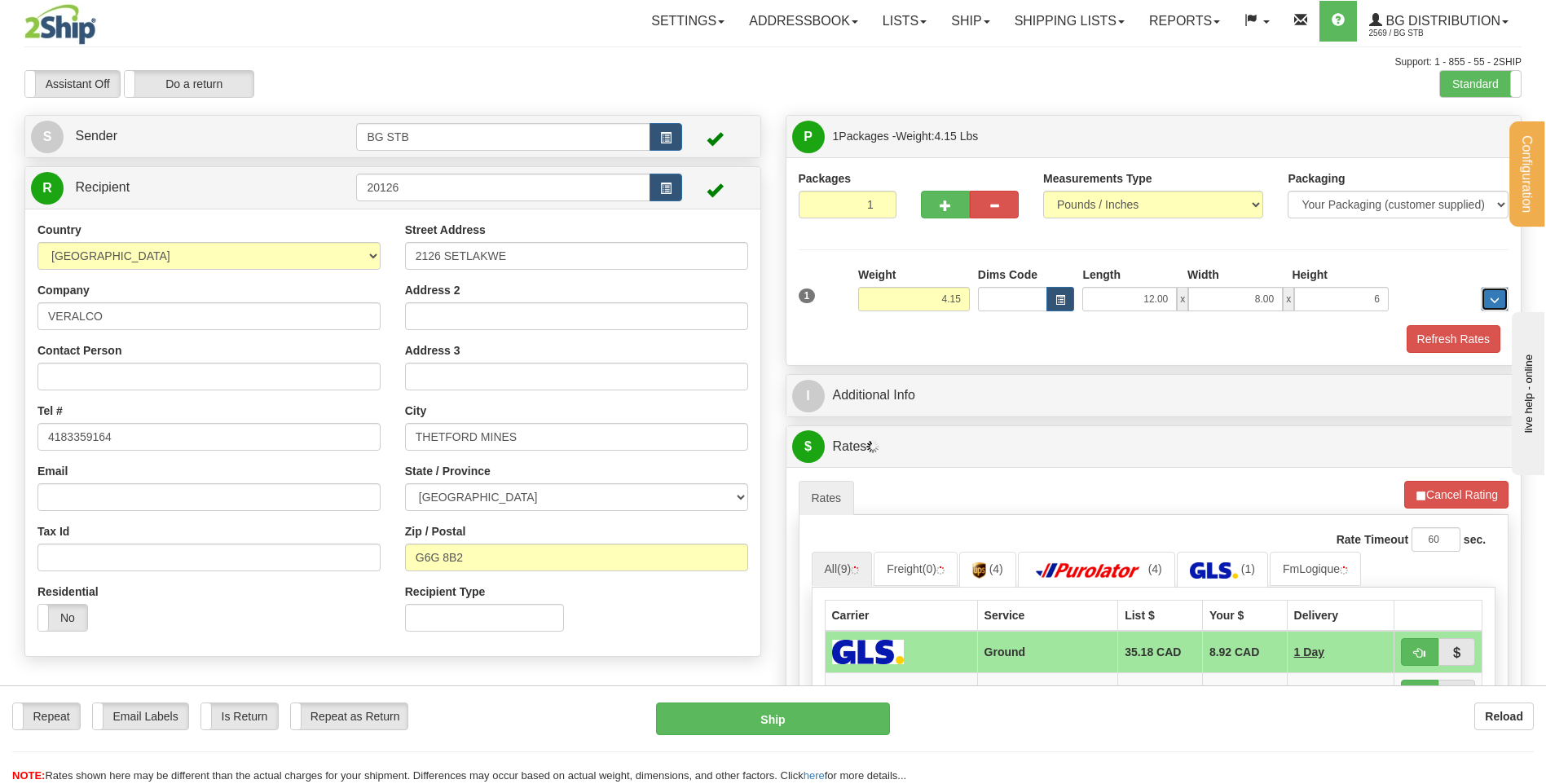
type input "6.00"
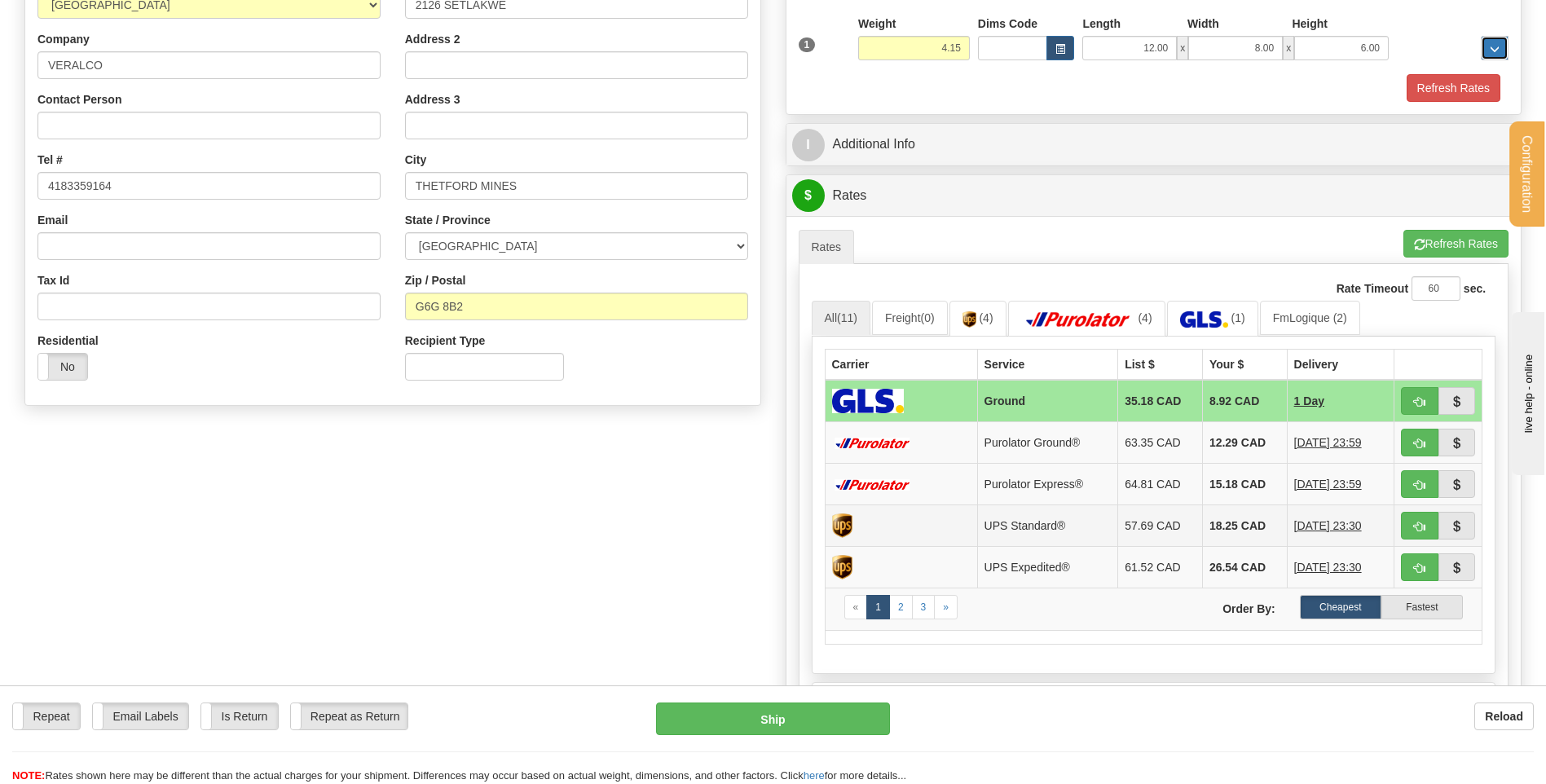
scroll to position [326, 0]
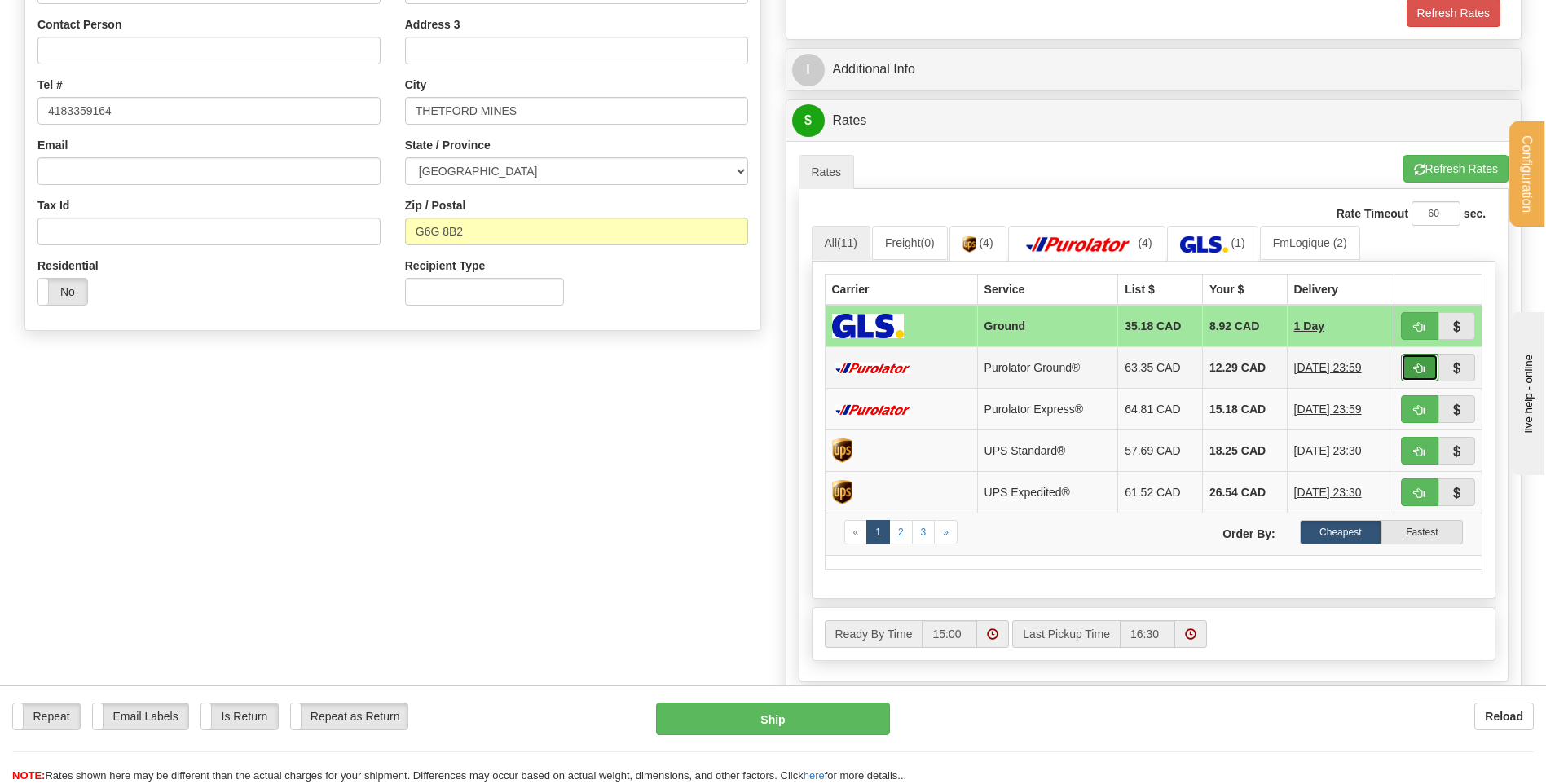
click at [1414, 367] on span "button" at bounding box center [1419, 368] width 12 height 11
type input "260"
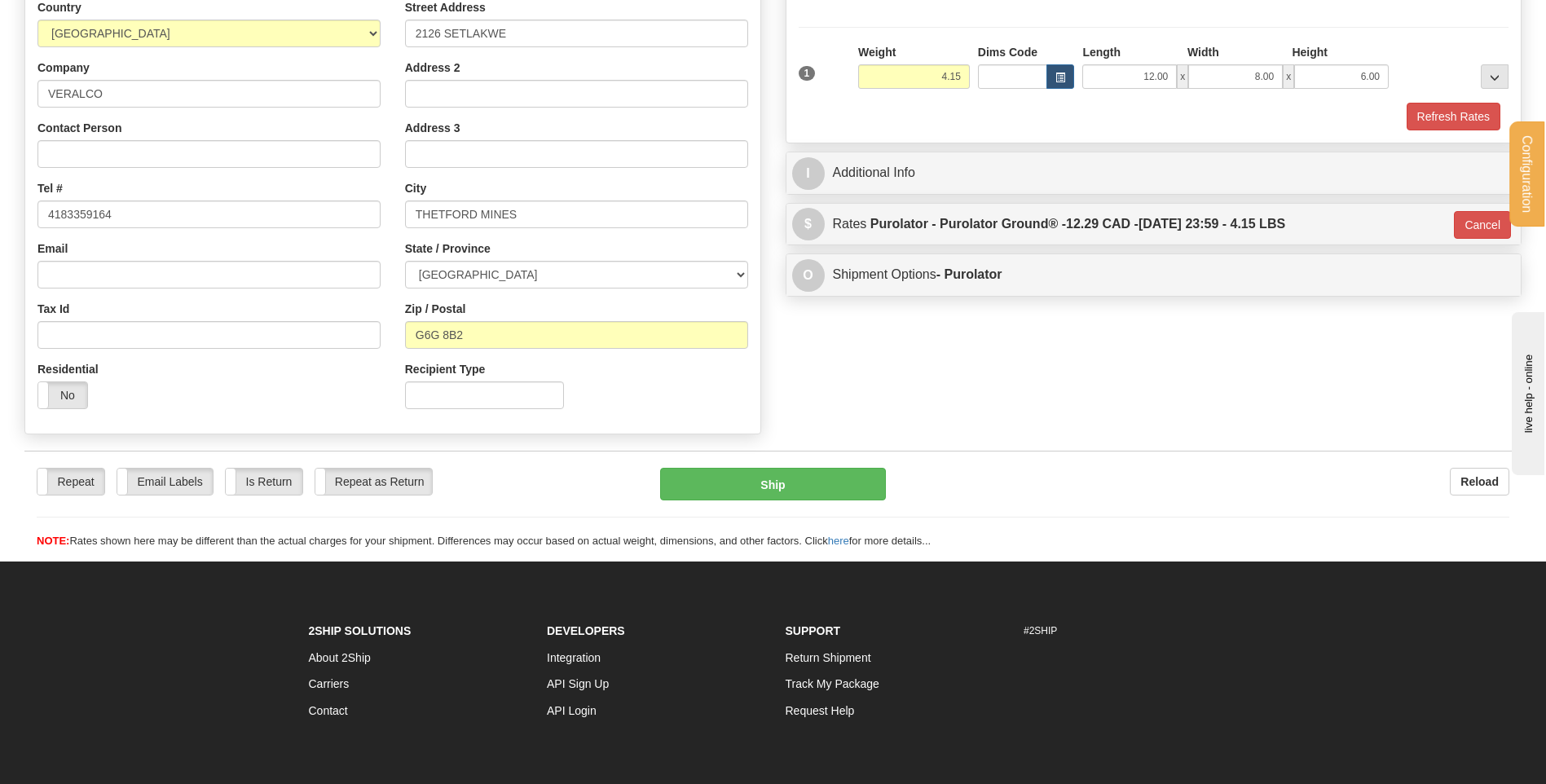
scroll to position [0, 0]
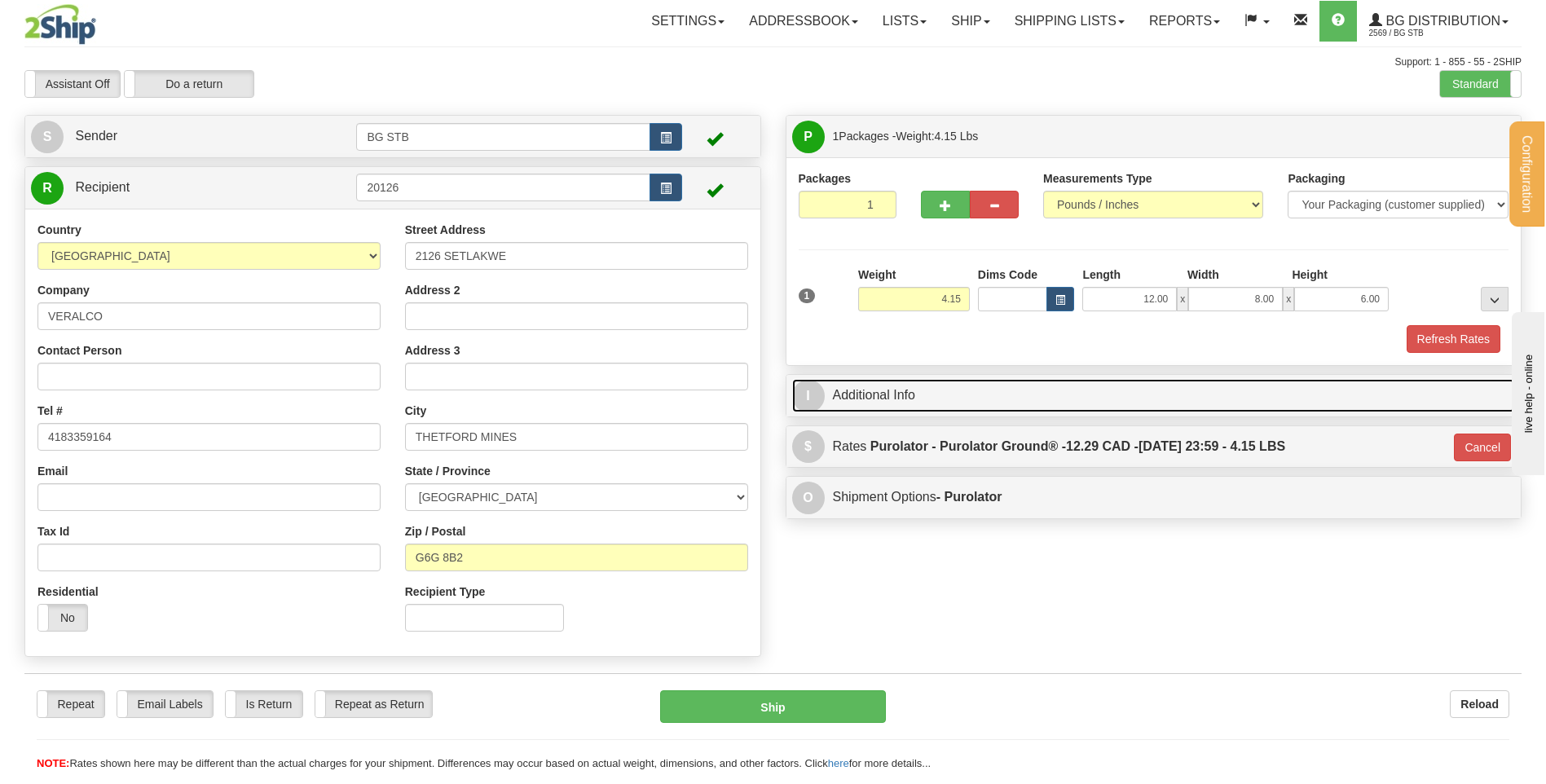
click at [1042, 382] on link "I Additional Info" at bounding box center [1154, 395] width 724 height 33
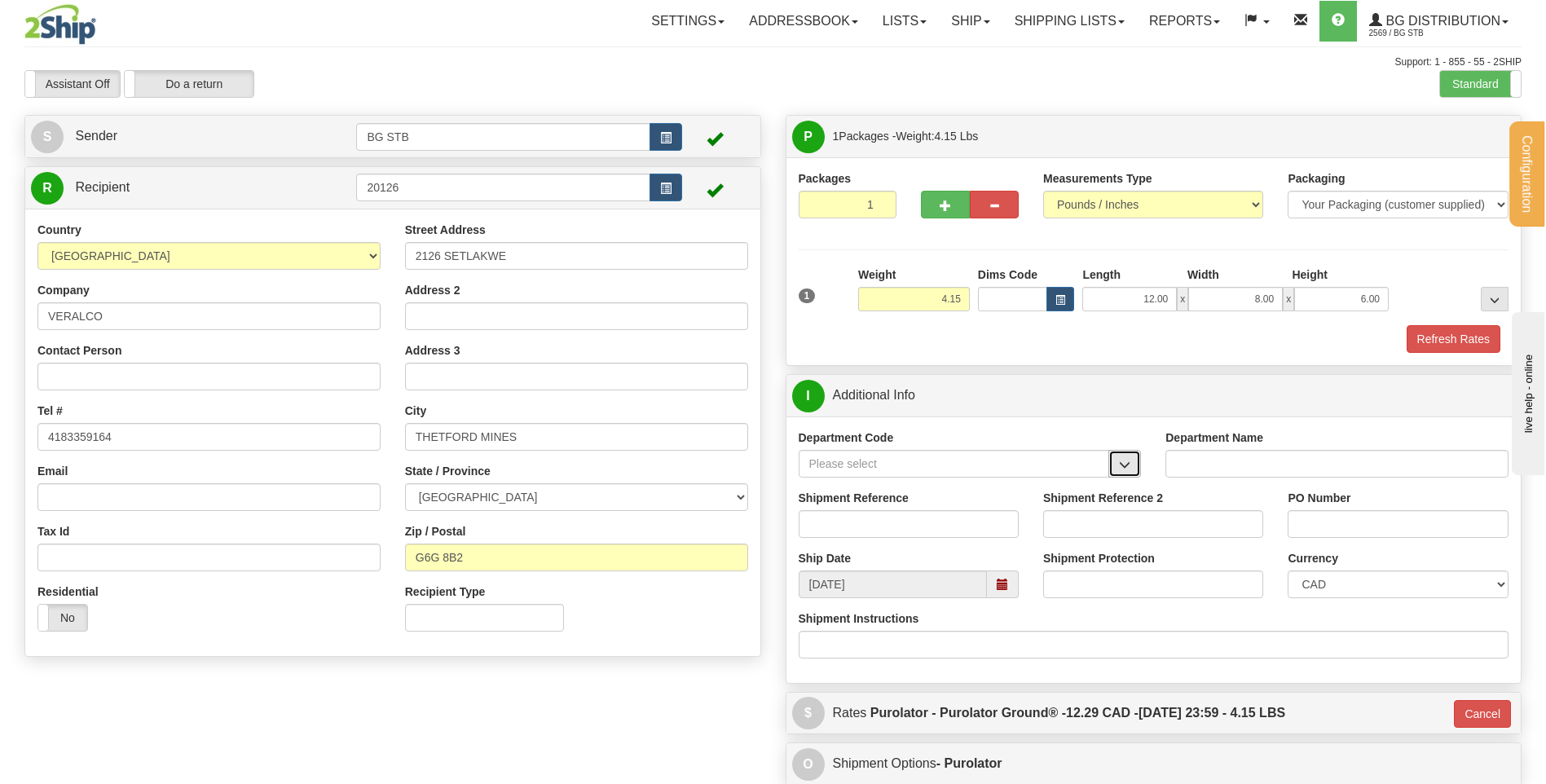
click at [1128, 459] on span "button" at bounding box center [1124, 464] width 12 height 11
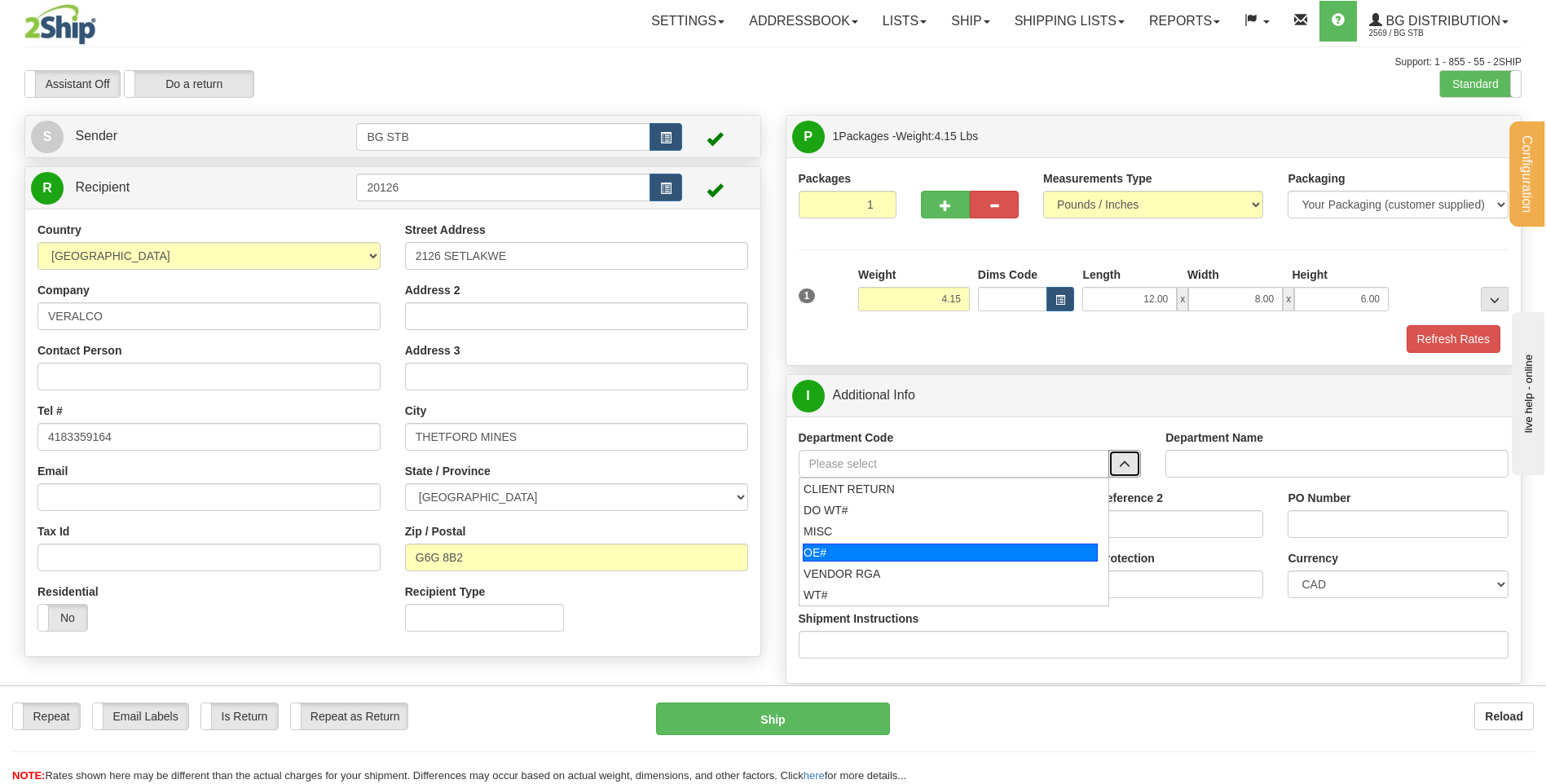
click at [850, 552] on div "OE#" at bounding box center [950, 552] width 295 height 18
type input "OE#"
type input "ORDERS"
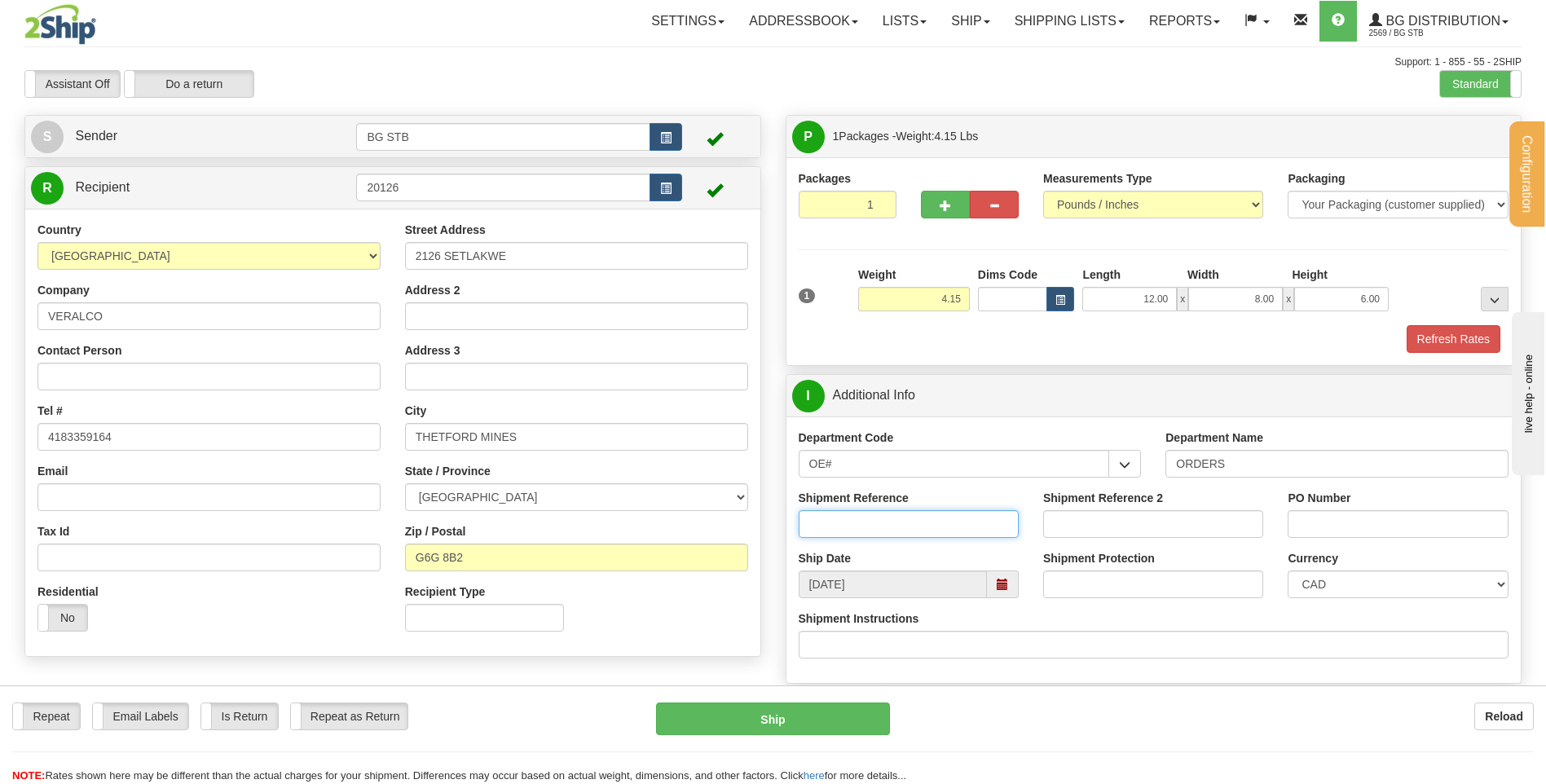
click at [854, 523] on input "Shipment Reference" at bounding box center [908, 523] width 220 height 28
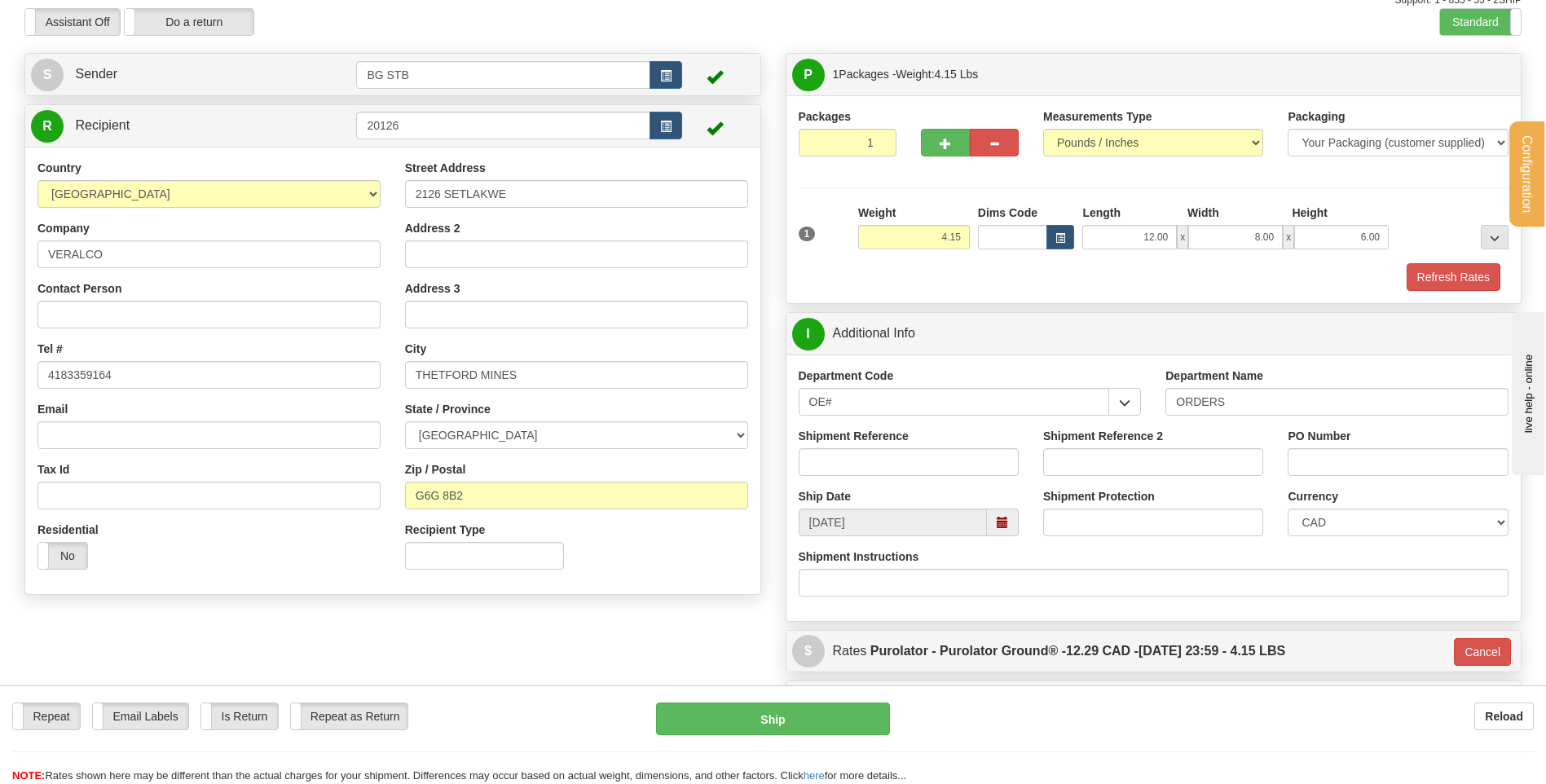
scroll to position [326, 0]
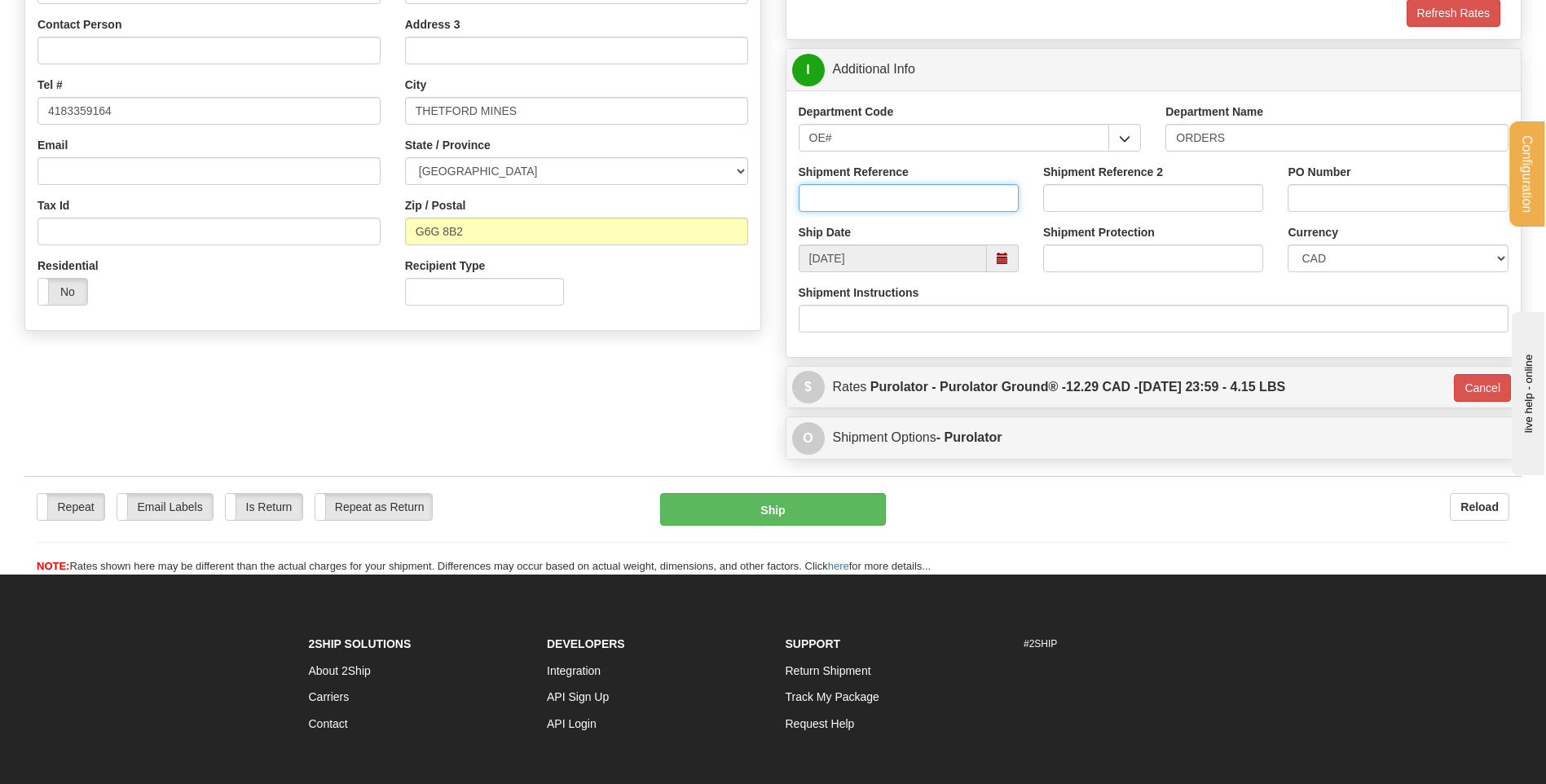
click at [877, 200] on input "Shipment Reference" at bounding box center [908, 197] width 220 height 28
type input "30133547-00"
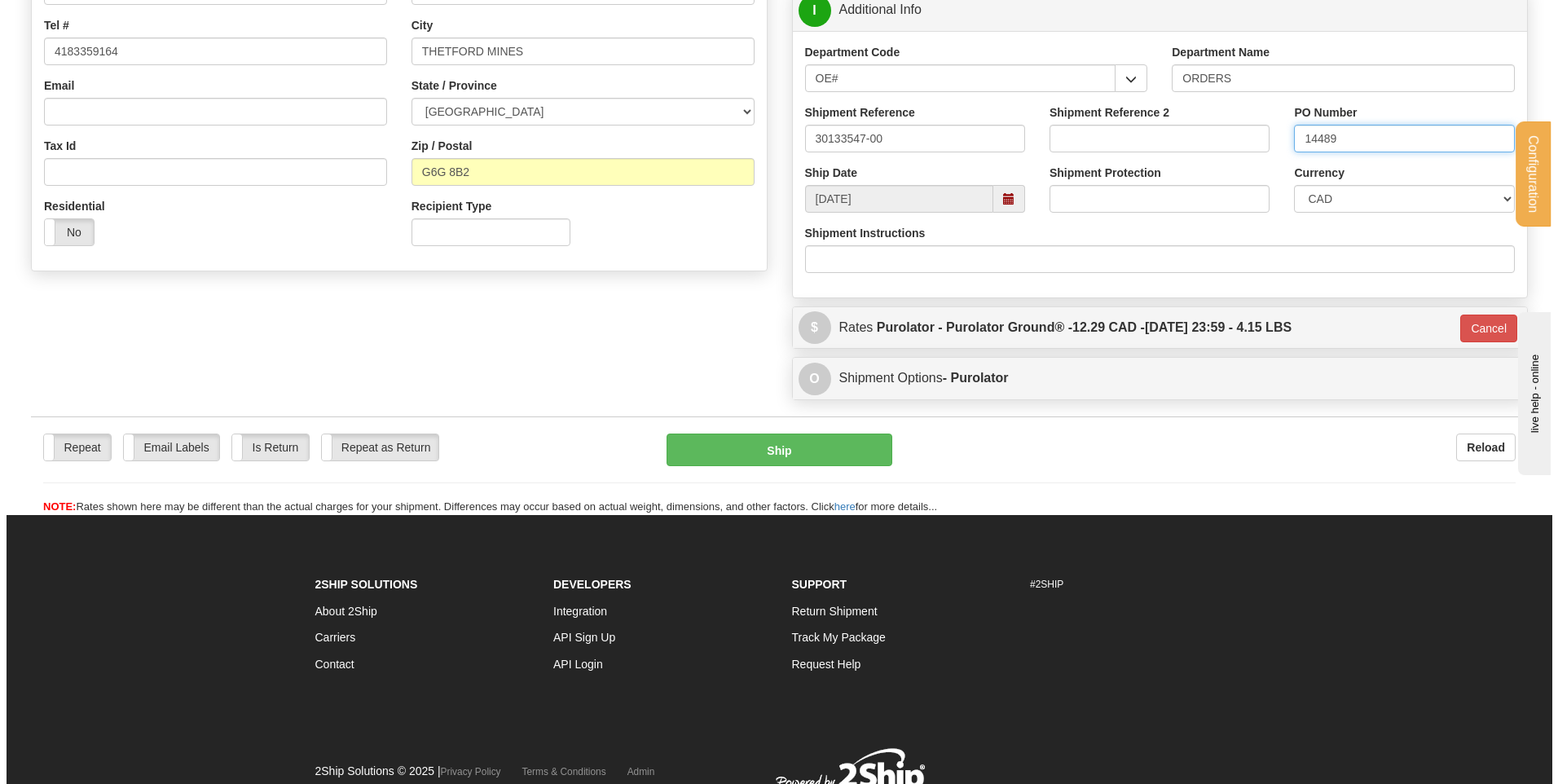
scroll to position [454, 0]
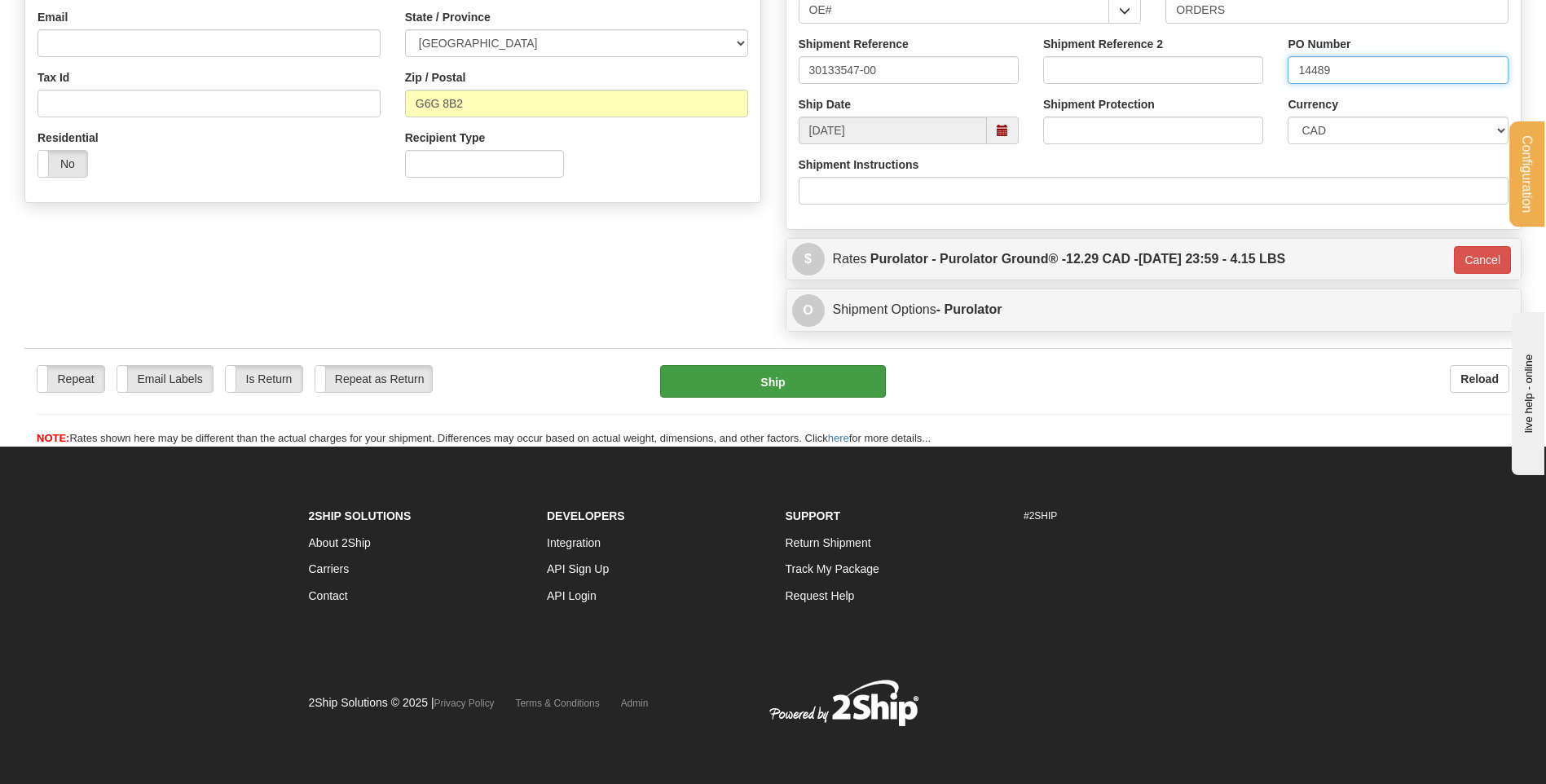
type input "14489"
click at [762, 378] on button "Ship" at bounding box center [773, 381] width 225 height 33
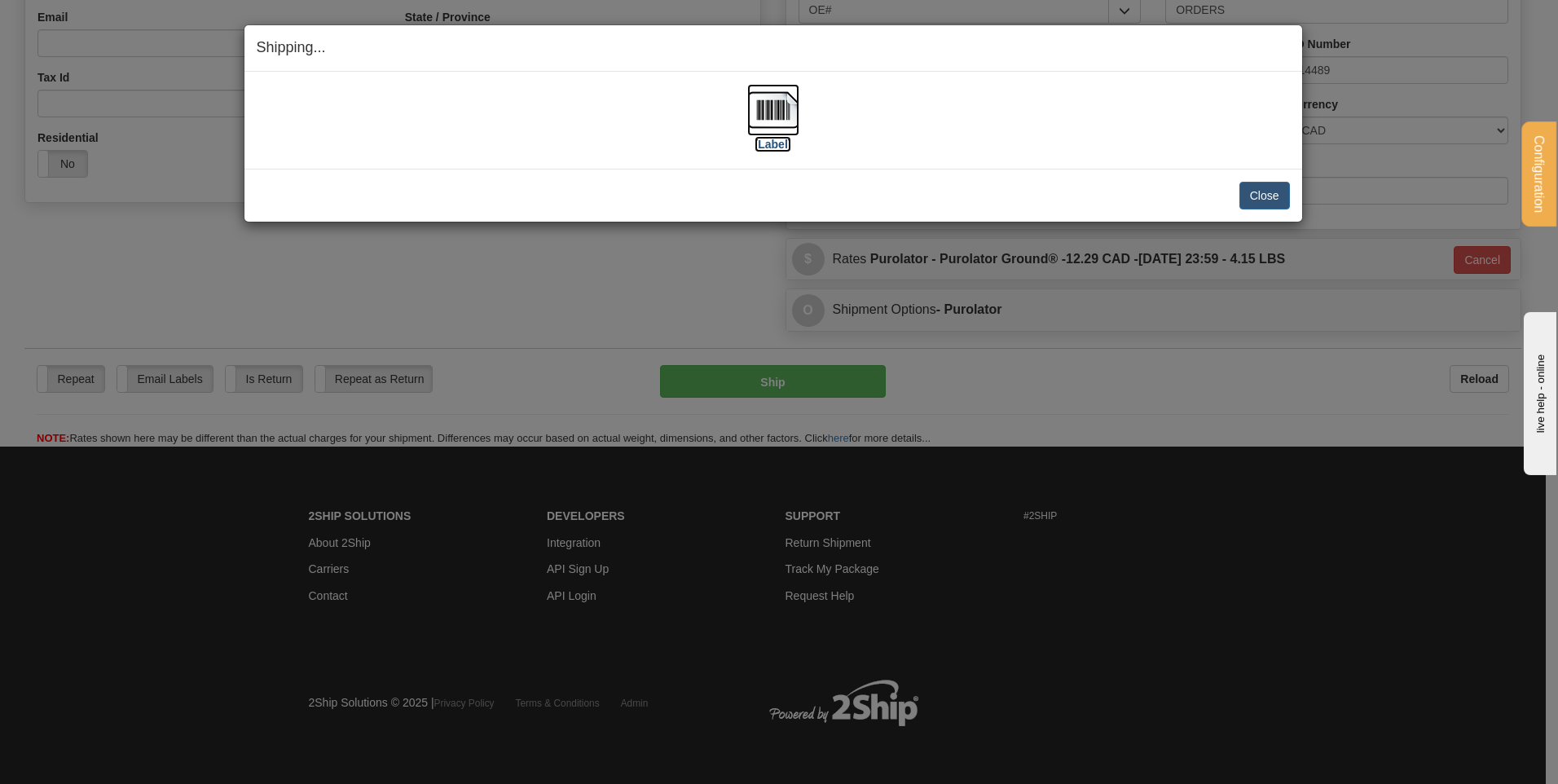
click at [787, 115] on img at bounding box center [774, 110] width 53 height 53
click at [1264, 184] on button "Close" at bounding box center [1265, 196] width 51 height 28
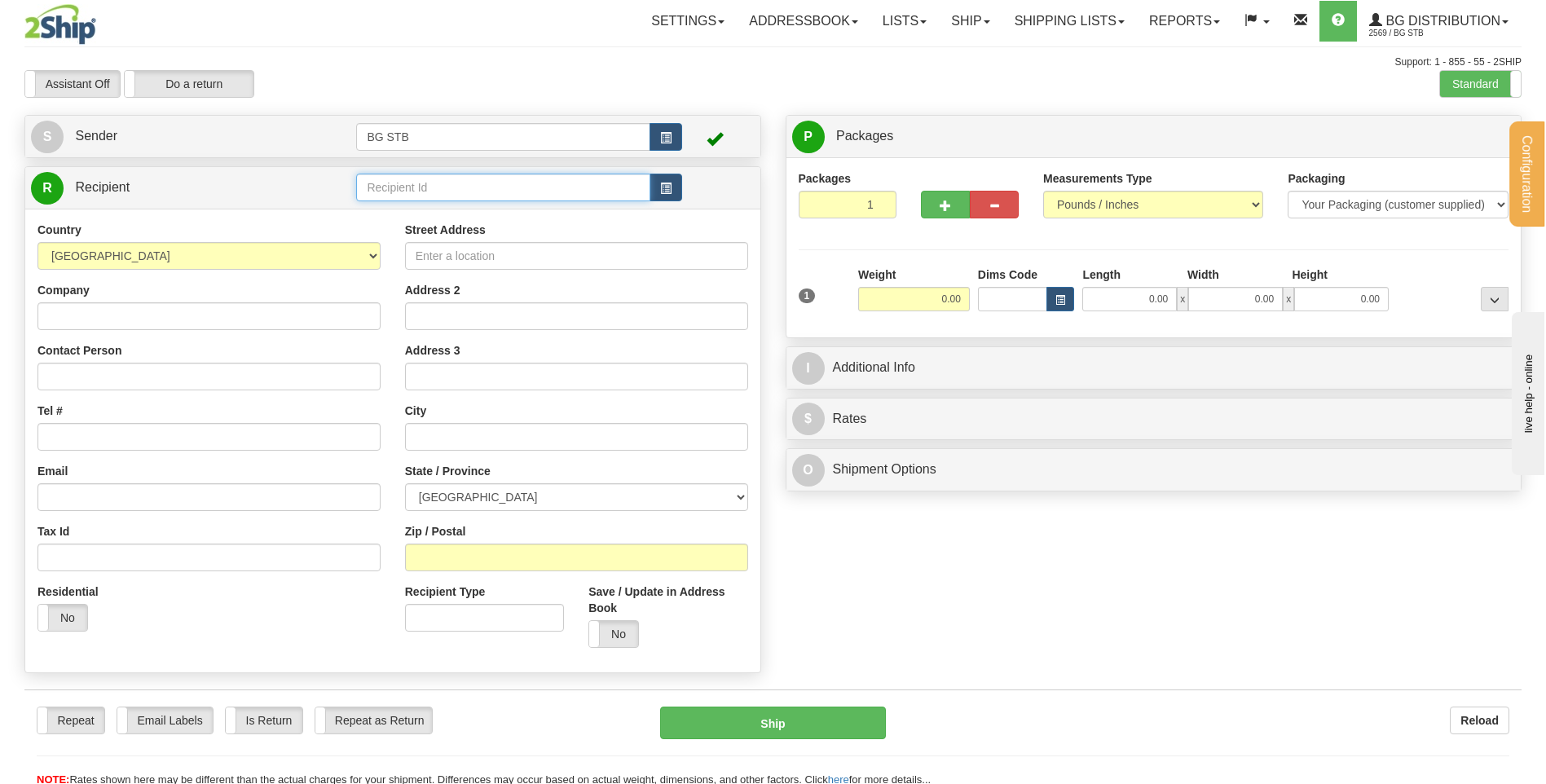
click at [521, 180] on input "text" at bounding box center [503, 187] width 293 height 28
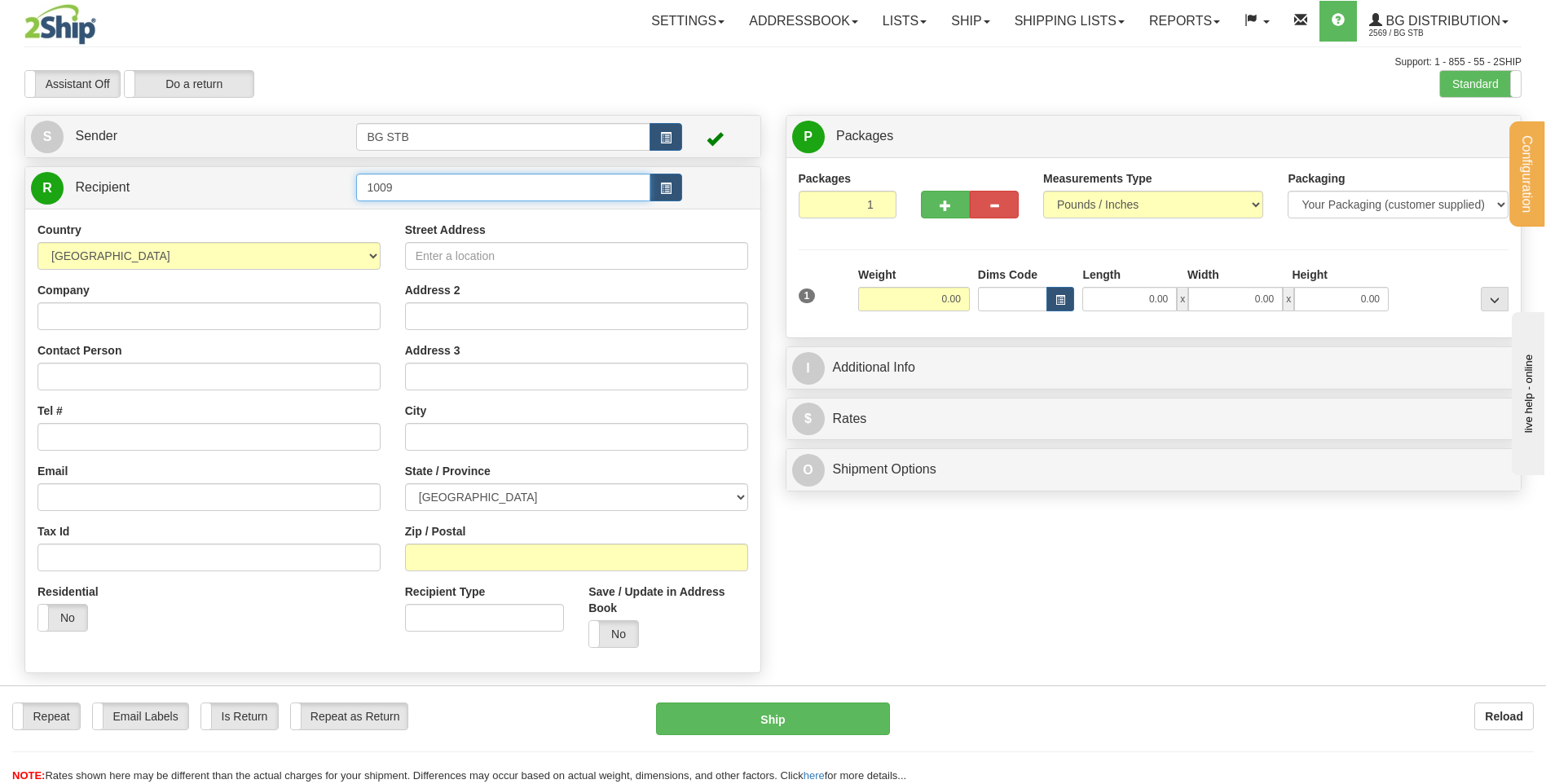
type input "1009"
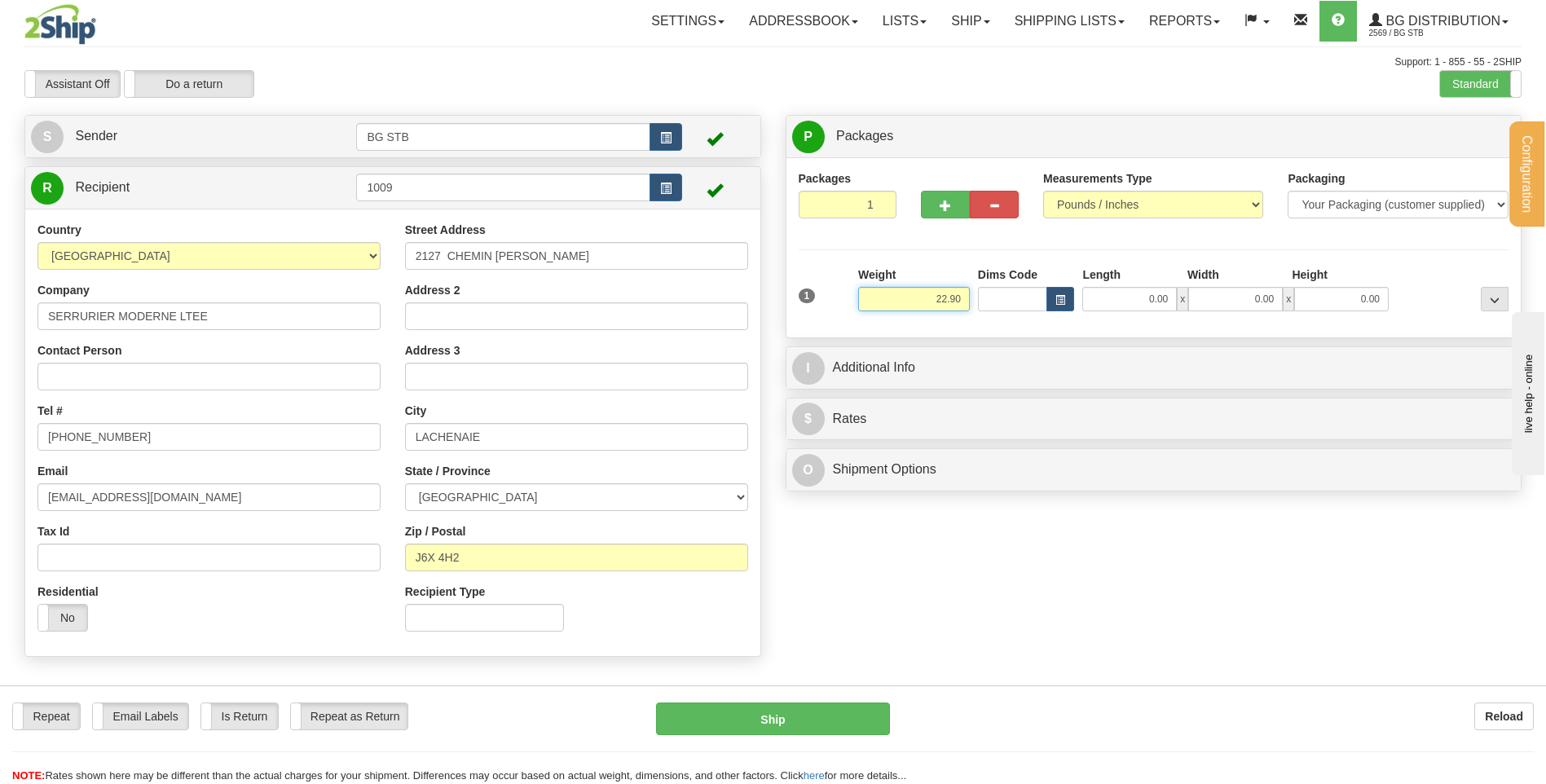
type input "22.90"
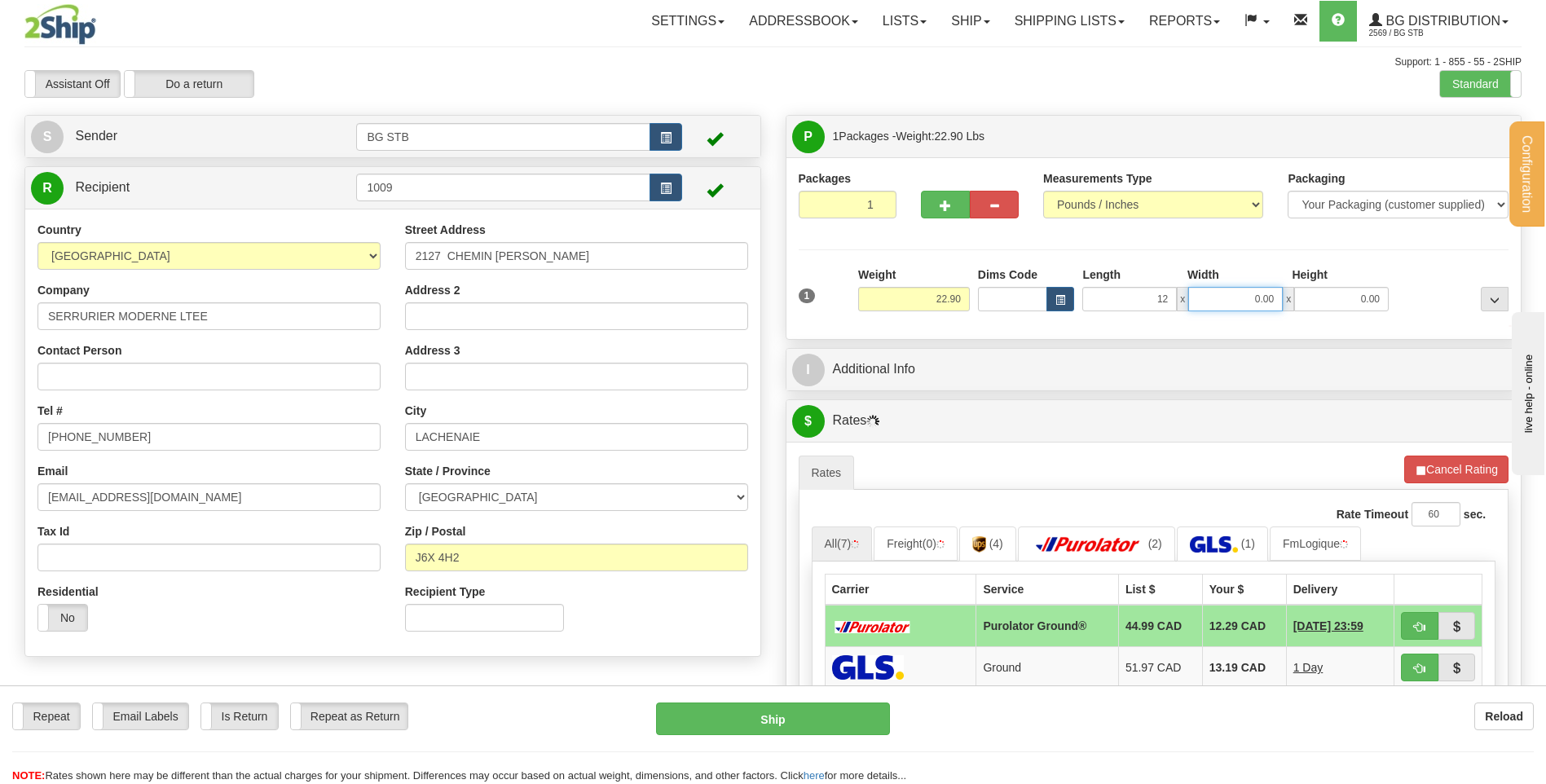
type input "12.00"
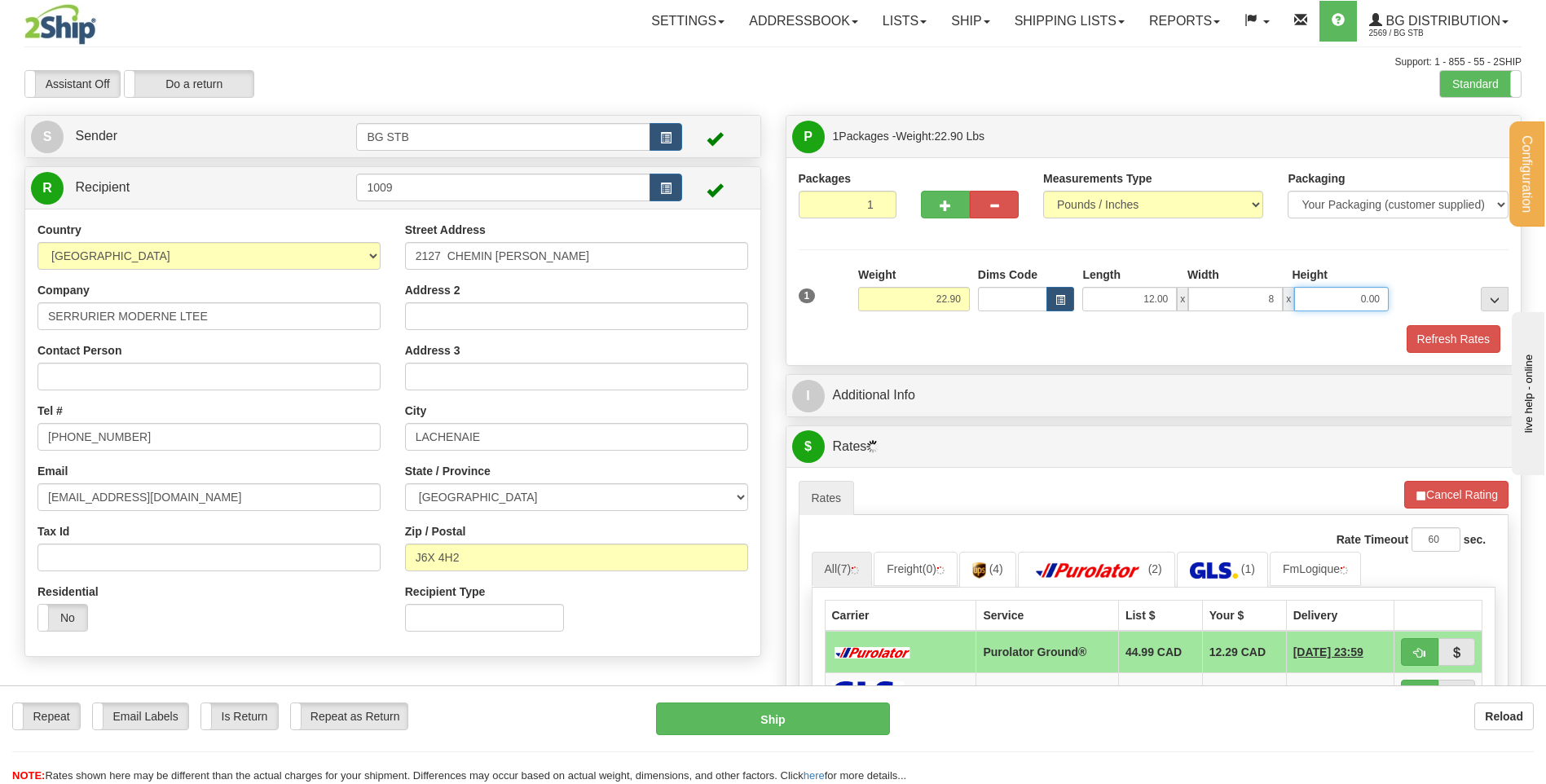
type input "8.00"
type input "6.00"
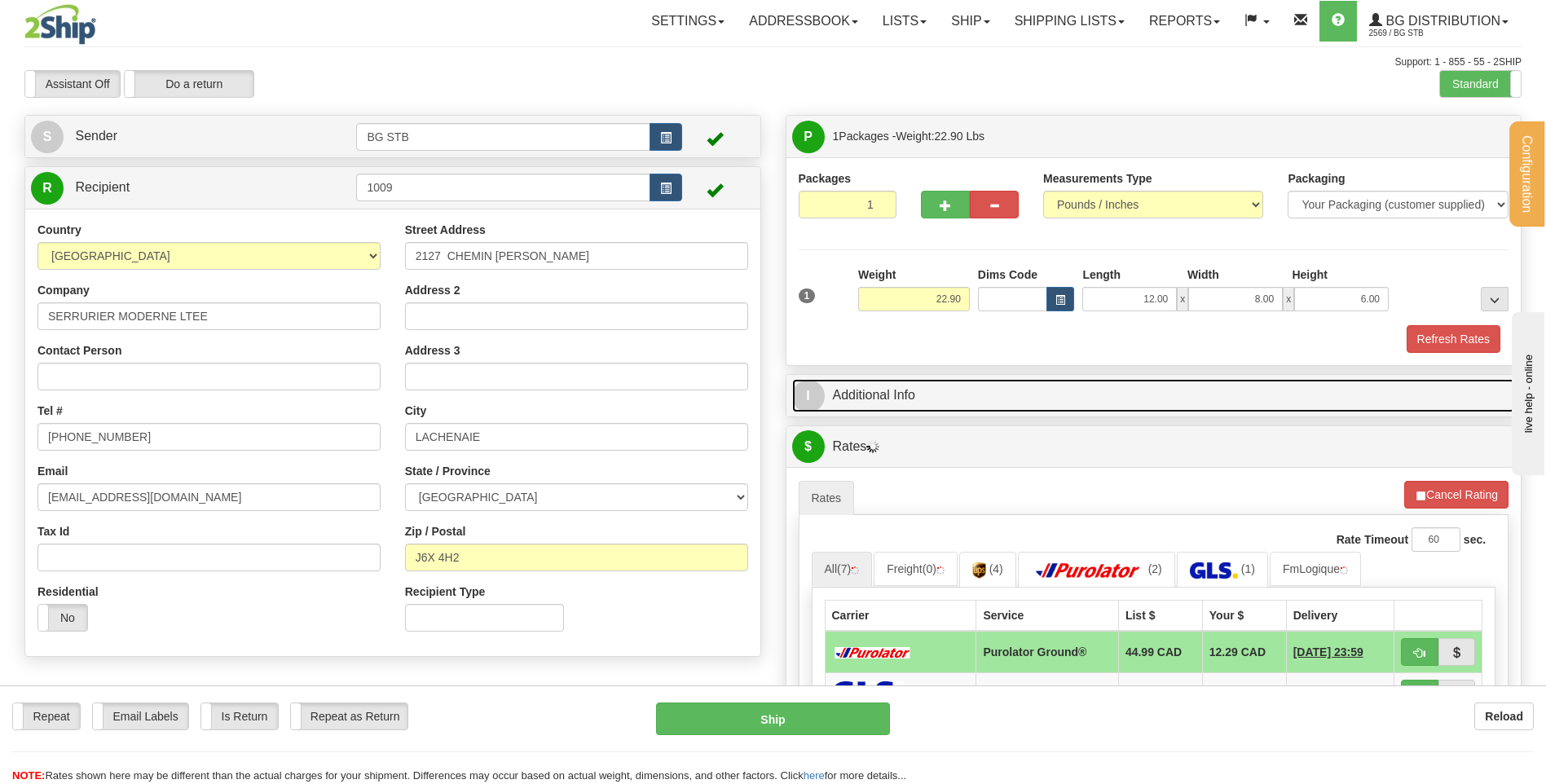
click at [985, 408] on link "I Additional Info" at bounding box center [1154, 395] width 724 height 33
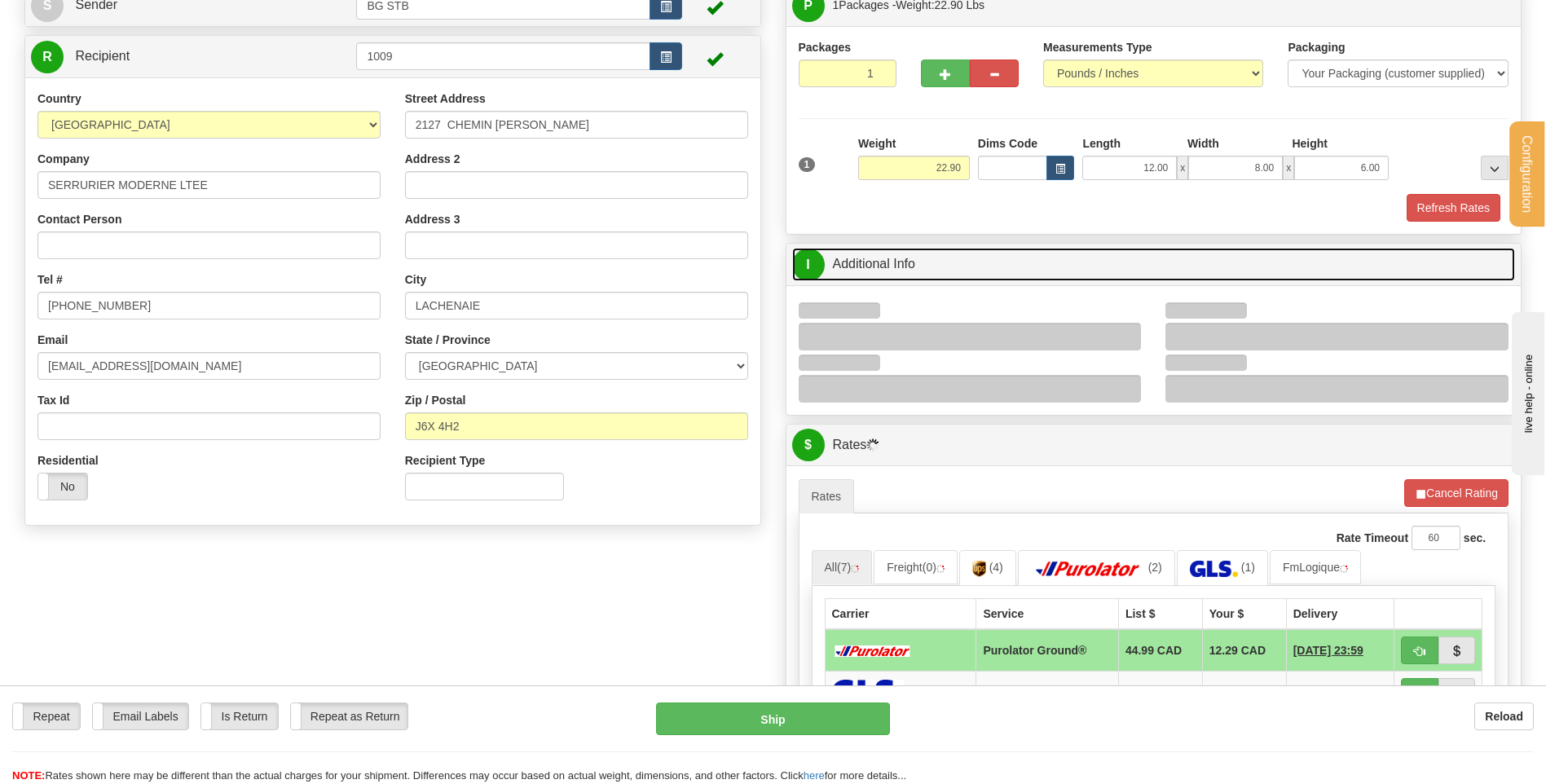
scroll to position [244, 0]
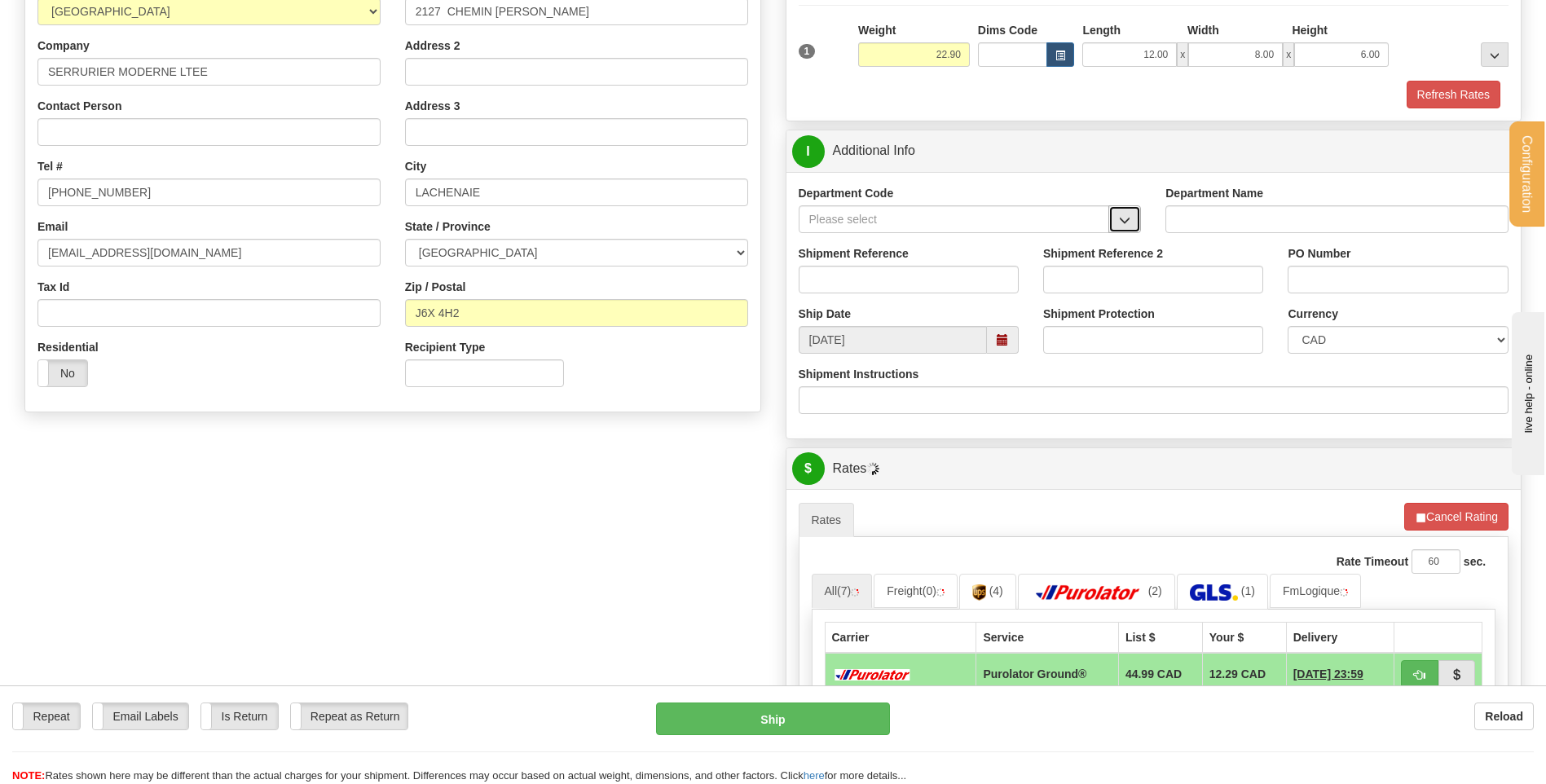
click at [1119, 217] on span "button" at bounding box center [1124, 221] width 12 height 11
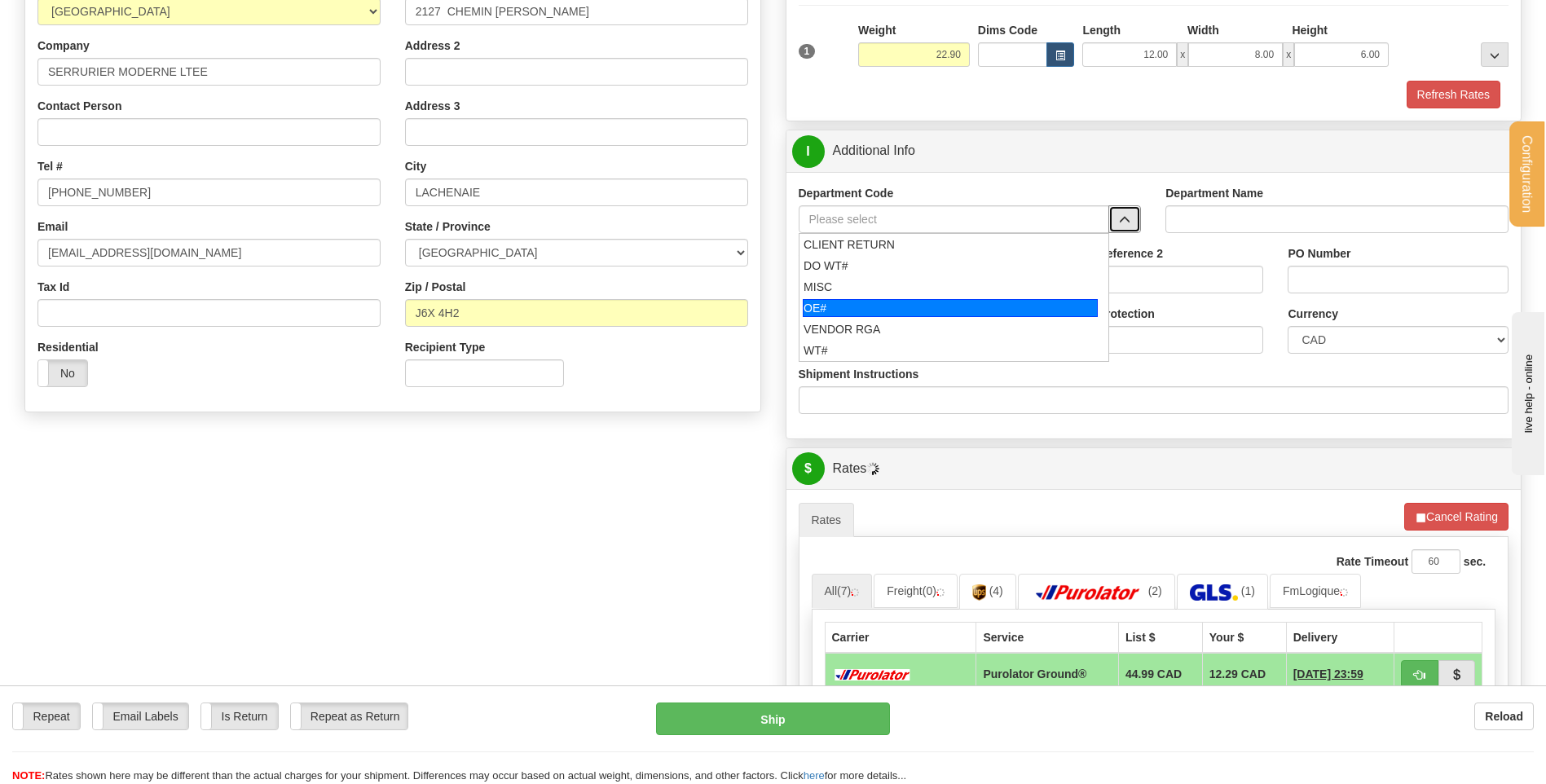
drag, startPoint x: 889, startPoint y: 304, endPoint x: 887, endPoint y: 282, distance: 22.1
click at [889, 302] on div "OE#" at bounding box center [950, 308] width 295 height 18
type input "OE#"
type input "ORDERS"
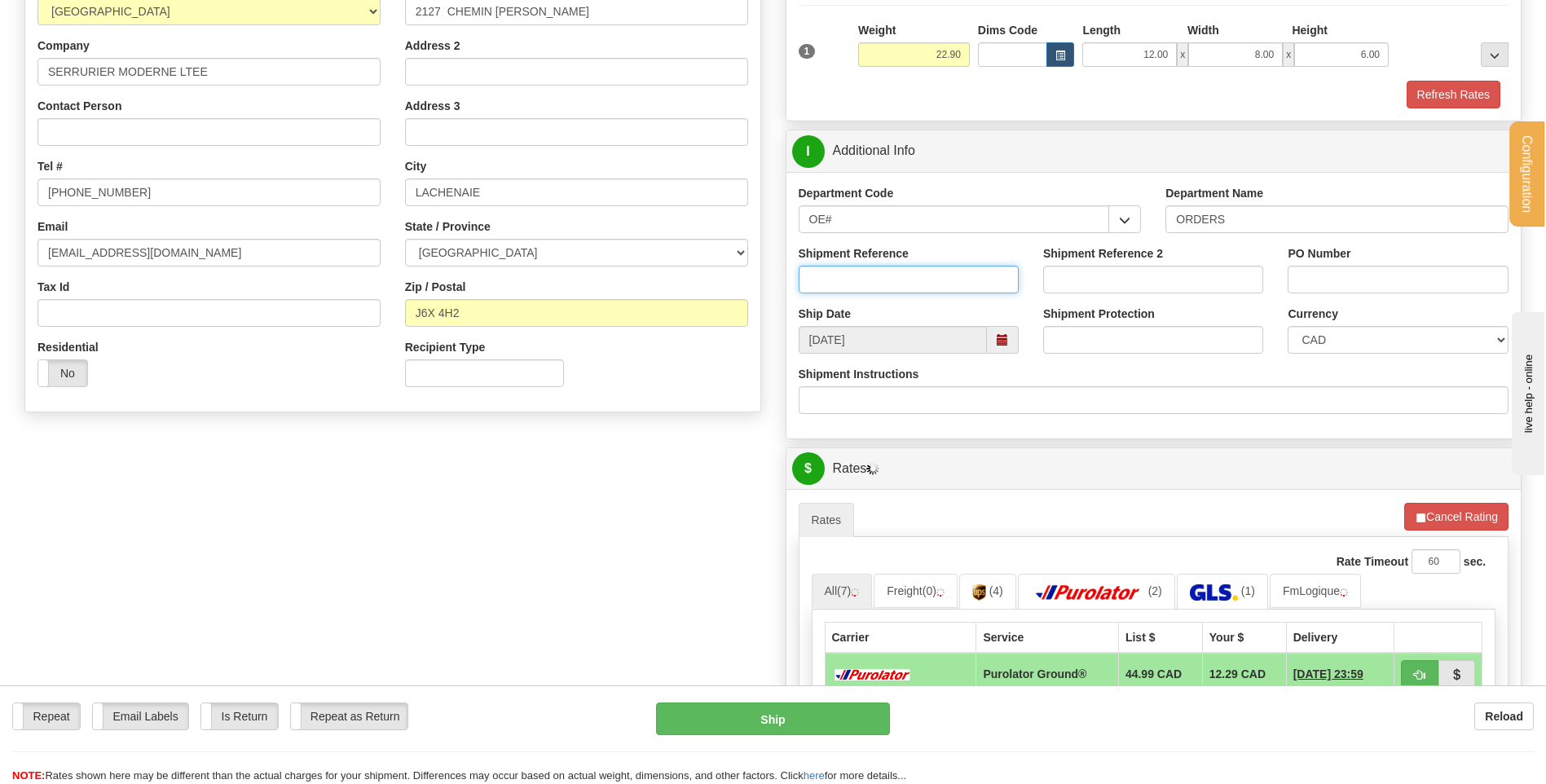
click at [887, 271] on input "Shipment Reference" at bounding box center [908, 279] width 220 height 28
type input "80005065-00"
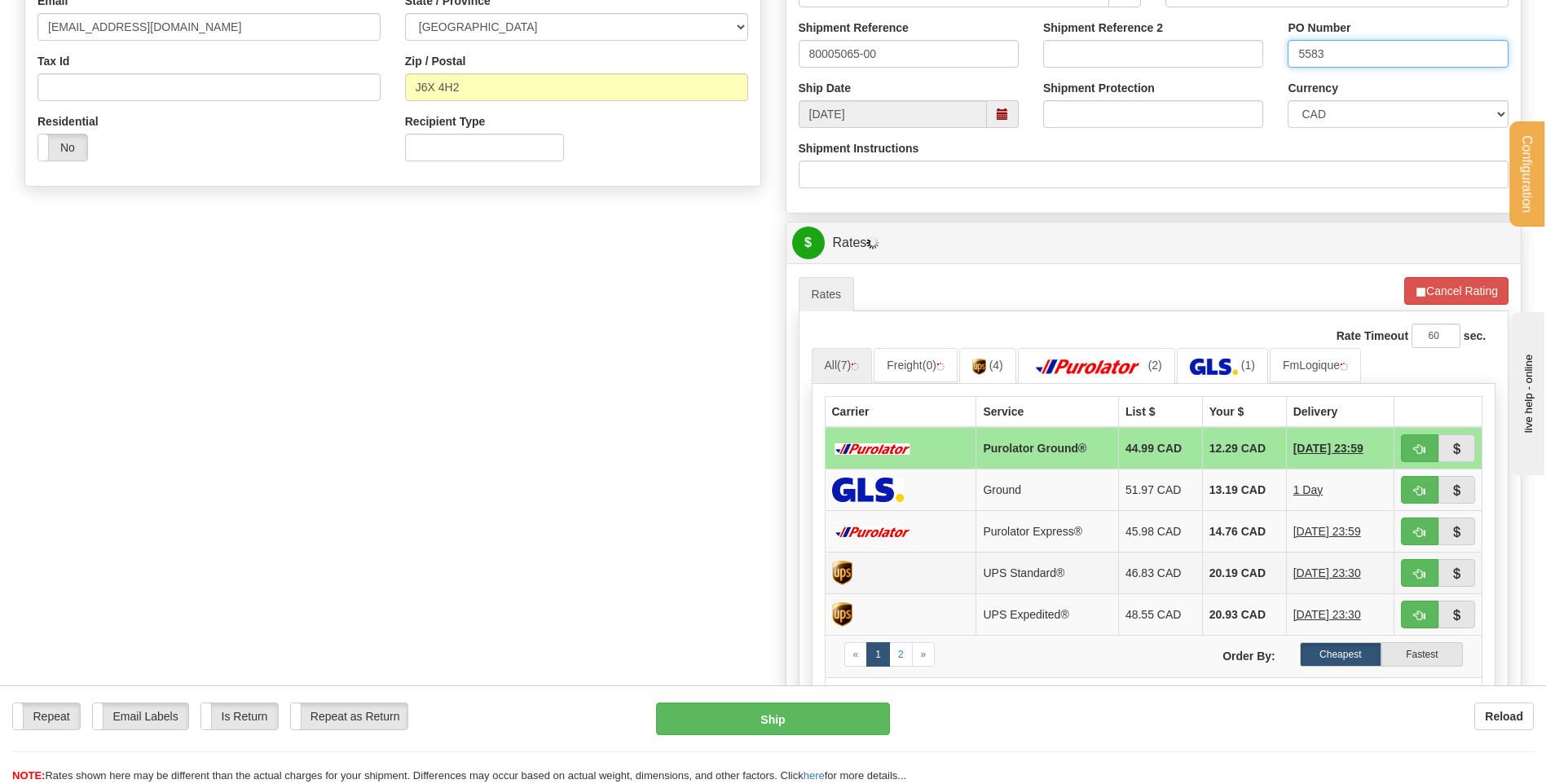
scroll to position [570, 0]
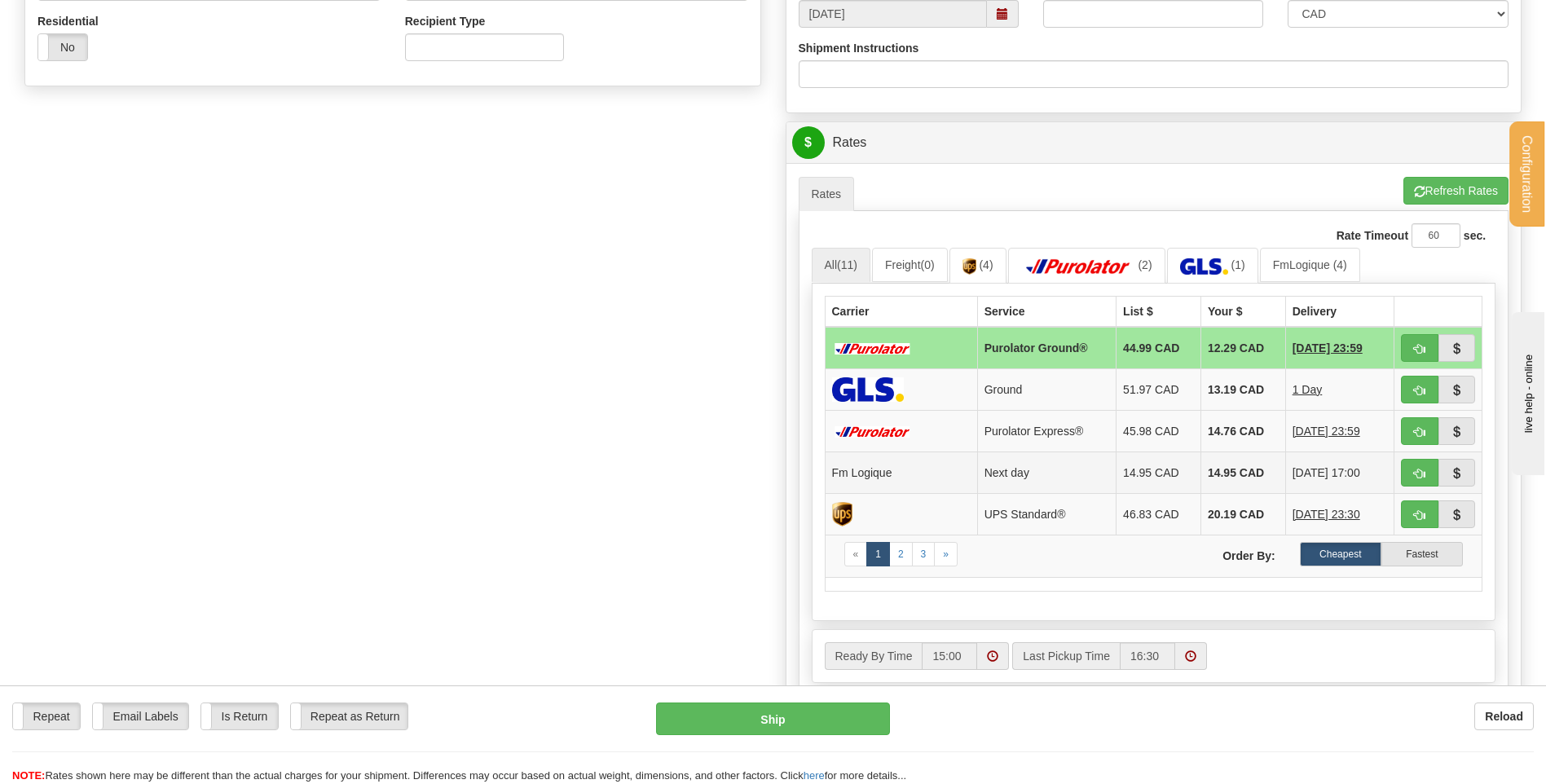
type input "5583"
click at [1413, 471] on button "button" at bounding box center [1419, 473] width 37 height 28
type input "jour"
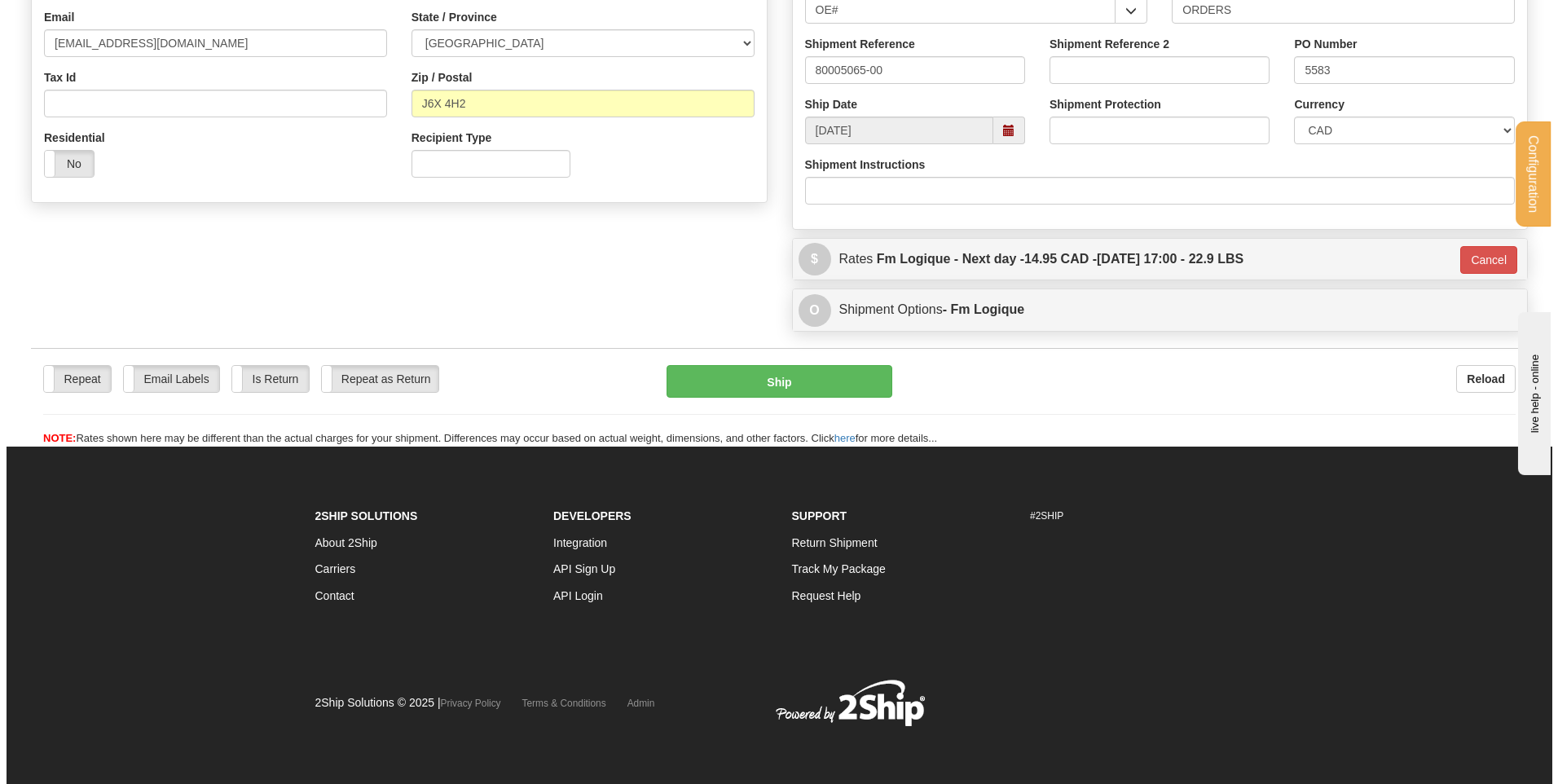
scroll to position [454, 0]
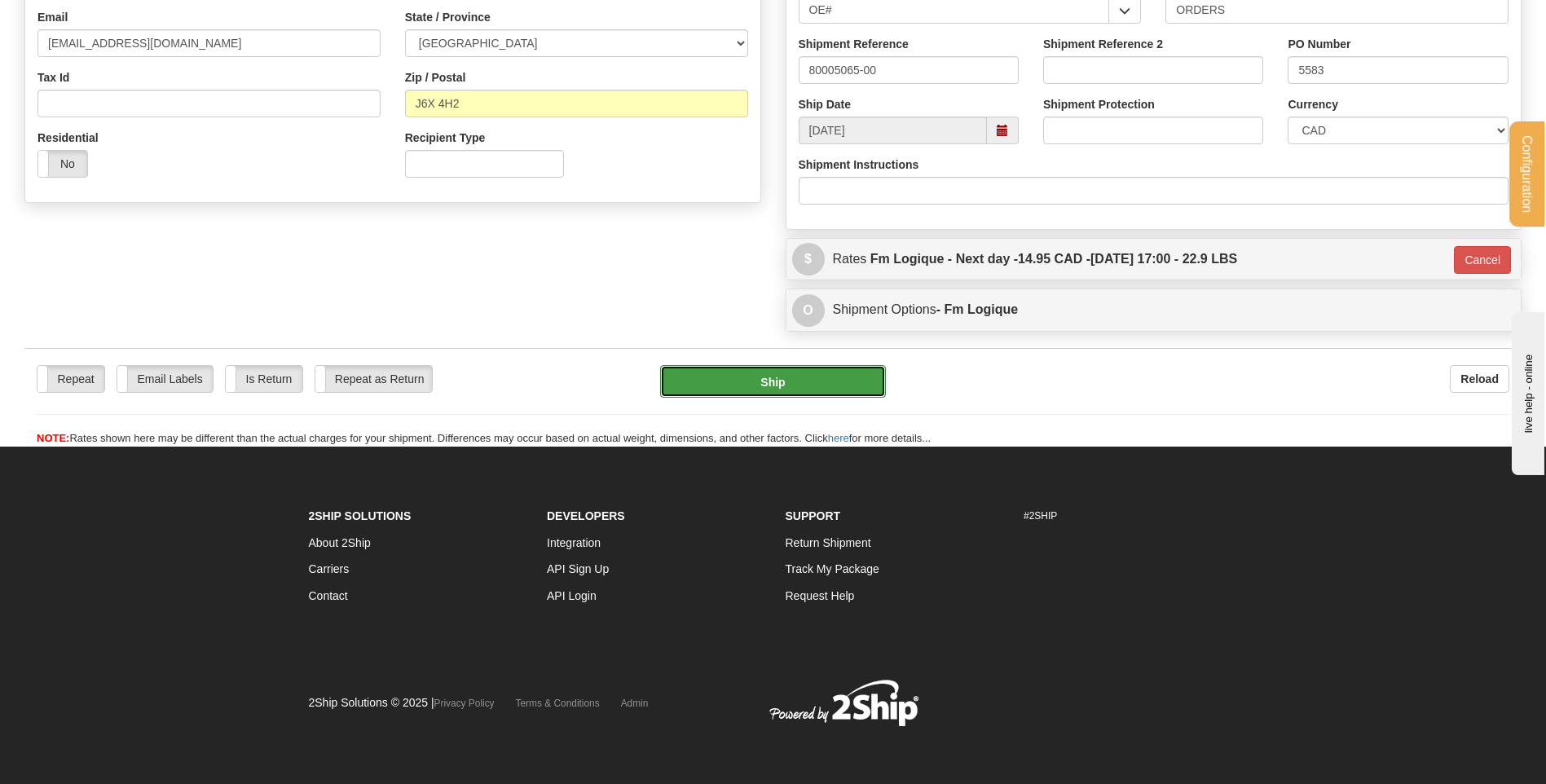
click at [841, 382] on button "Ship" at bounding box center [773, 381] width 225 height 33
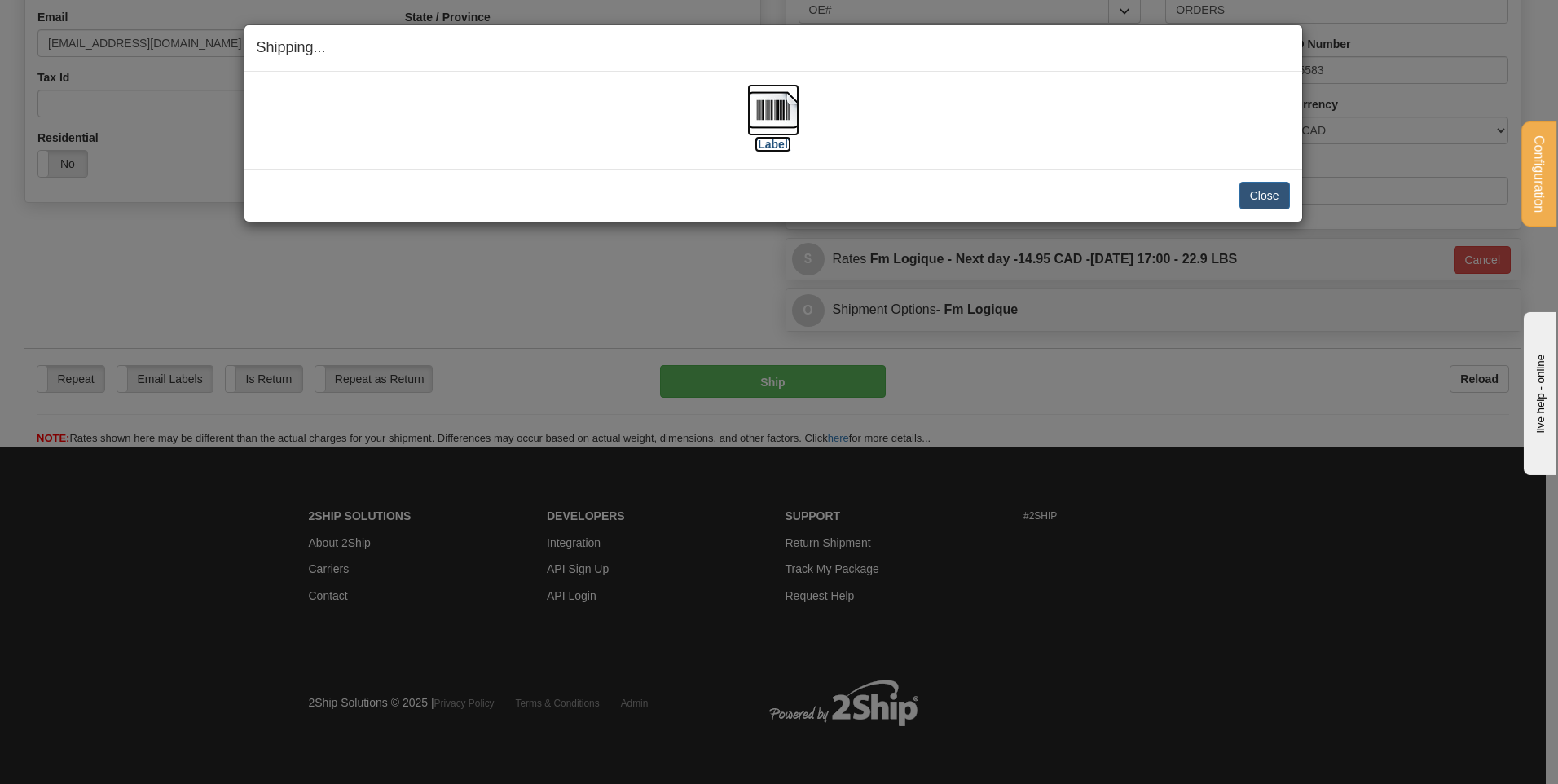
click at [788, 116] on img at bounding box center [774, 110] width 53 height 53
click at [1272, 197] on button "Close" at bounding box center [1265, 196] width 51 height 28
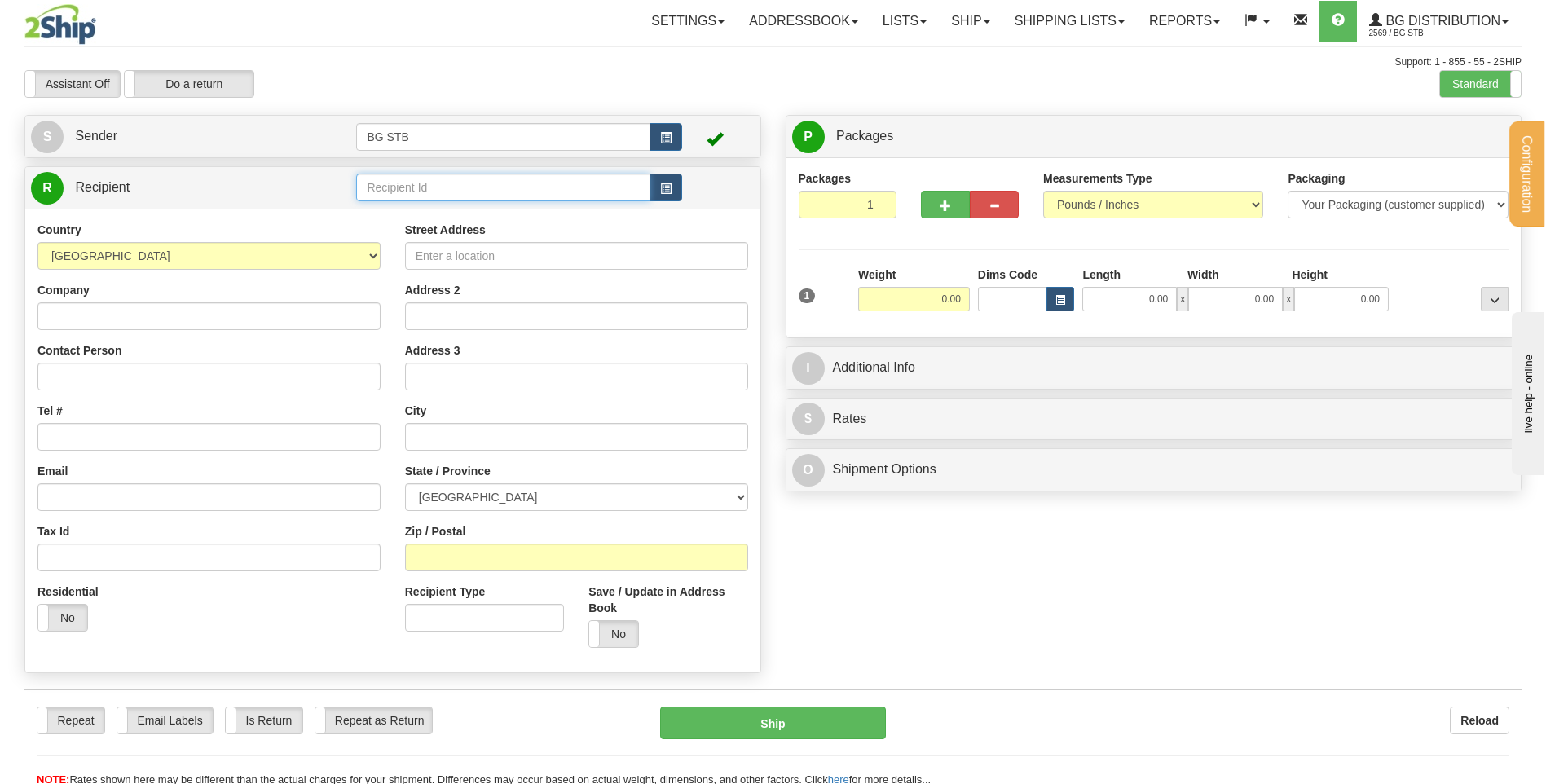
click at [451, 196] on input "text" at bounding box center [503, 187] width 293 height 28
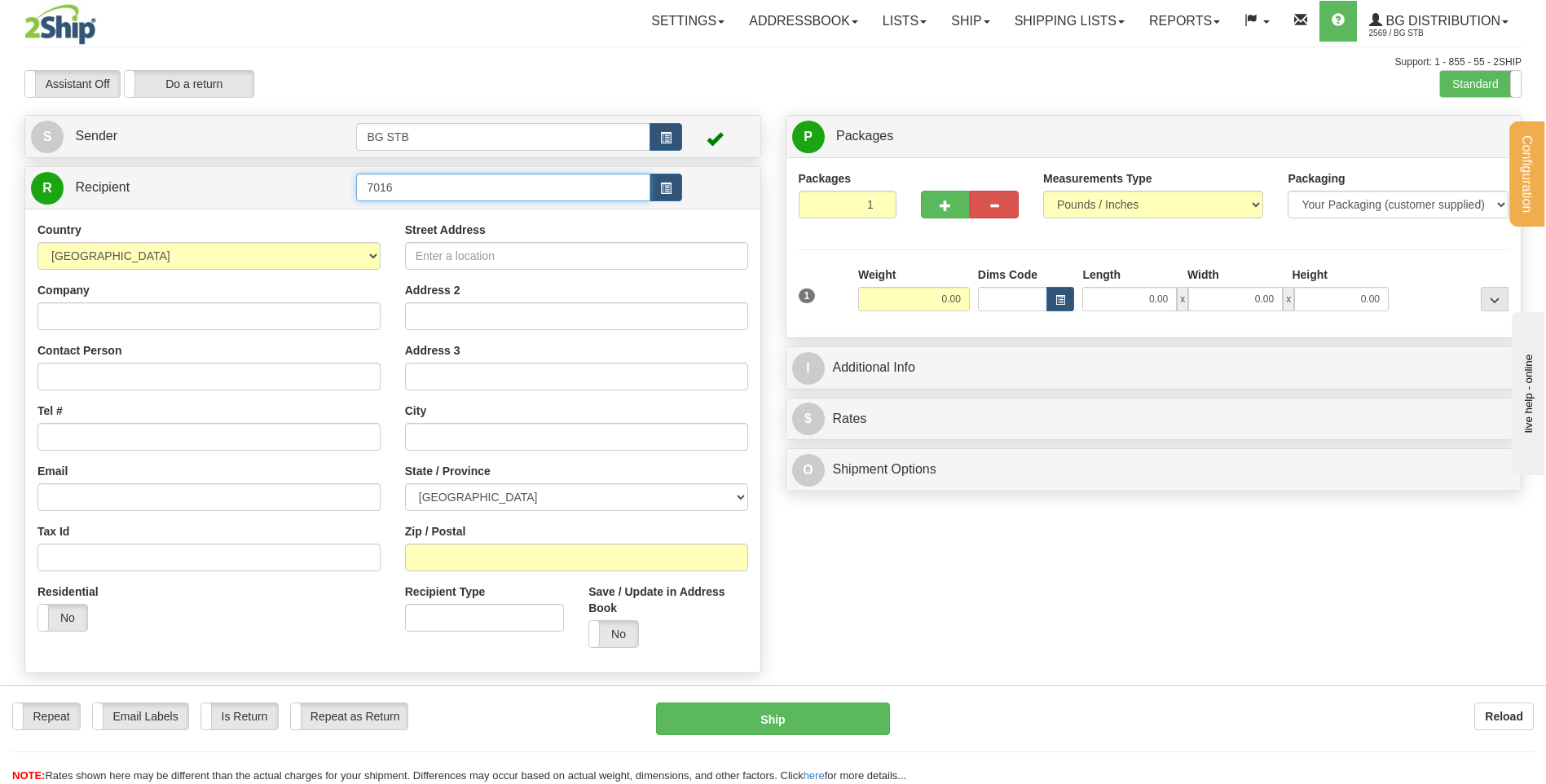
type input "7016"
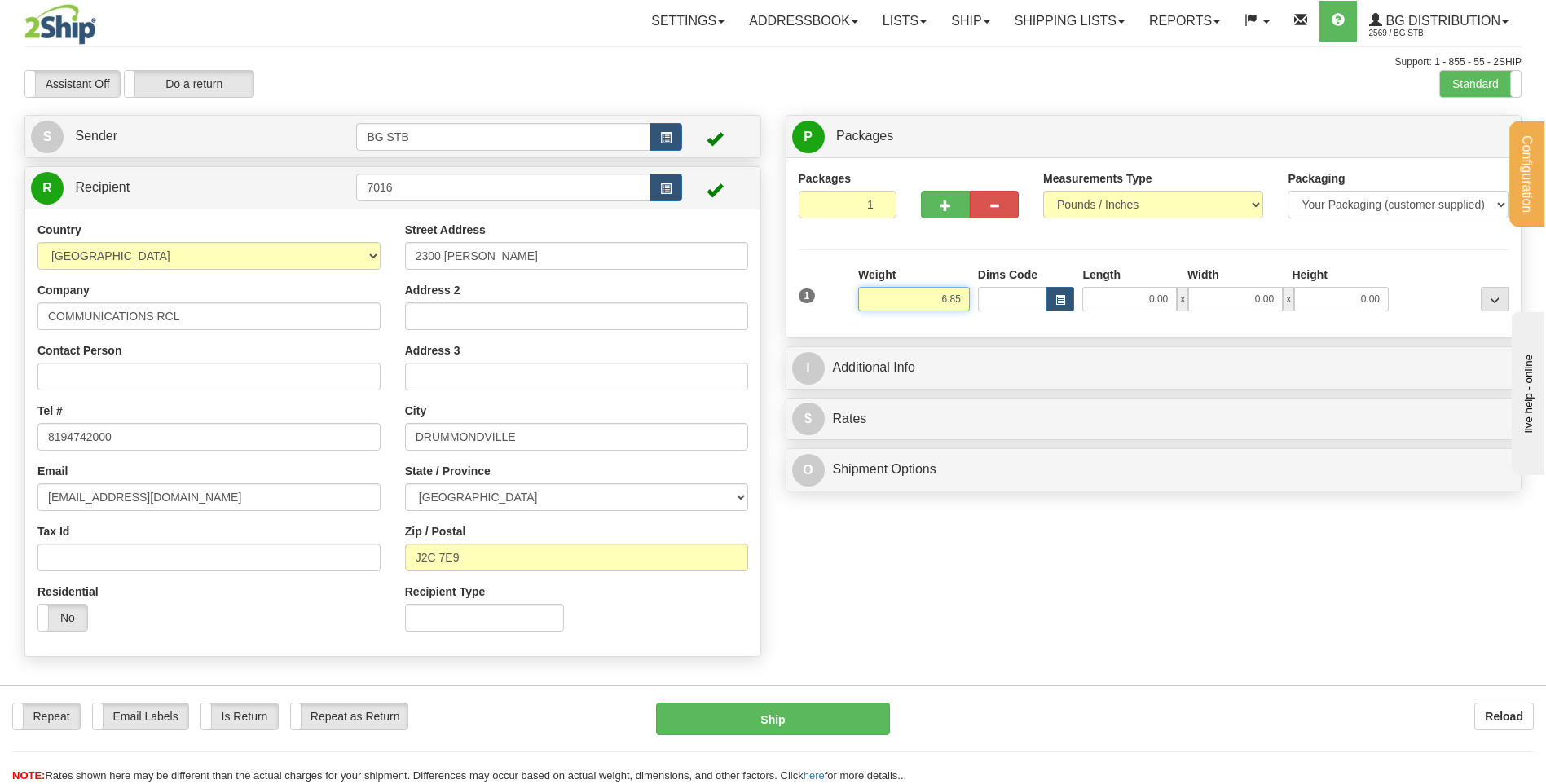
type input "6.85"
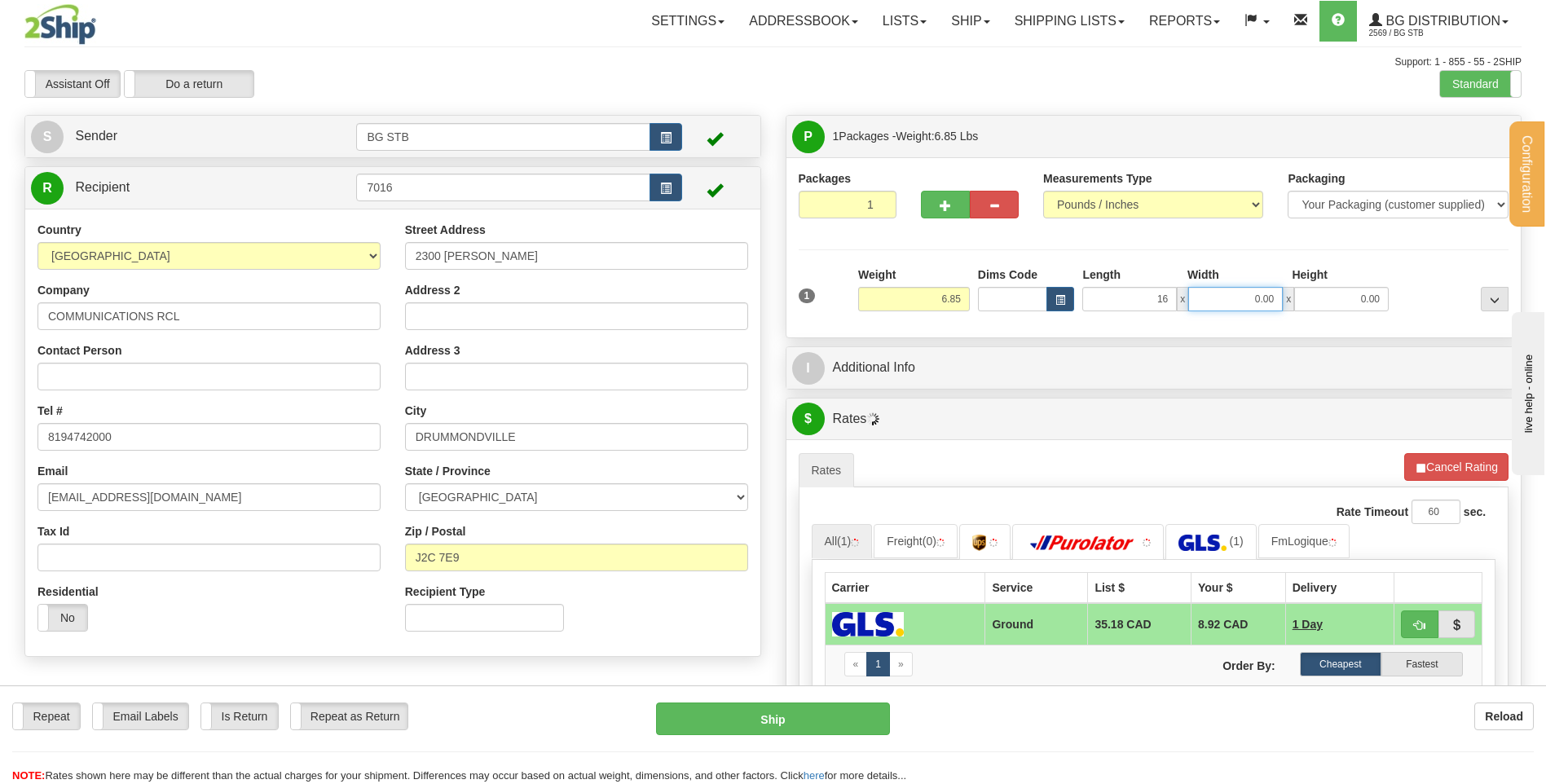
type input "16.00"
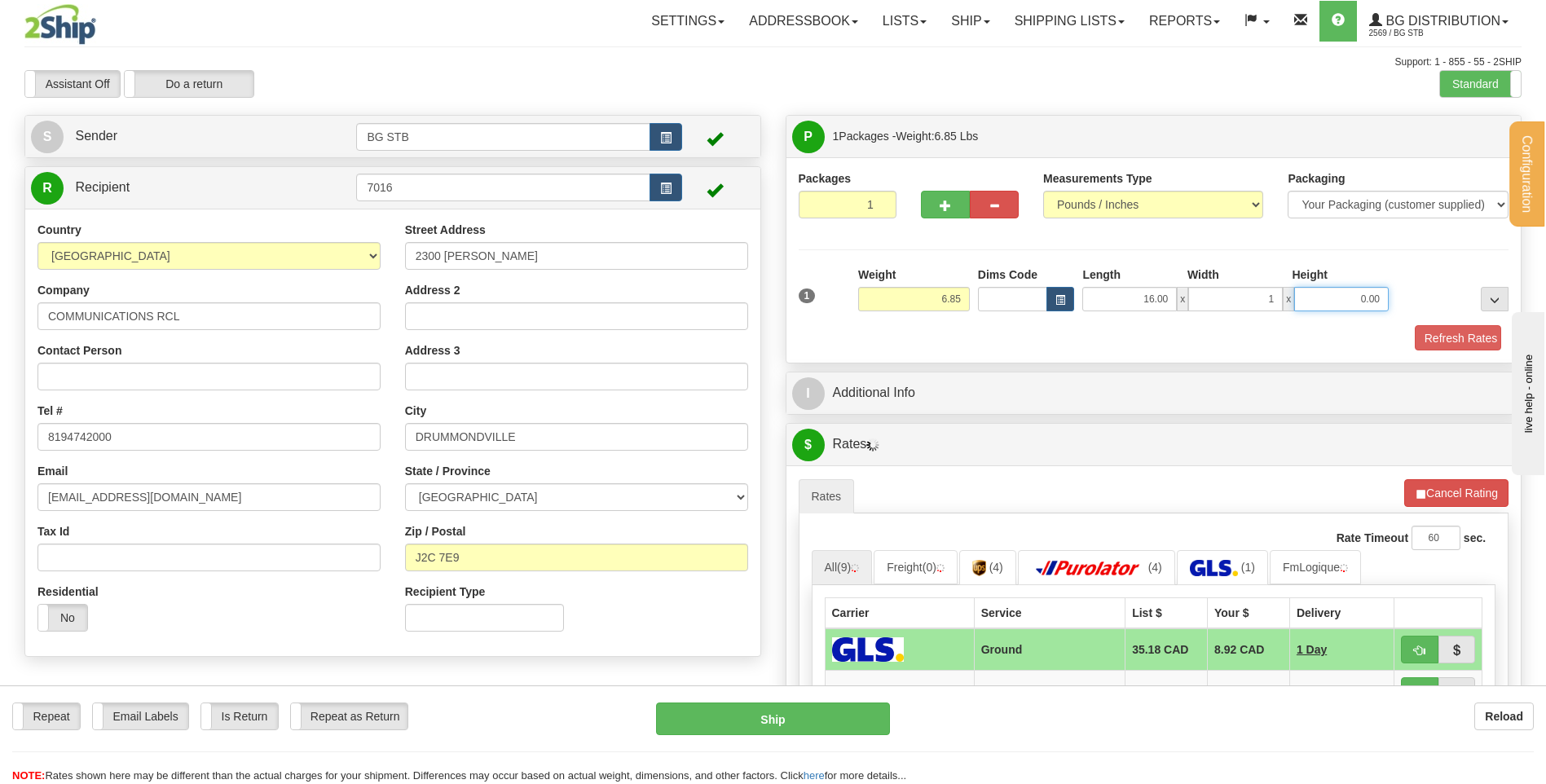
type input "1.00"
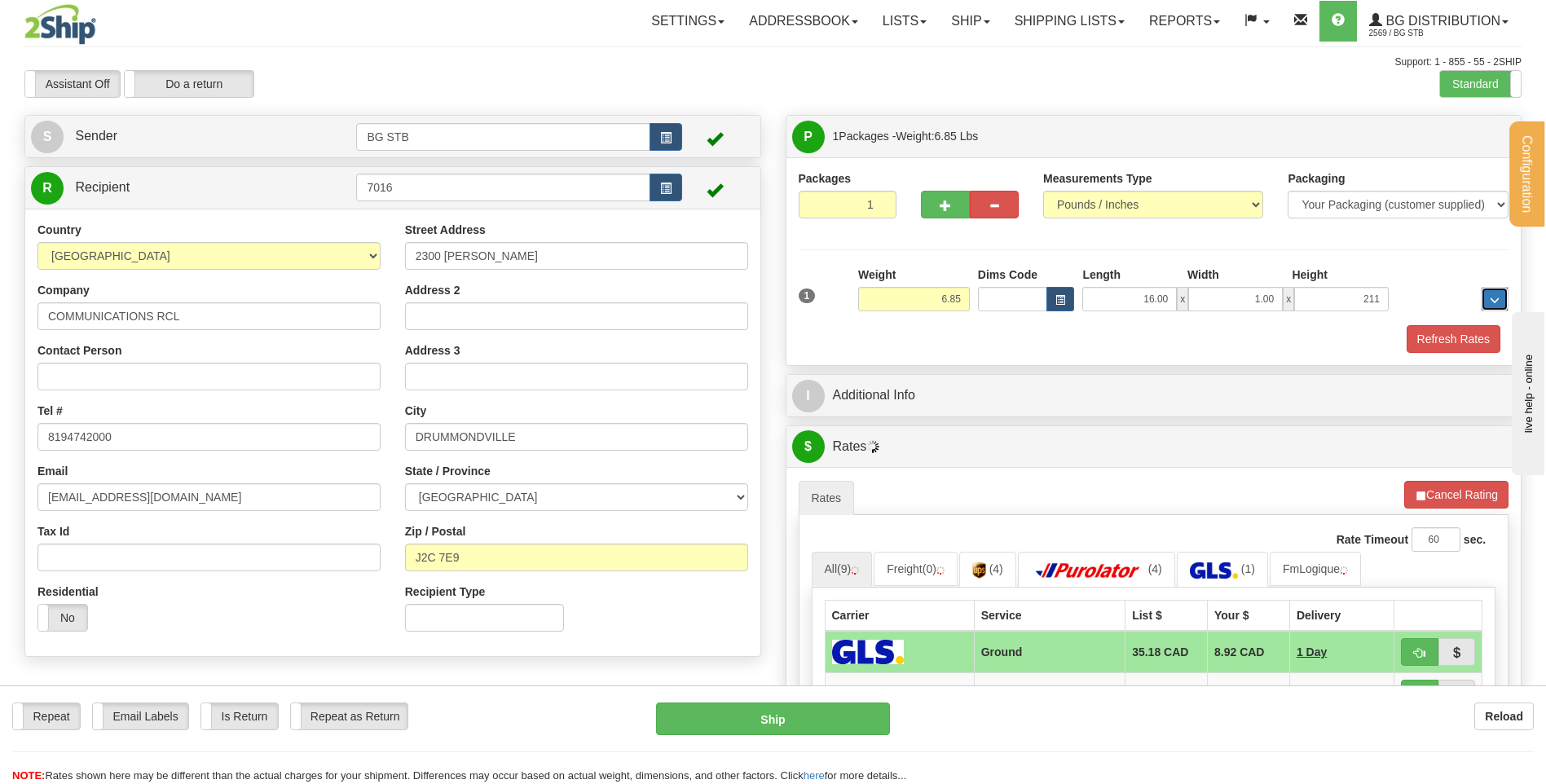
type input "211.00"
drag, startPoint x: 1289, startPoint y: 295, endPoint x: 1396, endPoint y: 274, distance: 109.0
click at [1365, 279] on div "Length Width Height 16.00 x 1.00 x 211.00" at bounding box center [1234, 288] width 314 height 44
type input "12.00"
type input "11.00"
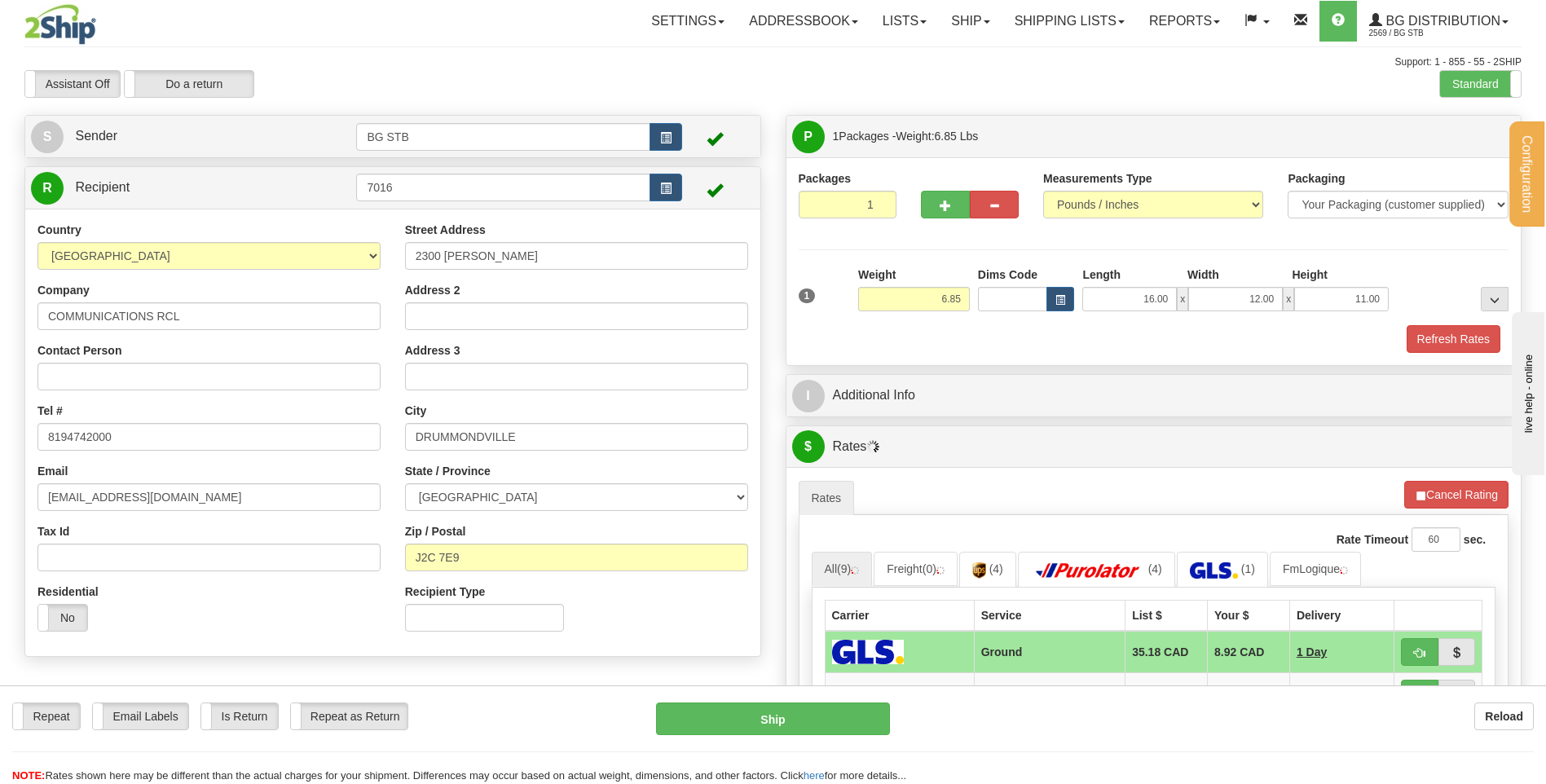
click at [921, 372] on div "P Packages 1 Packages - Weight: 6.85 Lbs Shipment Level Shipm. Package Level Pa…" at bounding box center [1154, 601] width 761 height 972
click at [921, 378] on div "I Additional Info" at bounding box center [1154, 396] width 735 height 42
click at [922, 377] on div "I Additional Info" at bounding box center [1154, 396] width 735 height 42
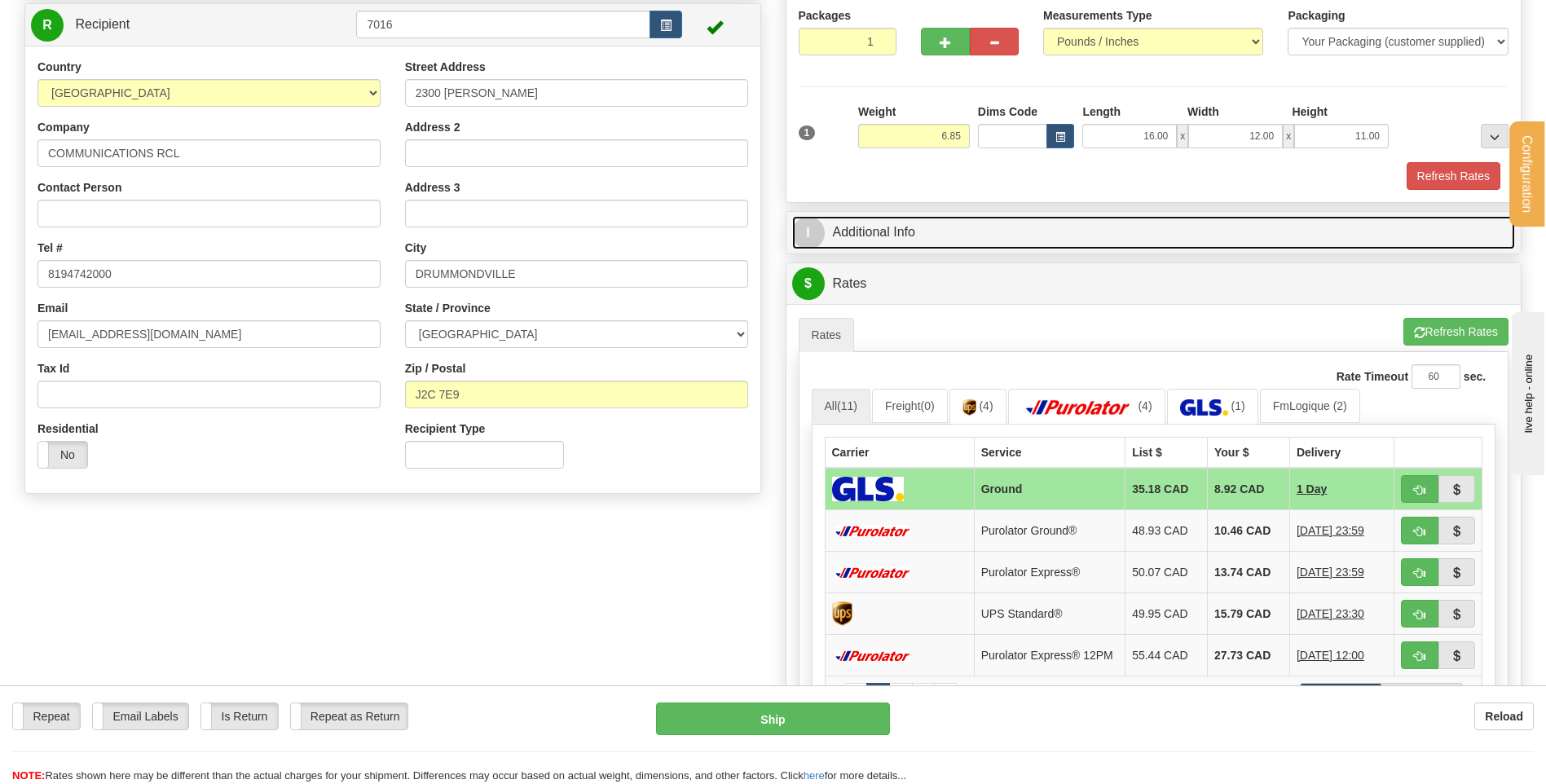
click at [965, 225] on link "I Additional Info" at bounding box center [1154, 232] width 724 height 33
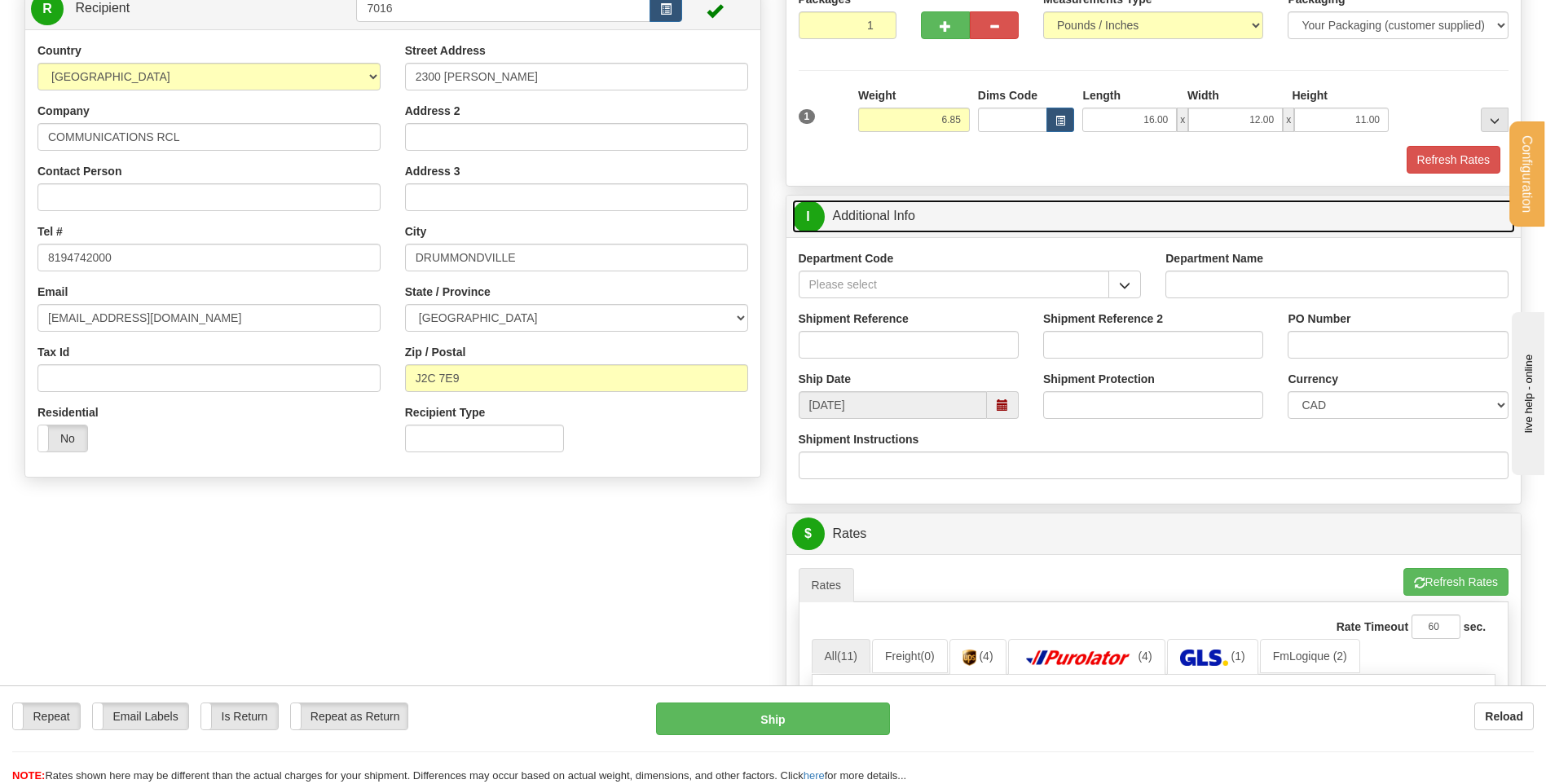
scroll to position [163, 0]
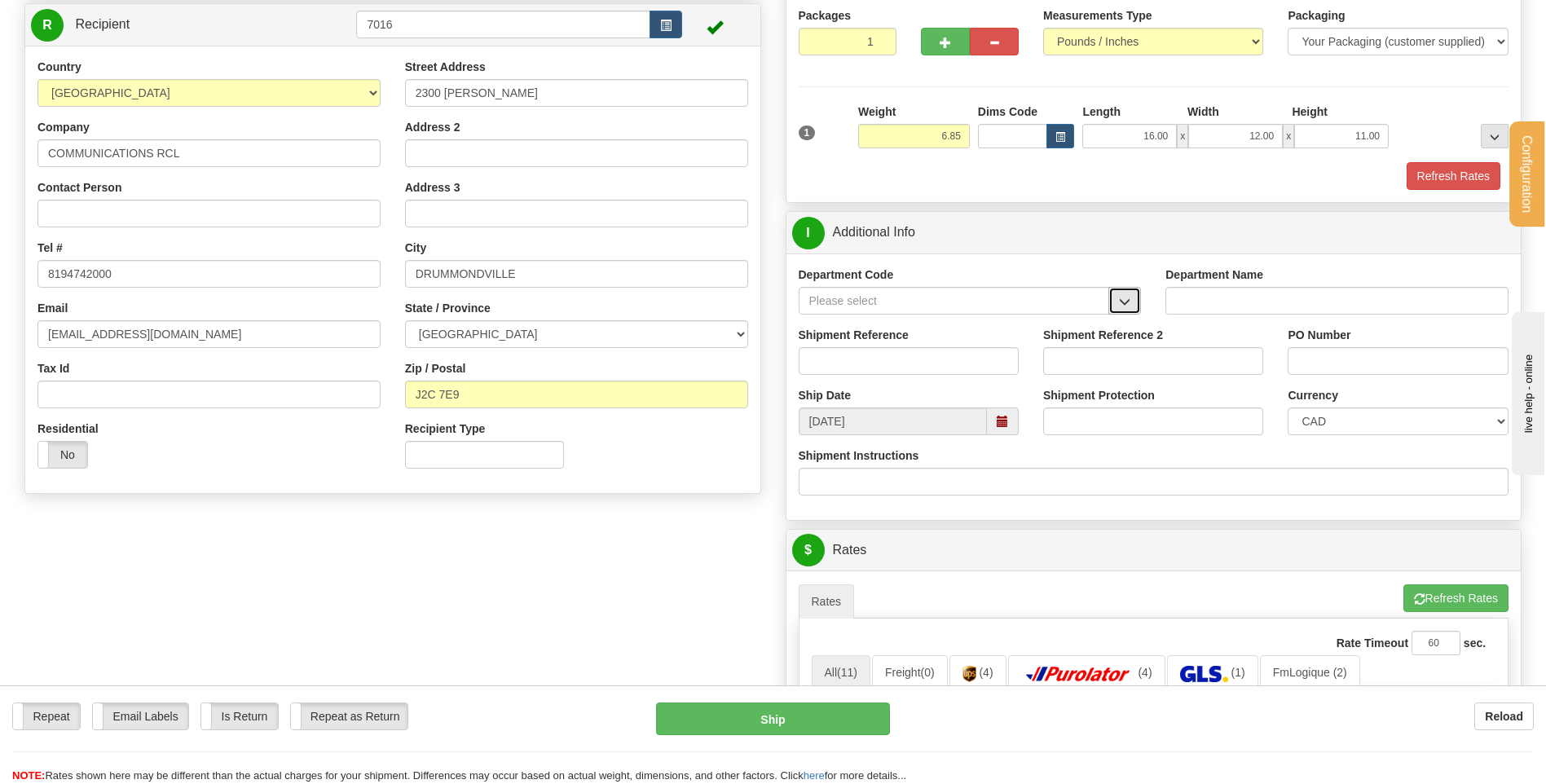
click at [1127, 301] on span "button" at bounding box center [1124, 301] width 12 height 11
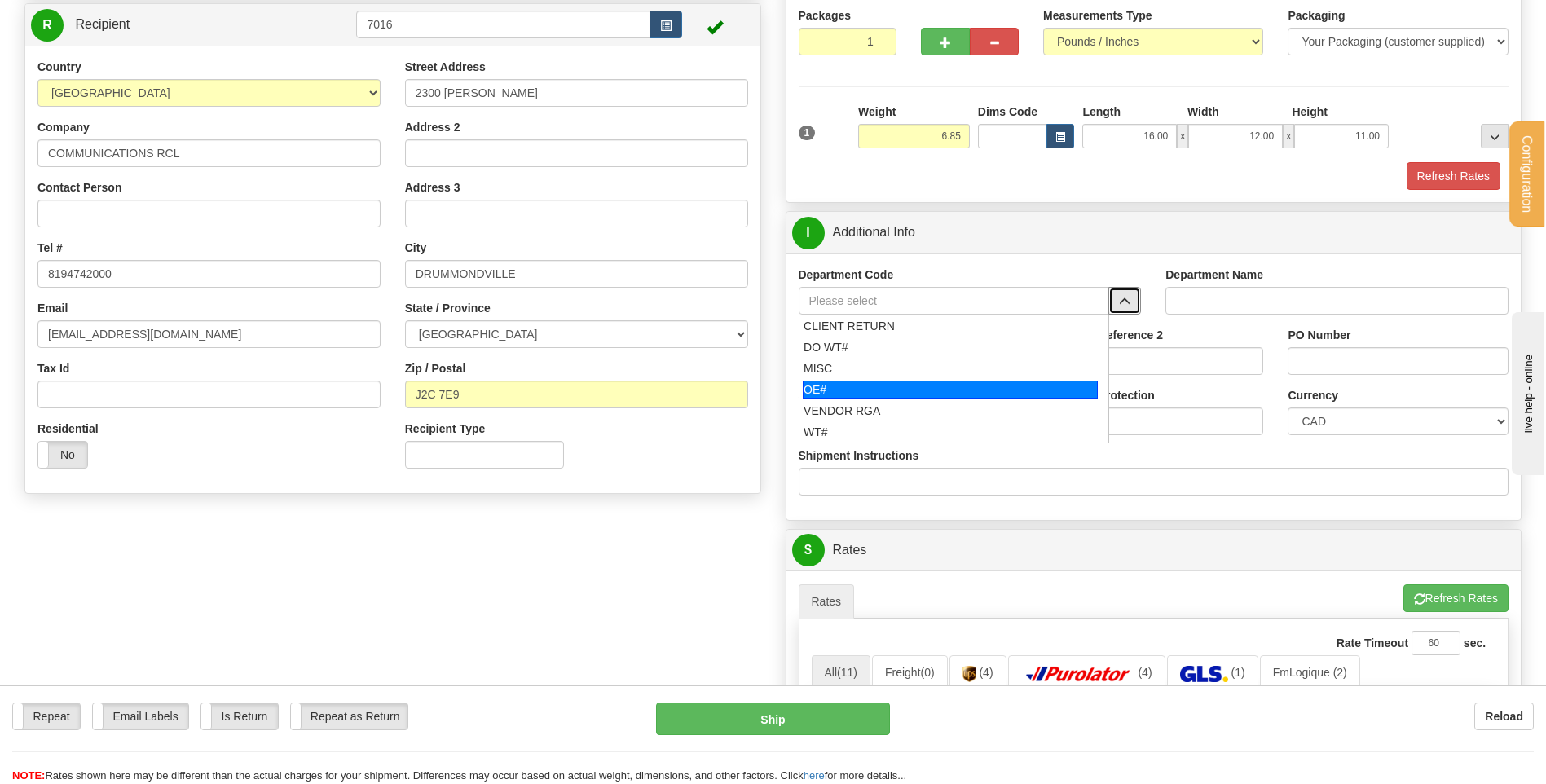
drag, startPoint x: 945, startPoint y: 384, endPoint x: 933, endPoint y: 370, distance: 18.4
click at [940, 382] on div "OE#" at bounding box center [950, 389] width 295 height 18
type input "OE#"
type input "ORDERS"
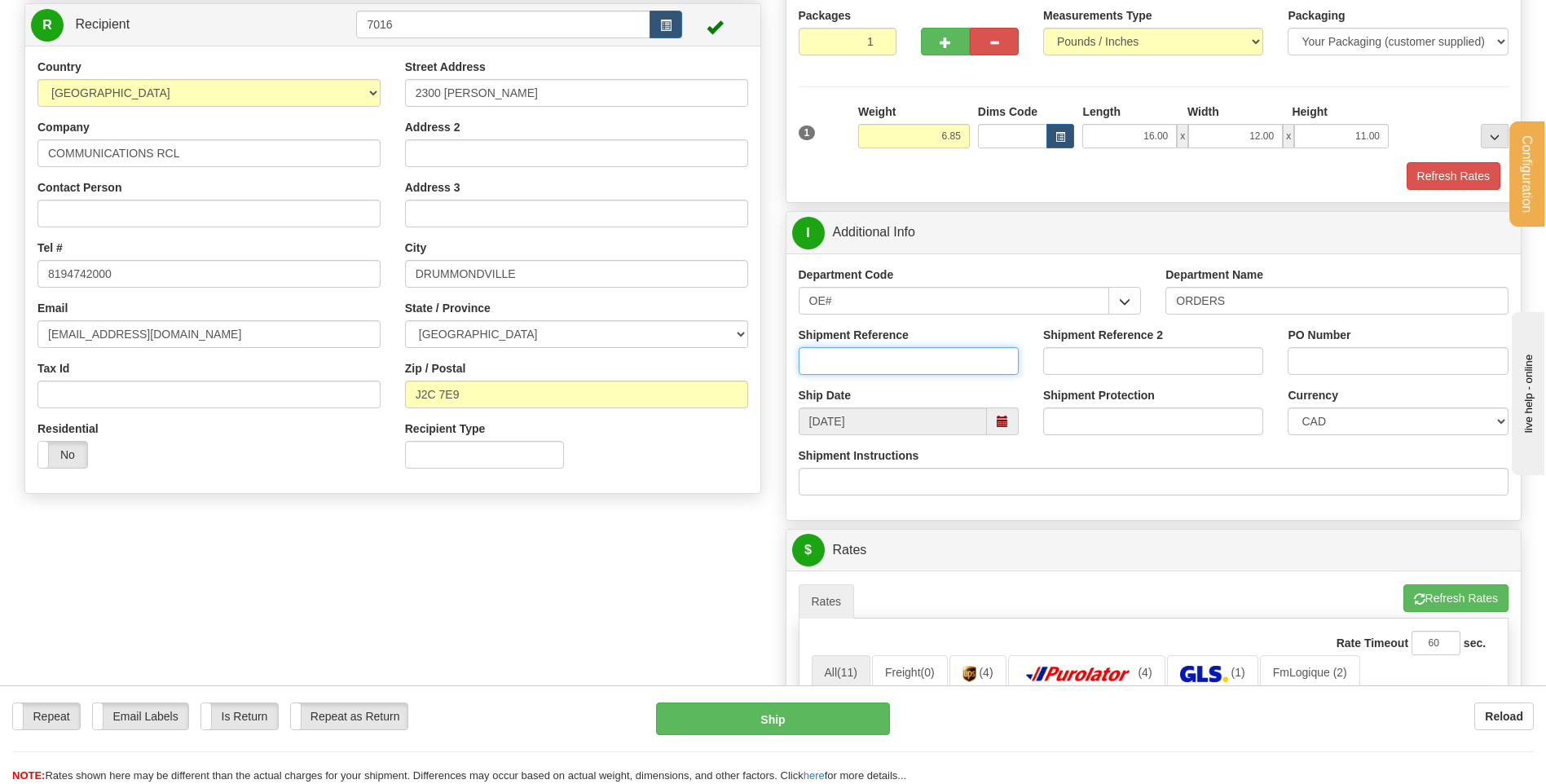
click at [928, 347] on input "Shipment Reference" at bounding box center [908, 360] width 220 height 28
type input "80005071-00"
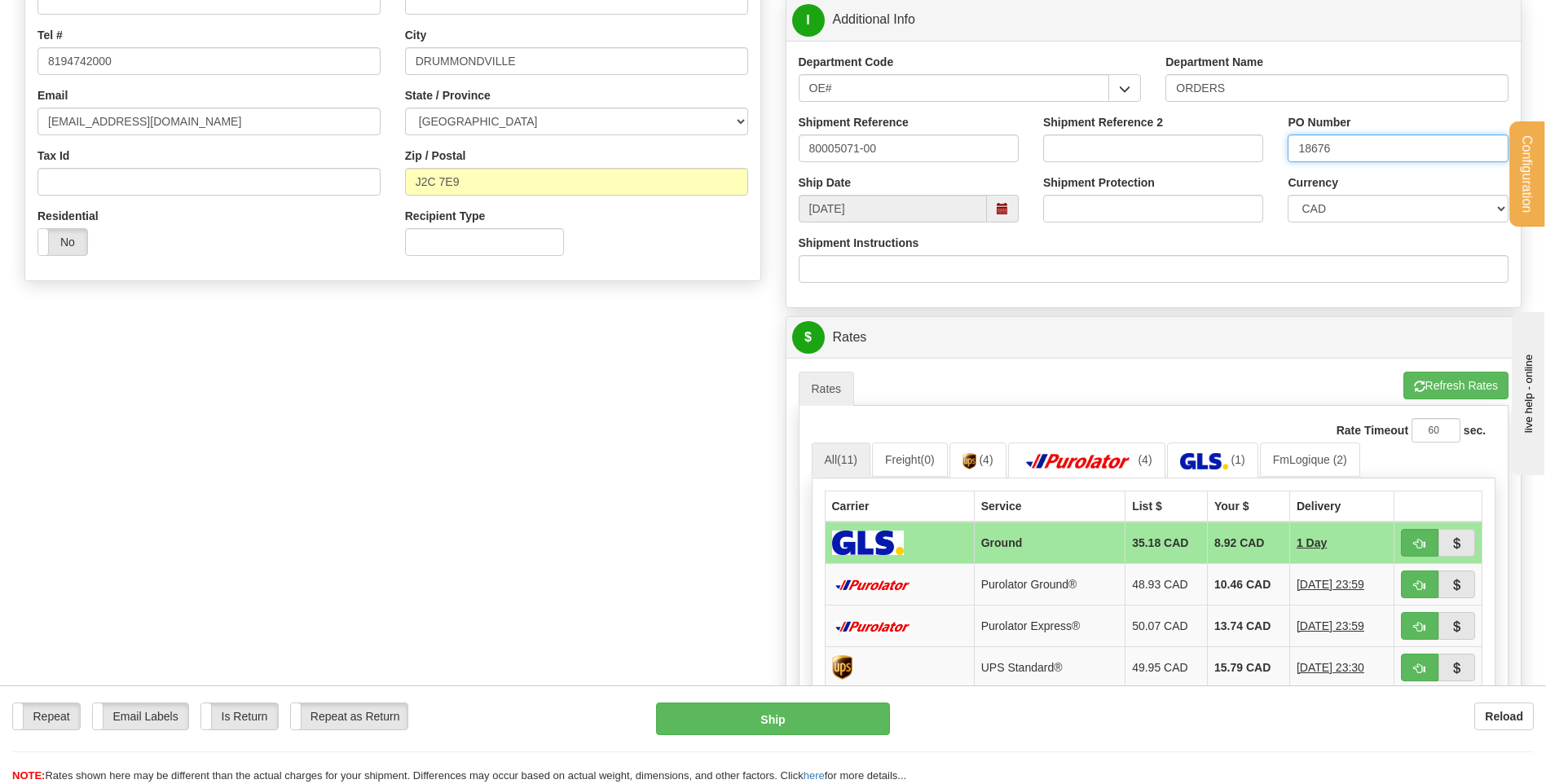
scroll to position [489, 0]
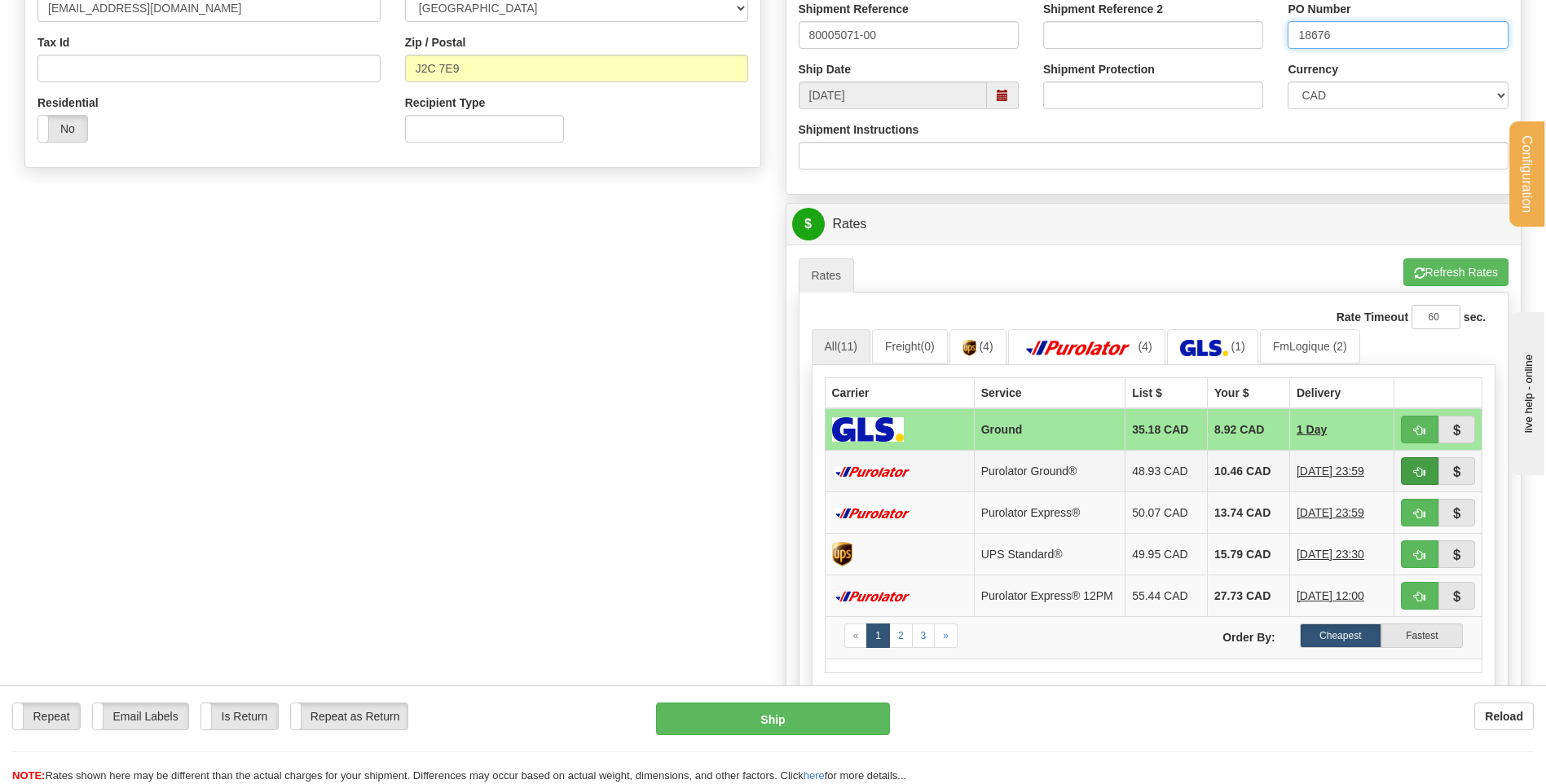
type input "18676"
click at [1428, 467] on button "button" at bounding box center [1419, 471] width 37 height 28
type input "260"
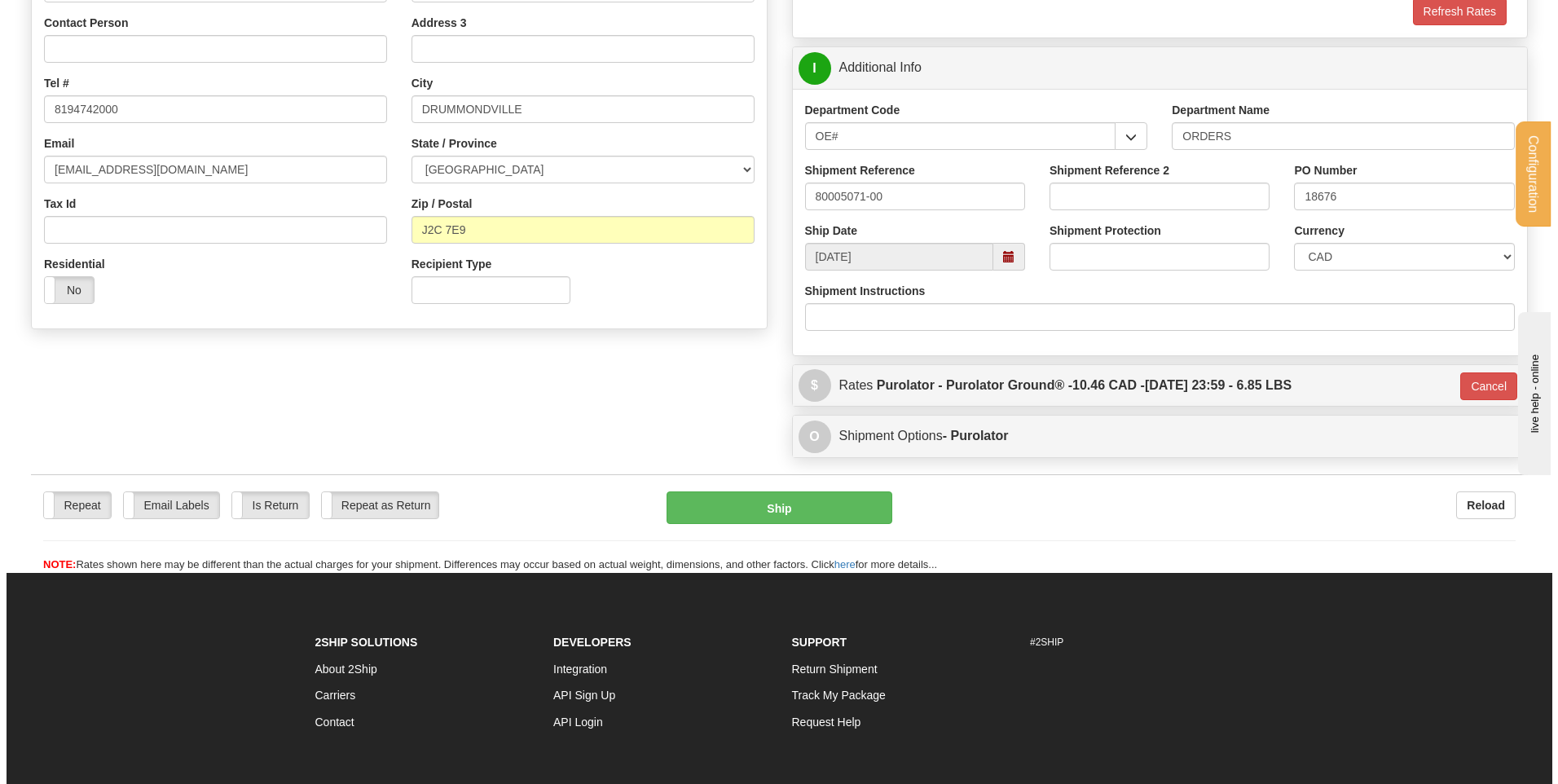
scroll to position [326, 0]
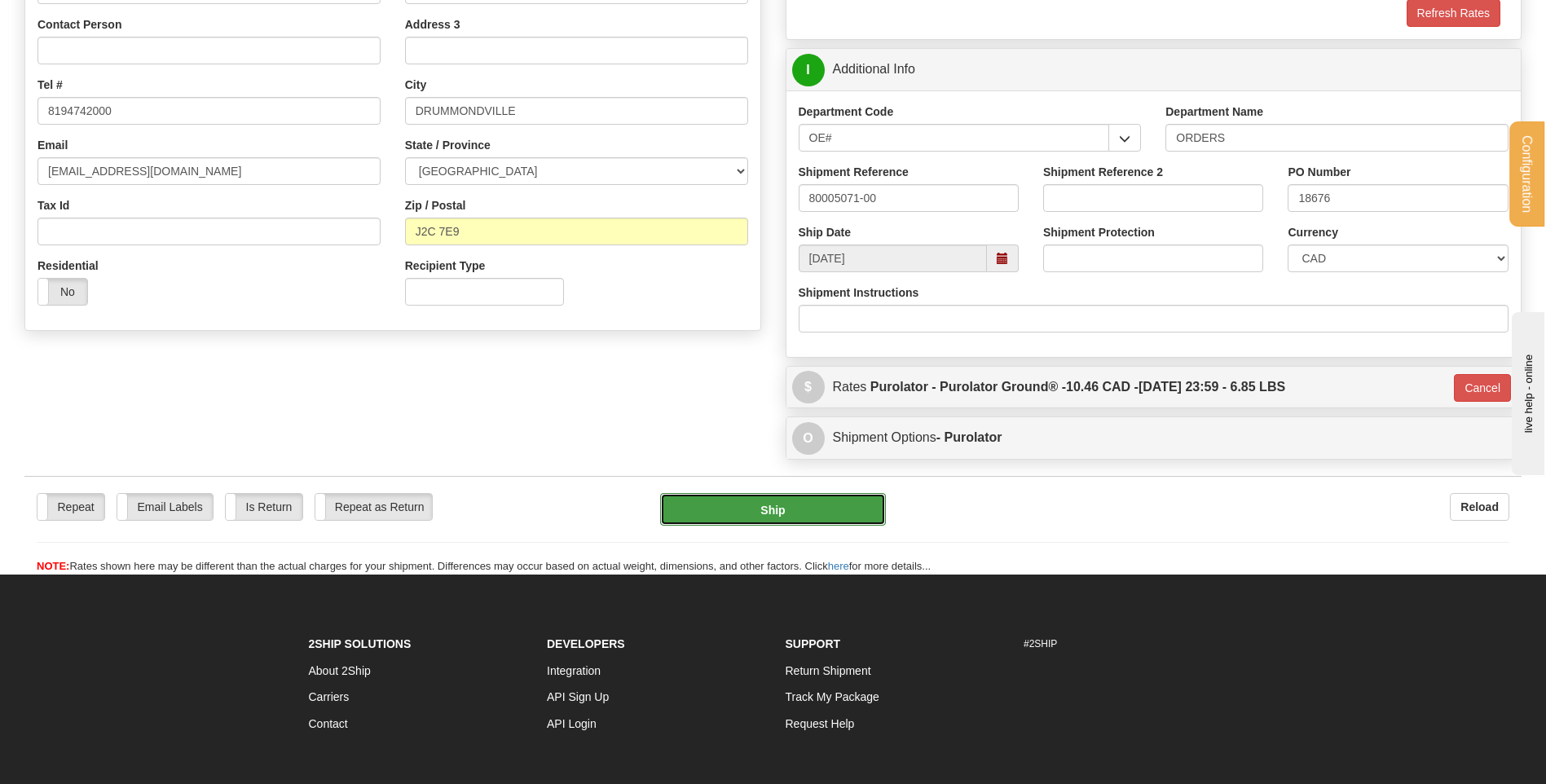
click at [719, 515] on button "Ship" at bounding box center [773, 509] width 225 height 33
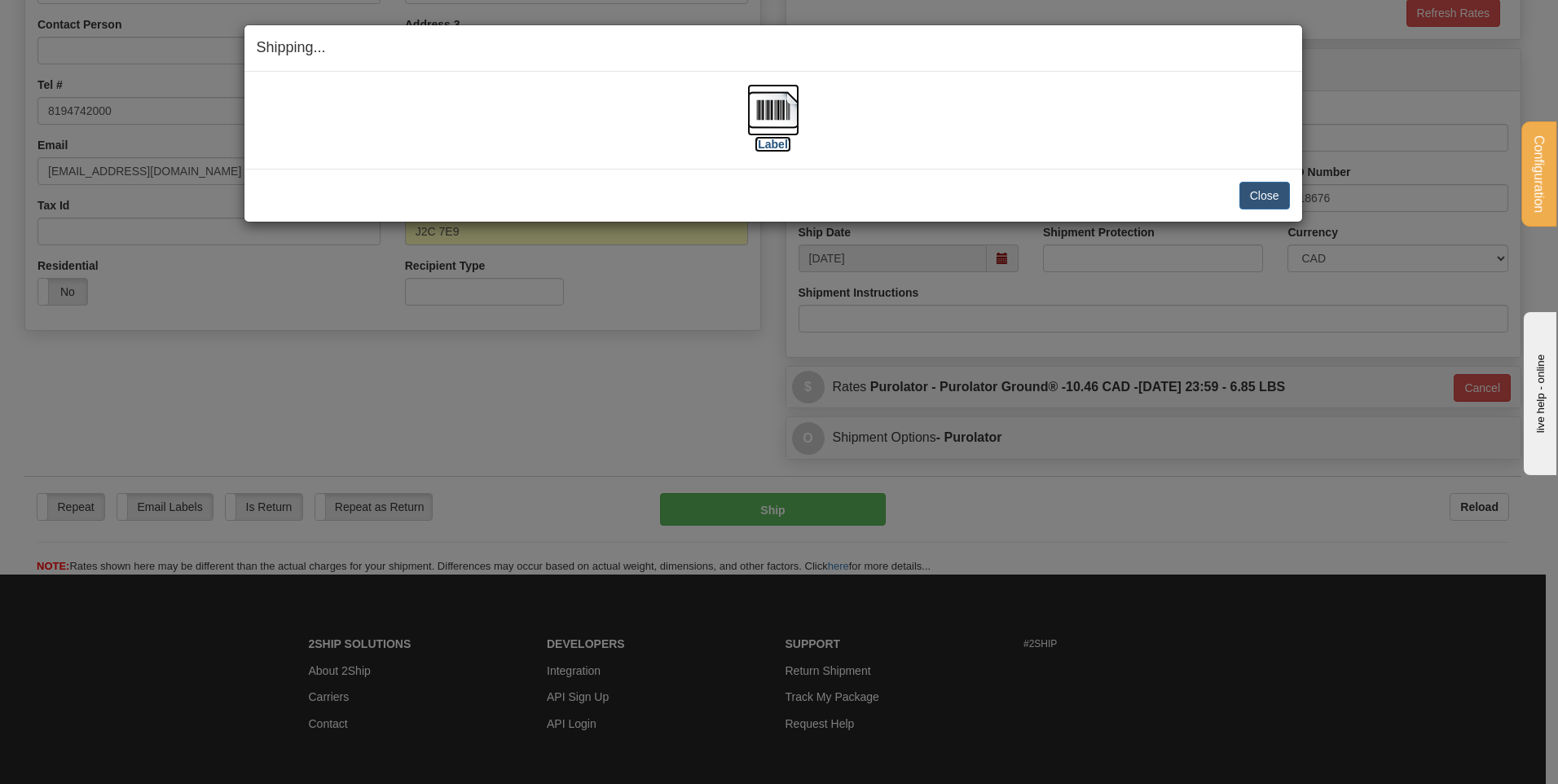
click at [784, 122] on img at bounding box center [774, 110] width 53 height 53
click at [1274, 186] on button "Close" at bounding box center [1265, 196] width 51 height 28
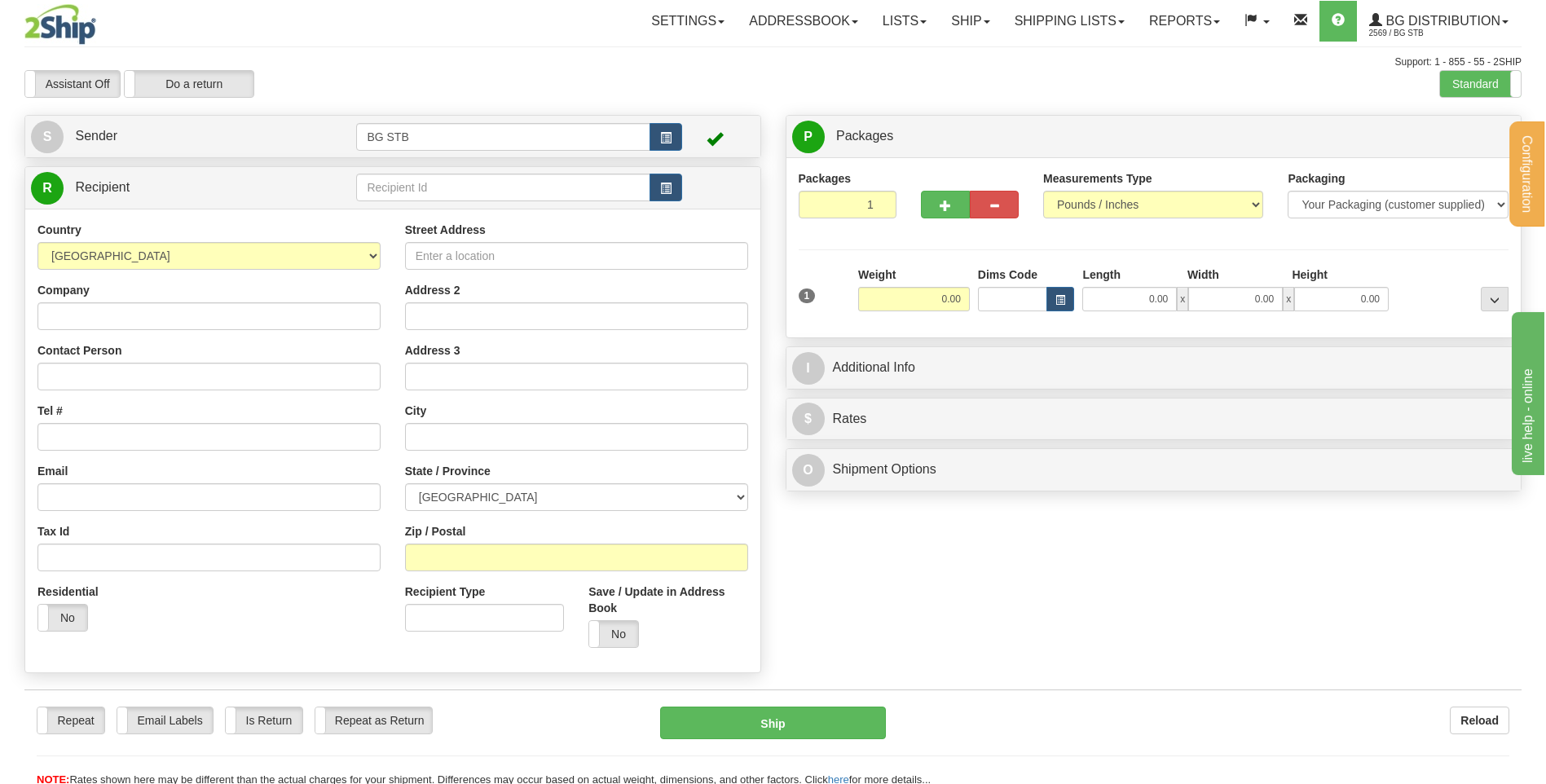
click at [536, 206] on div "R Recipient" at bounding box center [393, 187] width 735 height 42
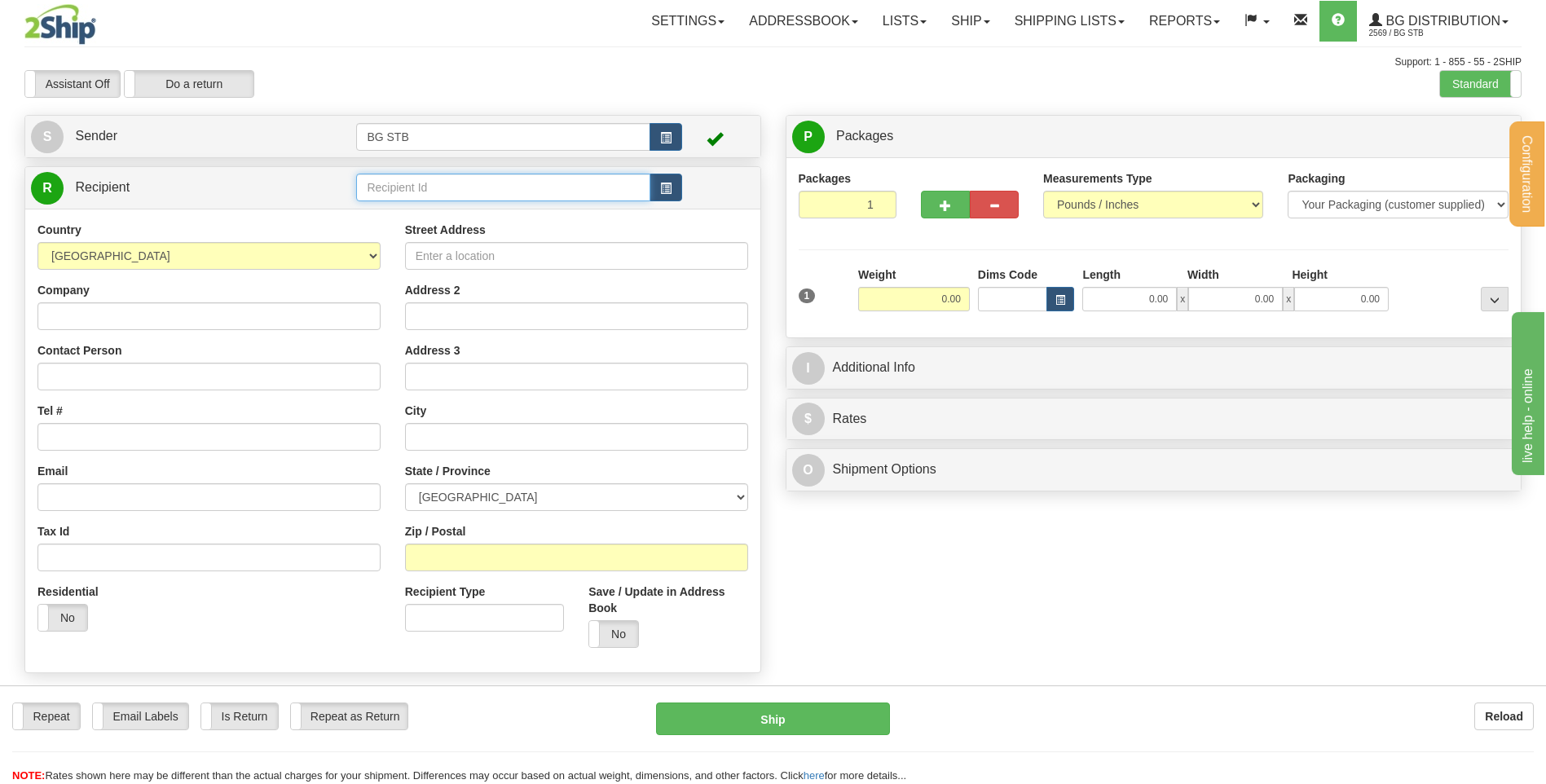
click at [535, 198] on input "text" at bounding box center [503, 187] width 293 height 28
type input "1243"
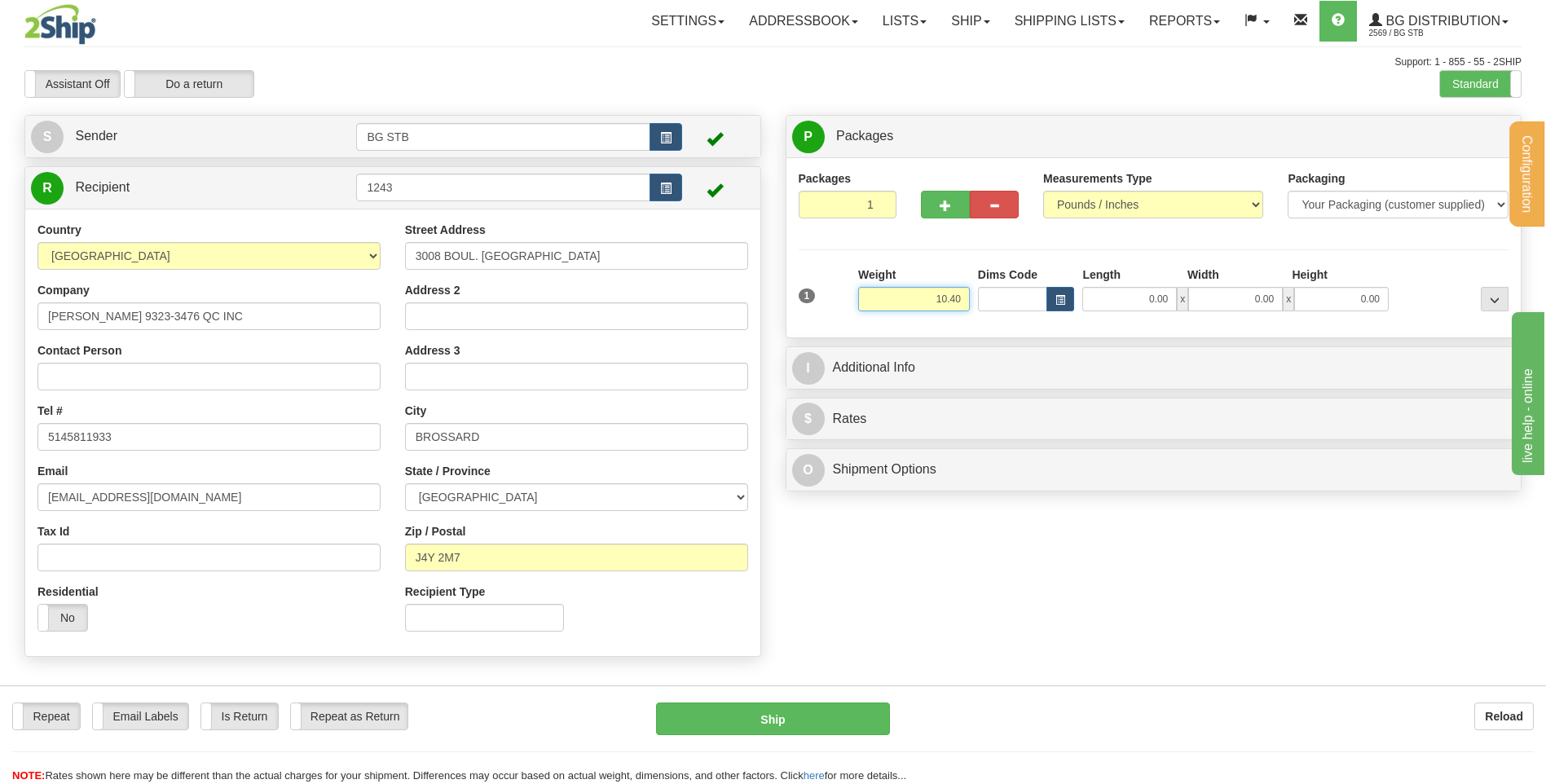
type input "10.40"
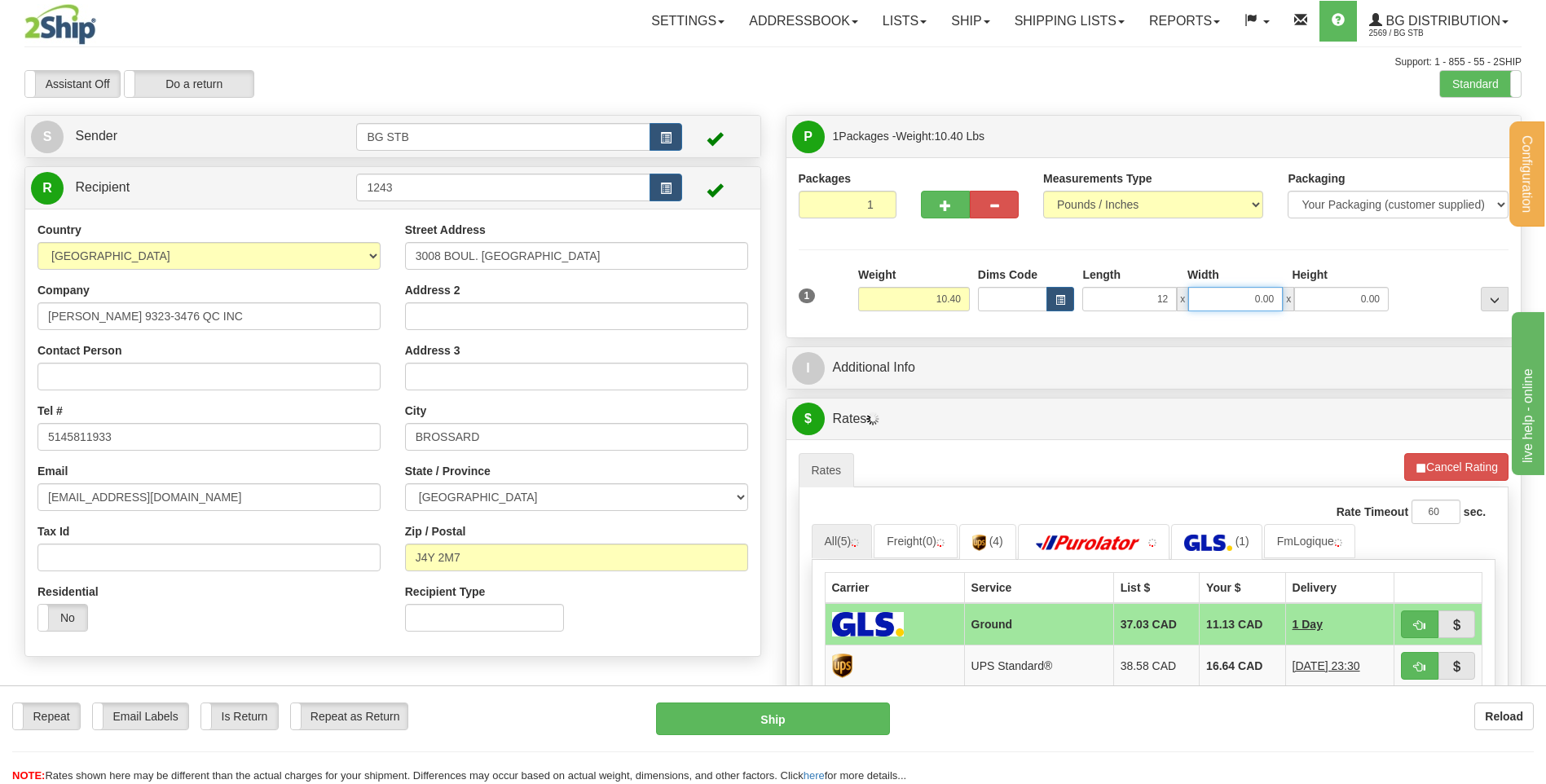
type input "12.00"
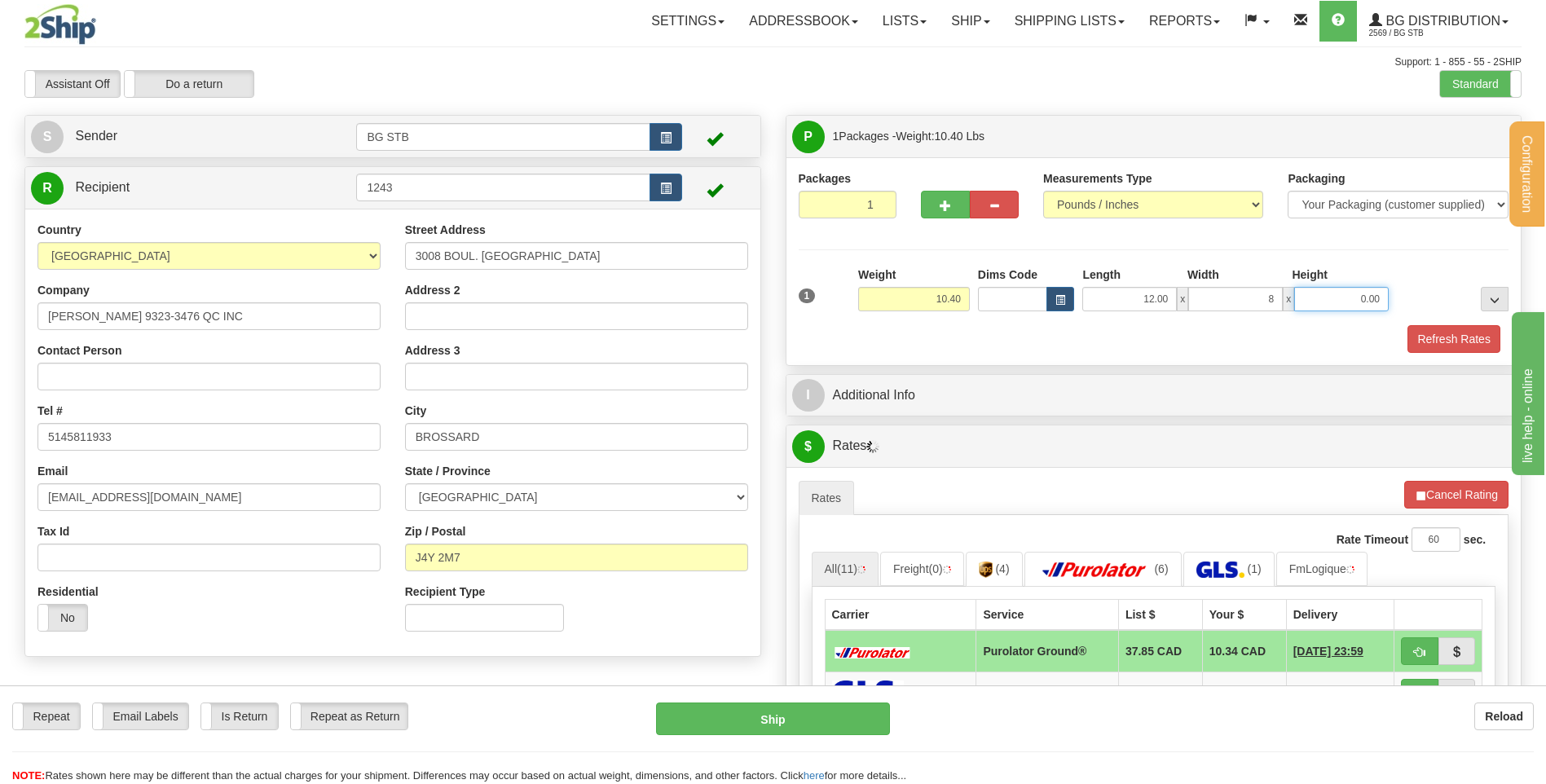
type input "8.00"
type input "6.00"
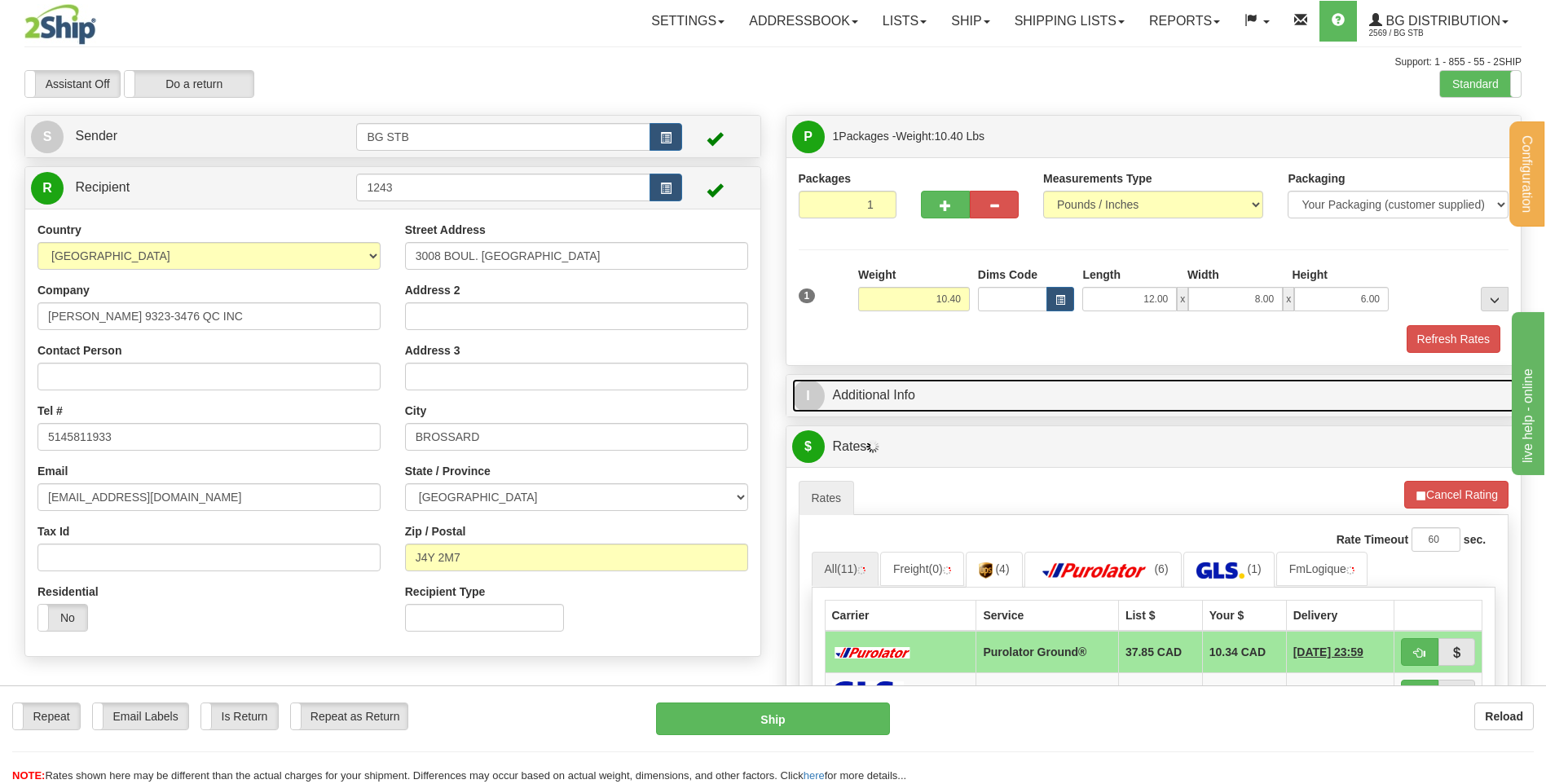
click at [967, 385] on link "I Additional Info" at bounding box center [1154, 395] width 724 height 33
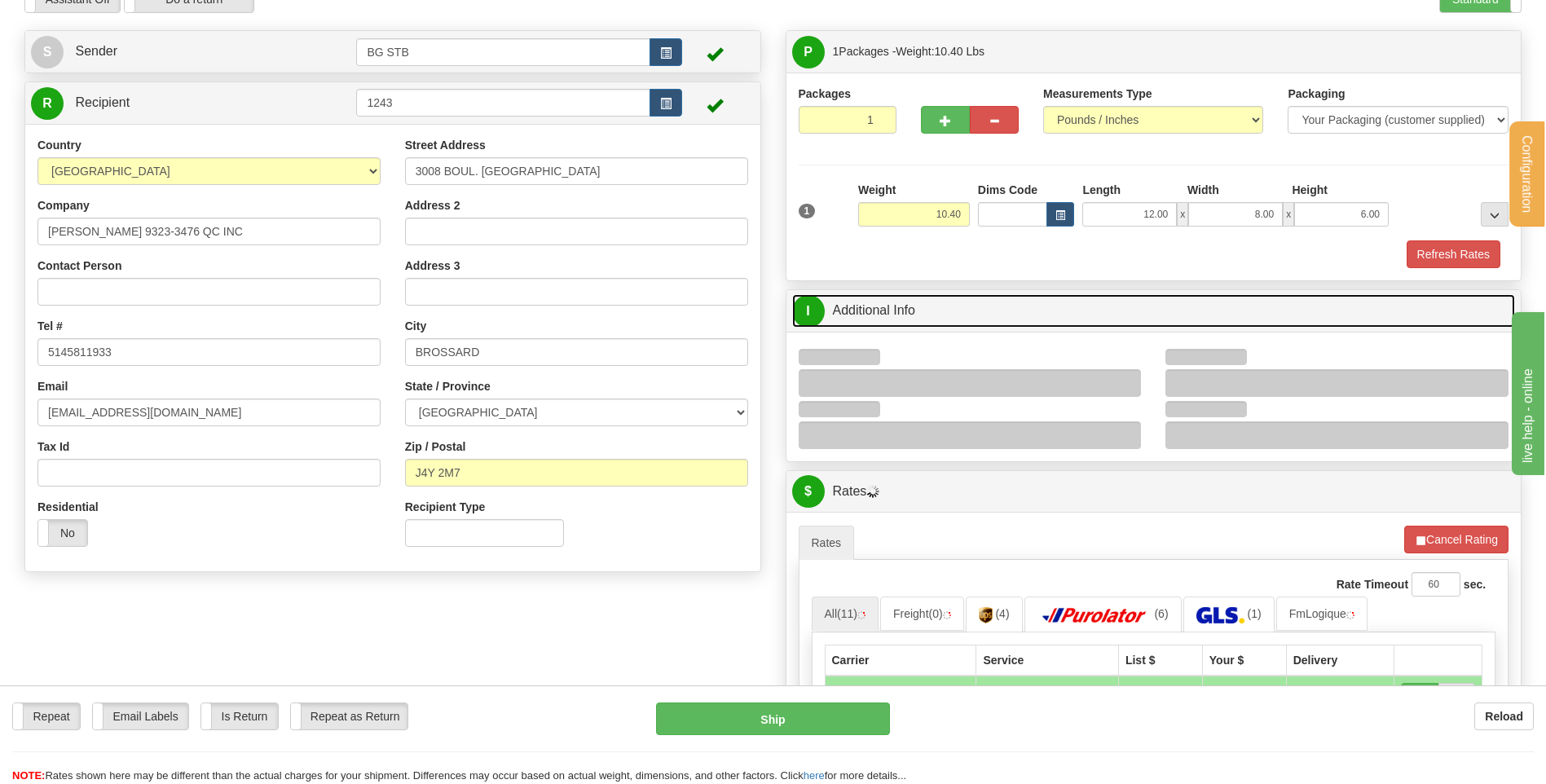
scroll to position [163, 0]
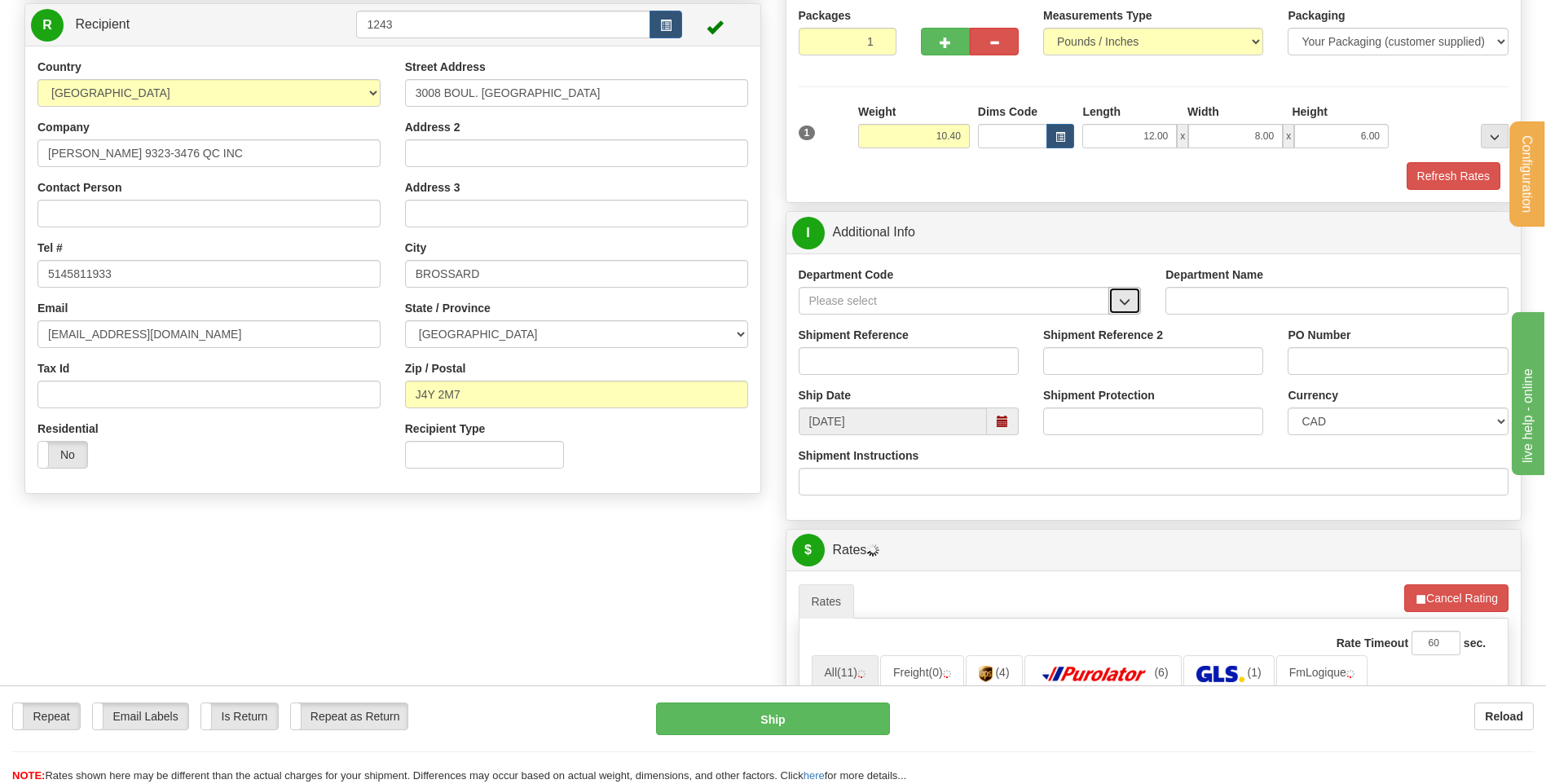
click at [1127, 300] on span "button" at bounding box center [1124, 301] width 12 height 11
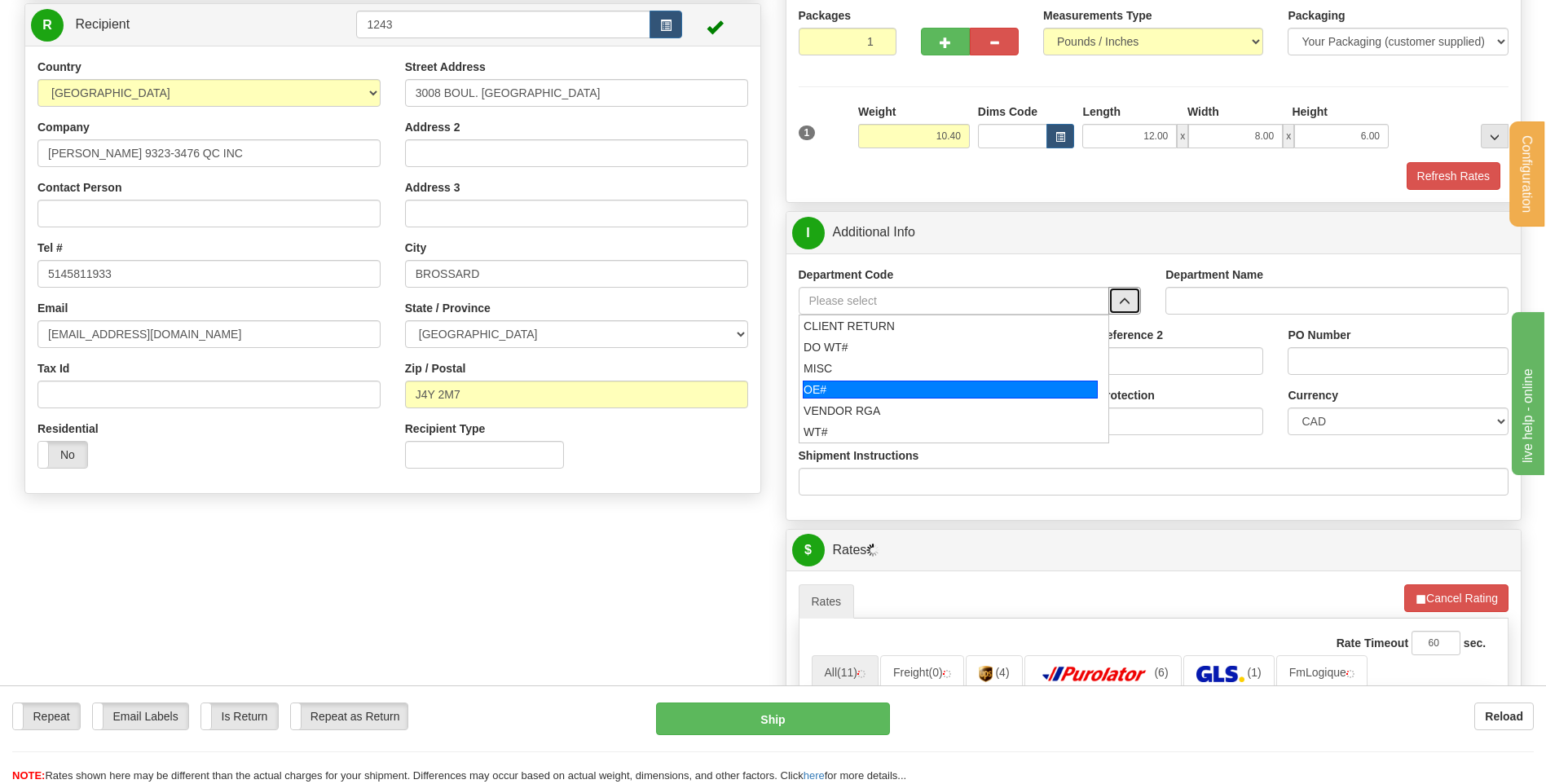
click at [888, 381] on div "OE#" at bounding box center [950, 389] width 295 height 18
type input "OE#"
type input "ORDERS"
click at [888, 359] on input "Shipment Reference" at bounding box center [908, 360] width 220 height 28
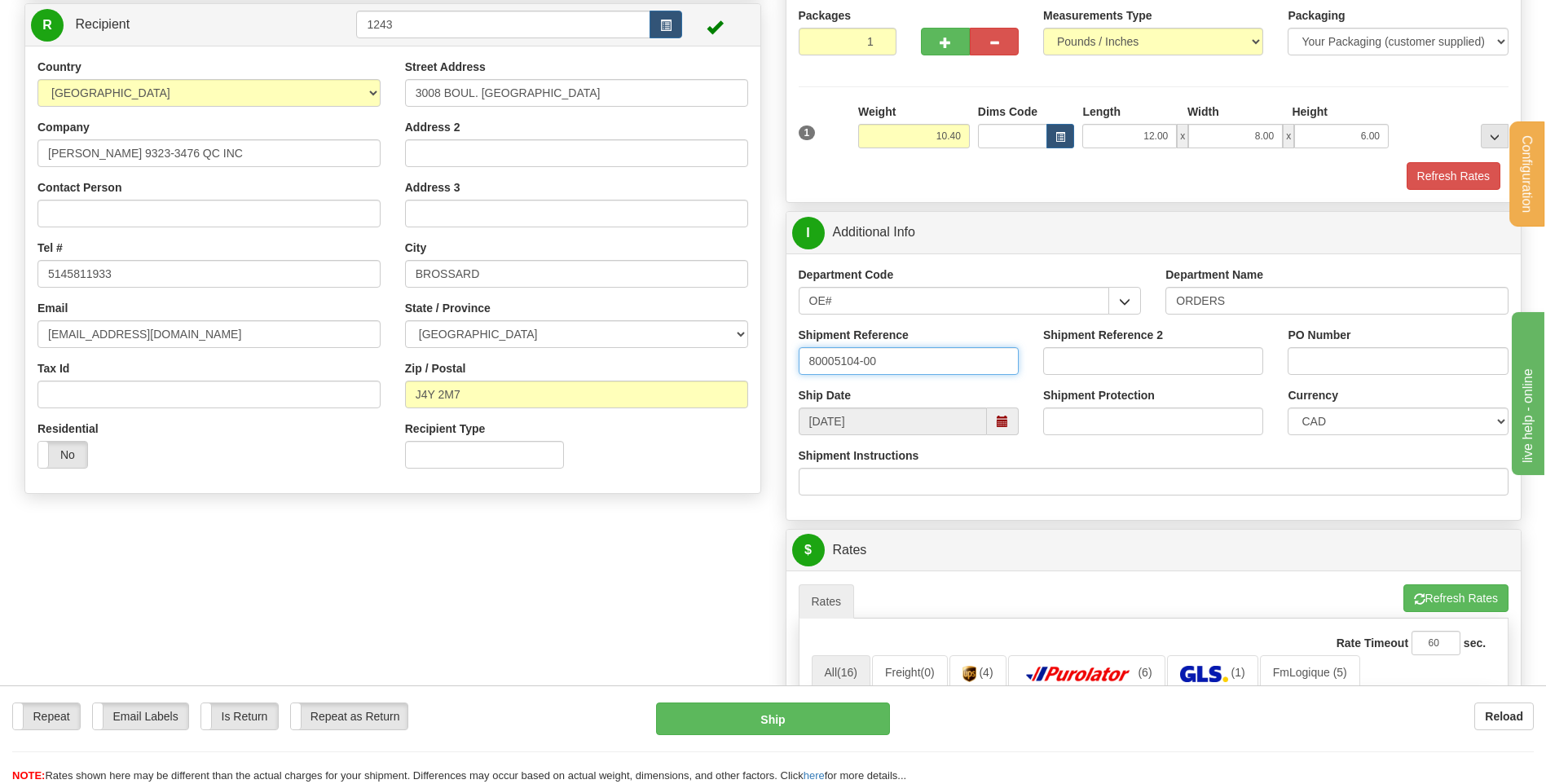
type input "80005104-00"
type input "A"
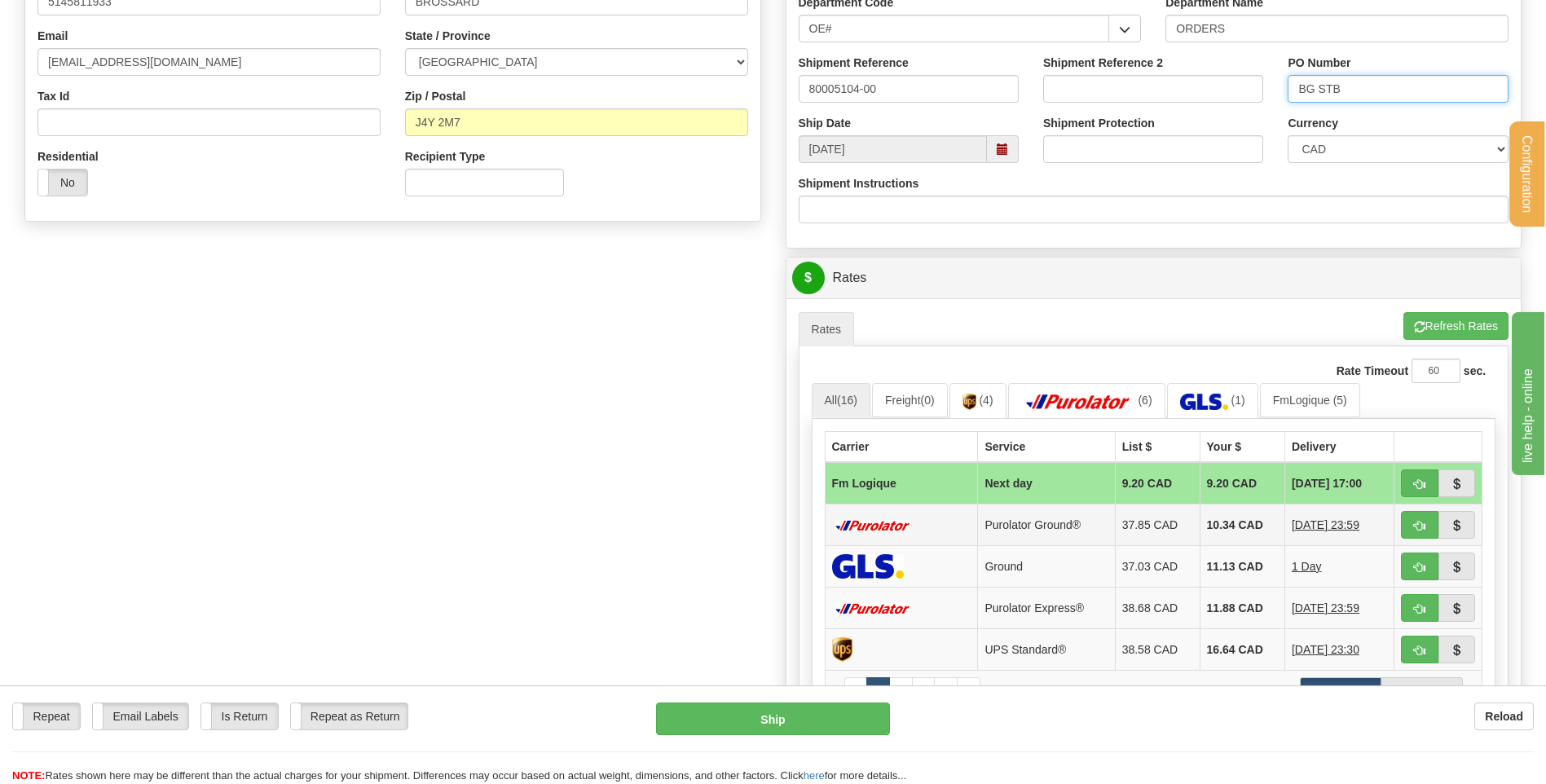
scroll to position [652, 0]
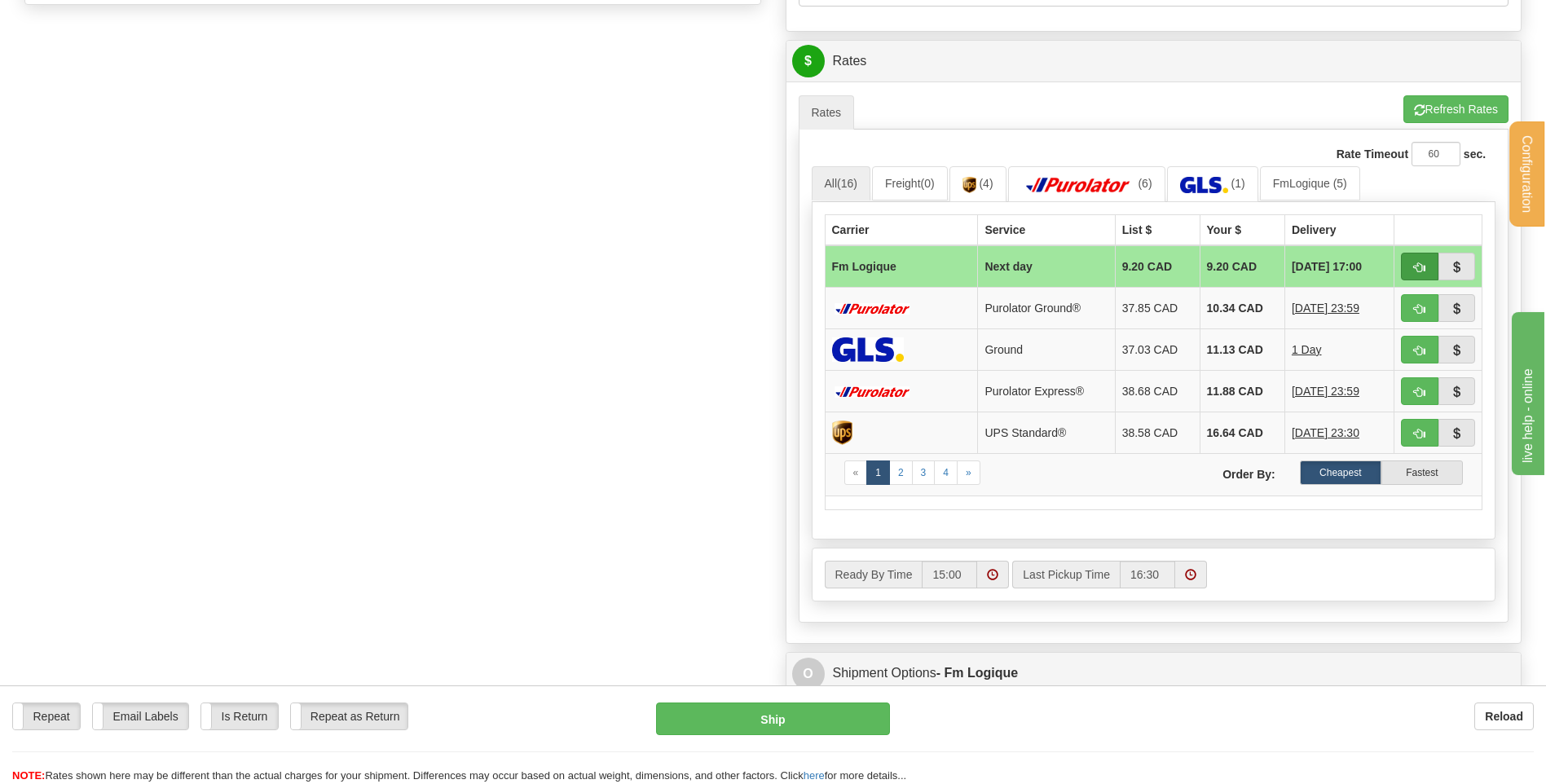
type input "BG STB"
click at [1415, 271] on span "button" at bounding box center [1419, 268] width 12 height 11
type input "jour"
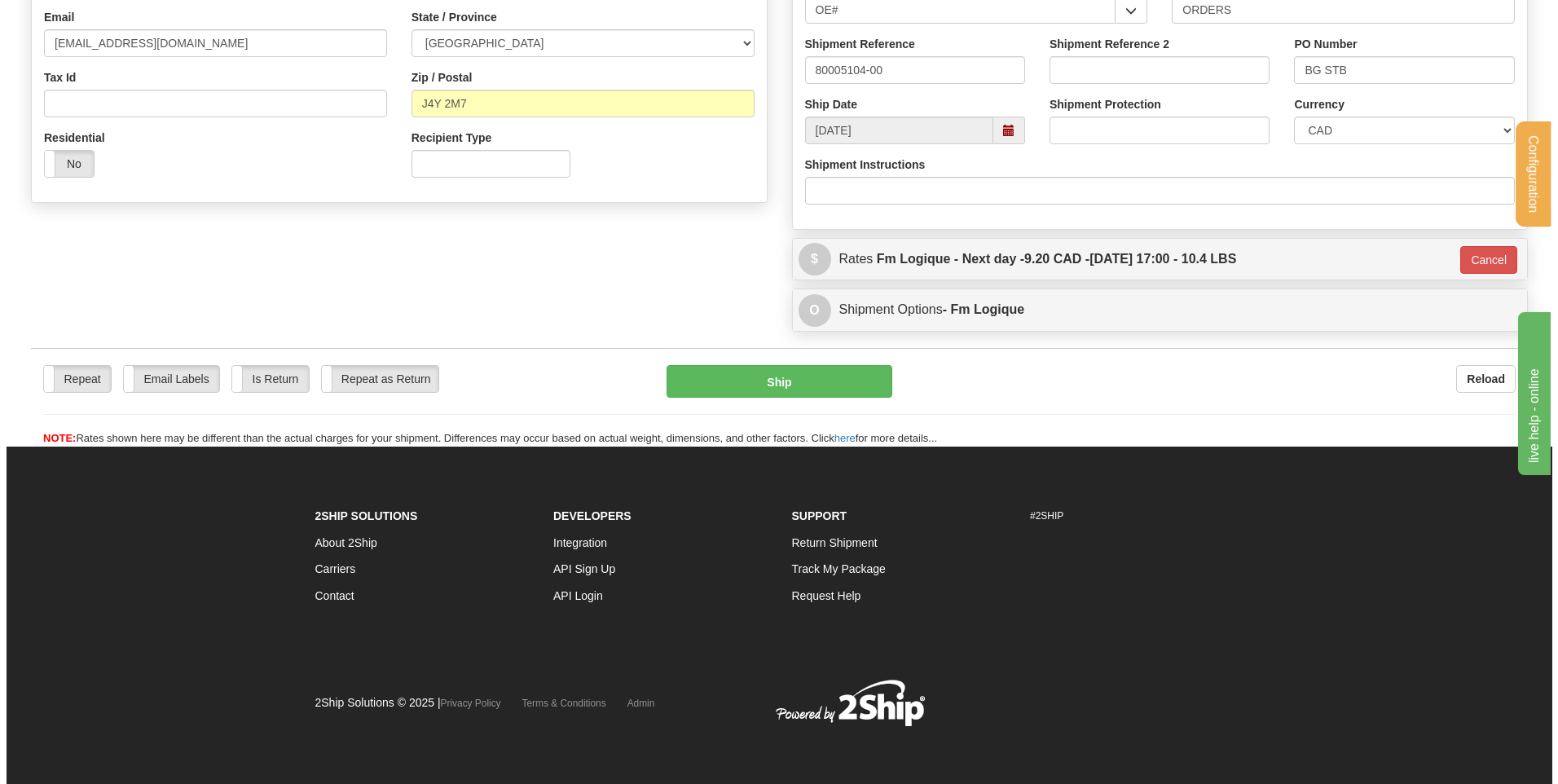
scroll to position [454, 0]
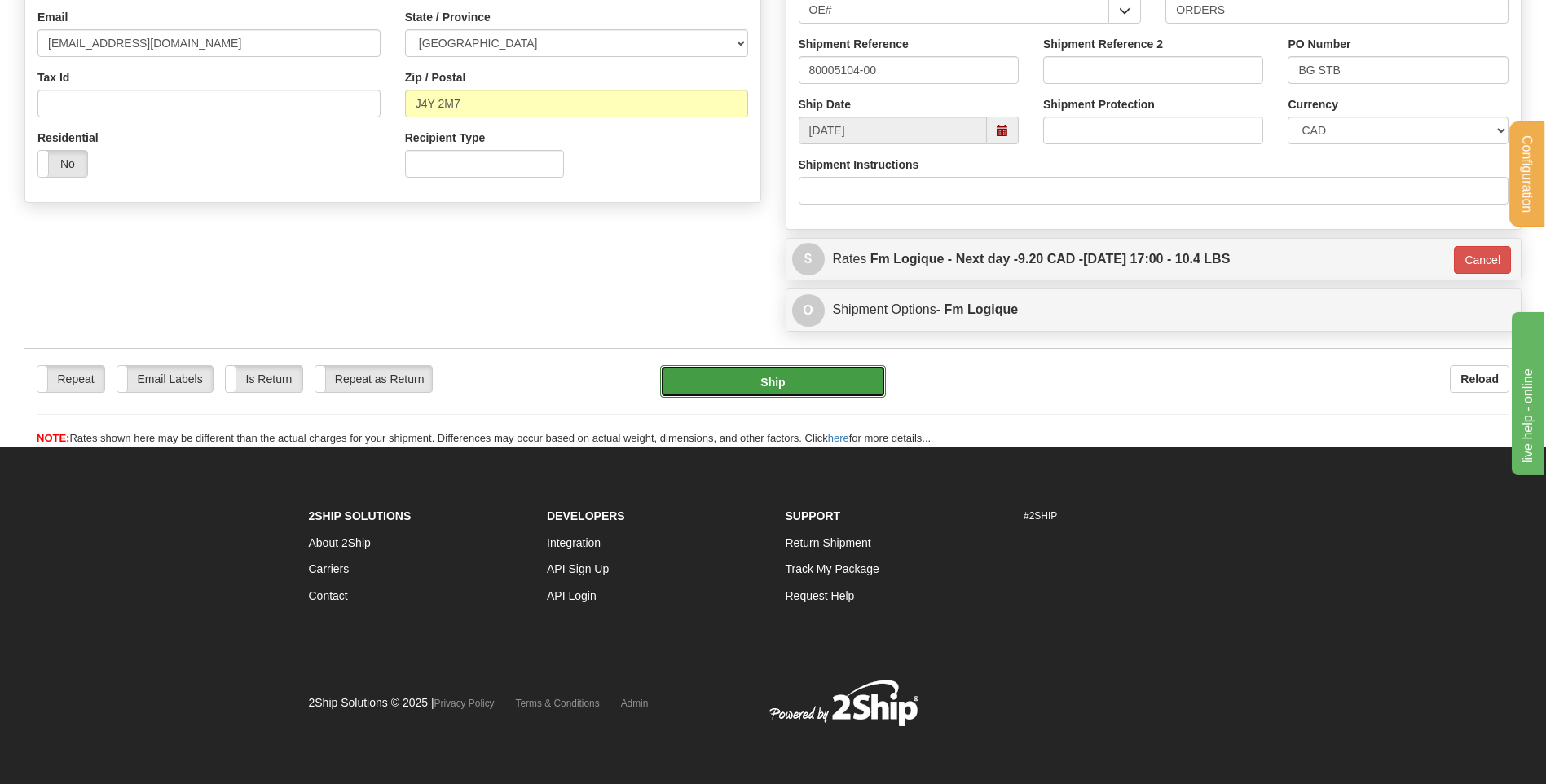
click at [832, 369] on button "Ship" at bounding box center [773, 381] width 225 height 33
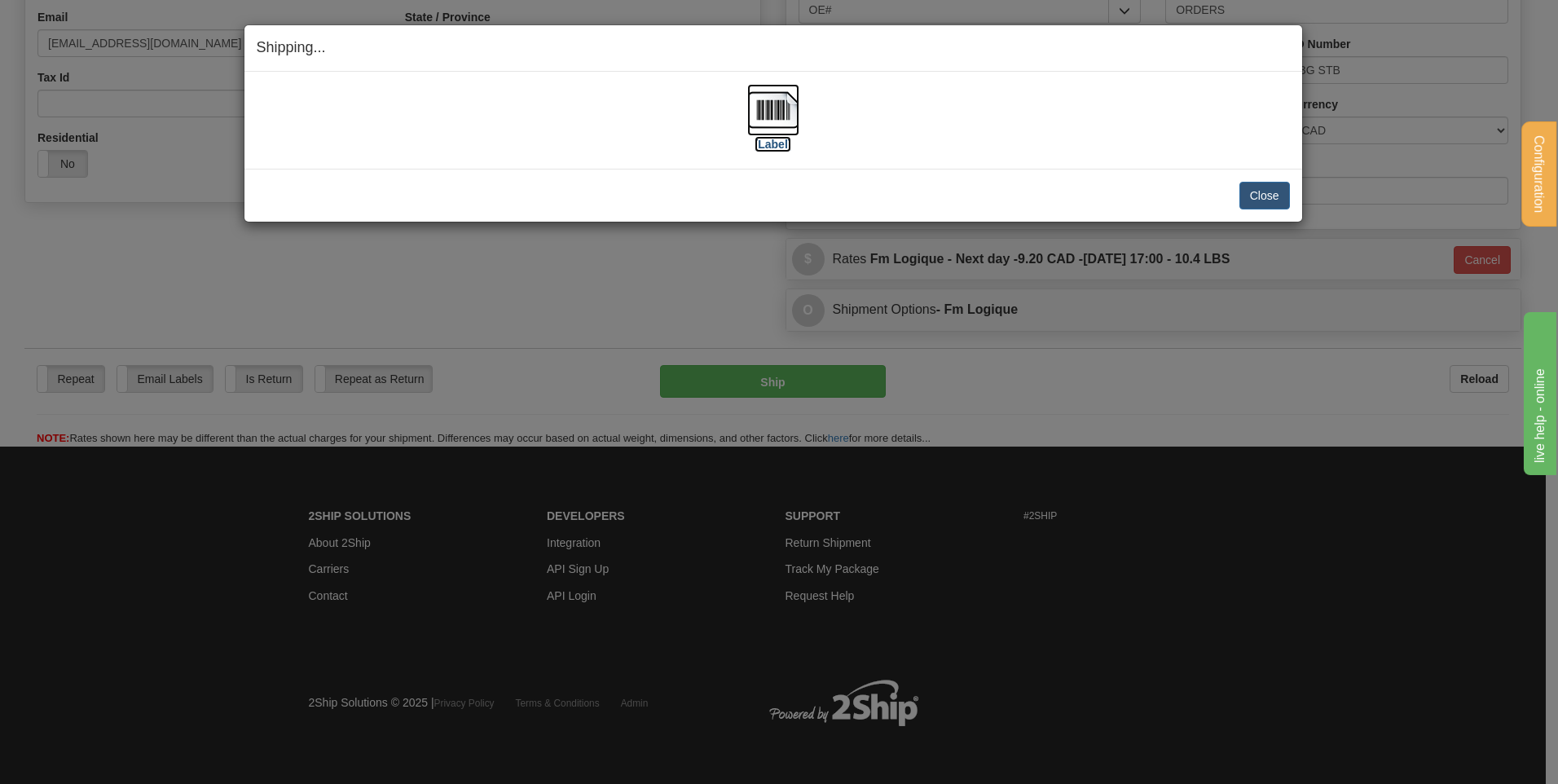
click at [752, 118] on img at bounding box center [774, 110] width 53 height 53
click at [1263, 183] on button "Close" at bounding box center [1265, 196] width 51 height 28
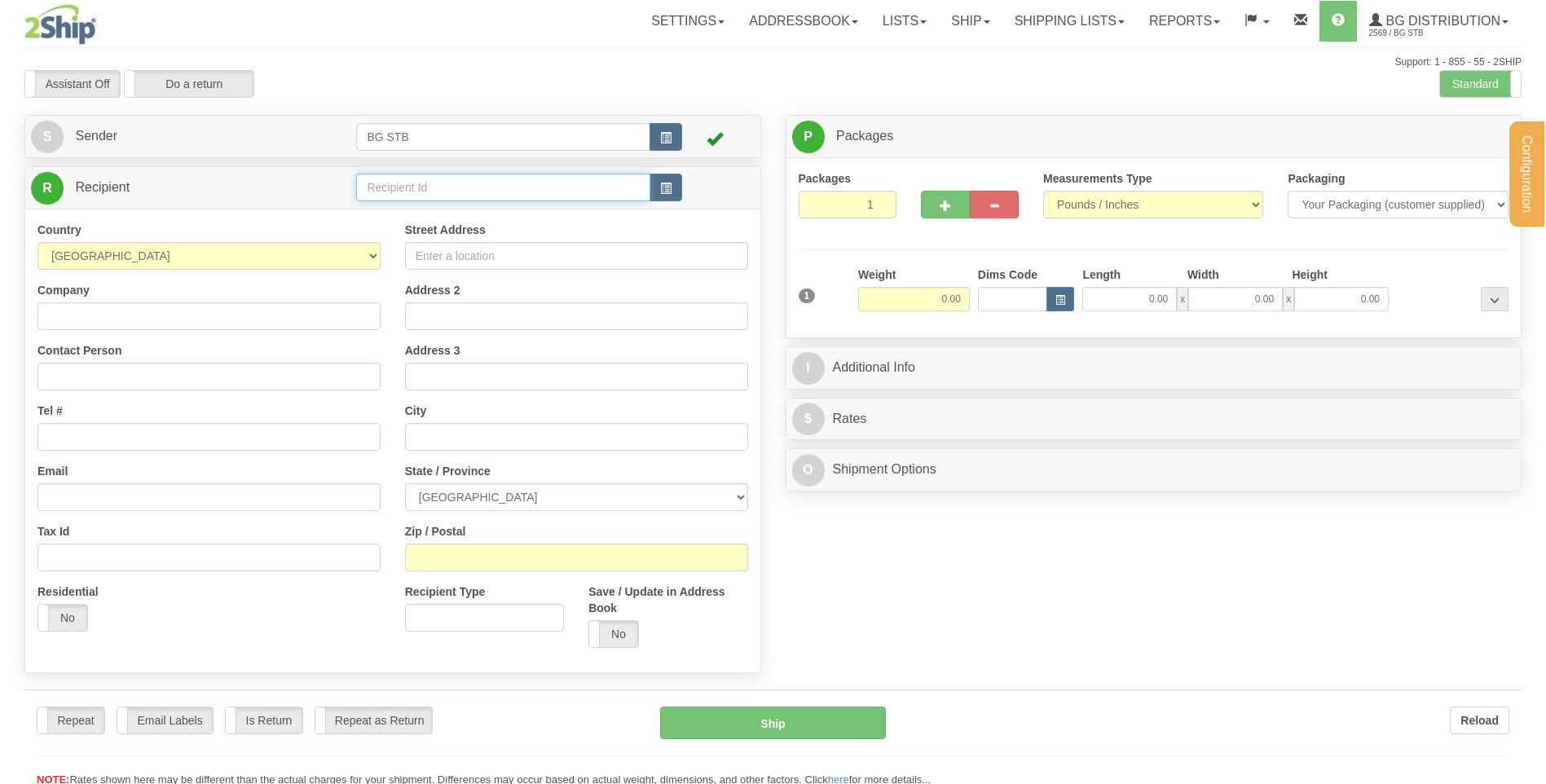
click at [563, 186] on input "text" at bounding box center [503, 187] width 293 height 28
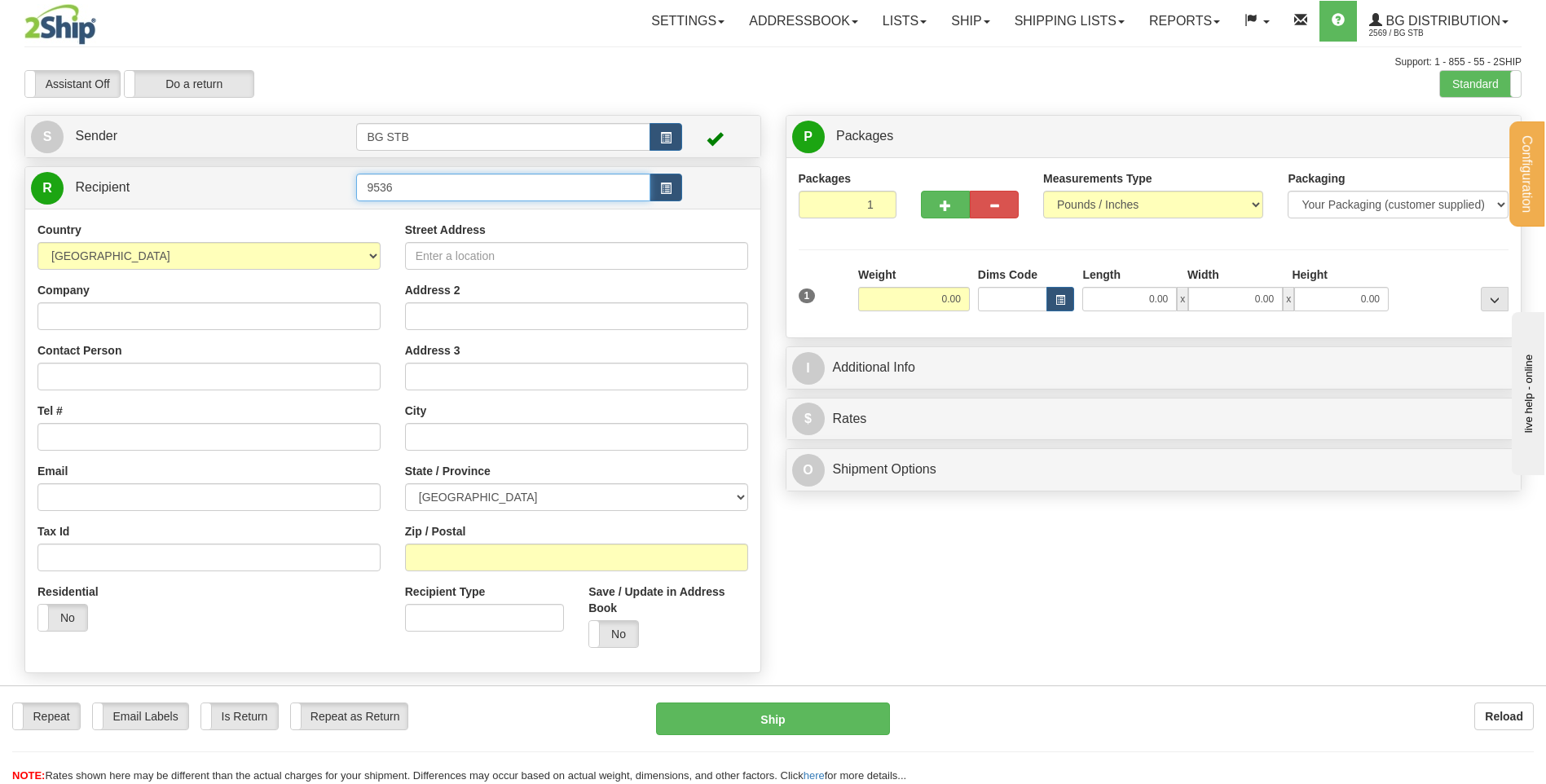
type input "9536"
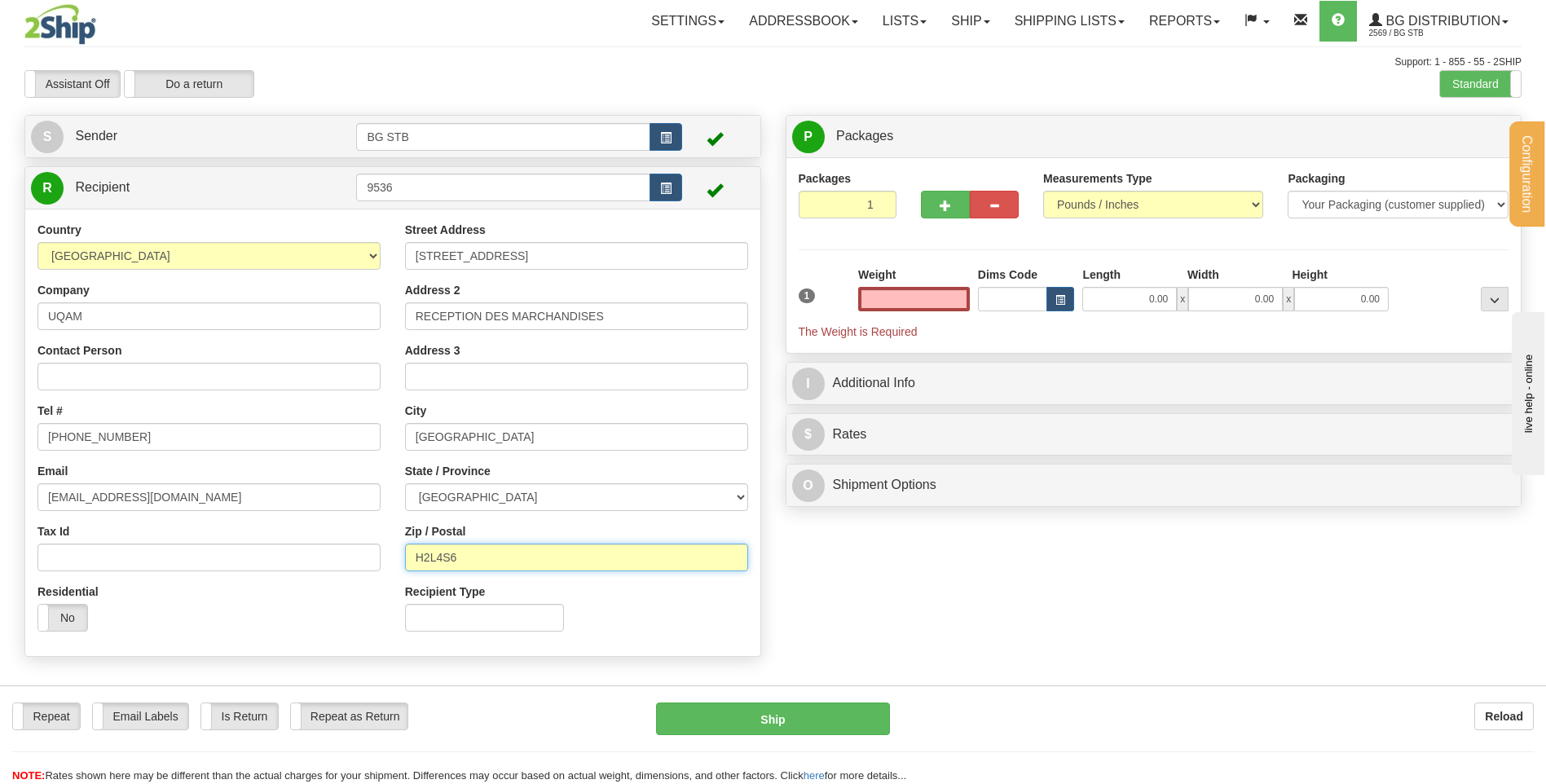
type input "0.00"
click at [435, 556] on input "H2L4S6" at bounding box center [576, 557] width 343 height 28
type input "H2L 4S6"
click at [922, 293] on input "0.00" at bounding box center [913, 299] width 111 height 24
type input "0.00"
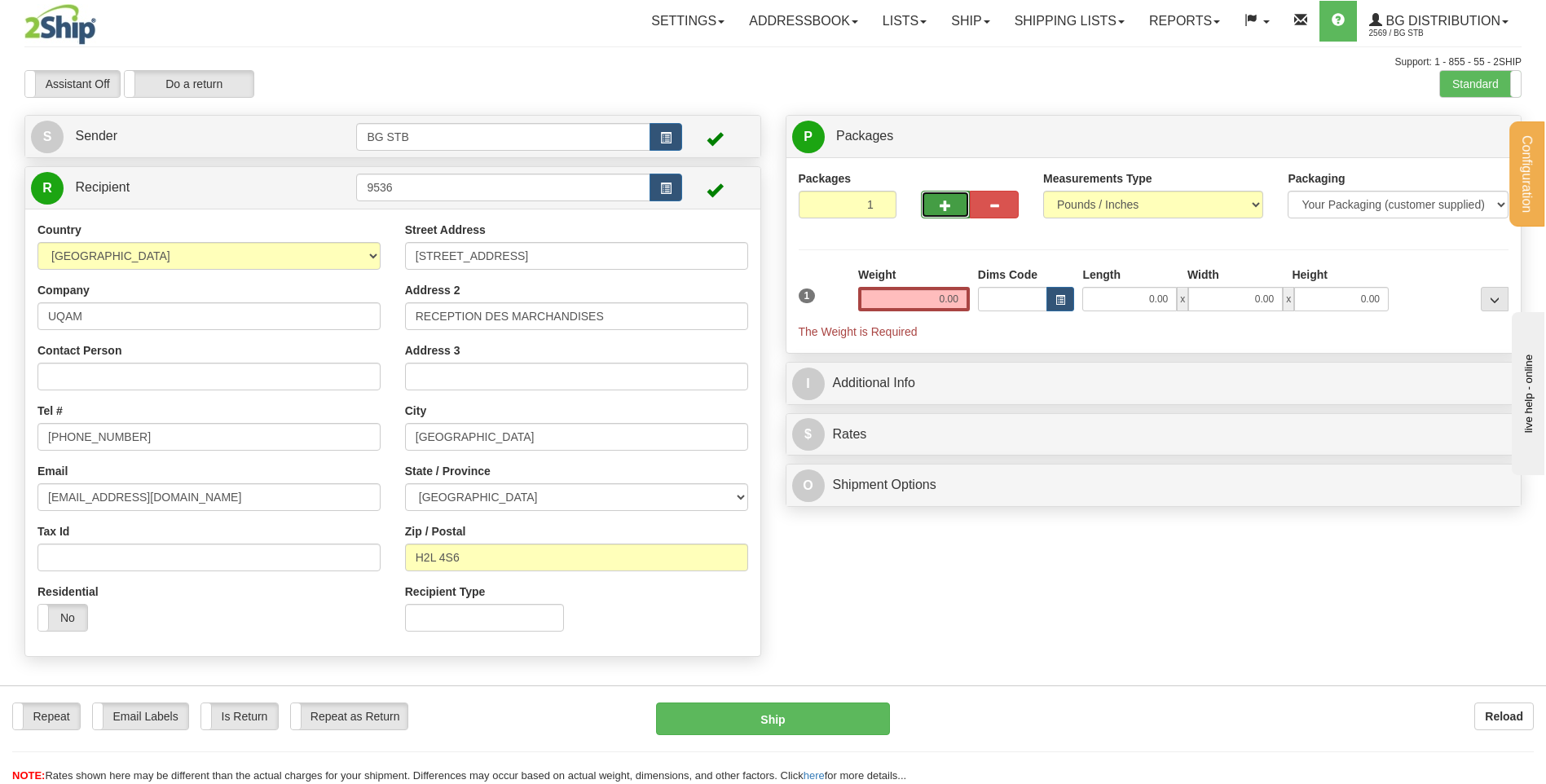
click at [949, 203] on span "button" at bounding box center [945, 206] width 12 height 11
type input "2"
click at [1482, 139] on span "Package Level" at bounding box center [1474, 137] width 64 height 12
radio input "true"
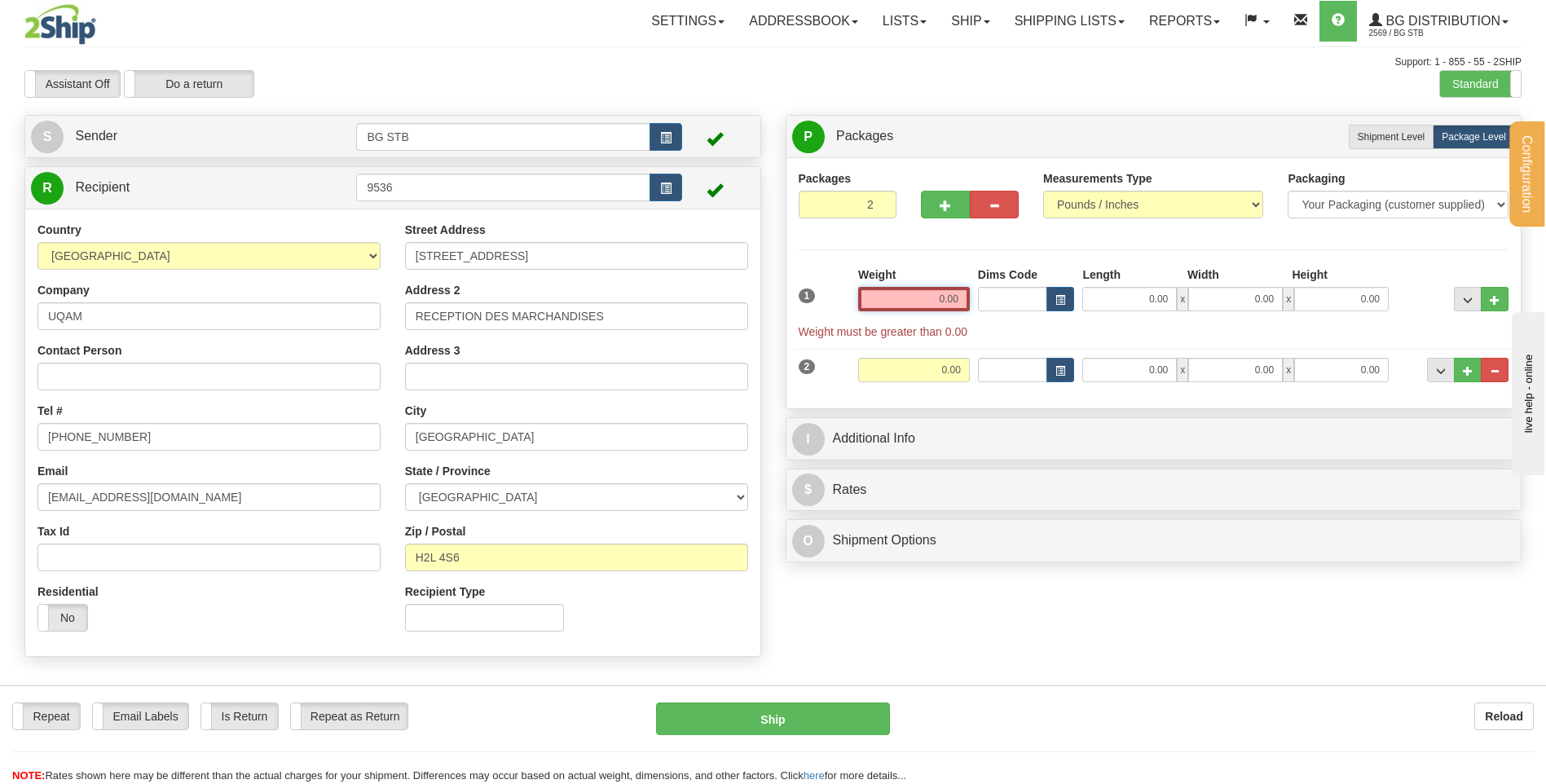
click at [910, 297] on input "0.00" at bounding box center [913, 299] width 111 height 24
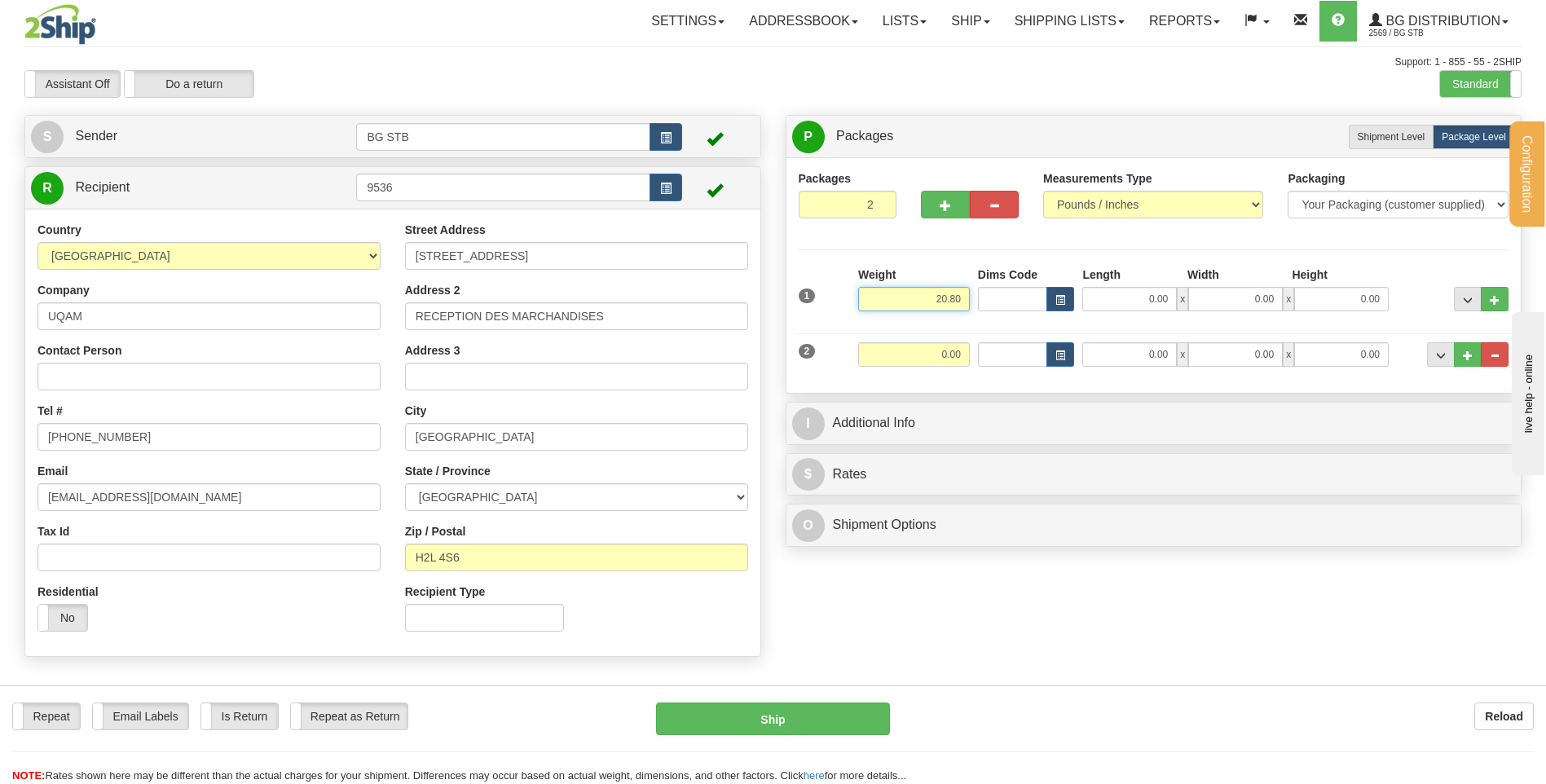
type input "20.80"
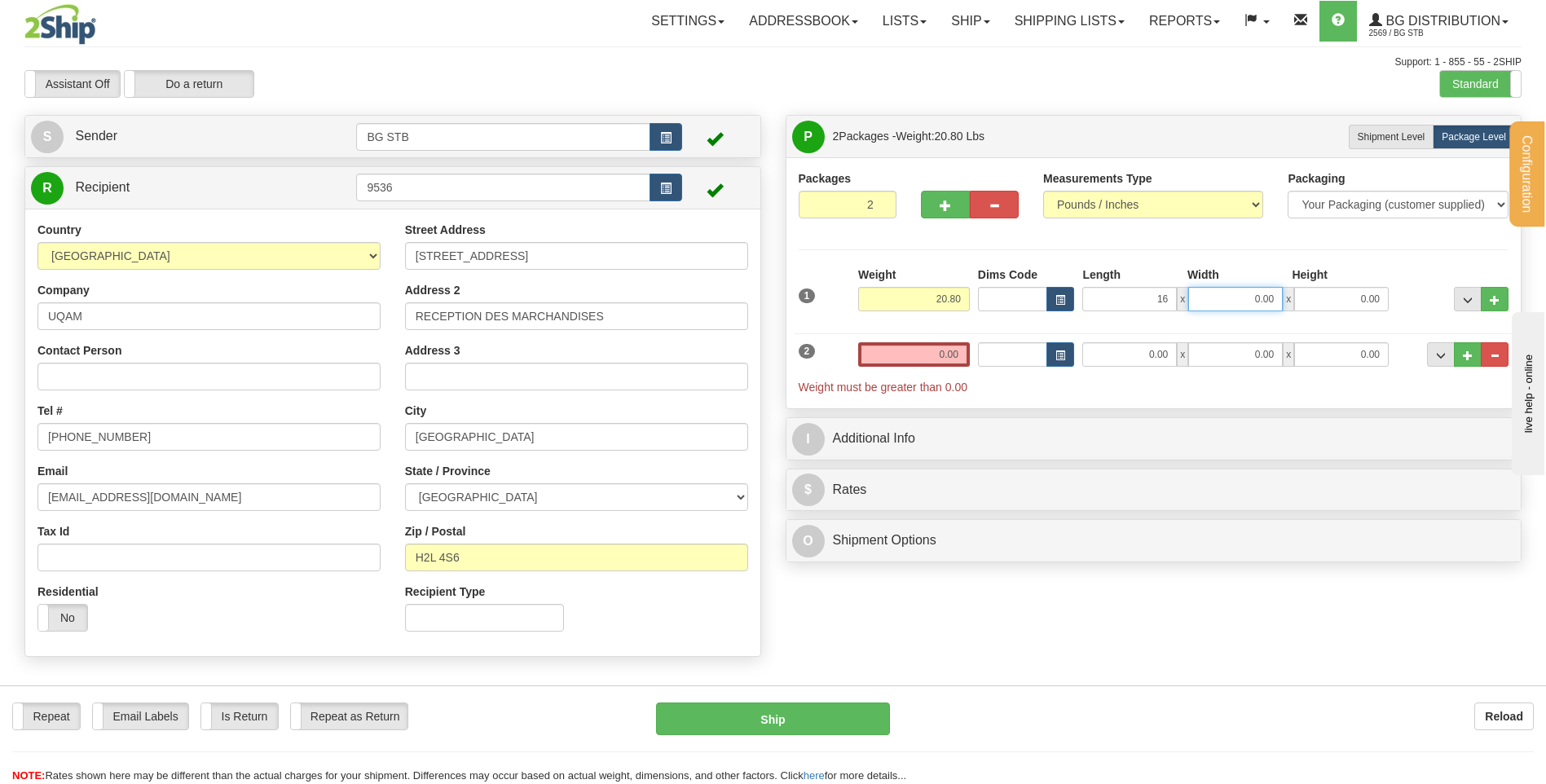
type input "16.00"
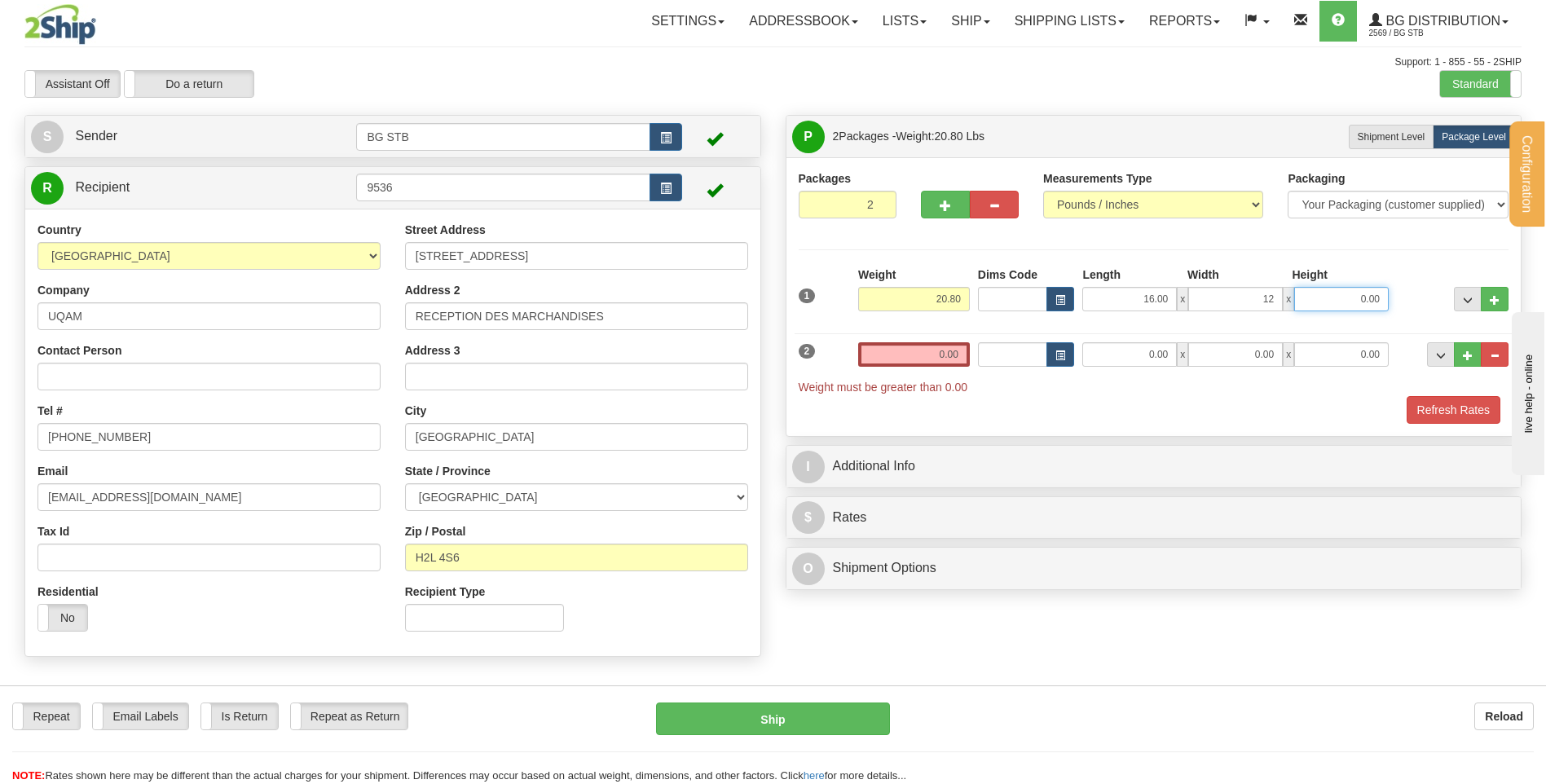
type input "12.00"
type input "11.00"
click at [906, 345] on input "0.00" at bounding box center [913, 354] width 111 height 24
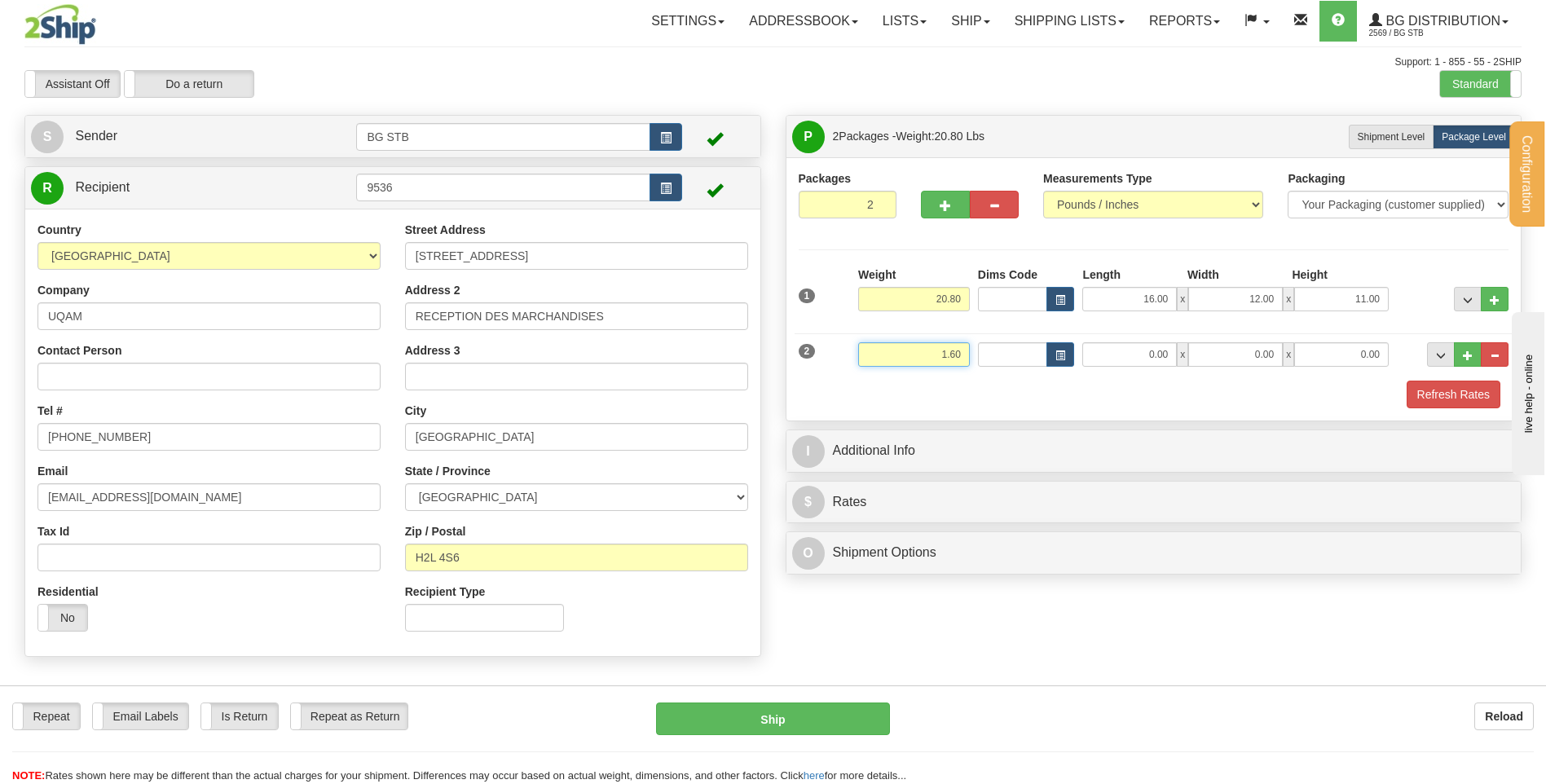
type input "1.60"
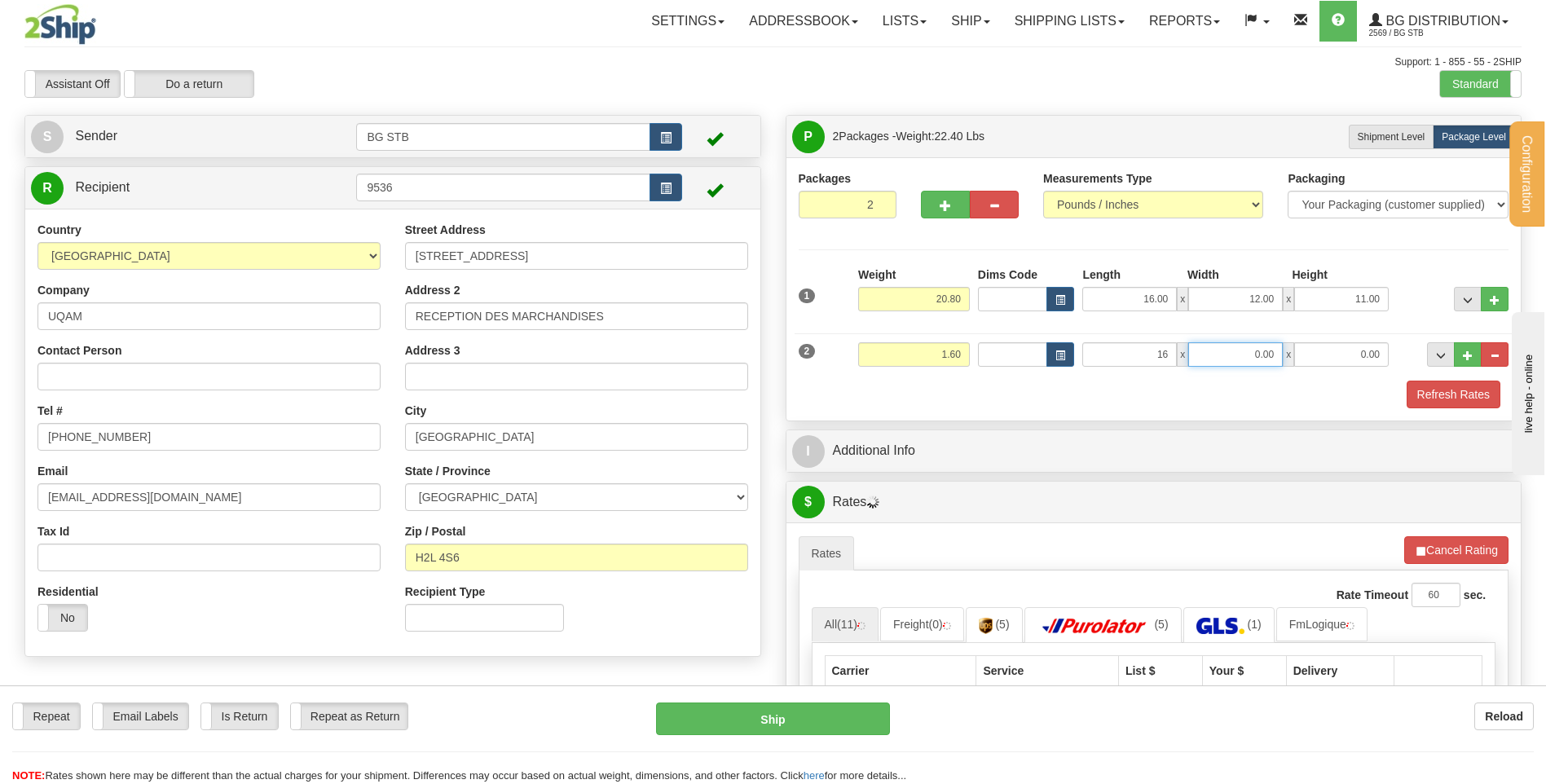
type input "16.00"
click at [1249, 362] on input "0.00" at bounding box center [1235, 354] width 94 height 24
type input "5.00"
type input "2.00"
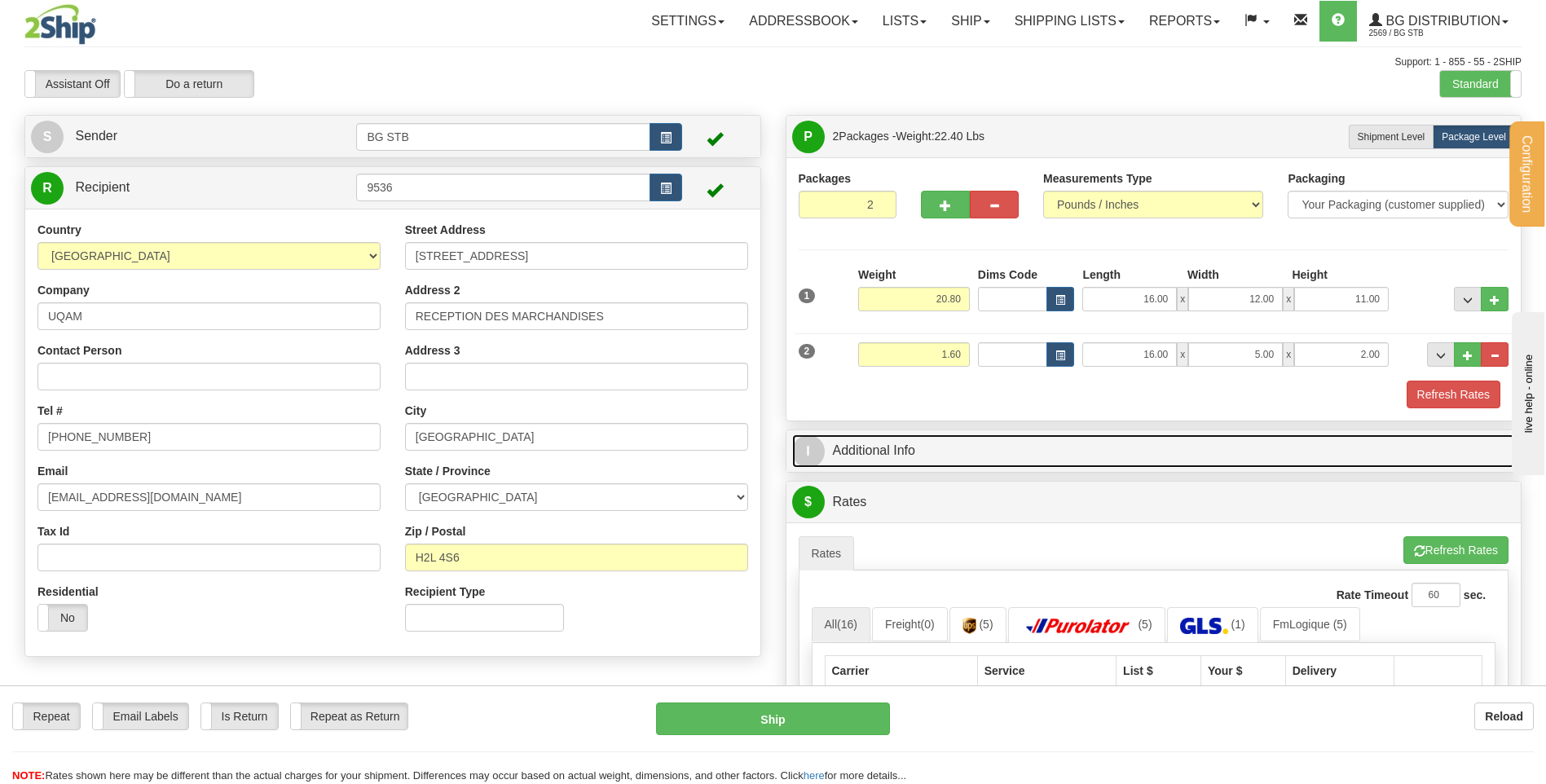
click at [1004, 441] on link "I Additional Info" at bounding box center [1154, 451] width 724 height 33
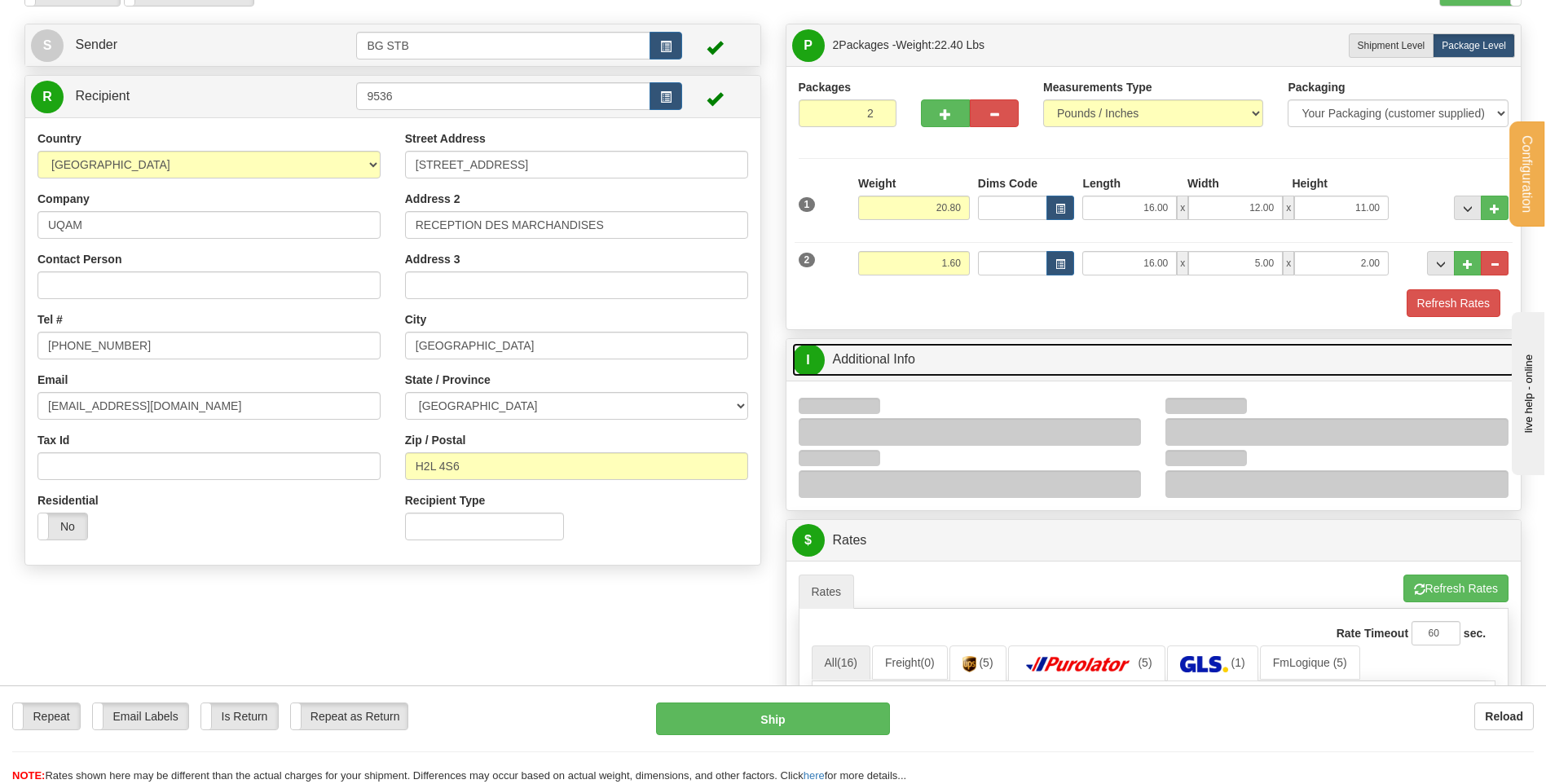
scroll to position [244, 0]
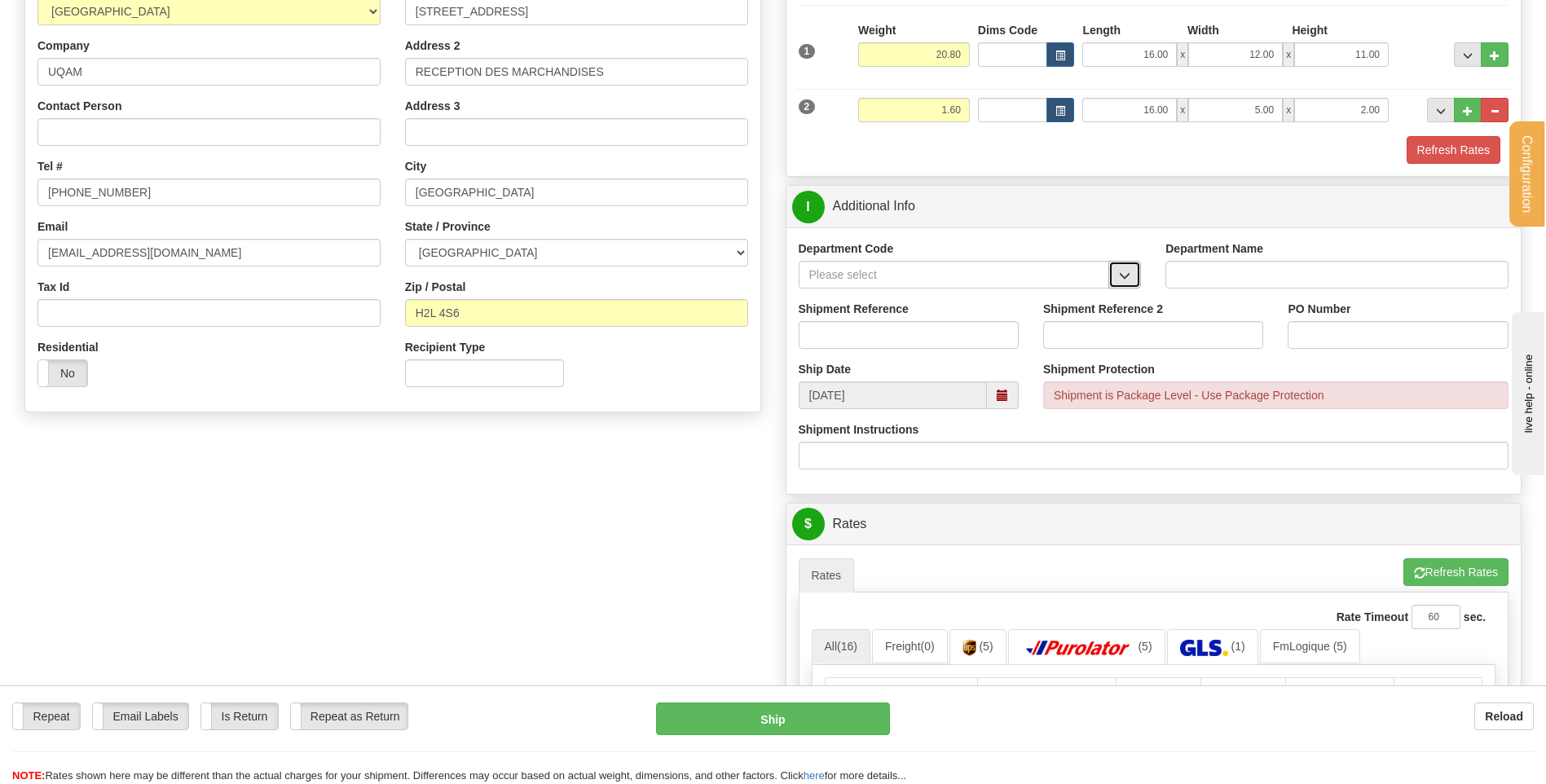
click at [1126, 271] on span "button" at bounding box center [1124, 276] width 12 height 11
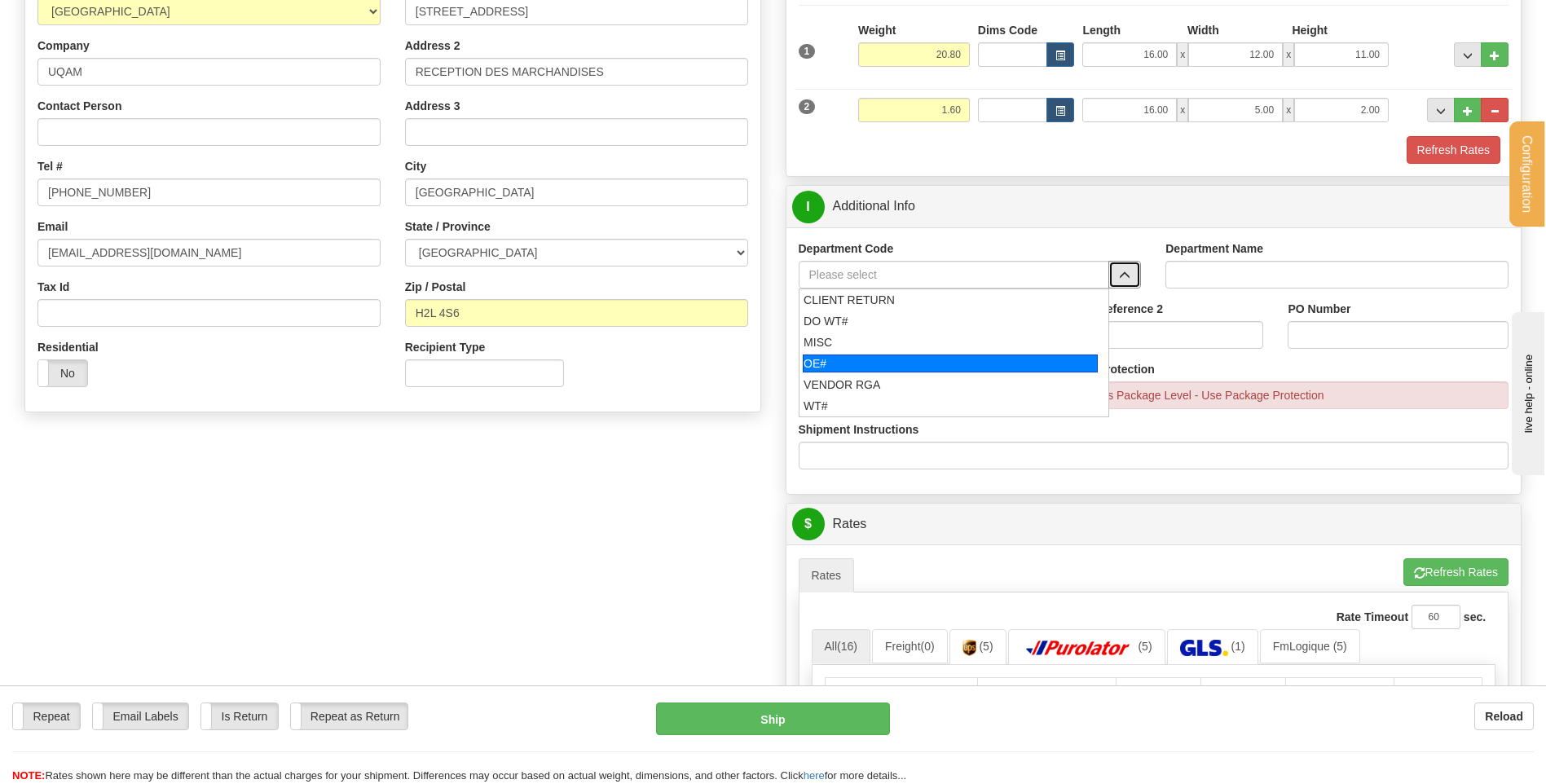
click at [951, 356] on div "OE#" at bounding box center [950, 363] width 295 height 18
type input "OE#"
type input "ORDERS"
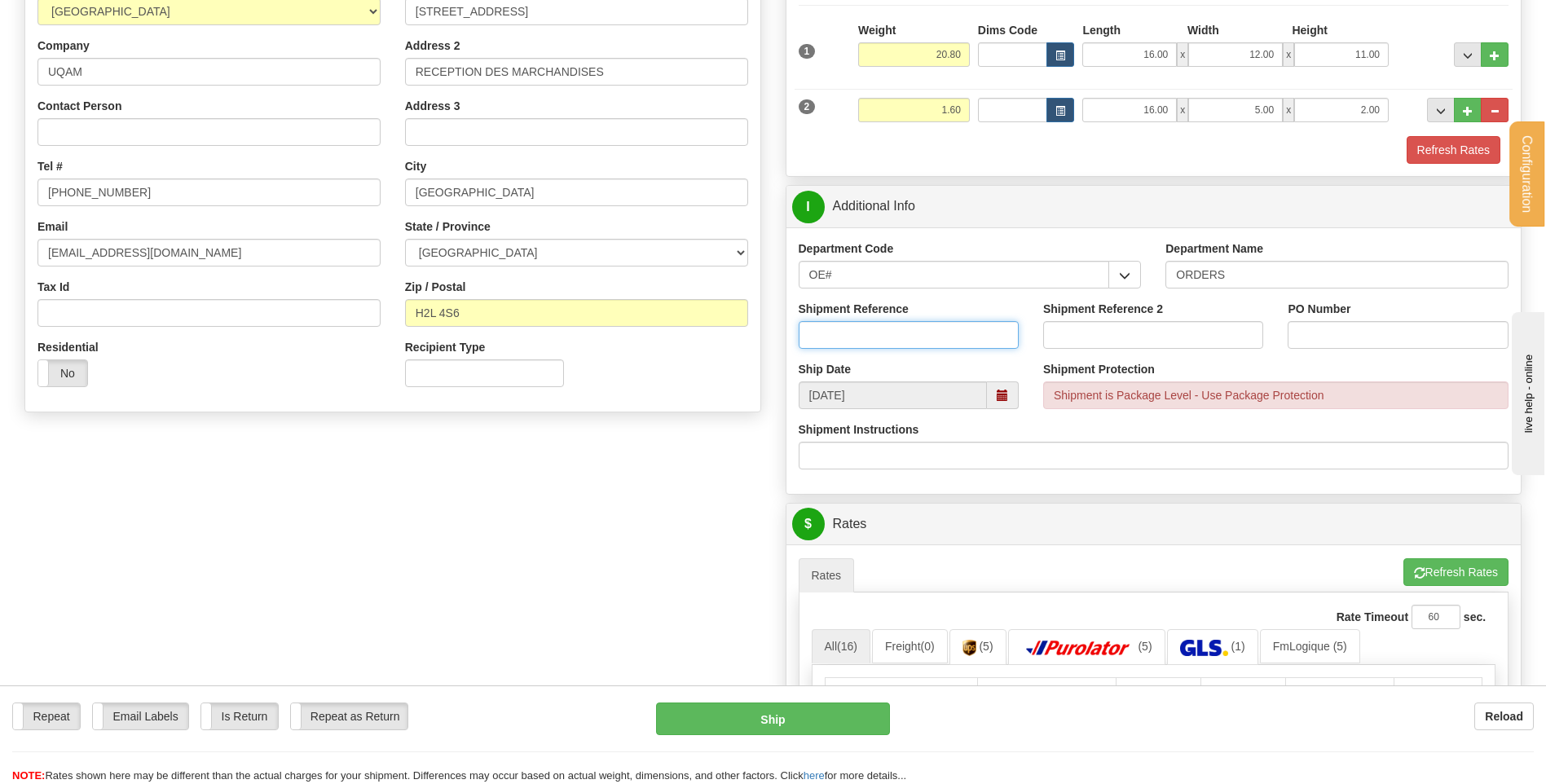
click at [943, 336] on input "Shipment Reference" at bounding box center [908, 334] width 220 height 28
type input "80005098-00"
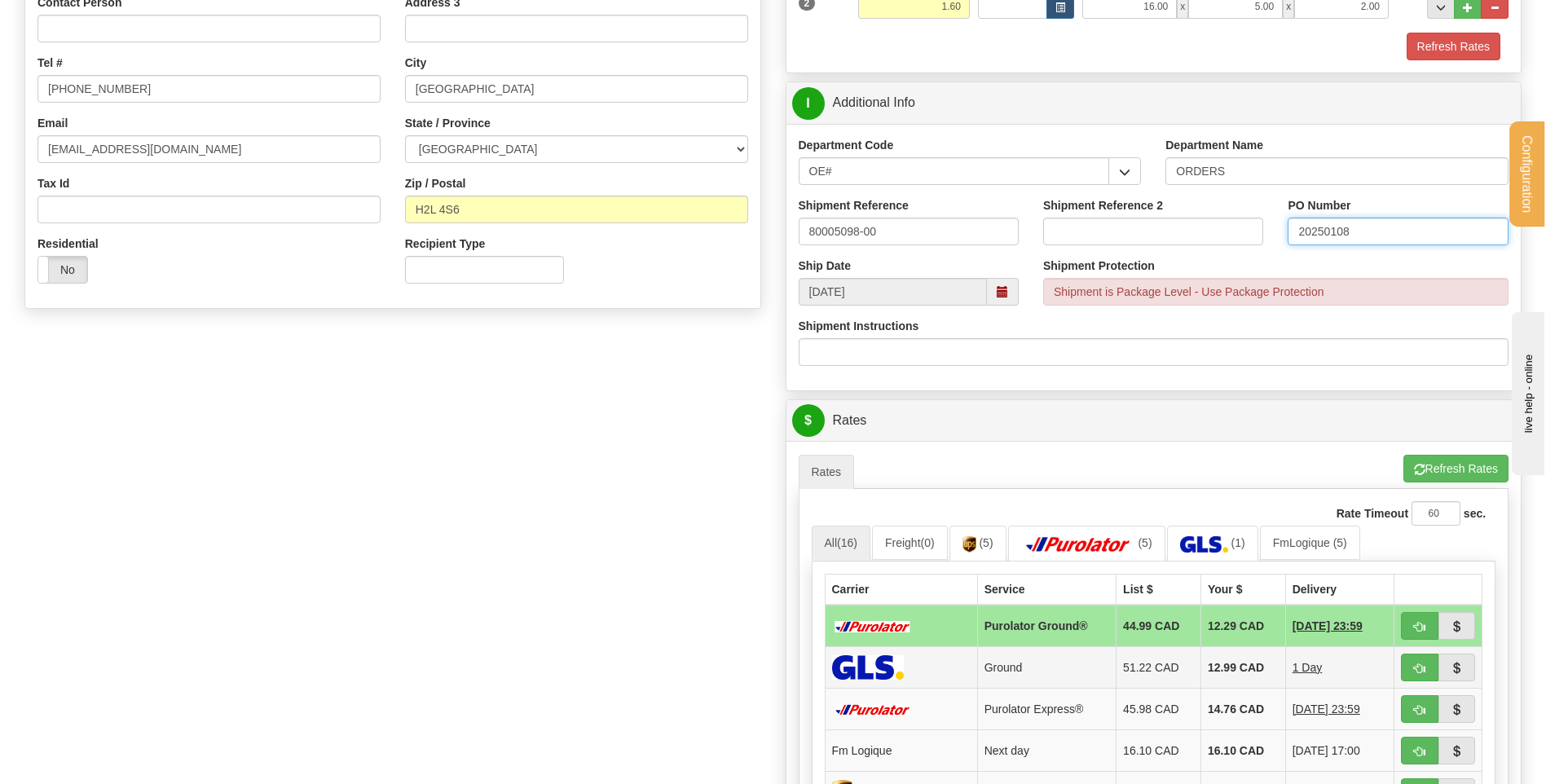
scroll to position [733, 0]
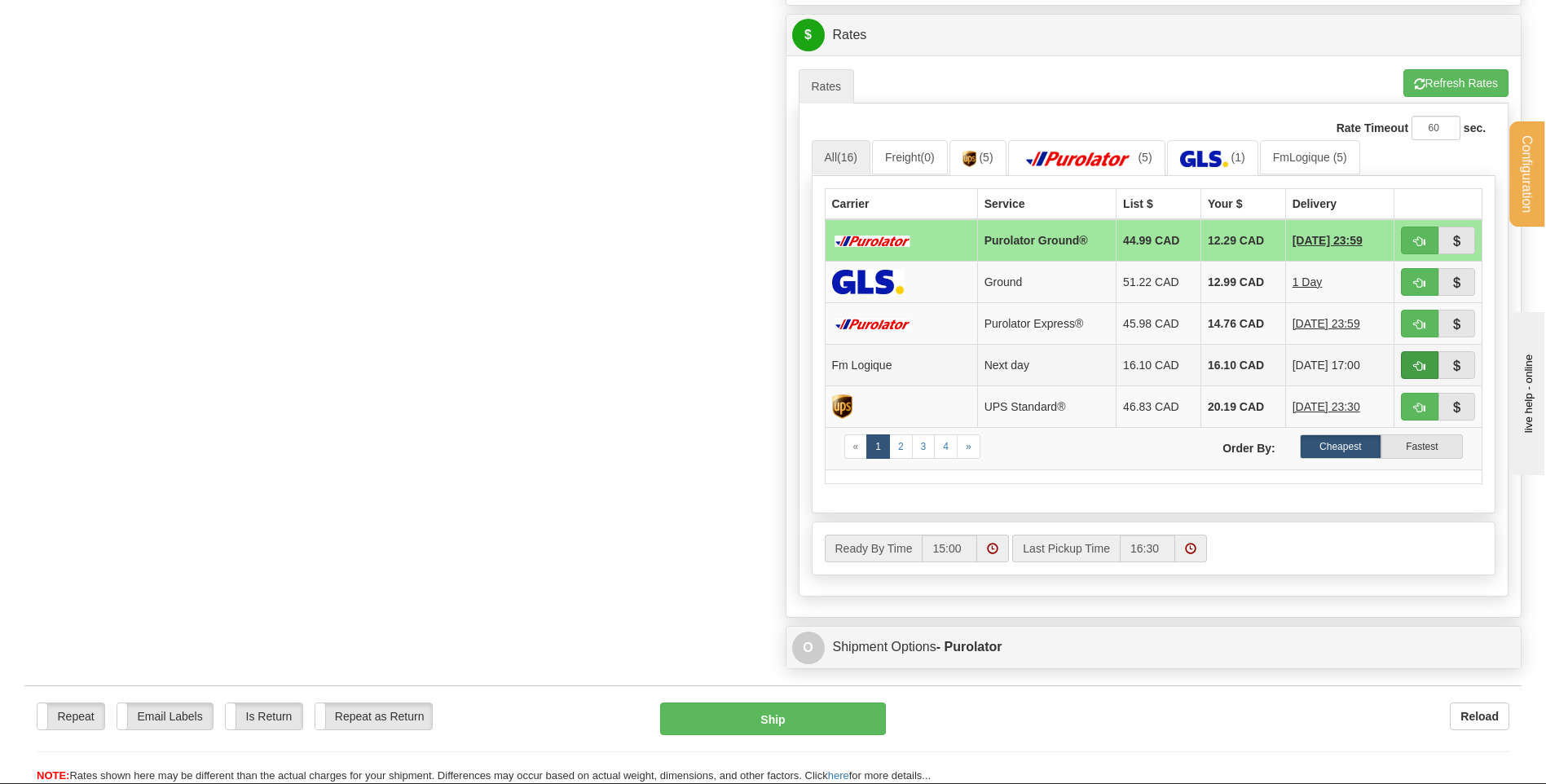
type input "20250108"
click at [1426, 365] on button "button" at bounding box center [1419, 365] width 37 height 28
type input "jour"
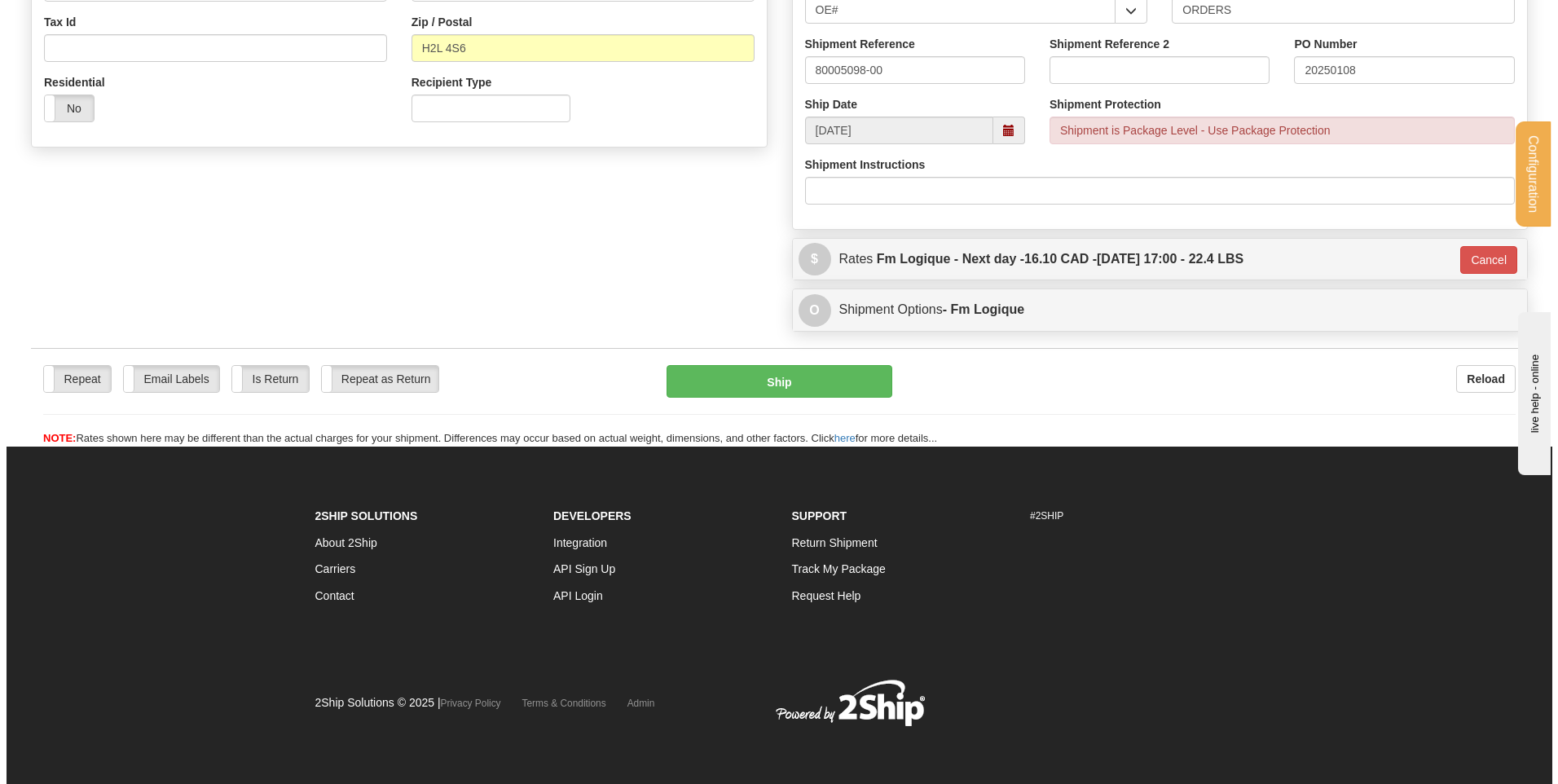
scroll to position [510, 0]
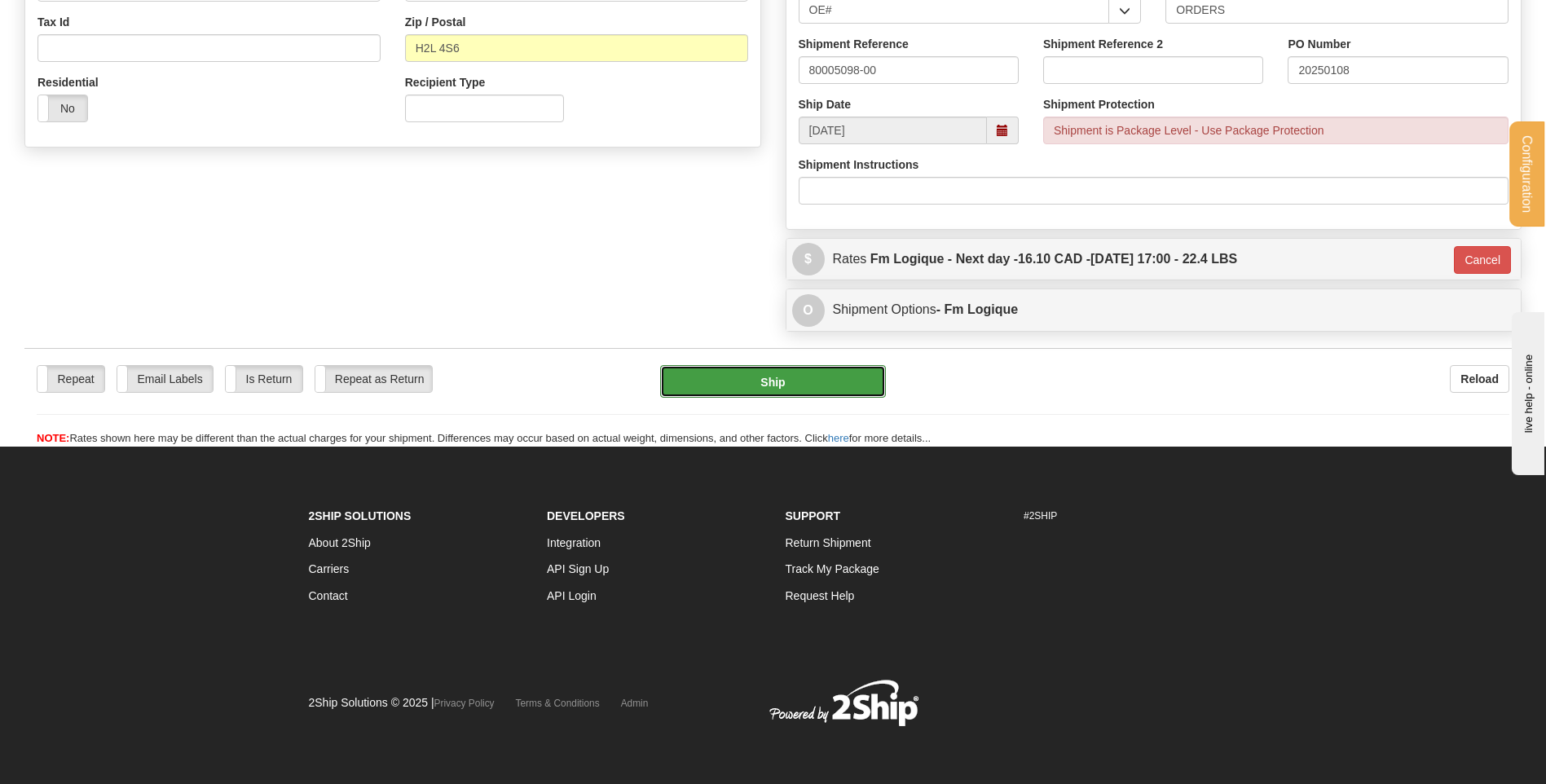
click at [801, 380] on button "Ship" at bounding box center [773, 381] width 225 height 33
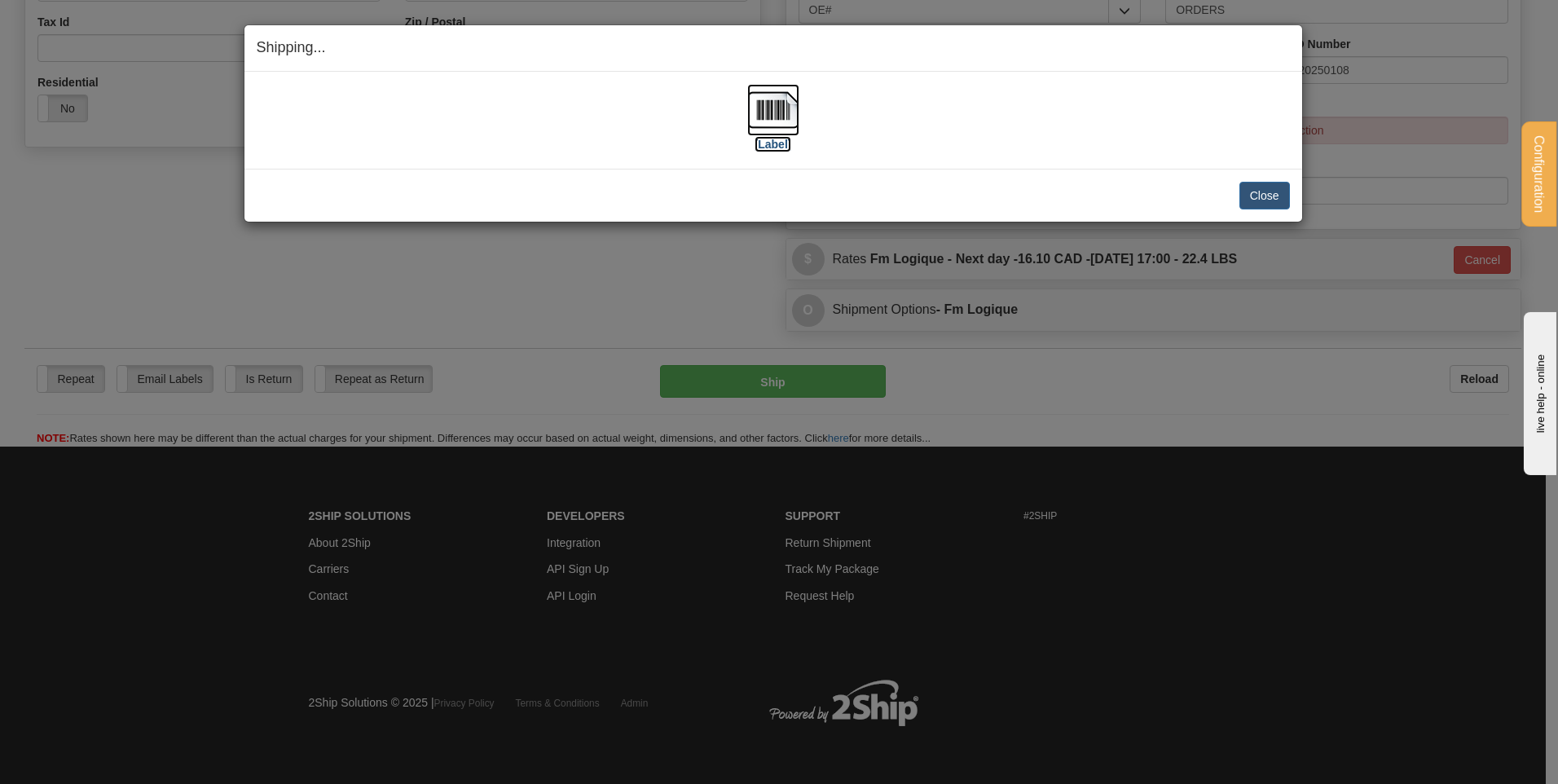
click at [793, 125] on img at bounding box center [774, 110] width 53 height 53
click at [1255, 192] on button "Close" at bounding box center [1265, 196] width 51 height 28
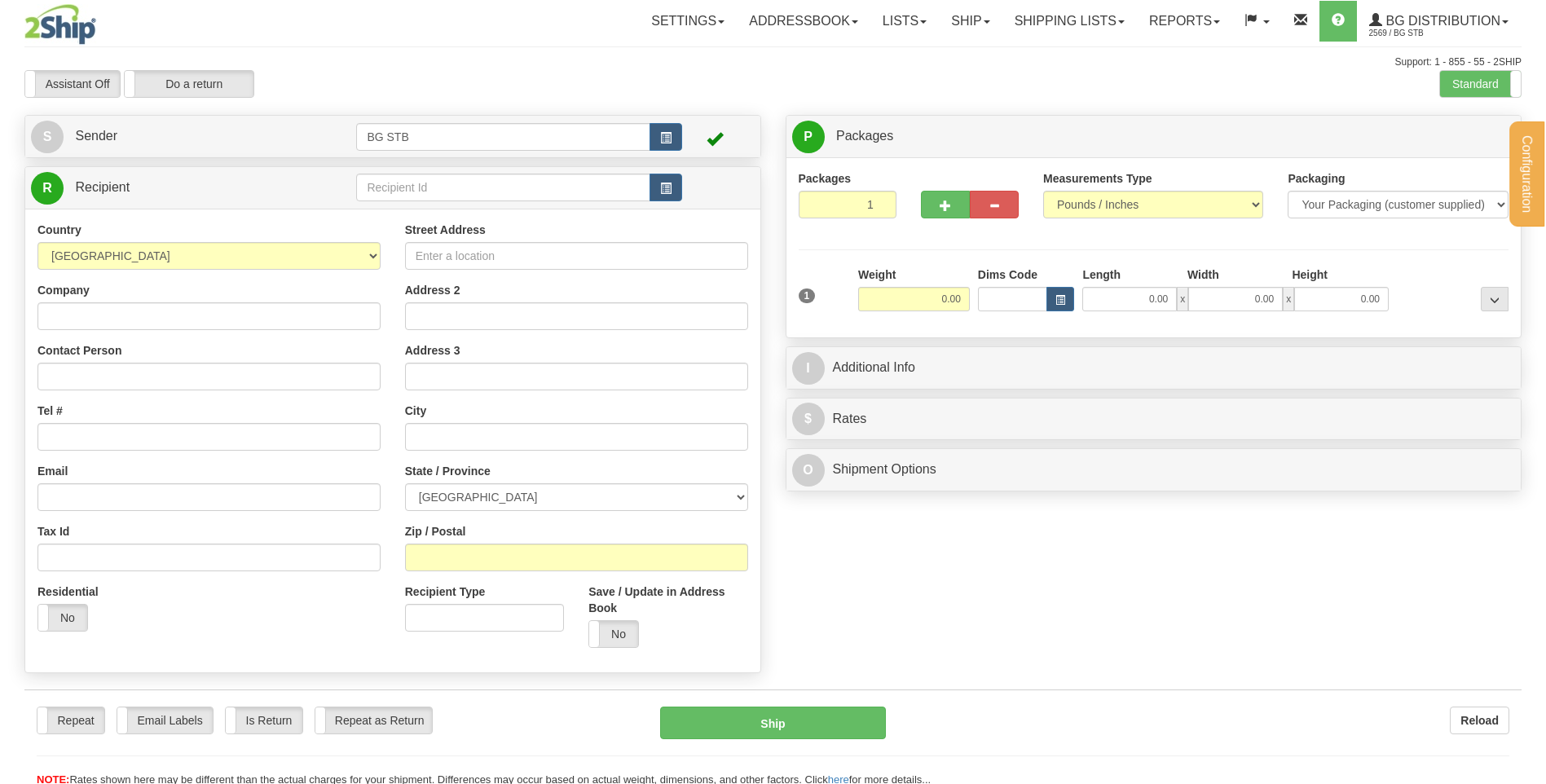
click at [387, 186] on div "Configuration My Configuration Panel Close Configure My Carriers" at bounding box center [773, 393] width 1546 height 787
click at [387, 186] on input "text" at bounding box center [503, 187] width 293 height 28
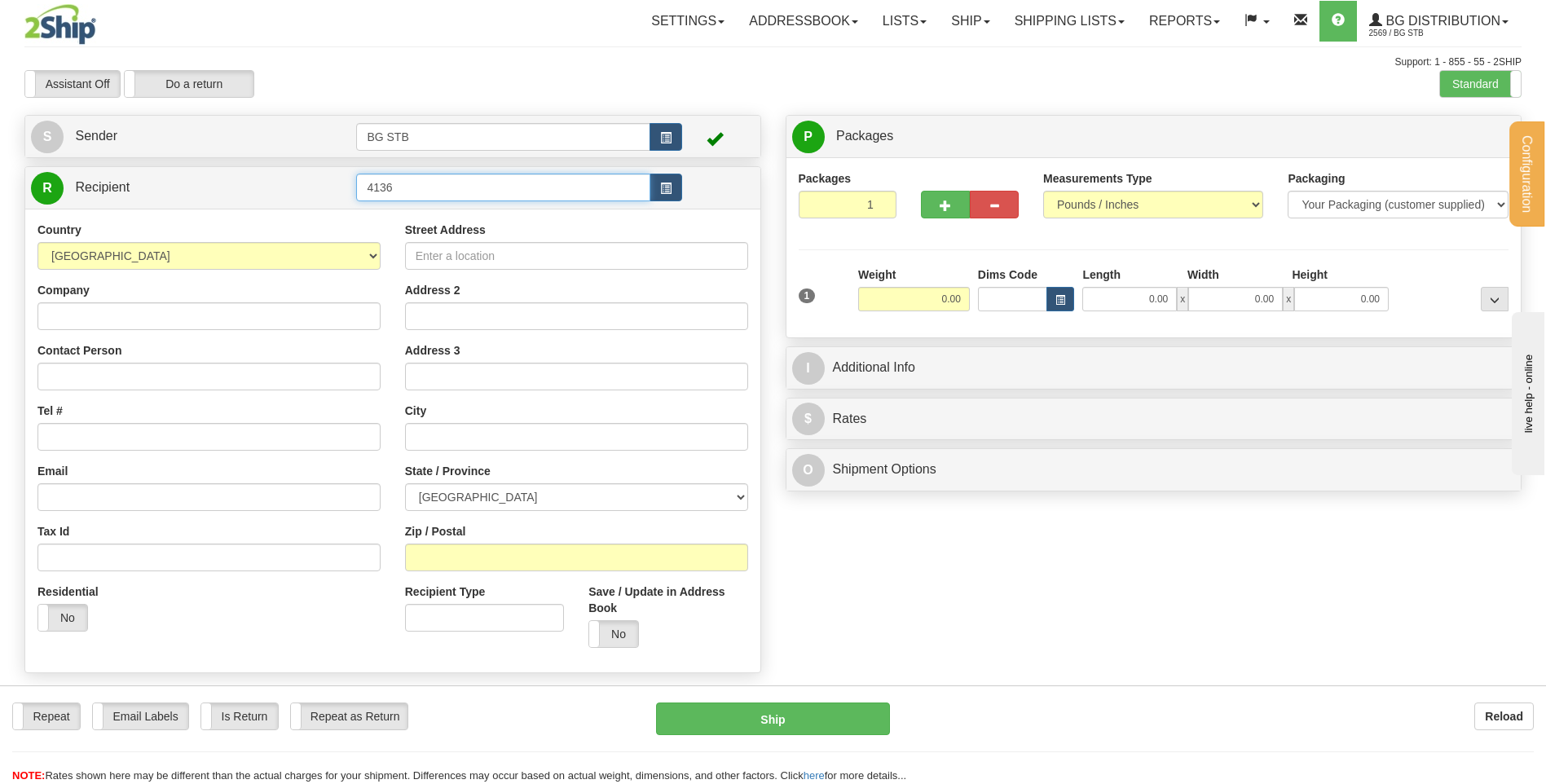
type input "4136"
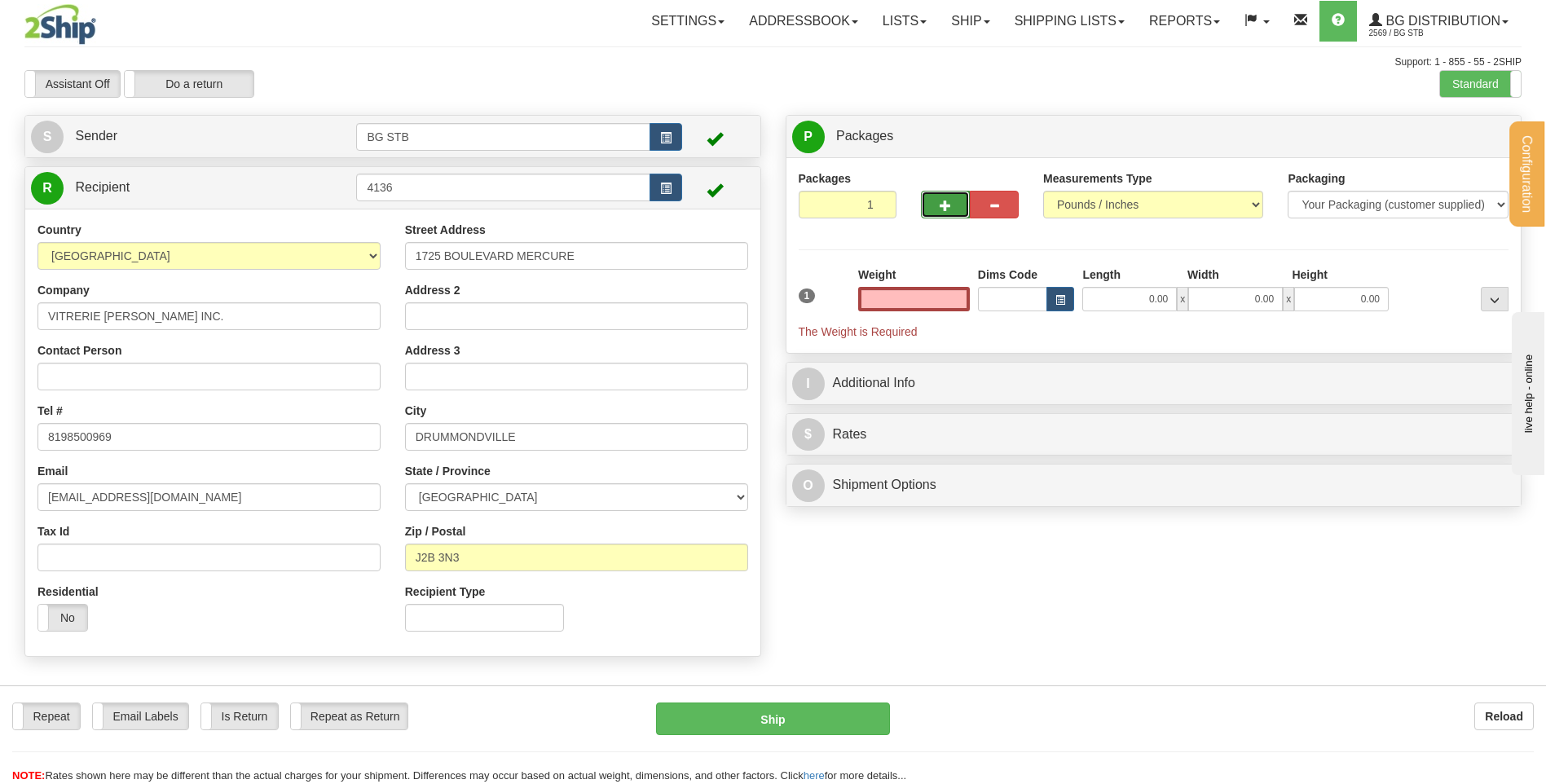
type input "0.00"
click at [950, 200] on span "button" at bounding box center [945, 206] width 12 height 11
click at [946, 203] on span "button" at bounding box center [945, 206] width 12 height 11
type input "4"
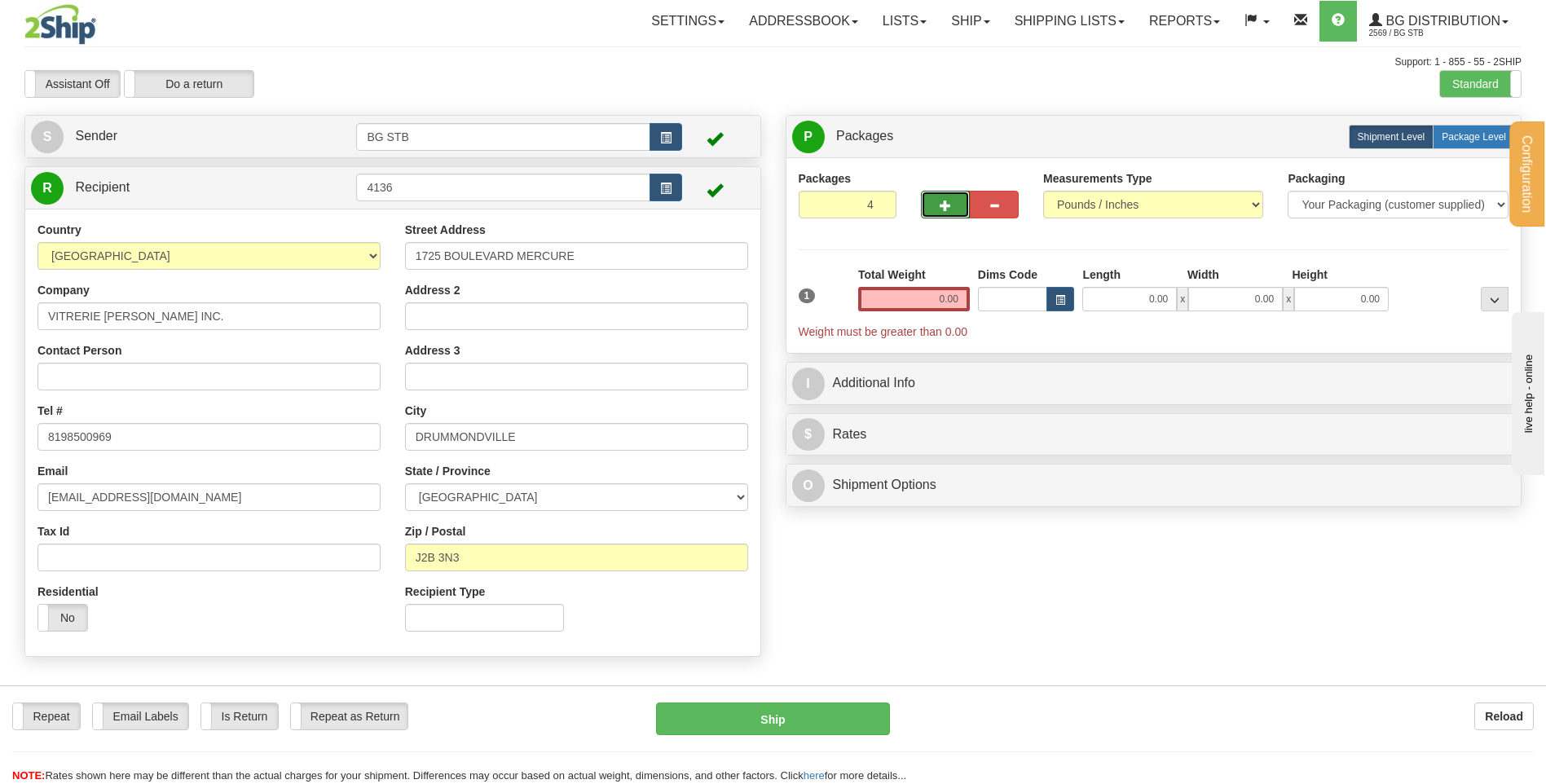
drag, startPoint x: 1455, startPoint y: 142, endPoint x: 1438, endPoint y: 148, distance: 18.0
click at [1455, 142] on span "Package Level" at bounding box center [1474, 137] width 64 height 12
radio input "true"
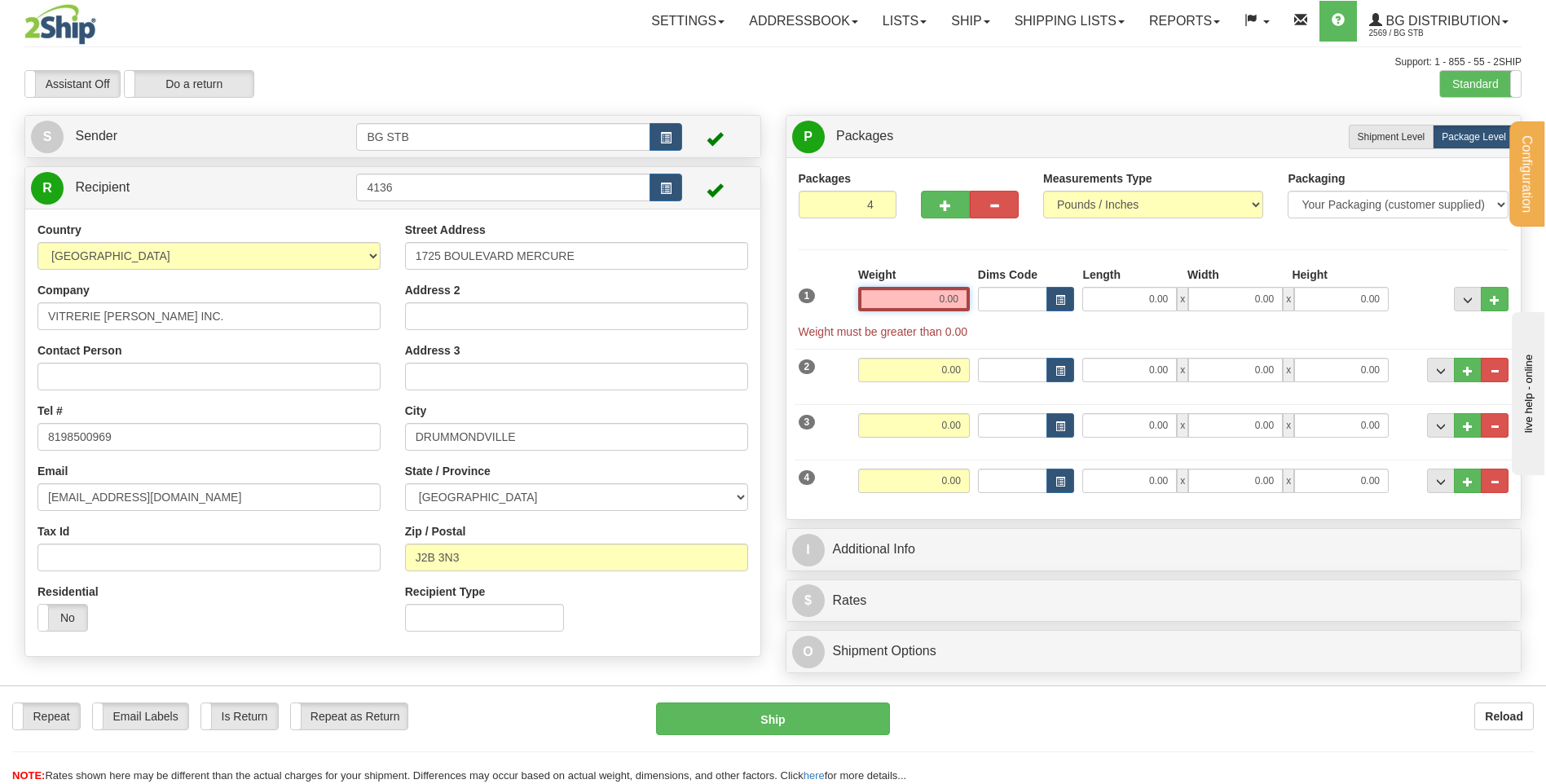
click at [917, 301] on input "0.00" at bounding box center [913, 299] width 111 height 24
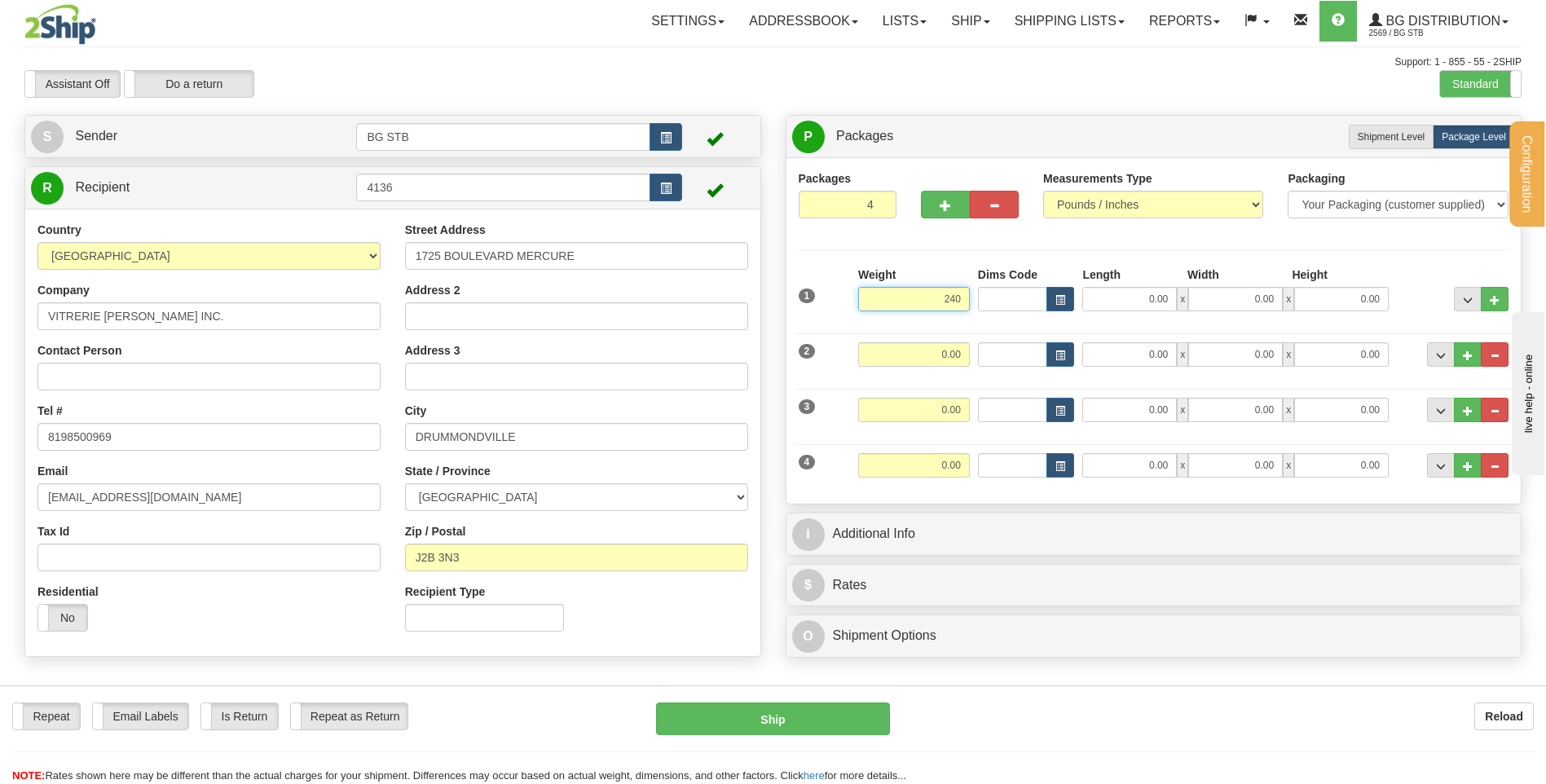
type input "240.00"
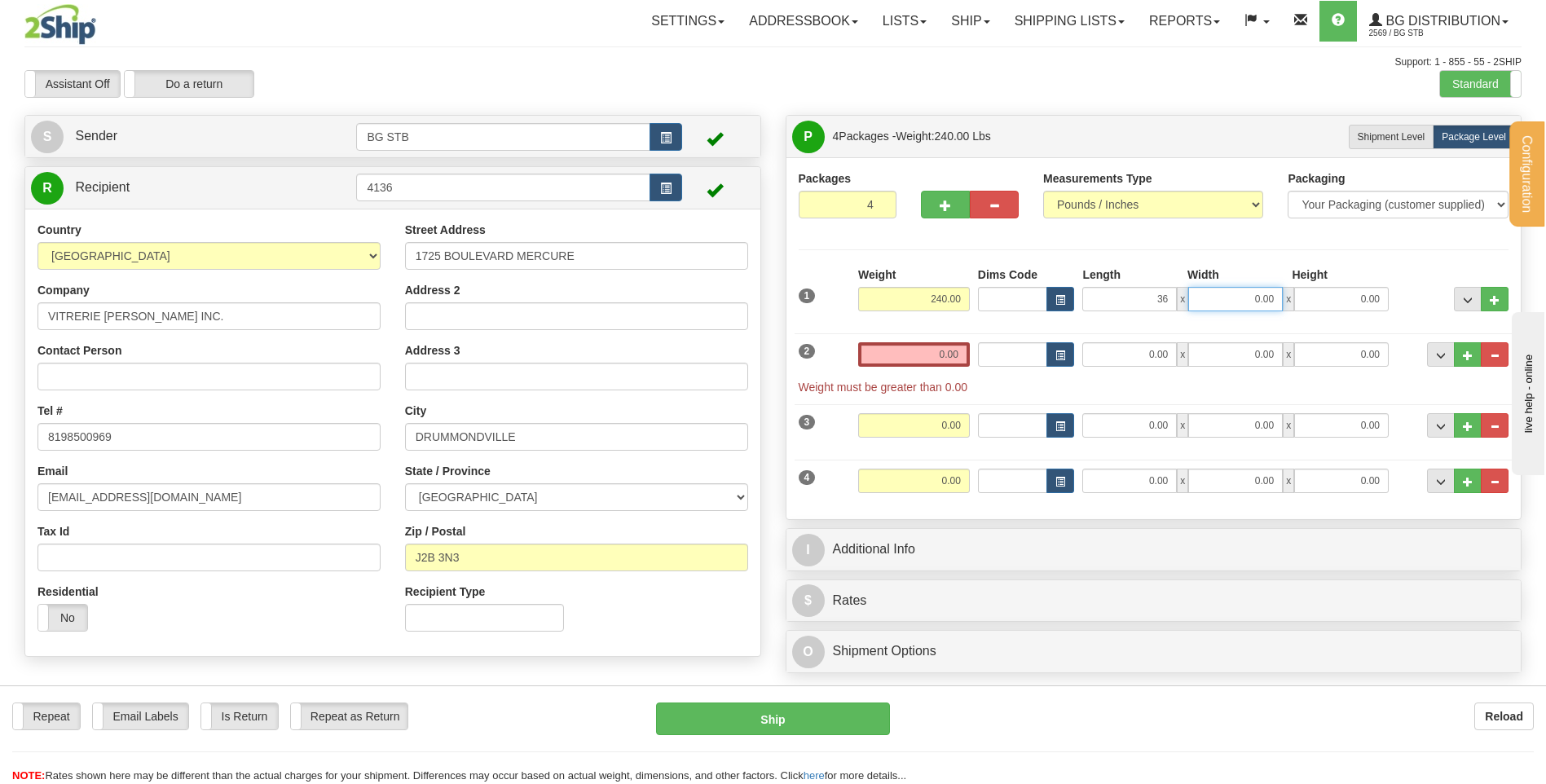
type input "36.00"
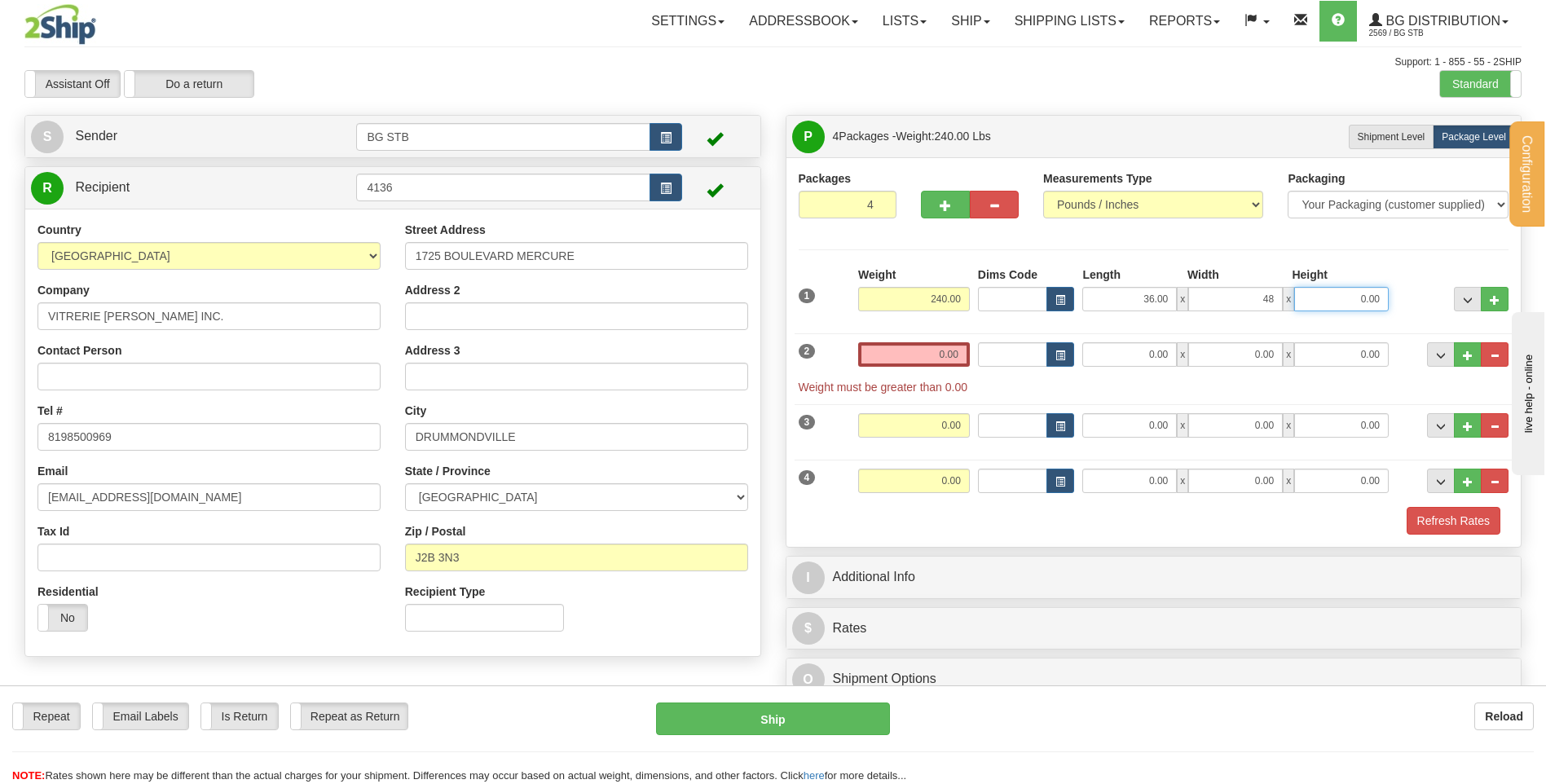
type input "48.00"
type input "22.00"
click at [938, 354] on input "0.00" at bounding box center [913, 354] width 111 height 24
type input "54.00"
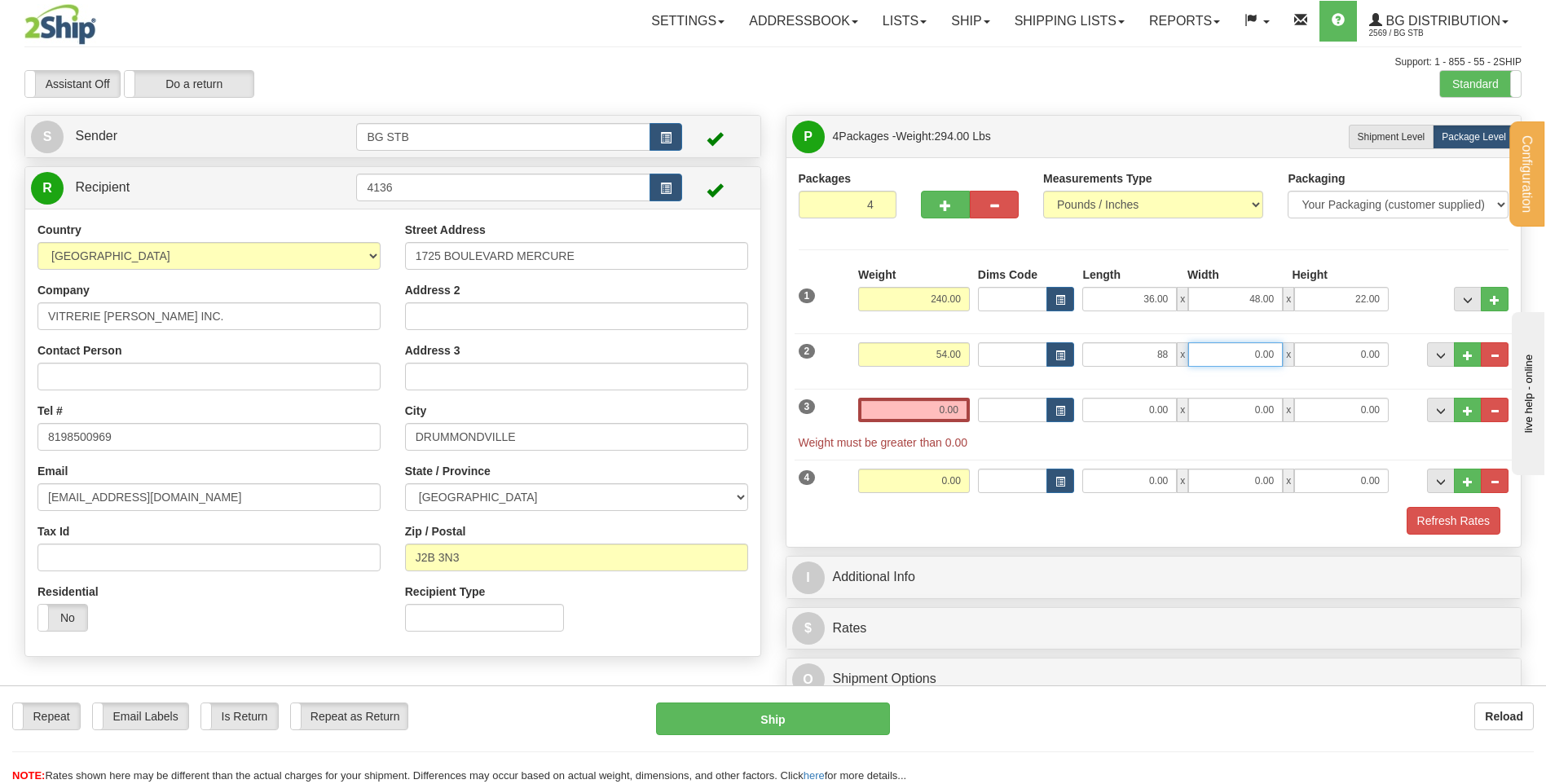
type input "88.00"
type input "8.00"
type input "6.00"
click at [892, 424] on div "Weight 0.00" at bounding box center [914, 416] width 120 height 36
click at [903, 402] on input "0.00" at bounding box center [913, 409] width 111 height 24
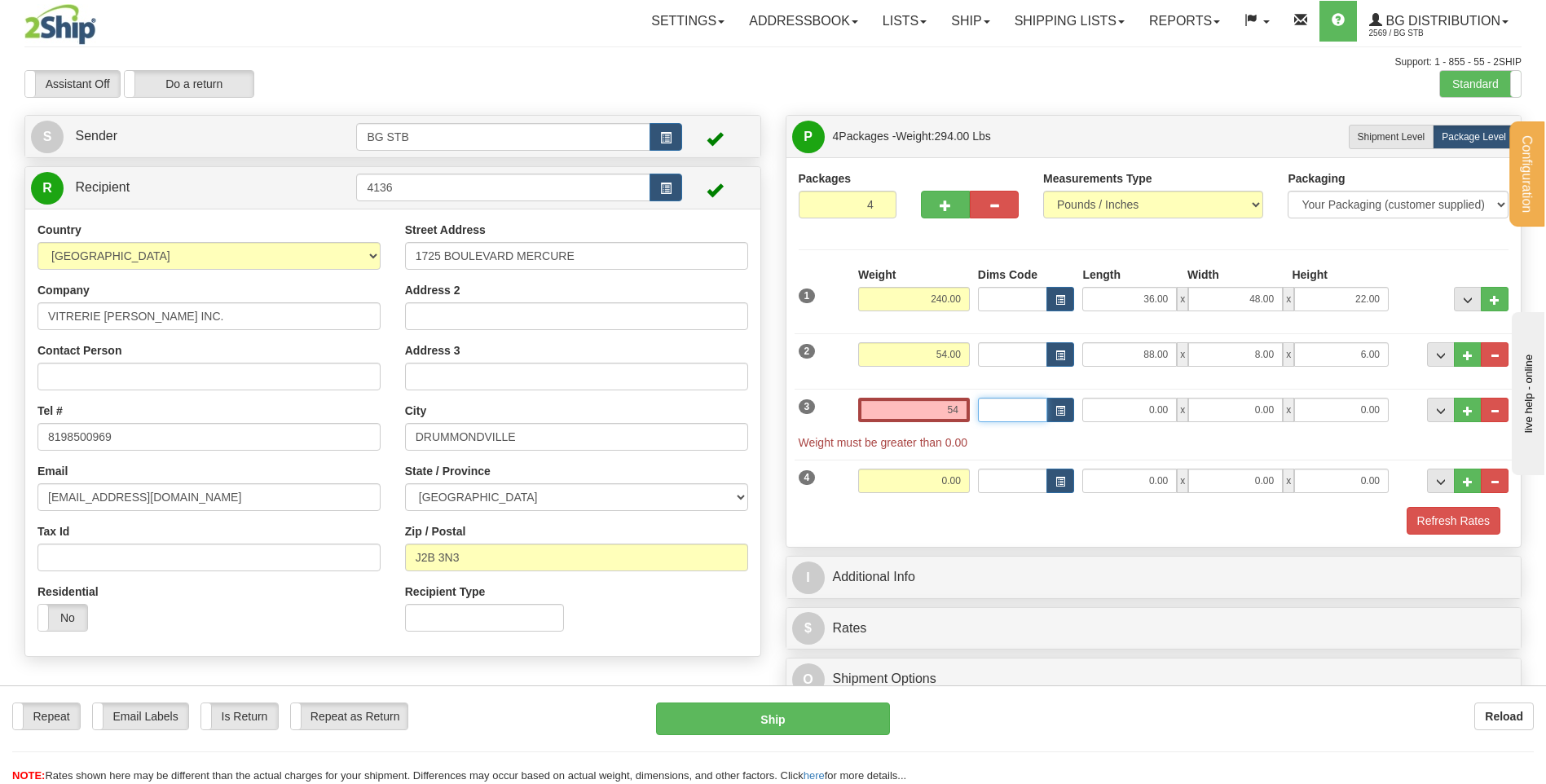
type input "54.00"
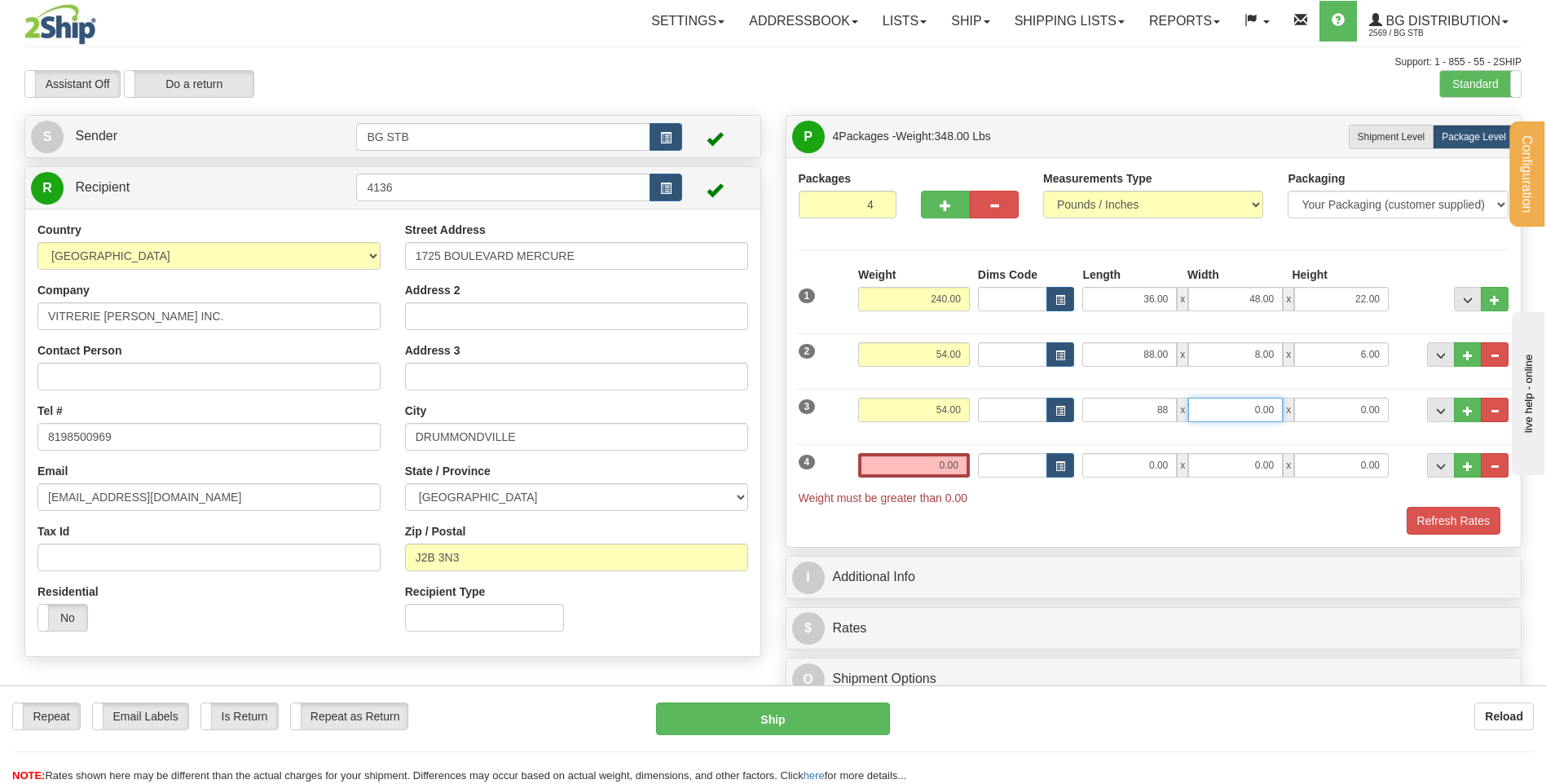
type input "88.00"
click at [1213, 392] on div "3 Weight 54.00 Dims Code Length Width Height" at bounding box center [1154, 407] width 719 height 54
drag, startPoint x: 1261, startPoint y: 397, endPoint x: 1386, endPoint y: 377, distance: 126.6
click at [1370, 386] on div "3 Weight 54.00 Dims Code Length Width Height" at bounding box center [1154, 407] width 719 height 54
type input "8.00"
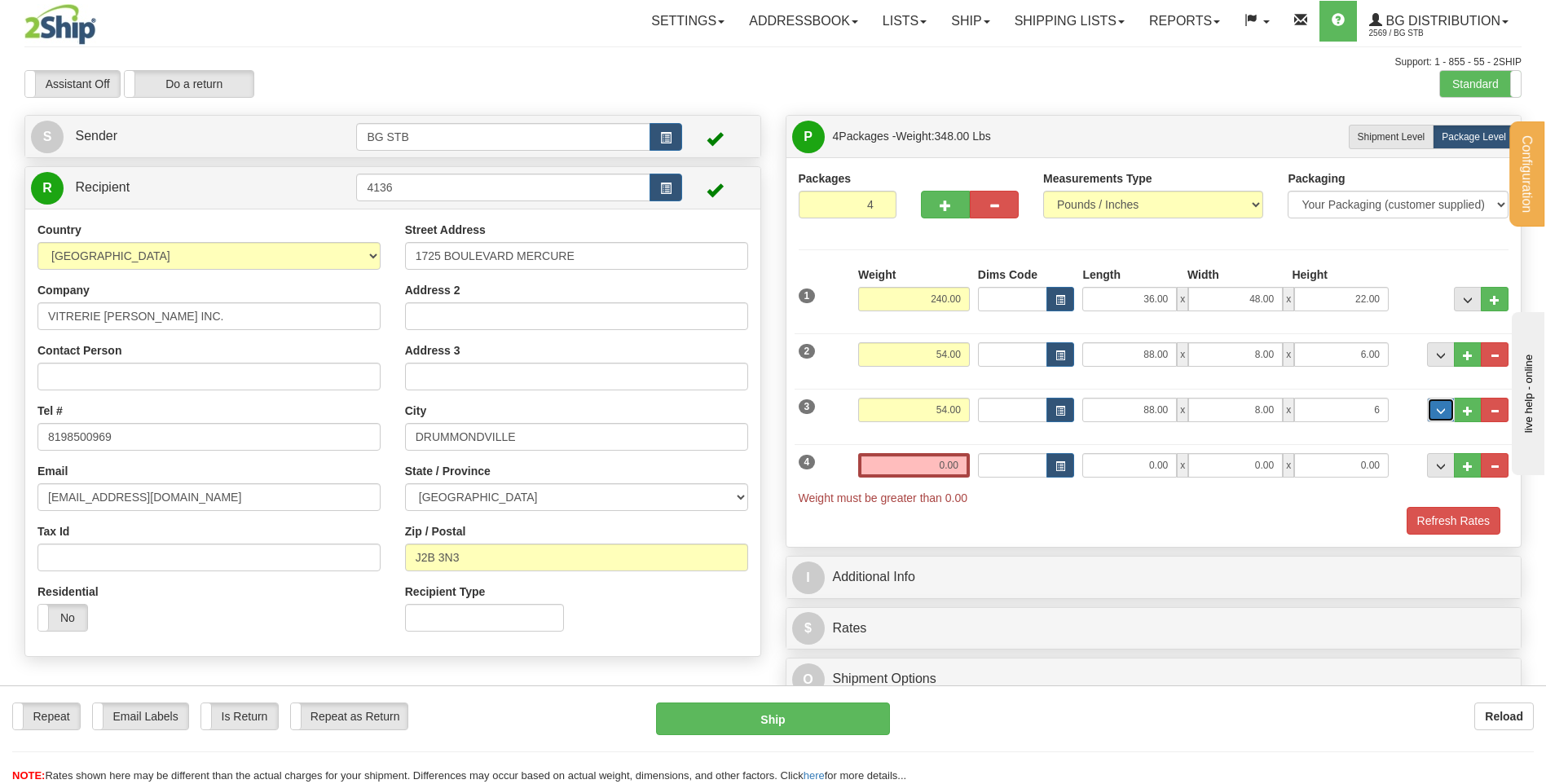
type input "6.00"
click at [911, 453] on input "0.00" at bounding box center [913, 464] width 111 height 24
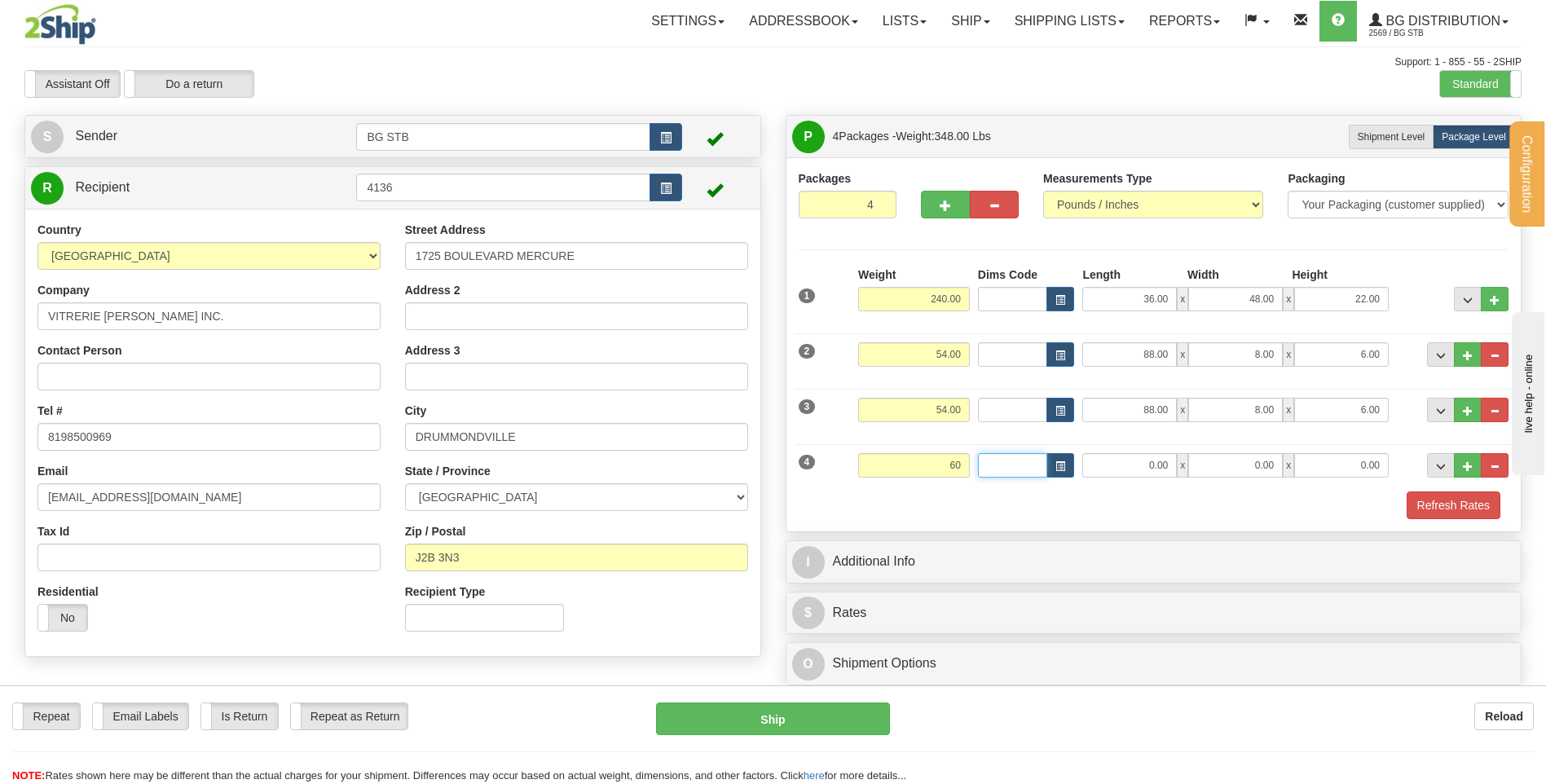
type input "60.00"
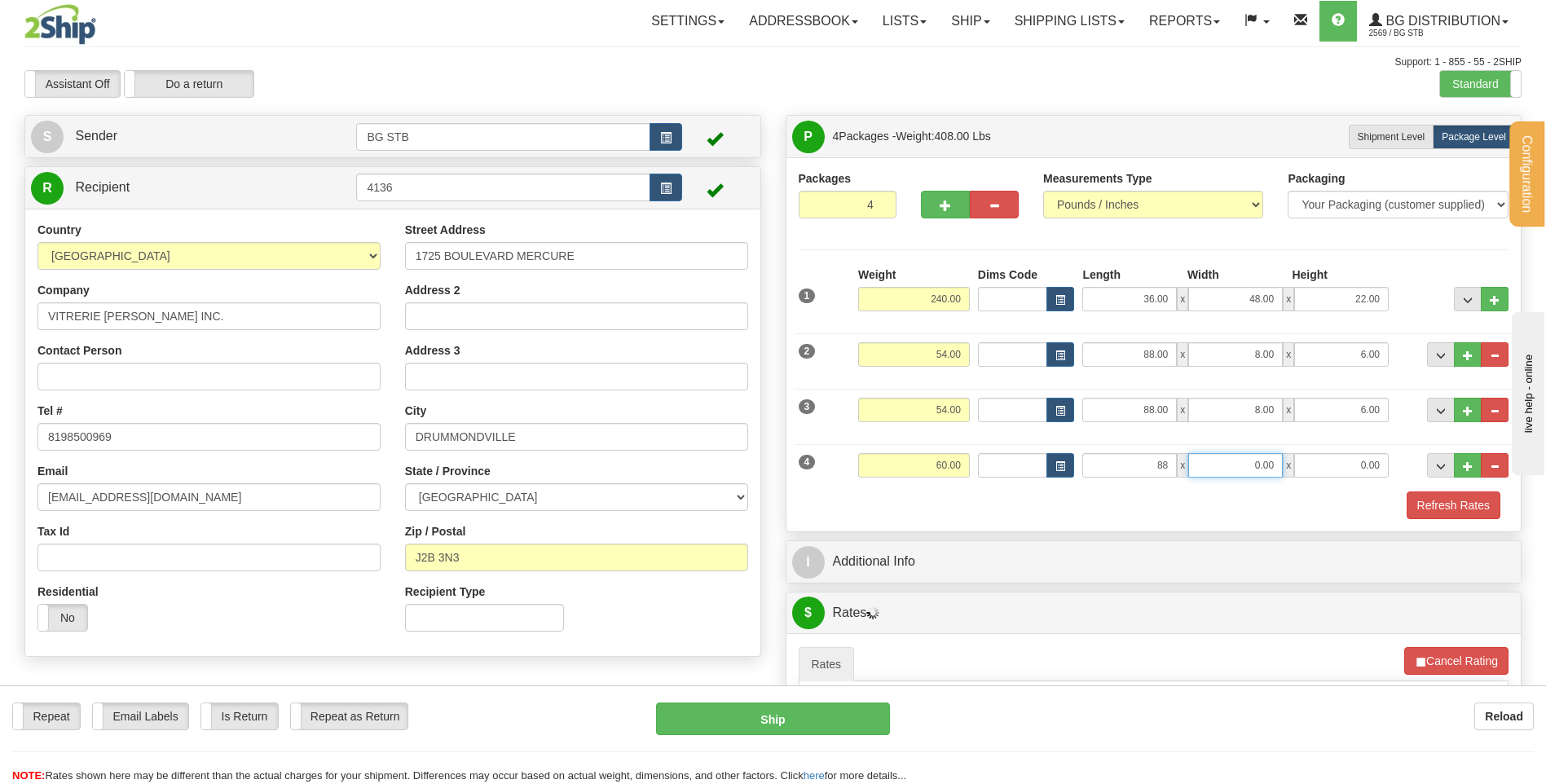
type input "88.00"
type input "10.00"
type input "6.00"
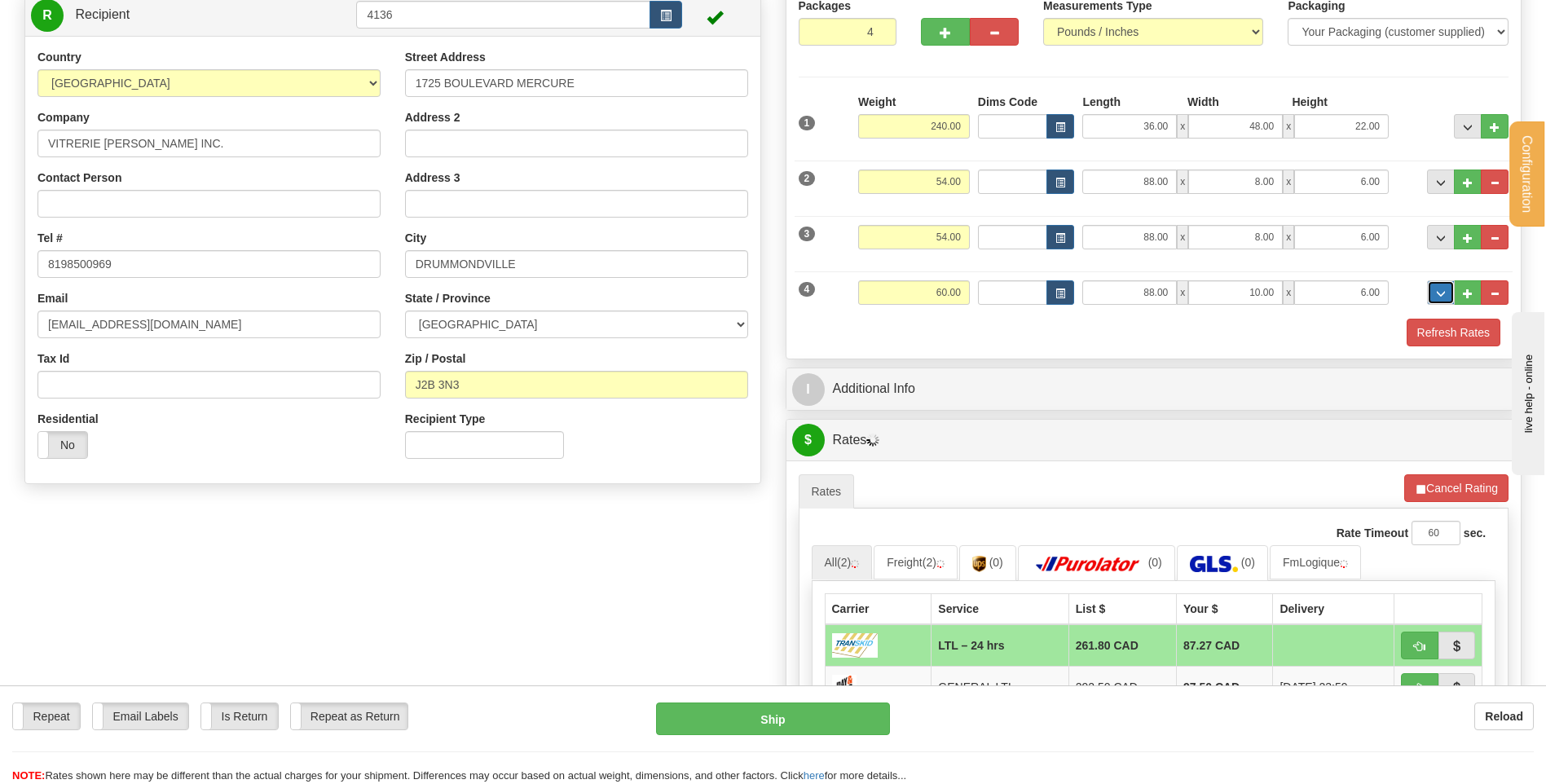
scroll to position [326, 0]
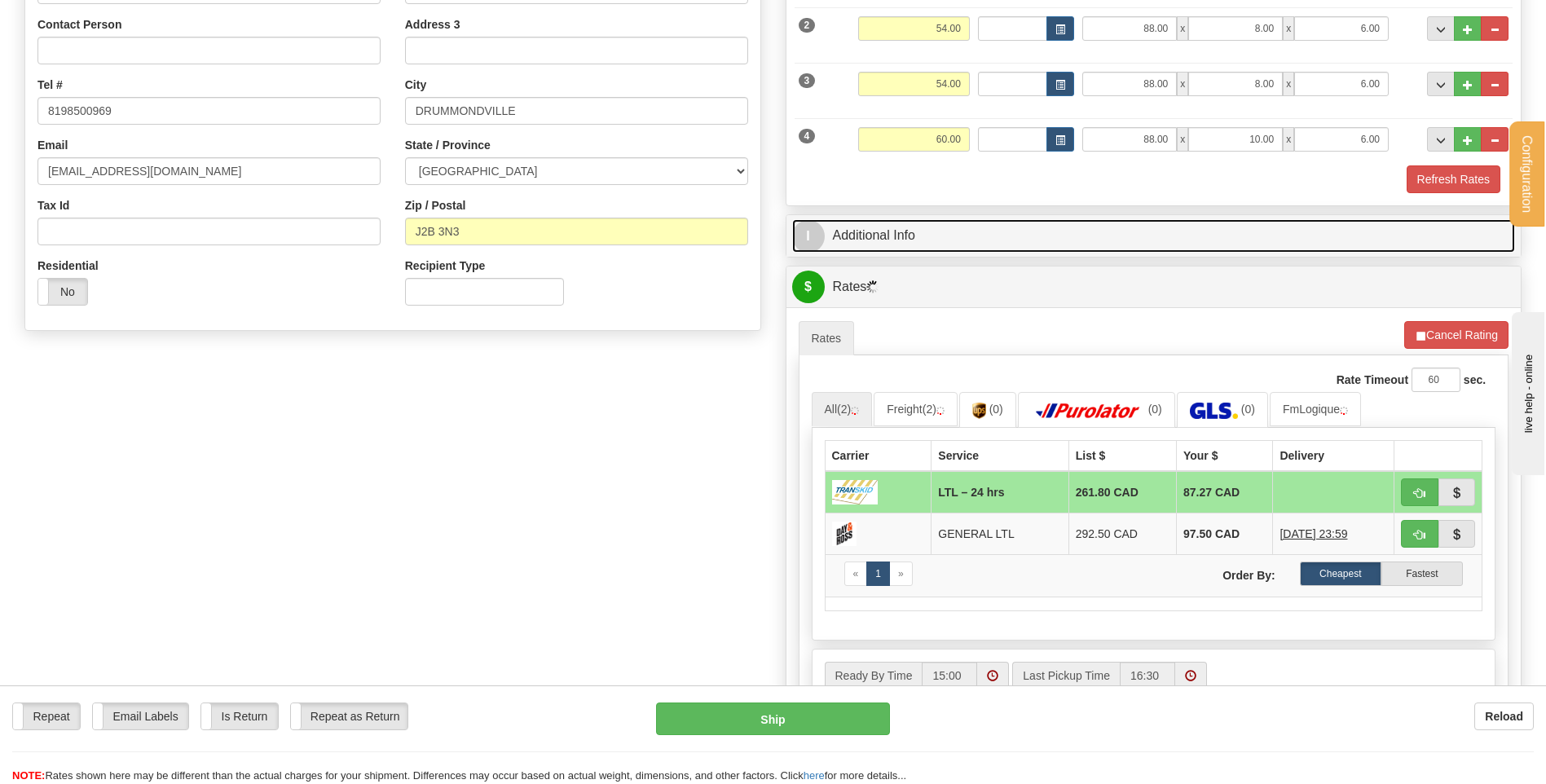
click at [900, 225] on link "I Additional Info" at bounding box center [1154, 235] width 724 height 33
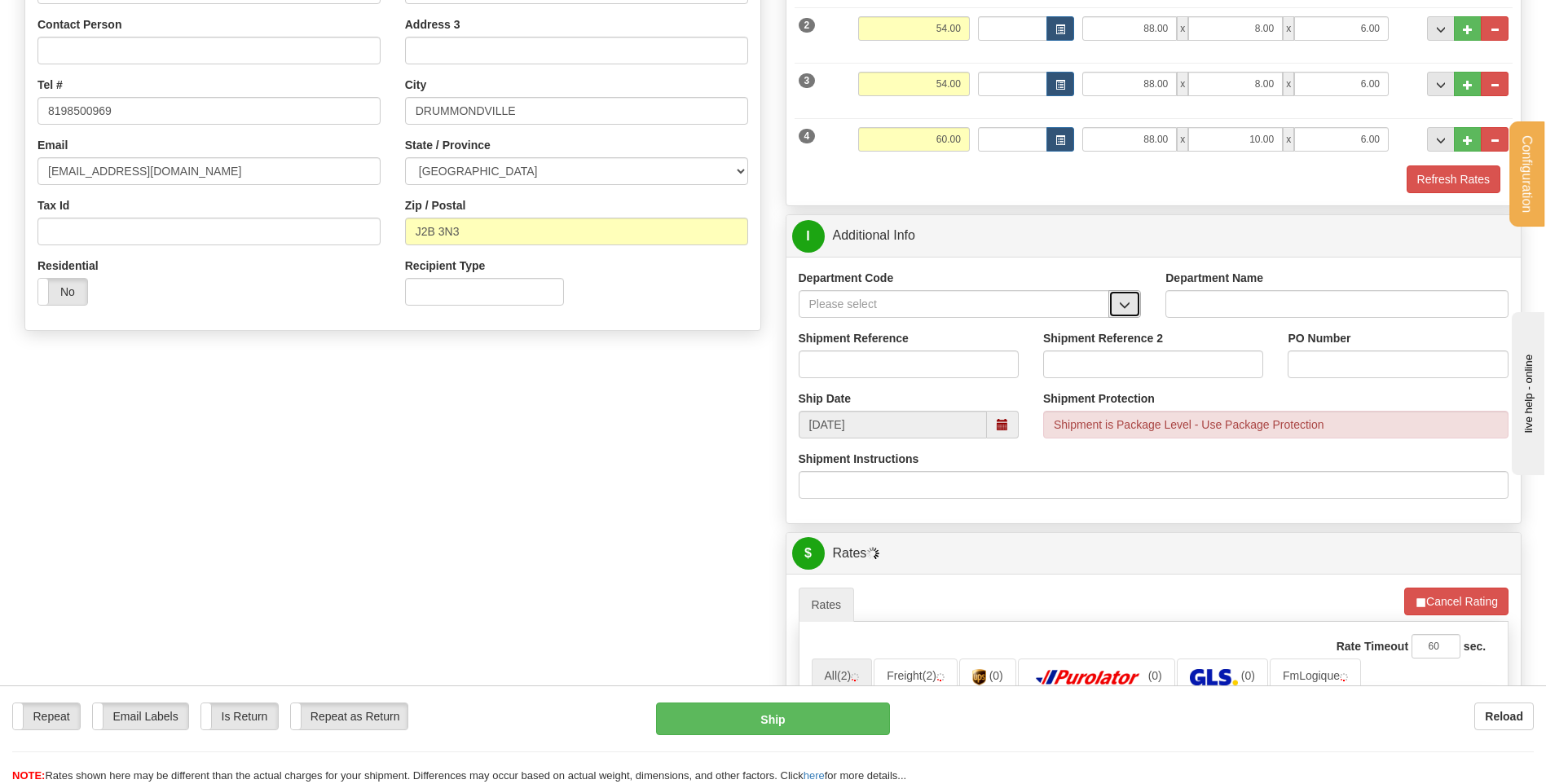
click at [1120, 309] on span "button" at bounding box center [1124, 305] width 12 height 11
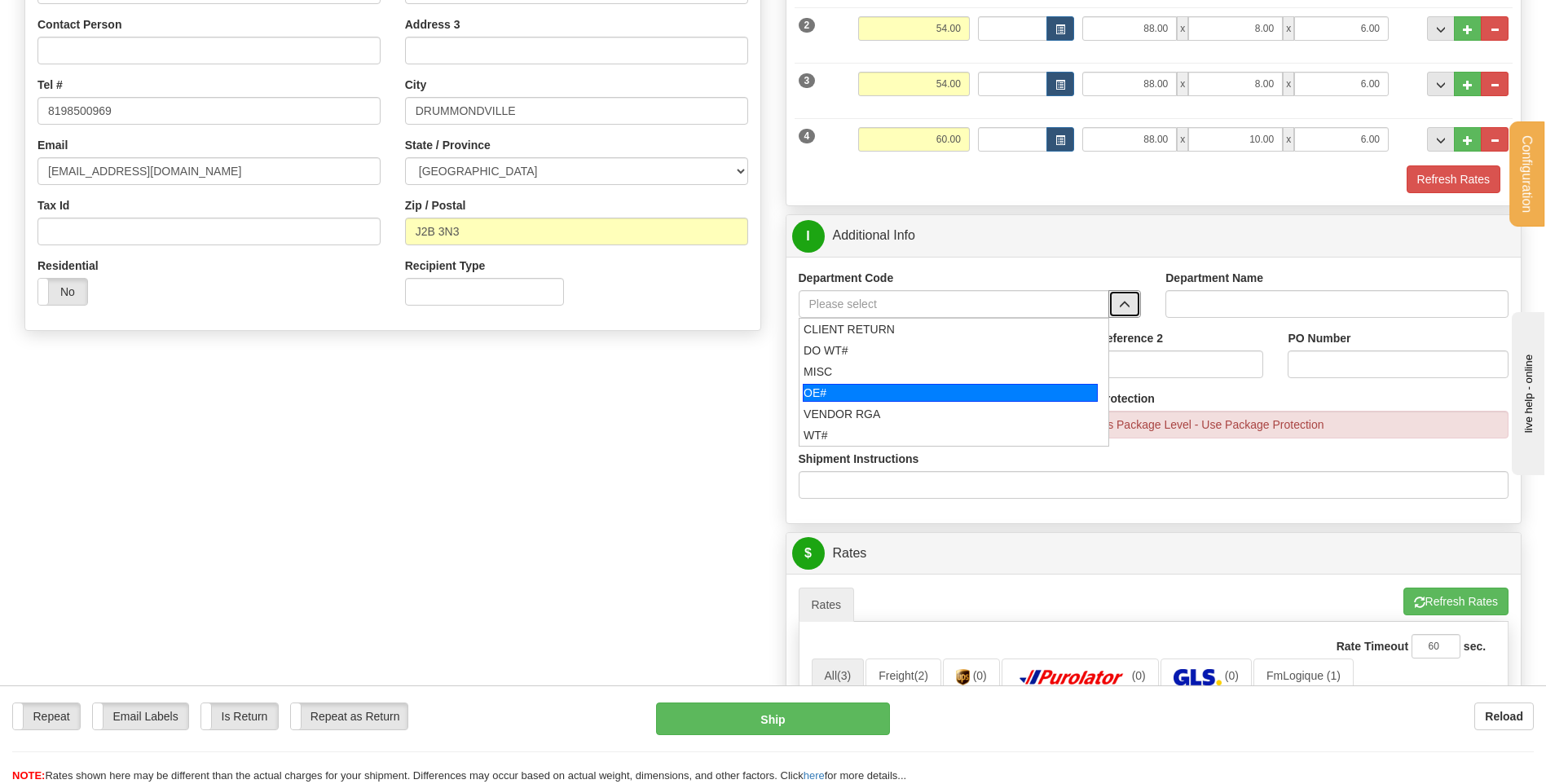
click at [921, 385] on div "OE#" at bounding box center [950, 393] width 295 height 18
type input "OE#"
type input "ORDERS"
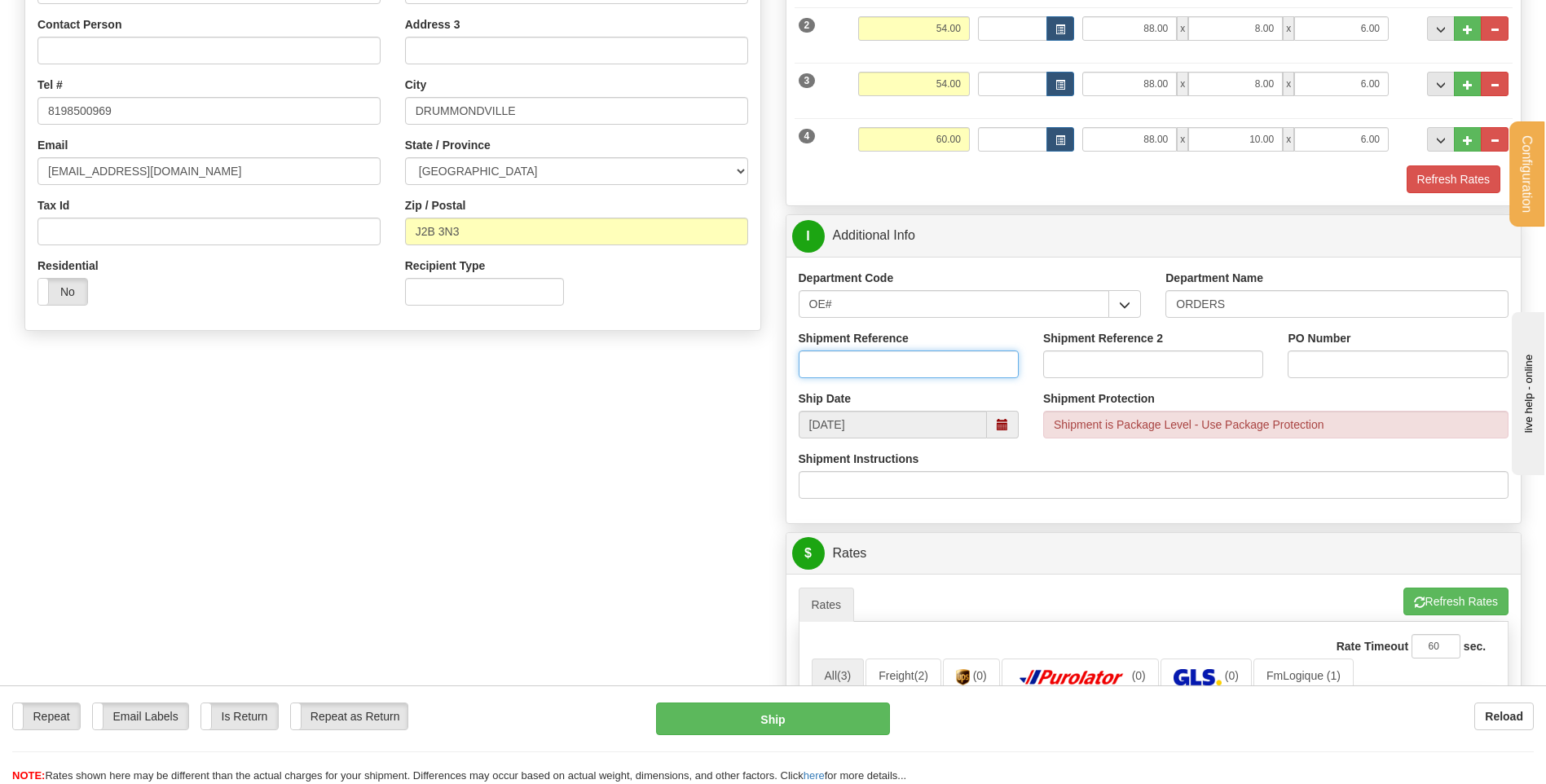
click at [915, 353] on input "Shipment Reference" at bounding box center [908, 364] width 220 height 28
type input "80003740-00 // 80005101-00"
drag, startPoint x: 1413, startPoint y: 365, endPoint x: 1327, endPoint y: 359, distance: 86.2
click at [1327, 359] on input "7489 ecole tournesol" at bounding box center [1397, 364] width 220 height 28
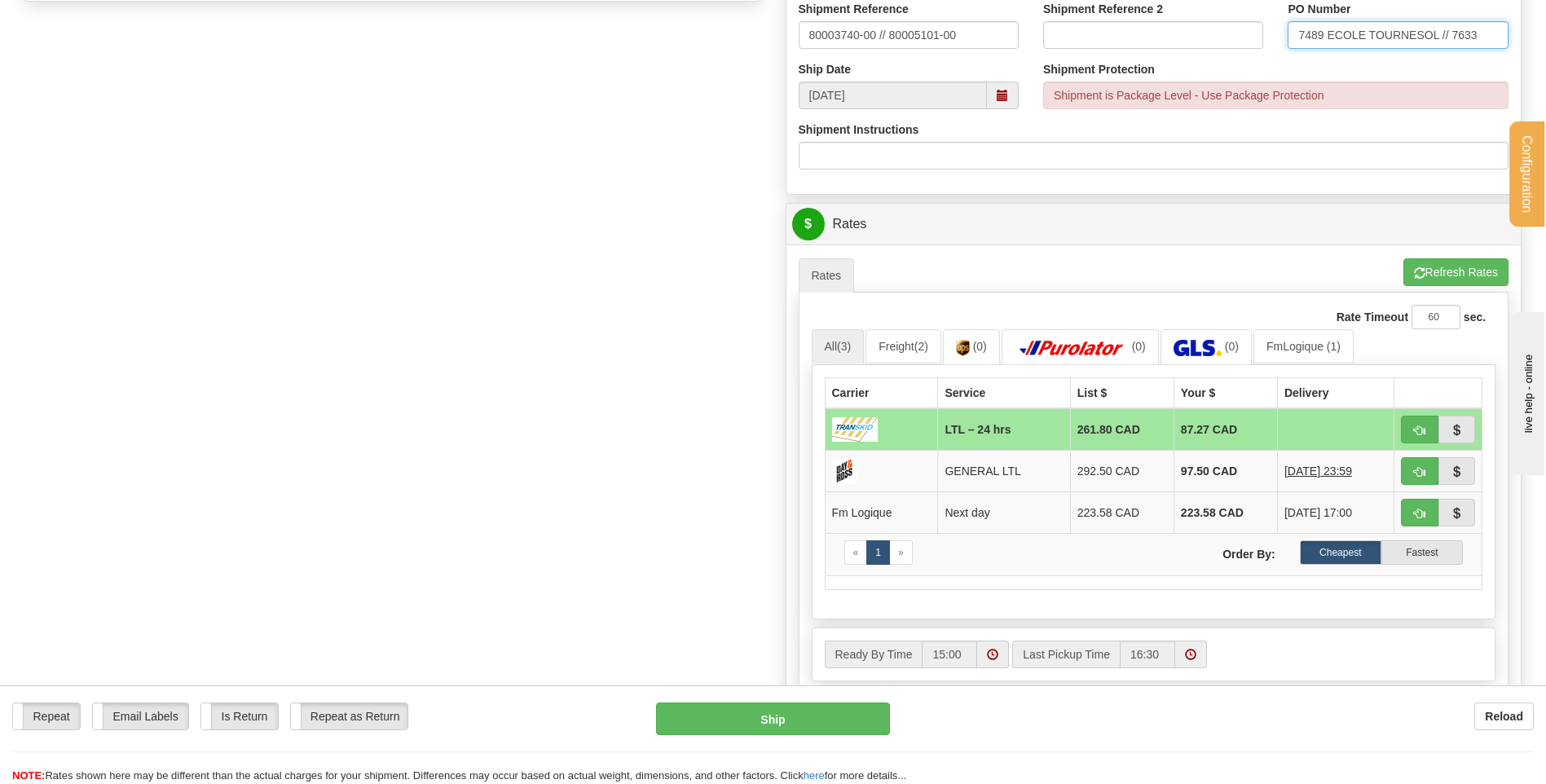
scroll to position [733, 0]
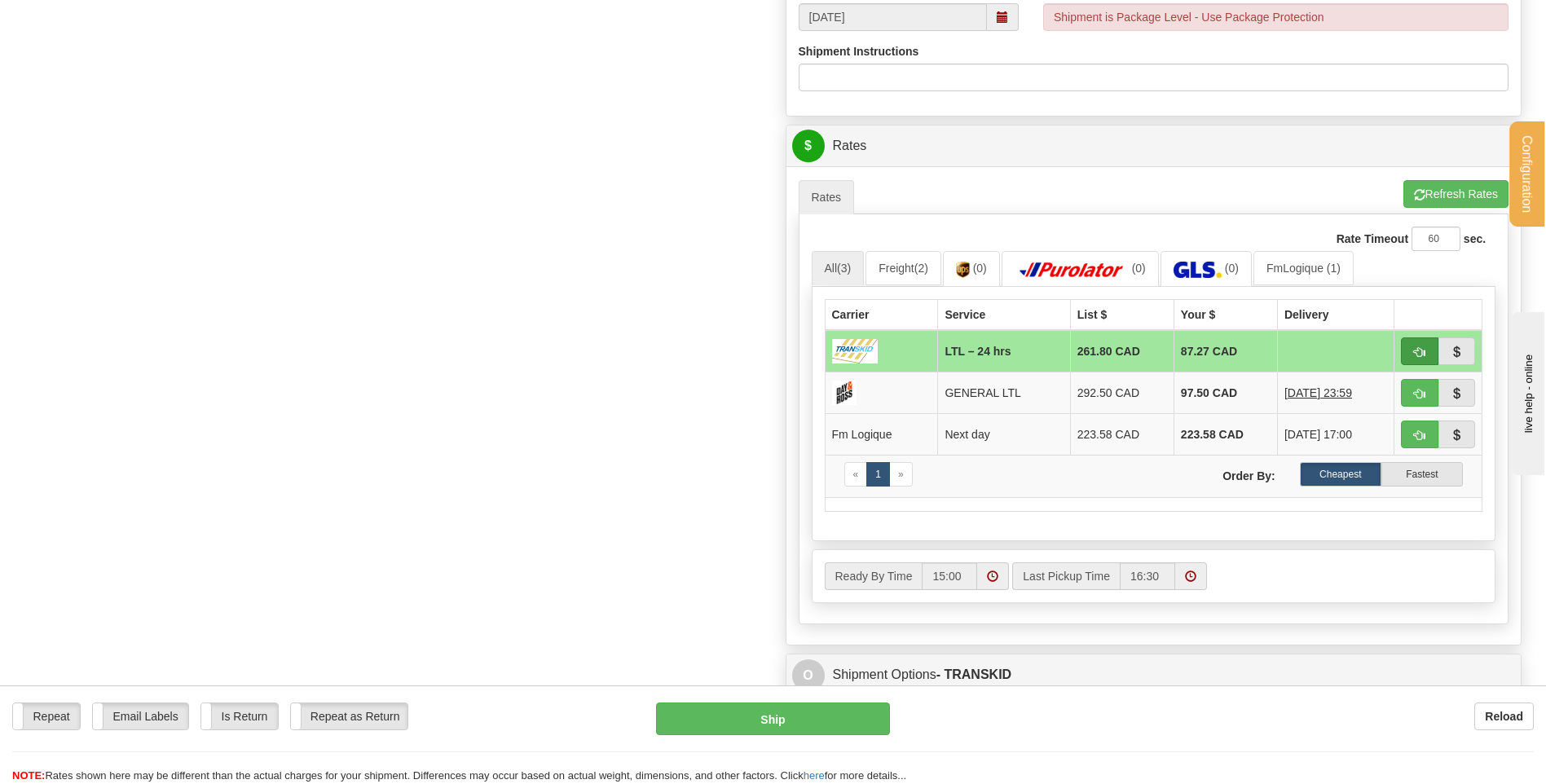
type input "7489 ECOLE TOURNESOL // 7633"
click at [1411, 350] on button "button" at bounding box center [1419, 350] width 37 height 28
type input "24 hrs"
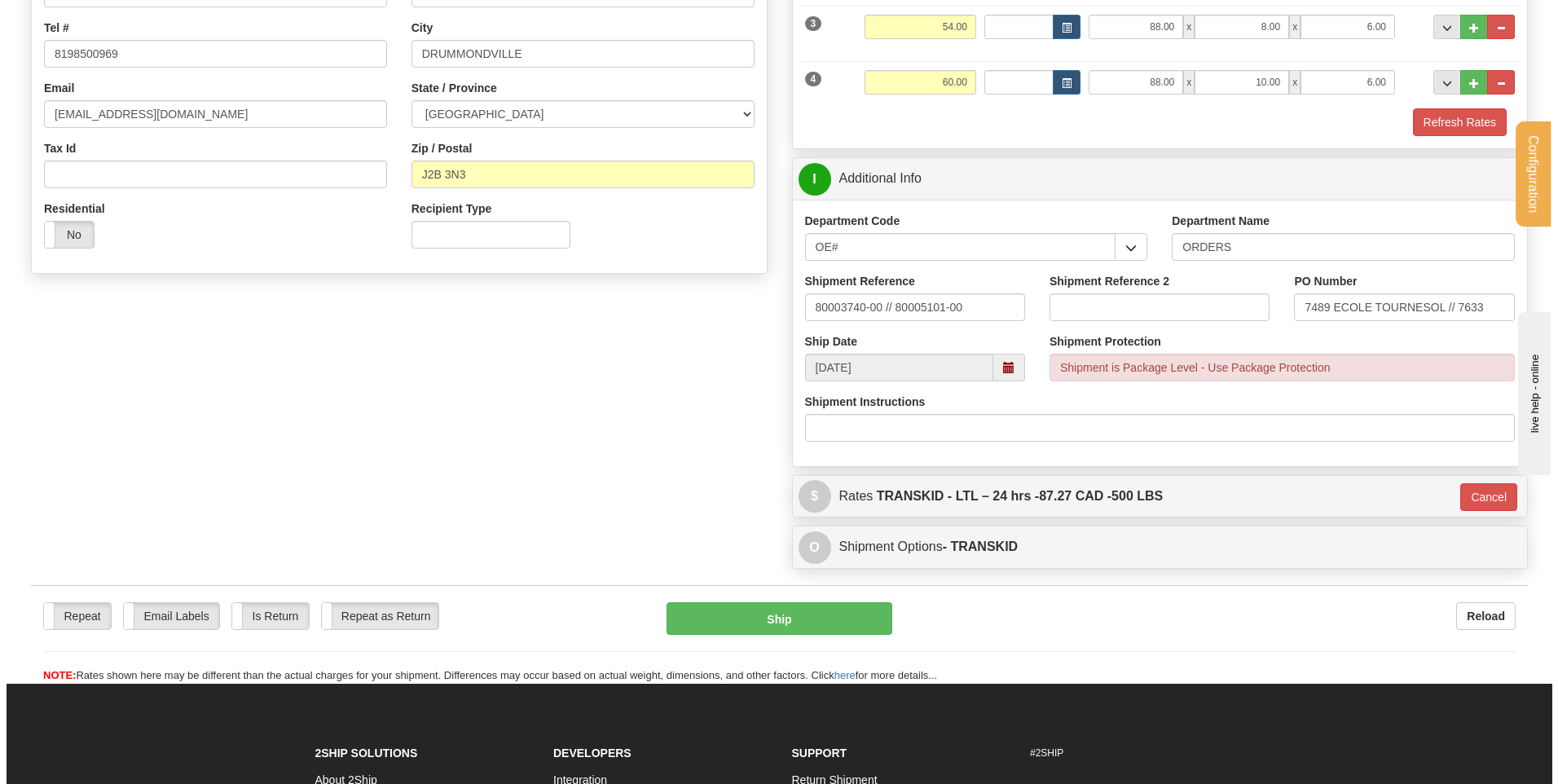
scroll to position [306, 0]
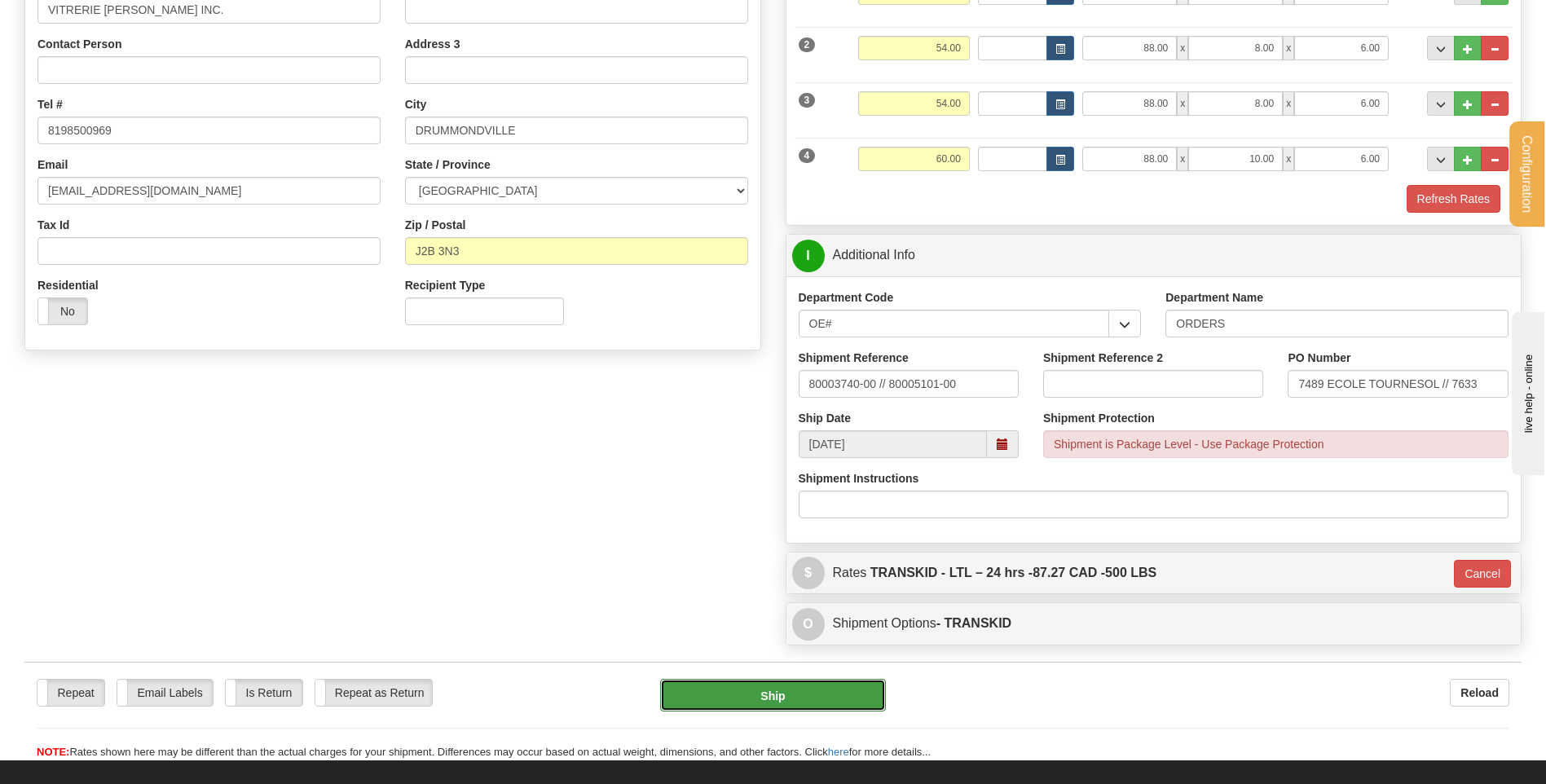
click at [766, 689] on button "Ship" at bounding box center [773, 694] width 225 height 33
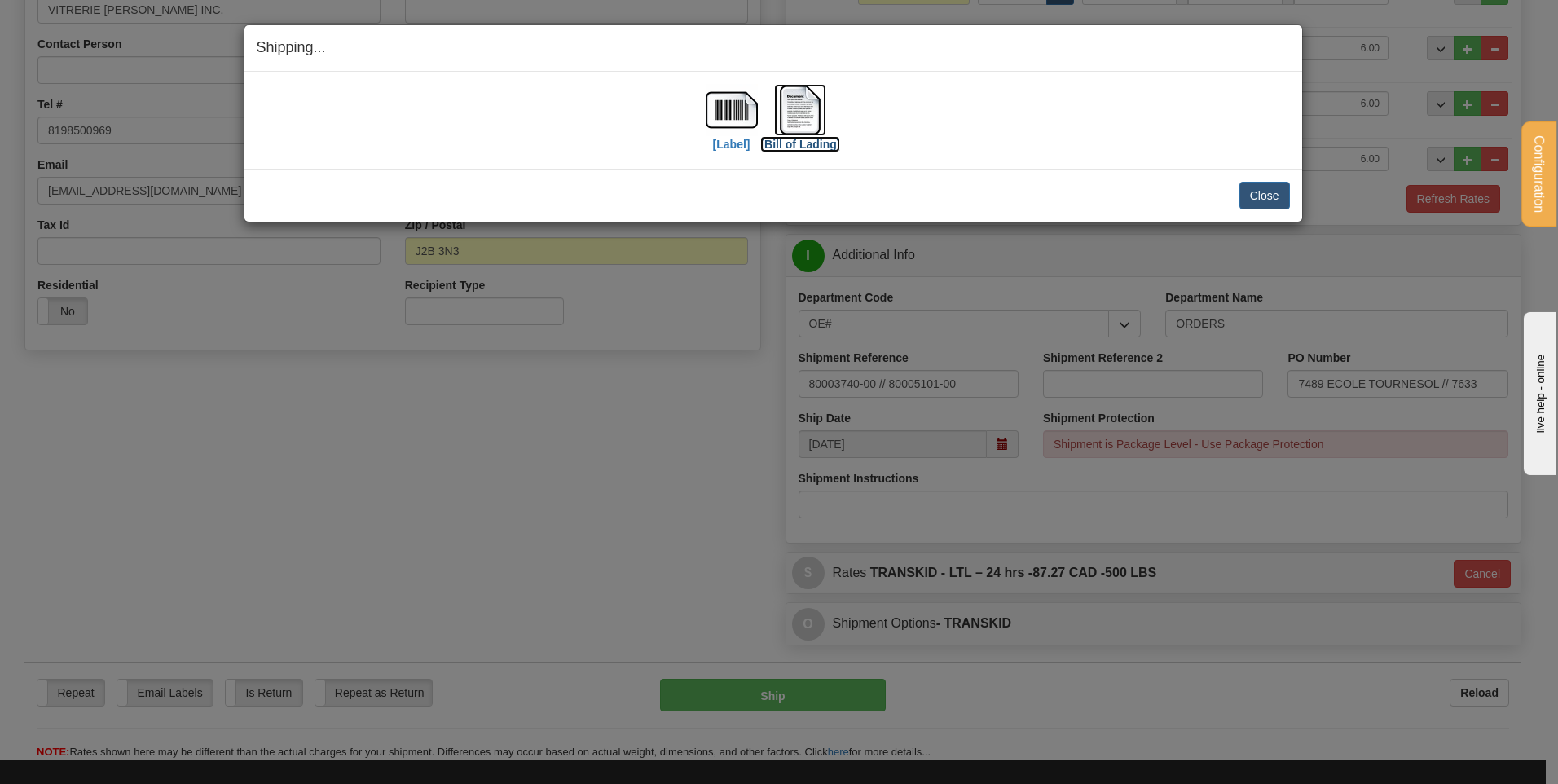
click at [810, 127] on img at bounding box center [801, 110] width 53 height 53
